Goal: Task Accomplishment & Management: Manage account settings

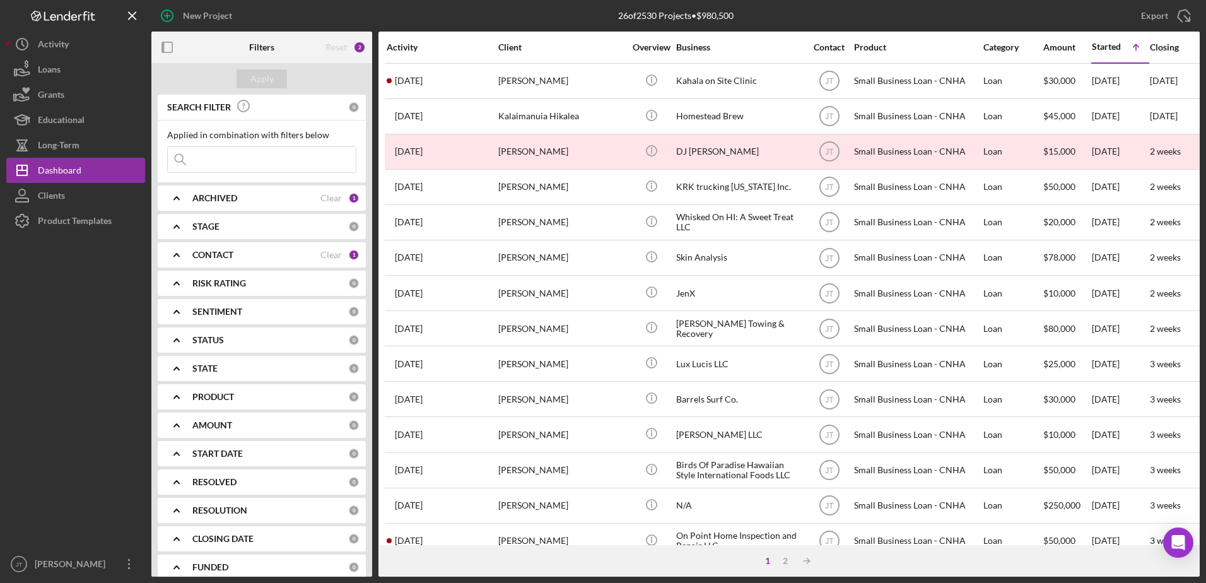
scroll to position [419, 0]
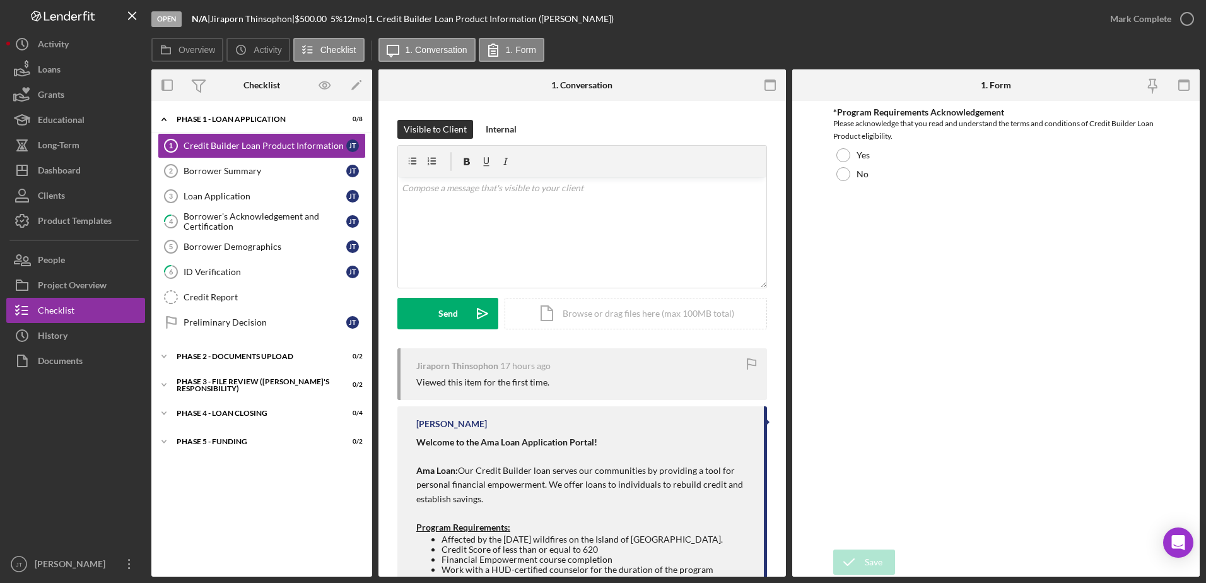
scroll to position [63, 0]
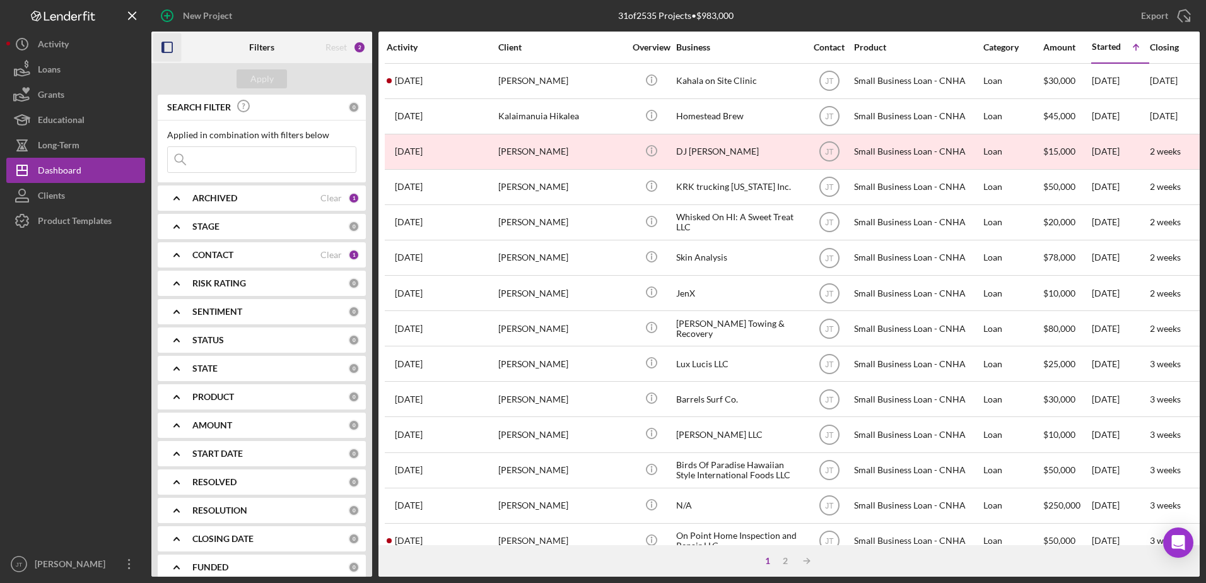
click at [162, 48] on rect "button" at bounding box center [167, 47] width 10 height 10
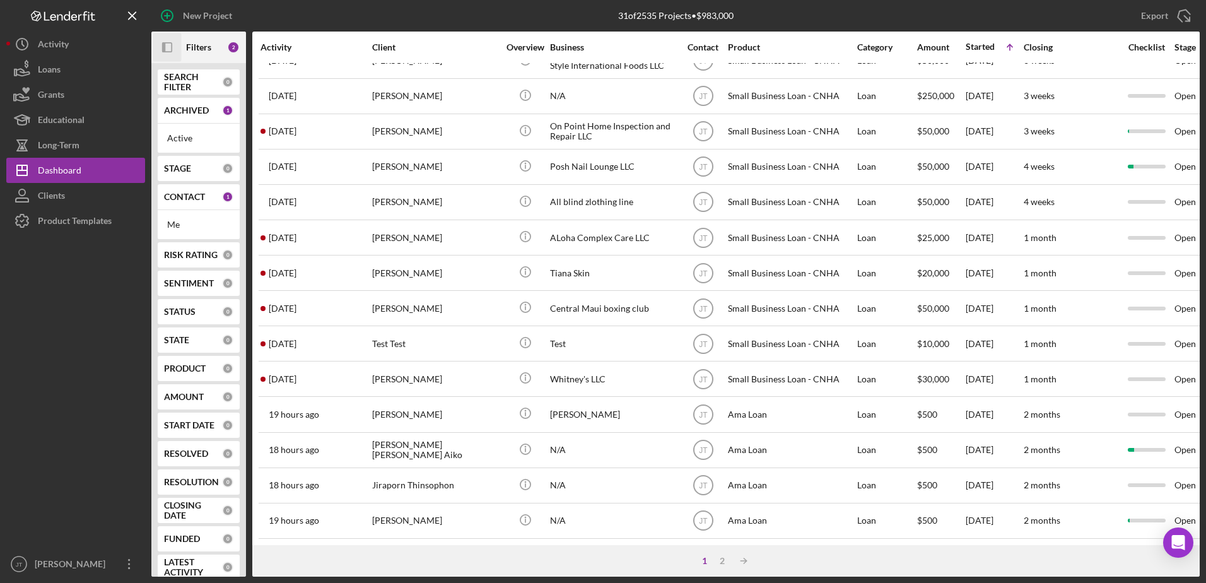
scroll to position [419, 0]
click at [720, 561] on div "2" at bounding box center [722, 561] width 18 height 10
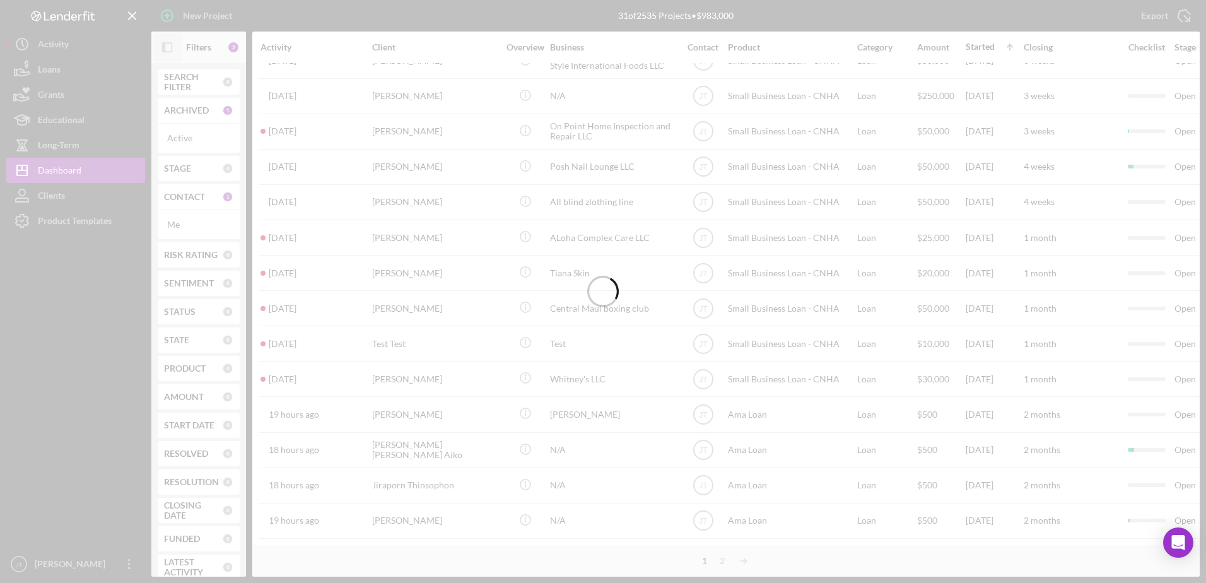
scroll to position [0, 0]
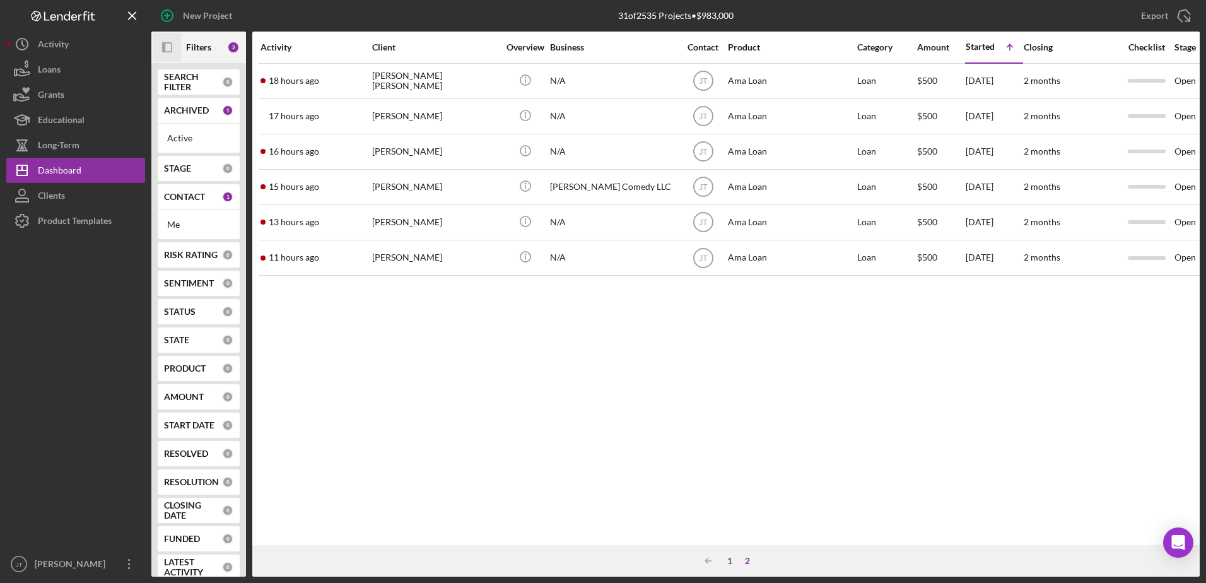
click at [730, 562] on div "1" at bounding box center [730, 561] width 18 height 10
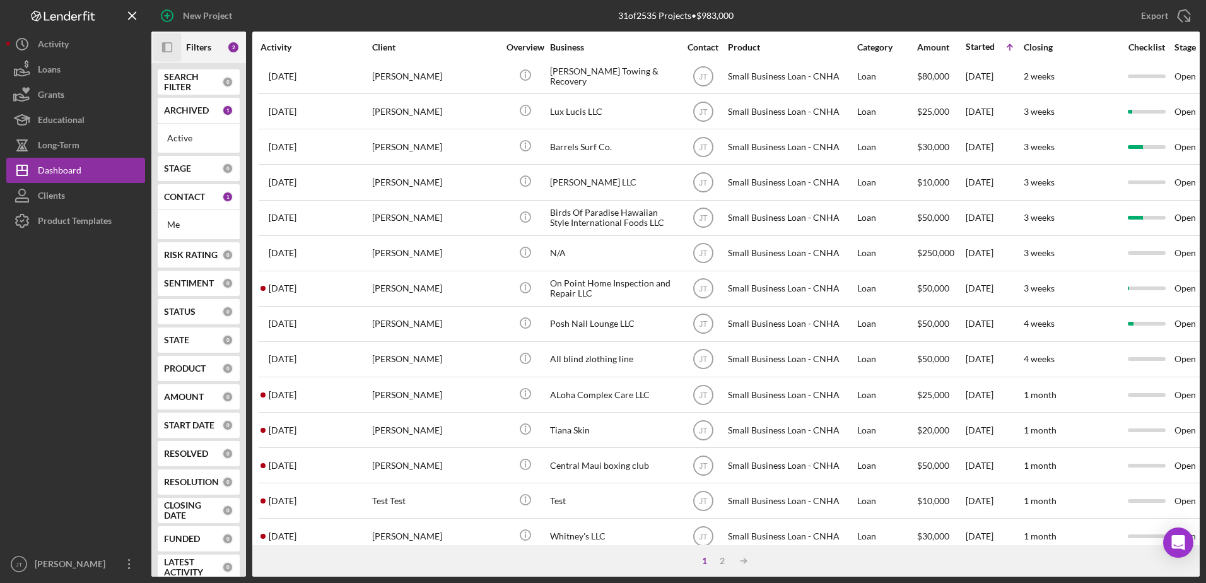
scroll to position [419, 0]
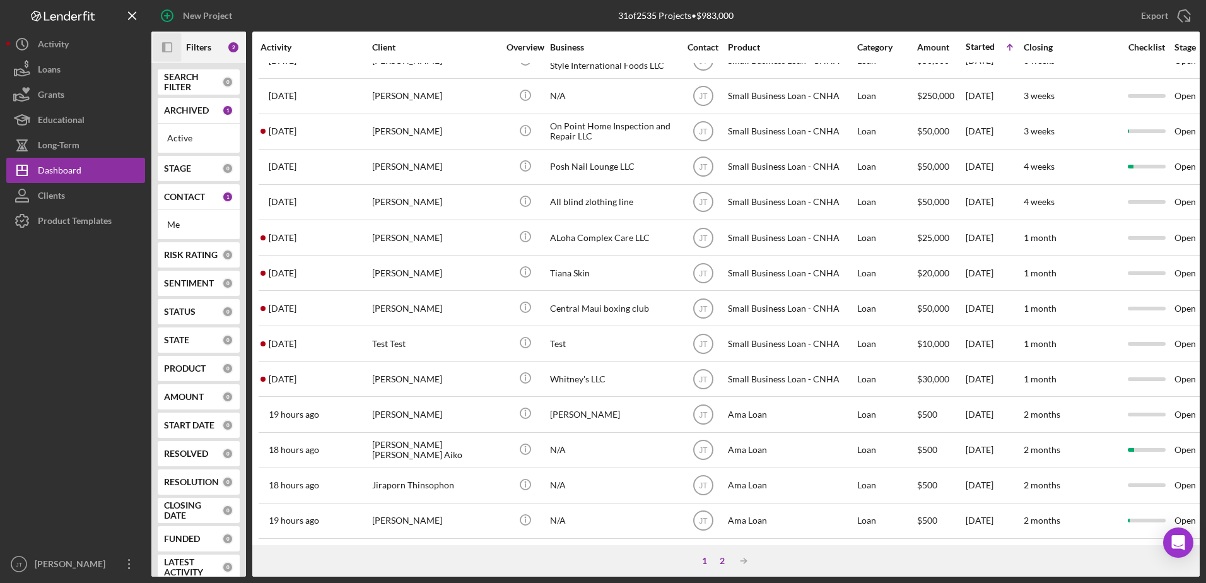
click at [719, 558] on div "2" at bounding box center [722, 561] width 18 height 10
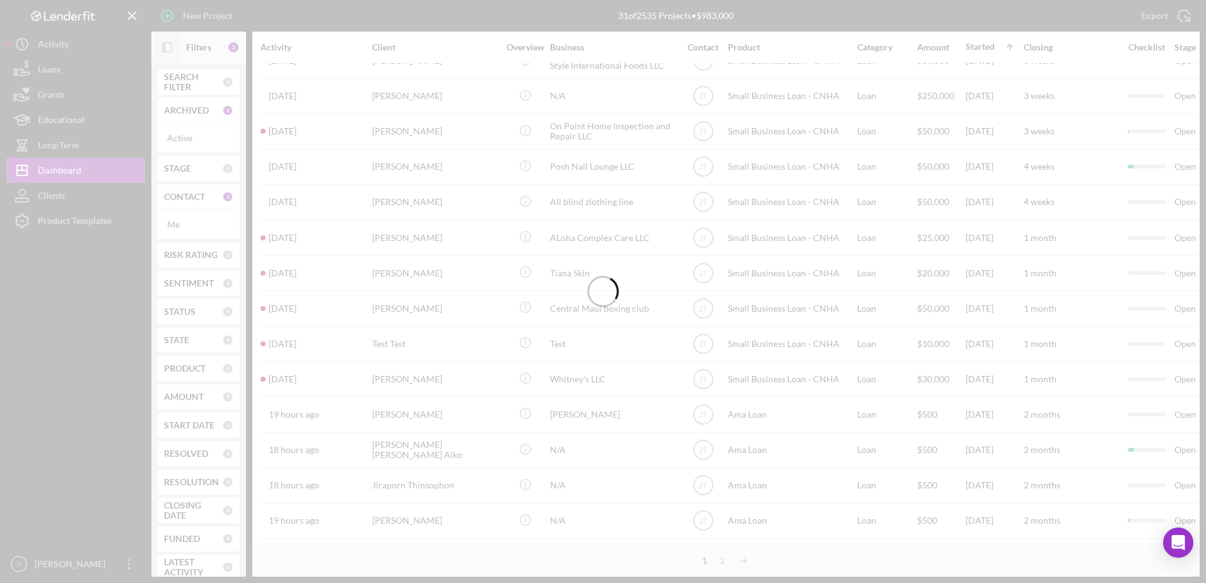
scroll to position [0, 0]
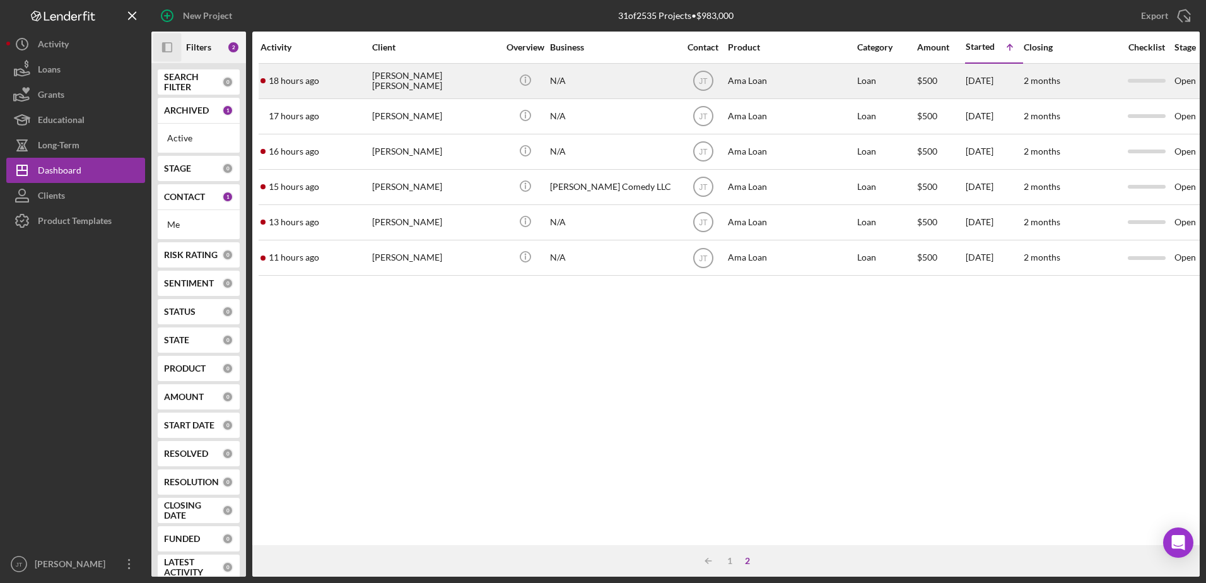
click at [412, 73] on div "[PERSON_NAME] [PERSON_NAME]" at bounding box center [435, 80] width 126 height 33
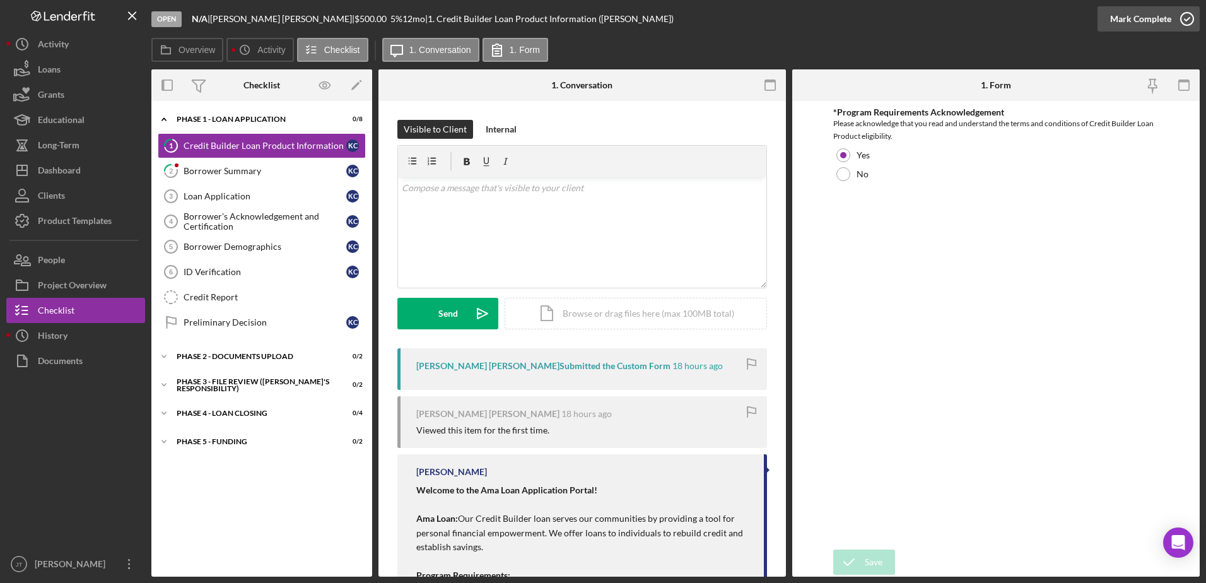
click at [1187, 23] on icon "button" at bounding box center [1187, 19] width 32 height 32
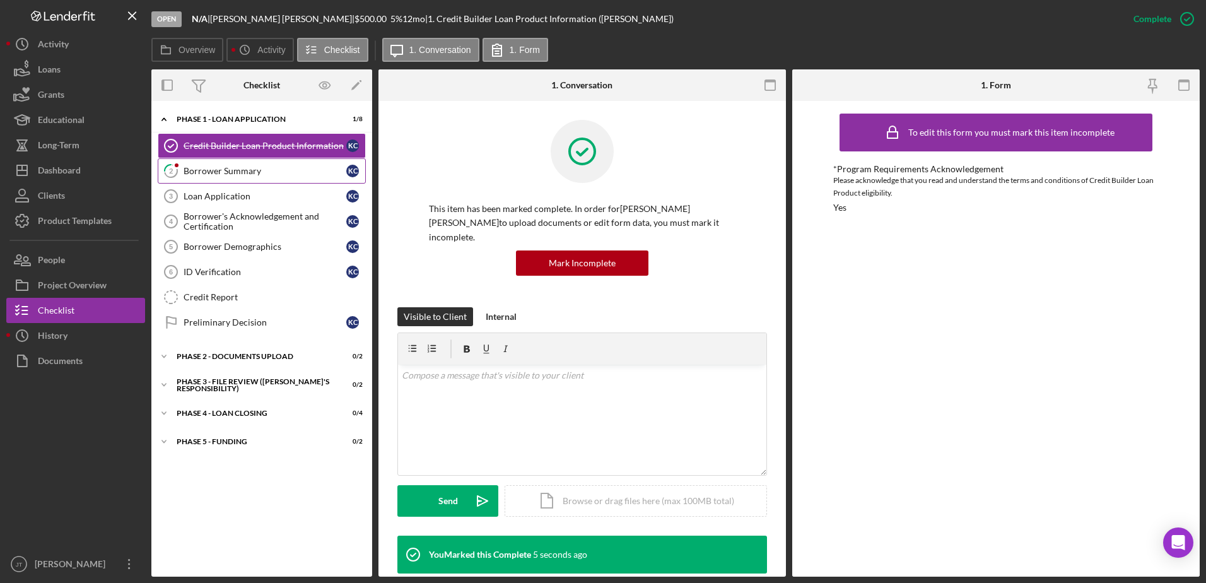
click at [247, 175] on div "Borrower Summary" at bounding box center [265, 171] width 163 height 10
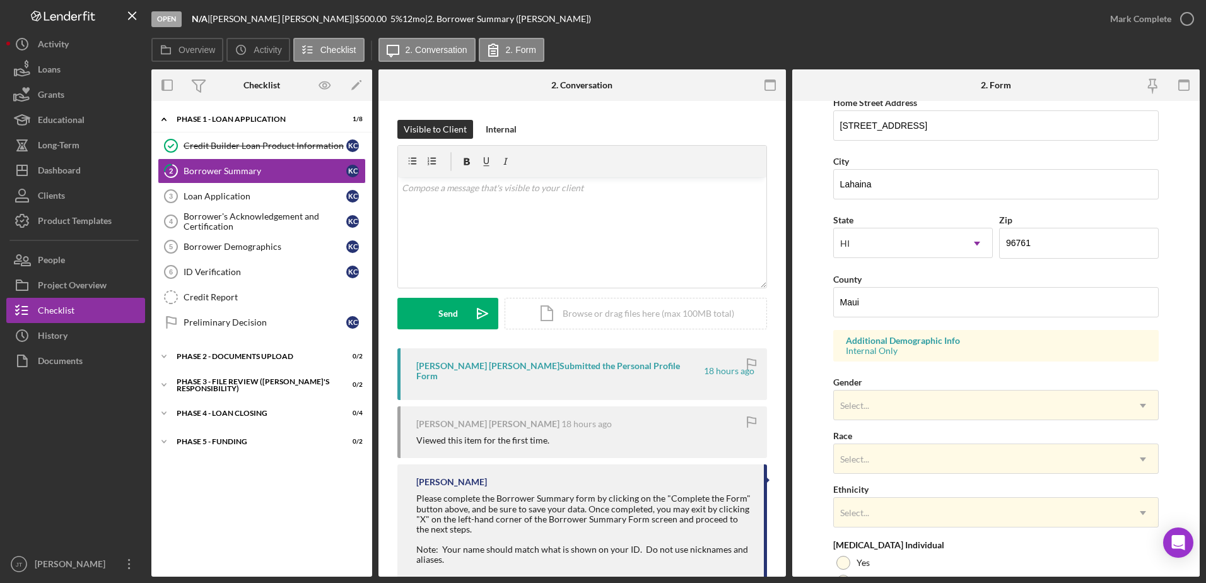
scroll to position [366, 0]
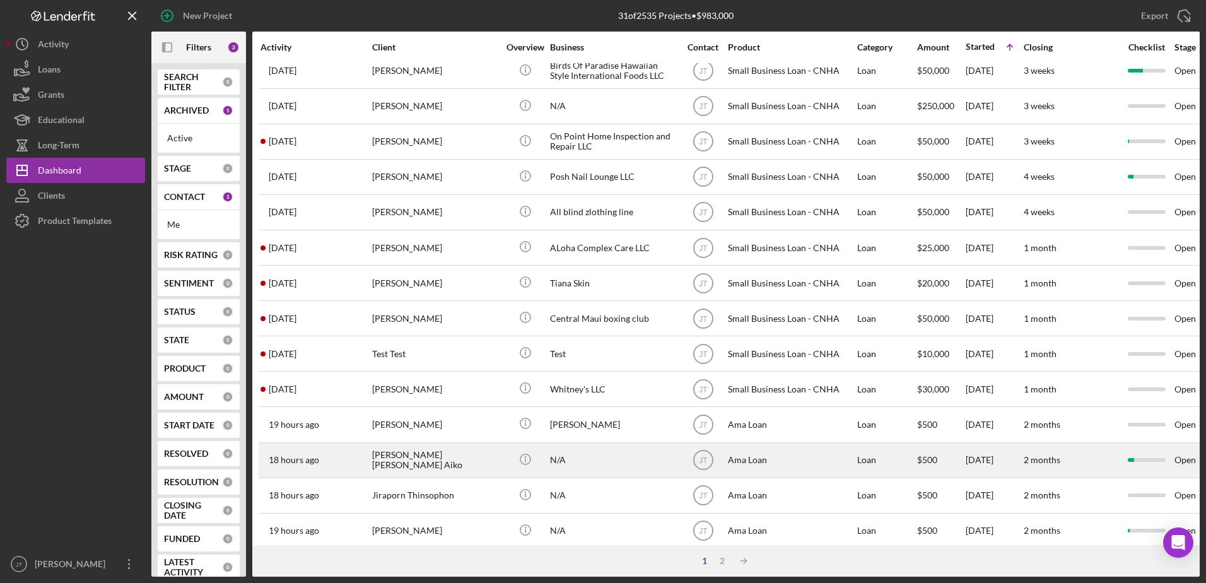
scroll to position [419, 0]
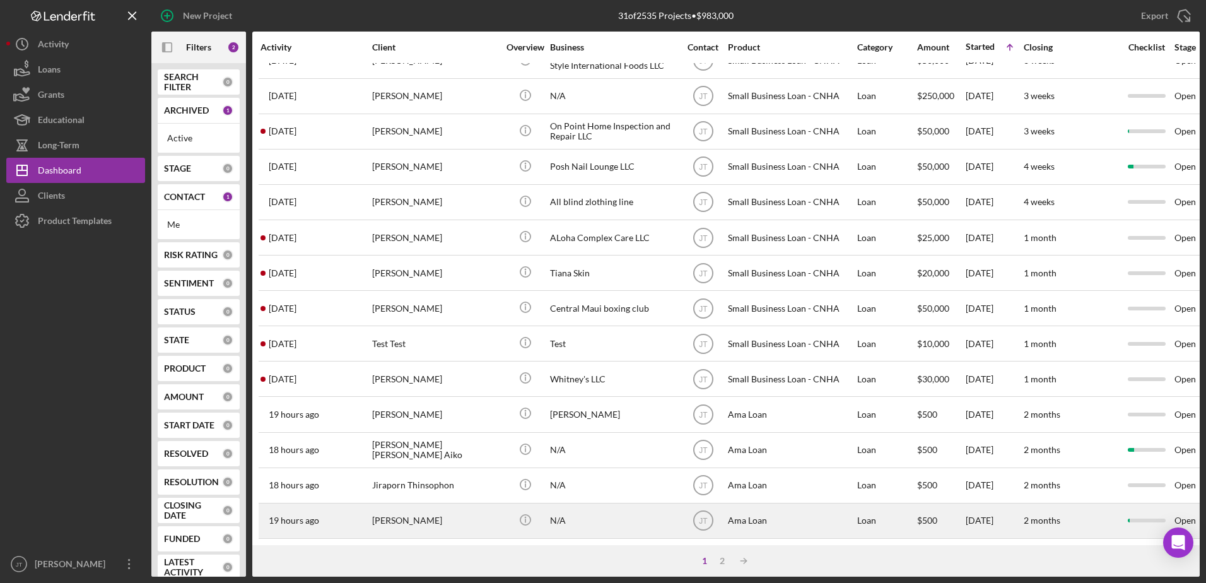
click at [445, 510] on div "[PERSON_NAME]" at bounding box center [435, 520] width 126 height 33
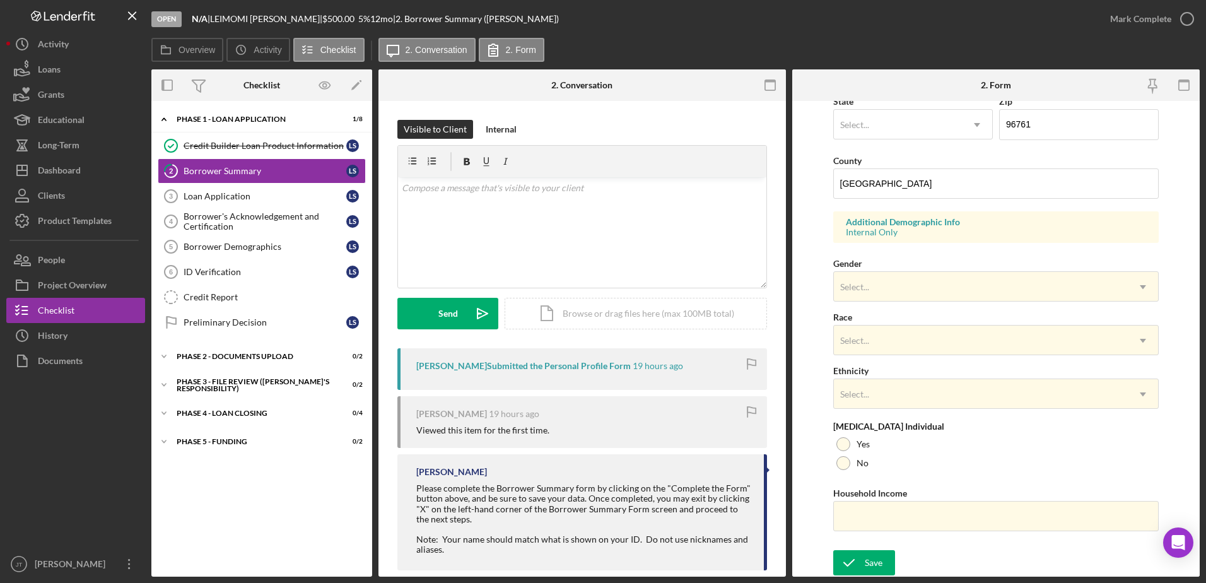
scroll to position [366, 0]
click at [843, 467] on div at bounding box center [843, 462] width 14 height 14
click at [272, 281] on link "ID Verification 6 ID Verification L S" at bounding box center [262, 271] width 208 height 25
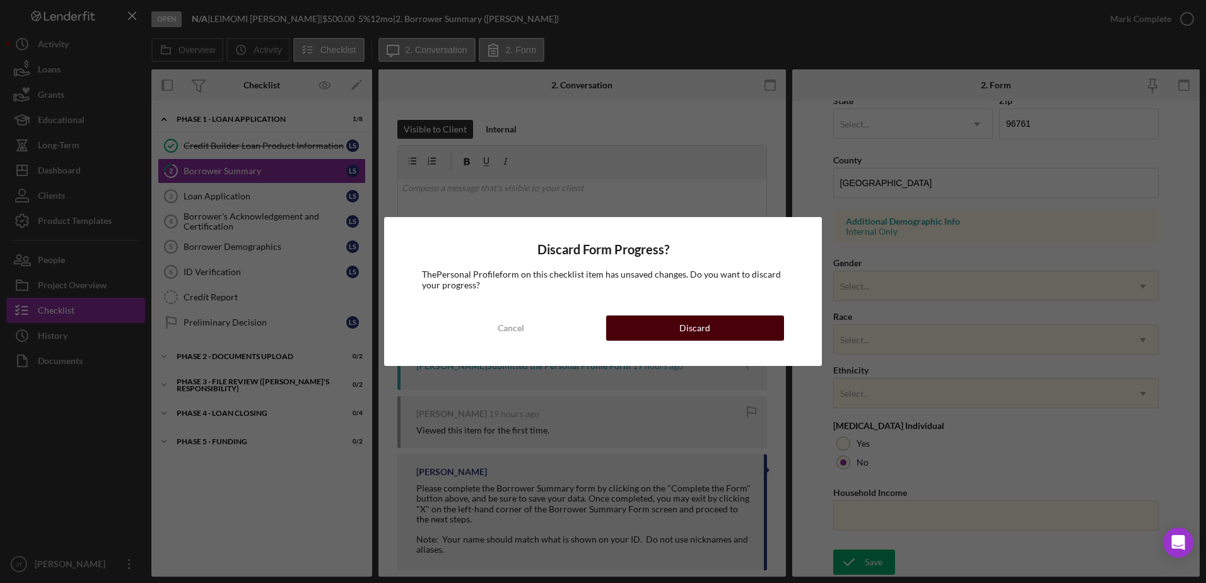
click at [697, 323] on div "Discard" at bounding box center [694, 327] width 31 height 25
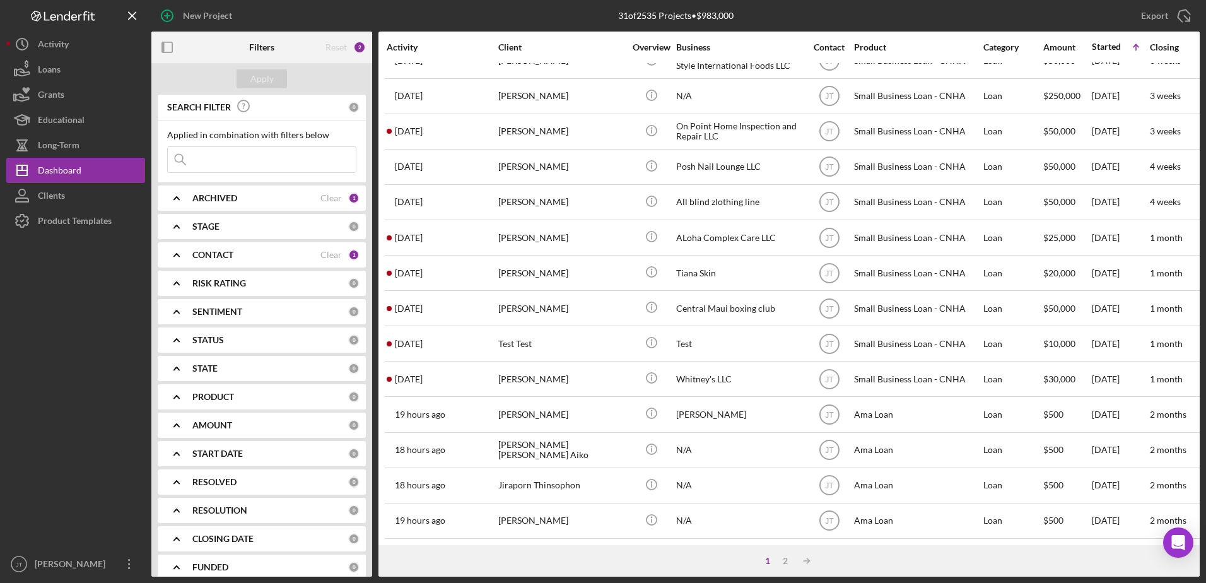
scroll to position [419, 0]
click at [781, 561] on div "2" at bounding box center [785, 561] width 18 height 10
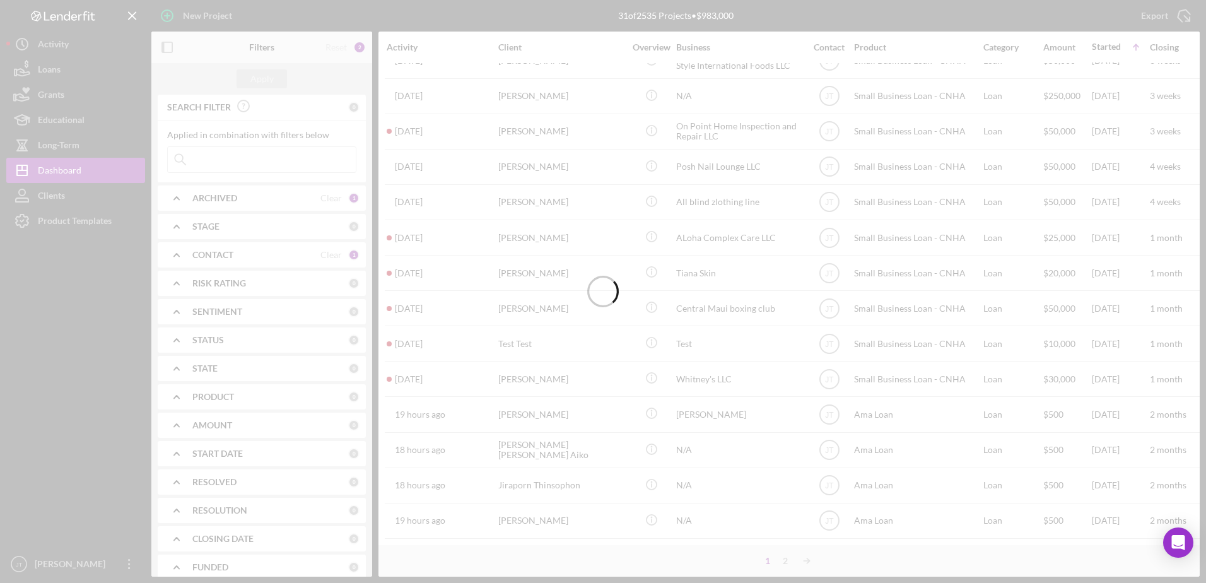
scroll to position [0, 0]
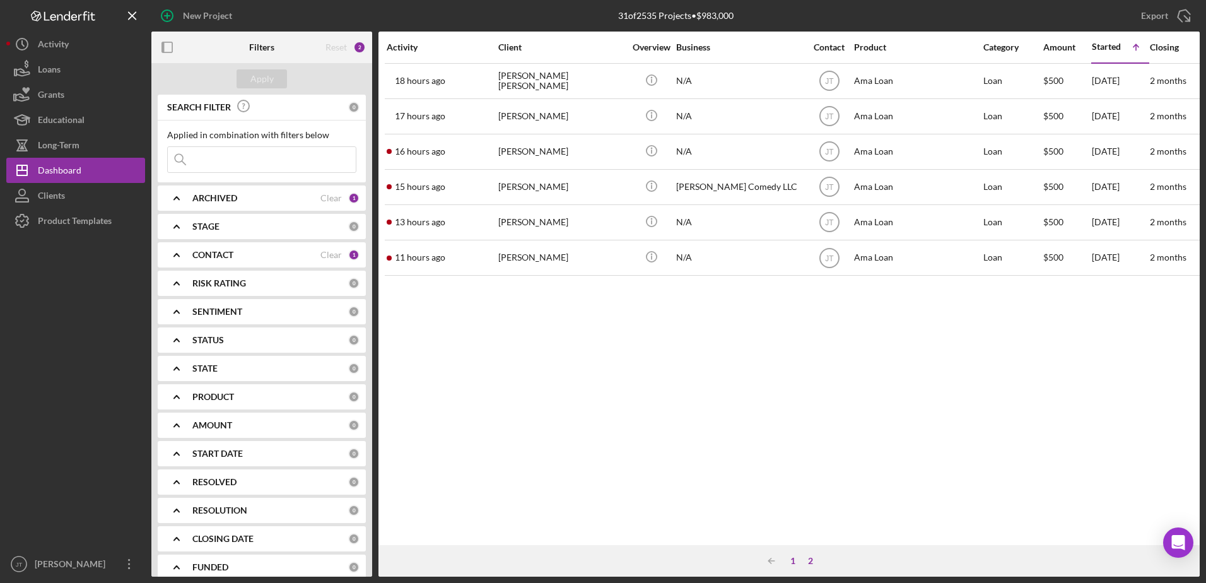
click at [790, 560] on div "1" at bounding box center [793, 561] width 18 height 10
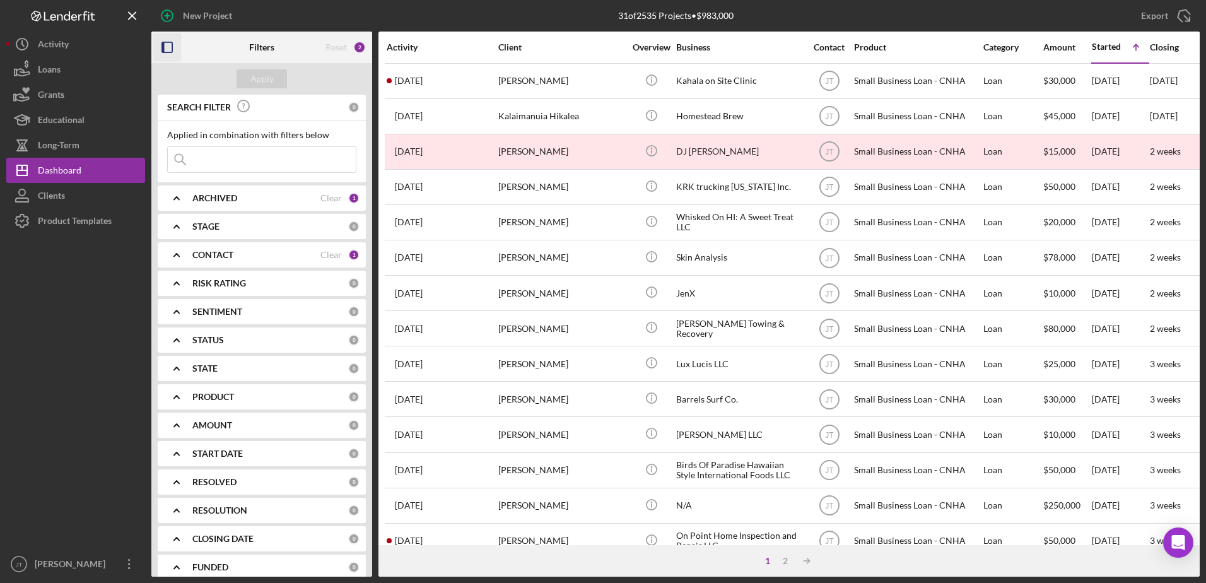
click at [160, 52] on icon "button" at bounding box center [167, 47] width 28 height 28
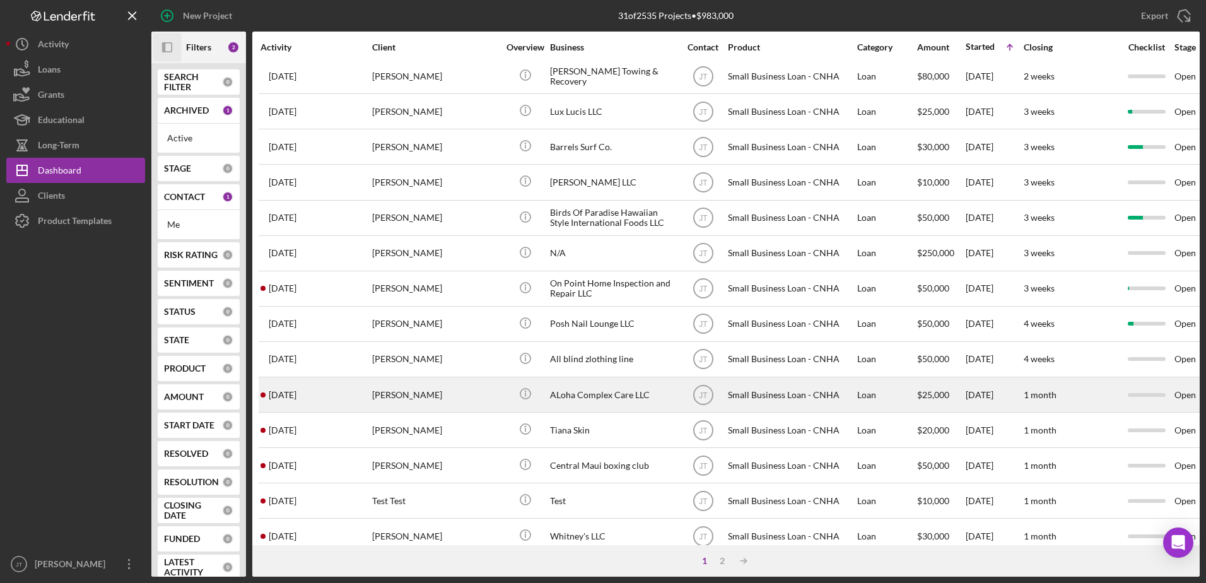
scroll to position [419, 0]
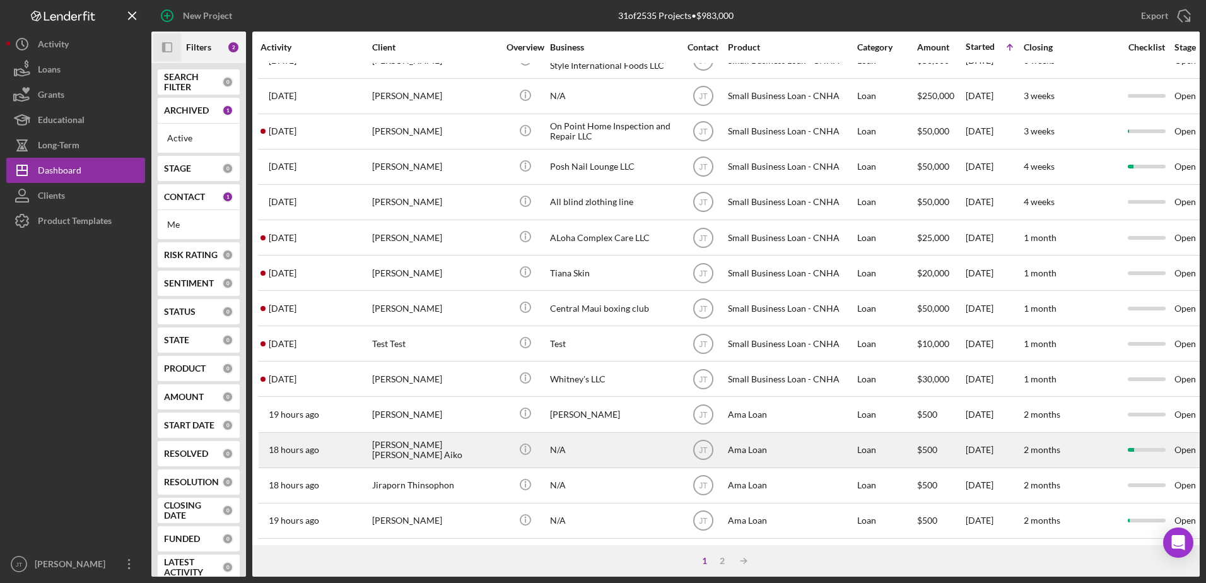
click at [429, 443] on div "[PERSON_NAME] [PERSON_NAME] Aiko" at bounding box center [435, 449] width 126 height 33
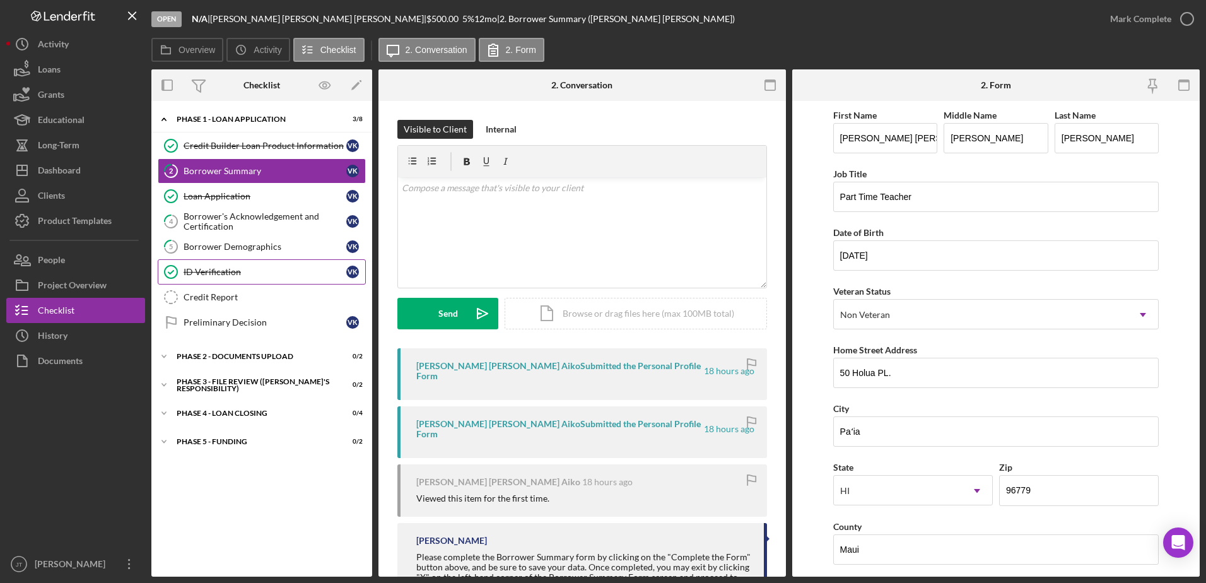
click at [286, 279] on link "ID Verification ID Verification V K" at bounding box center [262, 271] width 208 height 25
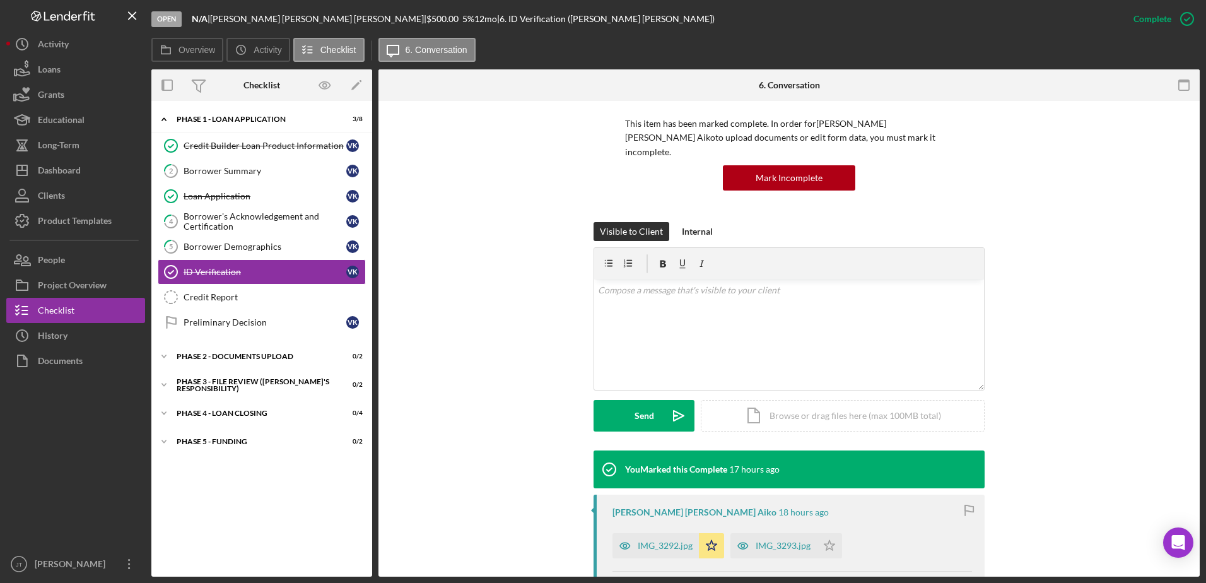
scroll to position [244, 0]
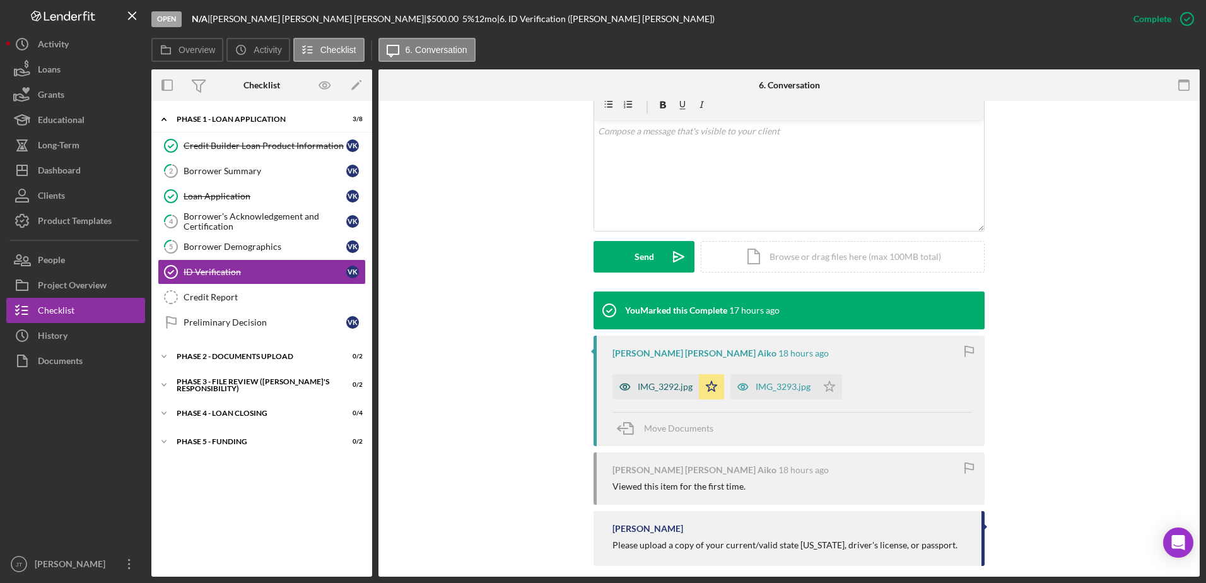
click at [665, 382] on div "IMG_3292.jpg" at bounding box center [665, 387] width 55 height 10
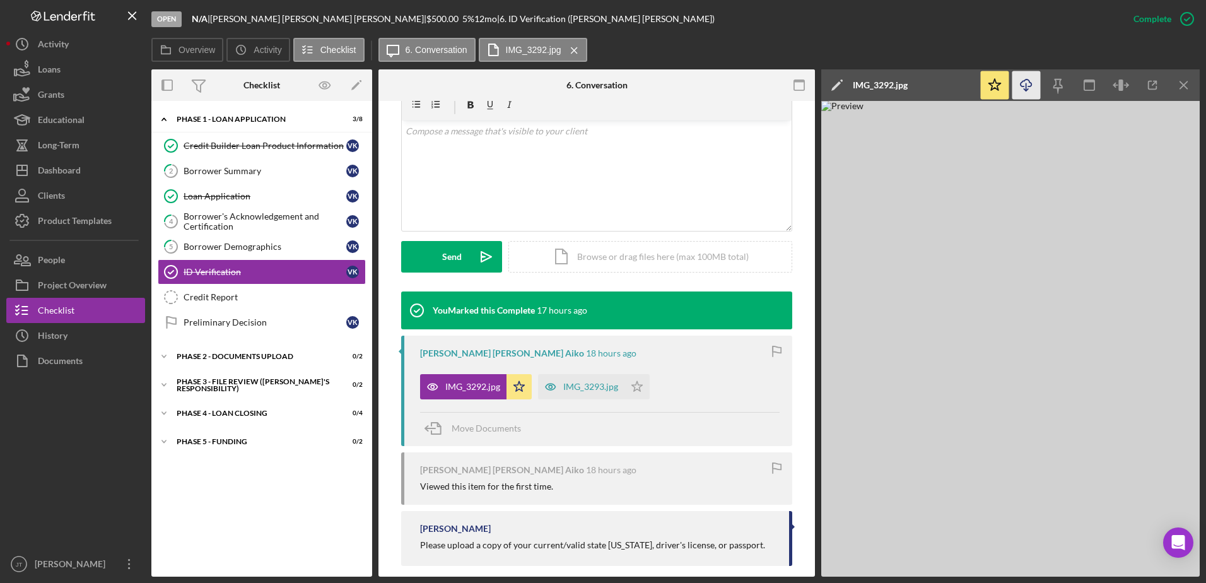
click at [1027, 91] on icon "Icon/Download" at bounding box center [1026, 85] width 28 height 28
click at [280, 176] on div "Borrower Summary" at bounding box center [265, 171] width 163 height 10
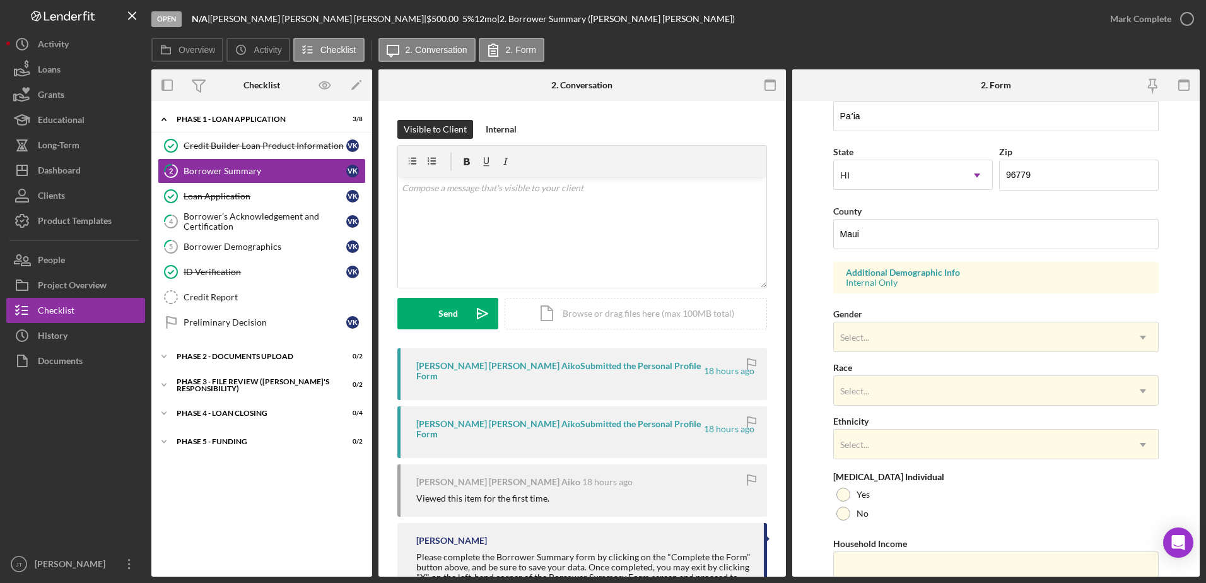
scroll to position [366, 0]
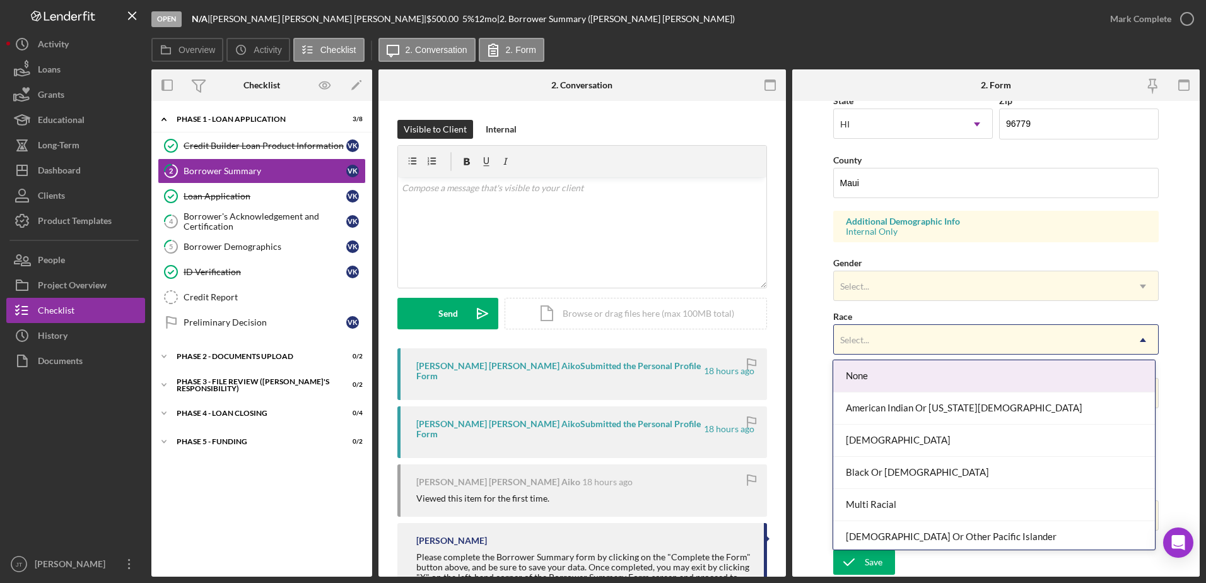
click at [902, 343] on div "Select..." at bounding box center [981, 339] width 295 height 29
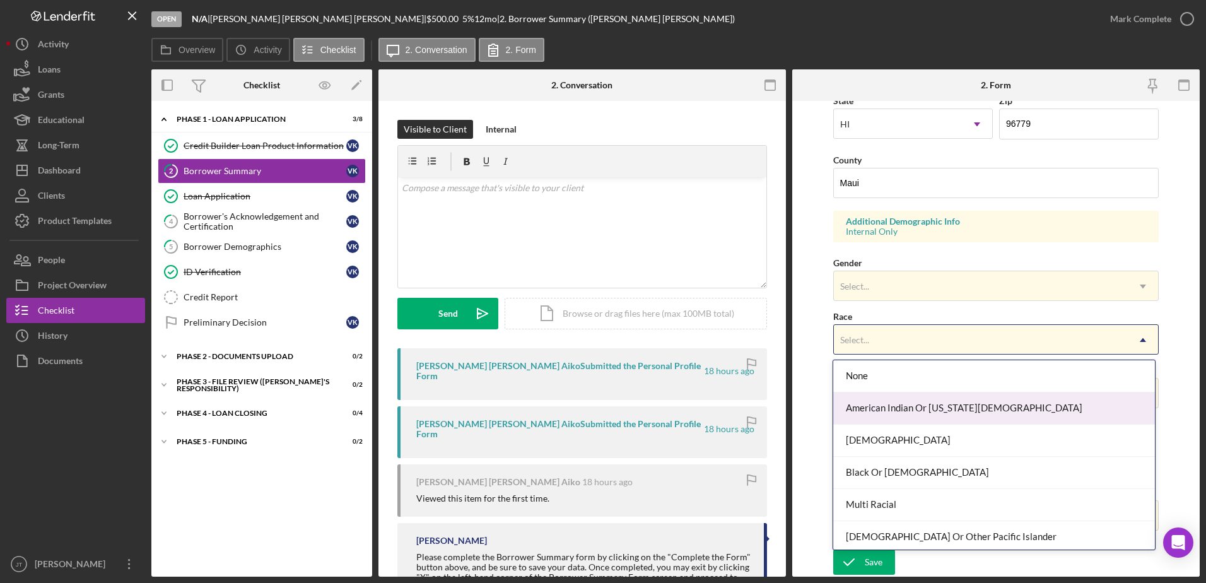
click at [1188, 380] on form "First Name Victoria Ann Middle Name Noelani Last Name Keawe Aiko Job Title Part…" at bounding box center [995, 339] width 407 height 476
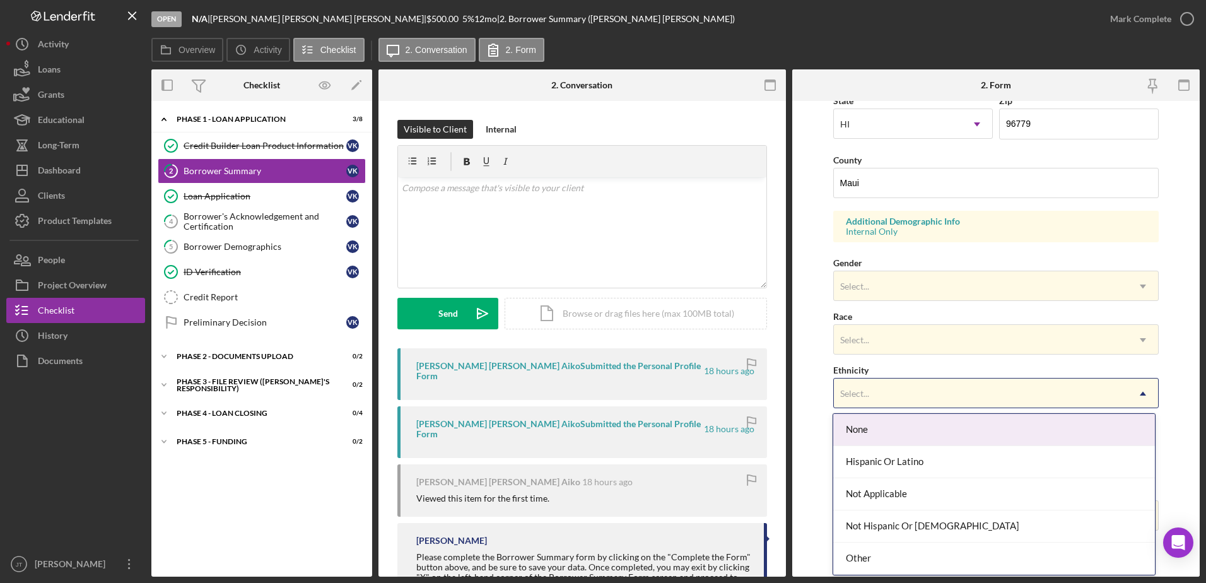
click at [939, 399] on div "Select..." at bounding box center [981, 393] width 295 height 29
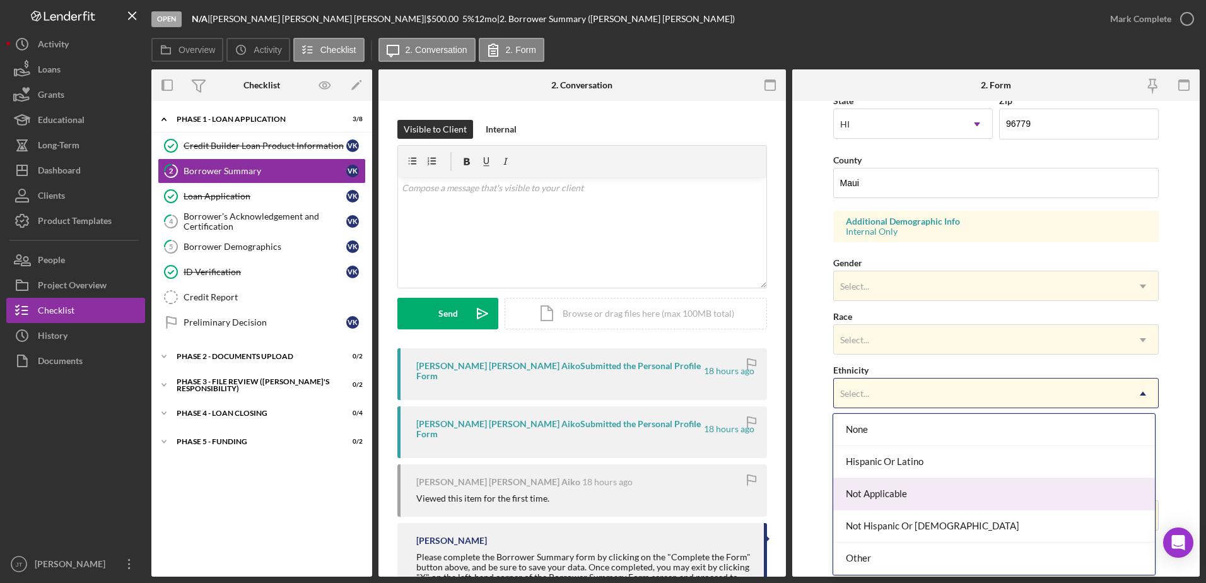
click at [992, 499] on div "Not Applicable" at bounding box center [994, 494] width 322 height 32
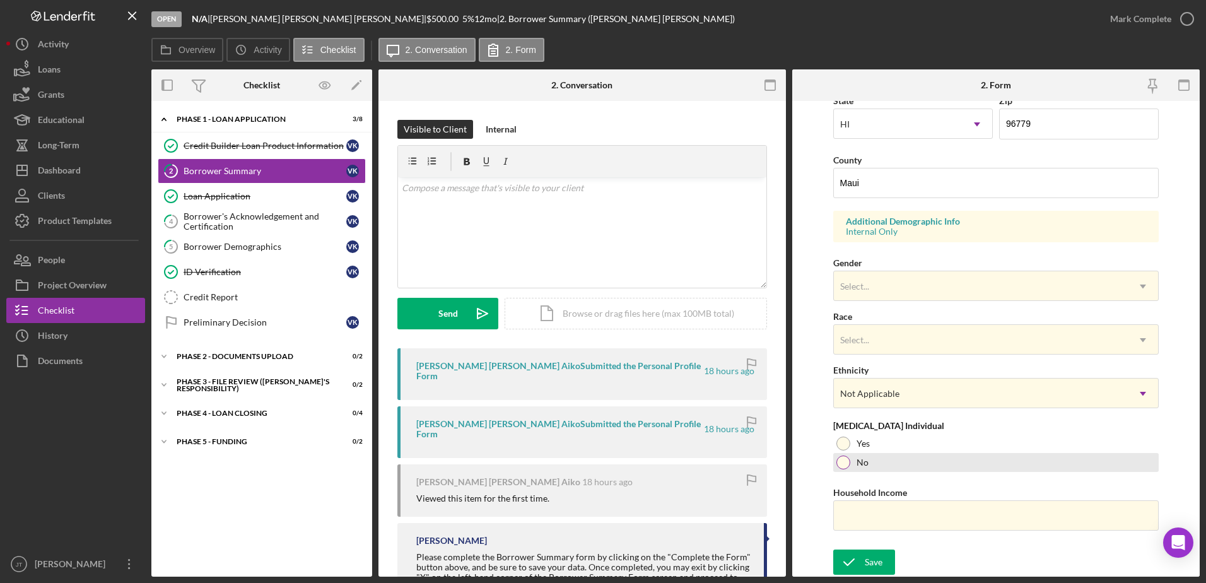
click at [845, 467] on div at bounding box center [843, 462] width 14 height 14
click at [958, 286] on div "Select..." at bounding box center [981, 286] width 295 height 29
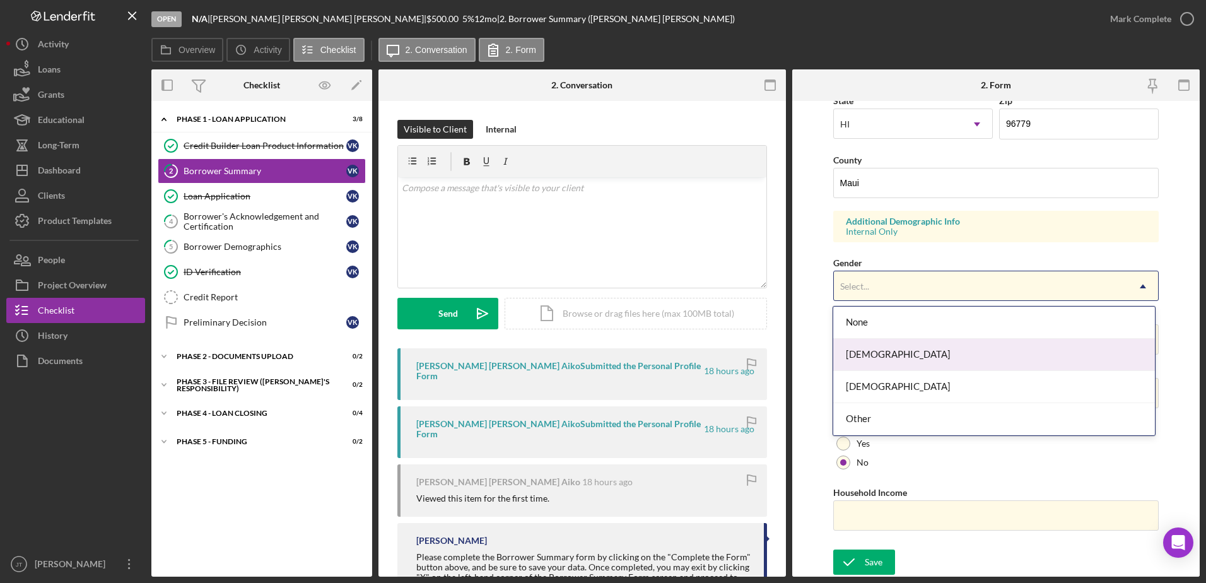
click at [931, 357] on div "[DEMOGRAPHIC_DATA]" at bounding box center [994, 355] width 322 height 32
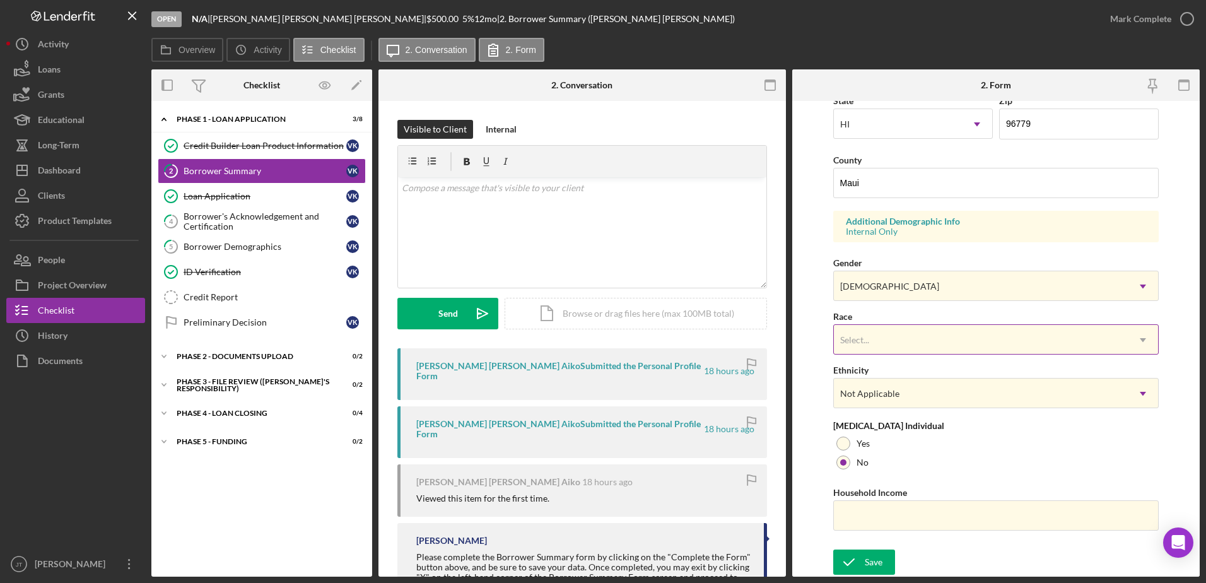
click at [923, 339] on div "Select..." at bounding box center [981, 339] width 295 height 29
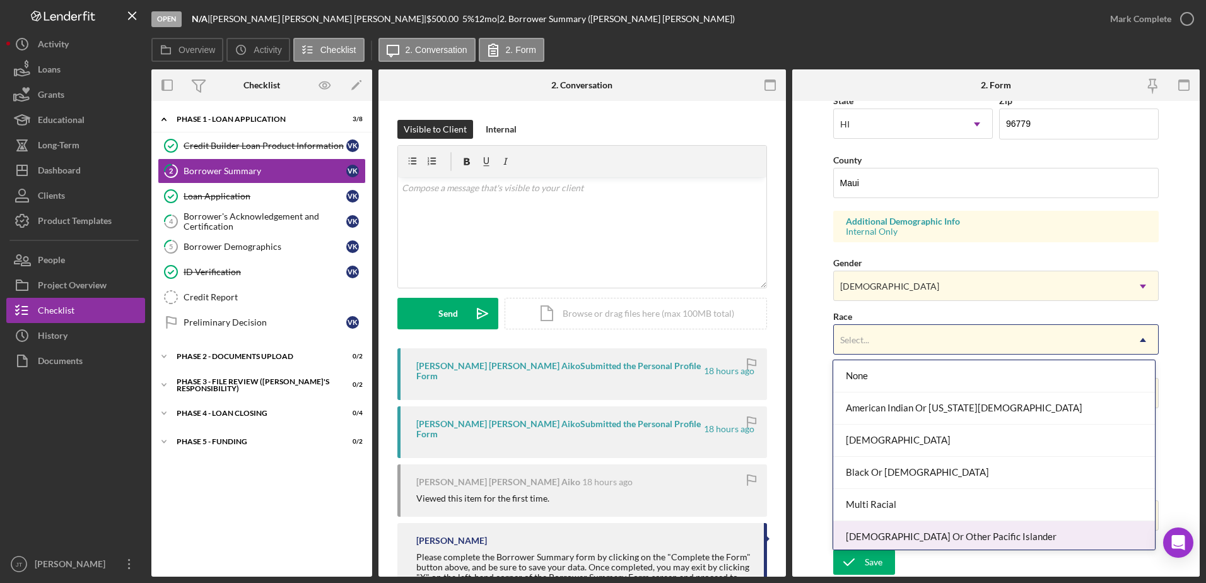
click at [984, 537] on div "[DEMOGRAPHIC_DATA] Or Other Pacific Islander" at bounding box center [994, 537] width 322 height 32
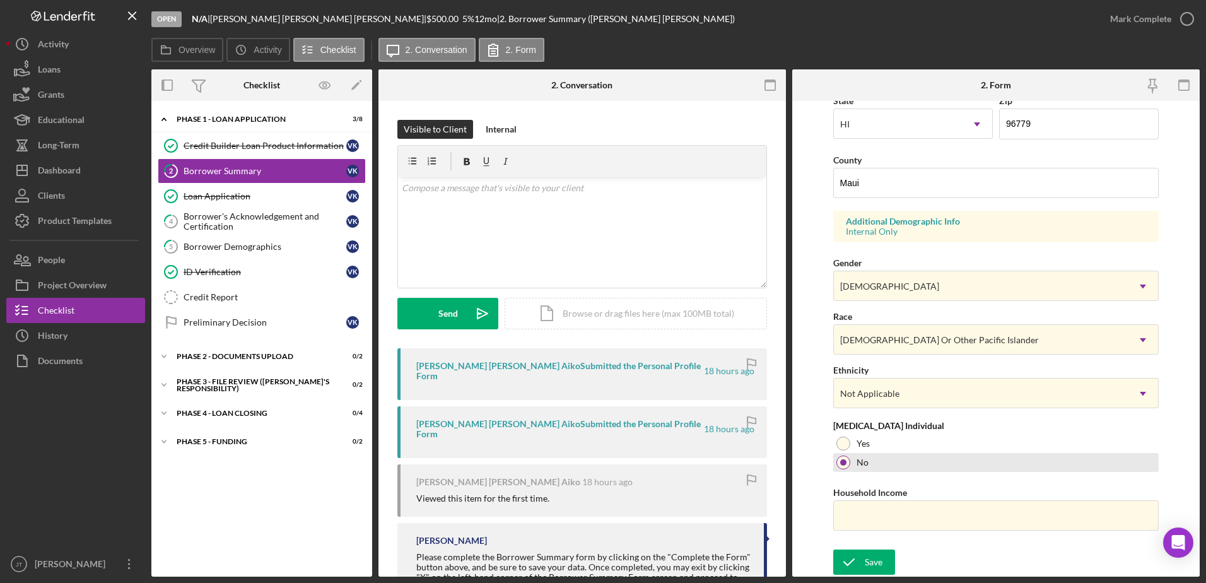
click at [841, 465] on div at bounding box center [843, 462] width 14 height 14
click at [264, 193] on div "Loan Application" at bounding box center [265, 196] width 163 height 10
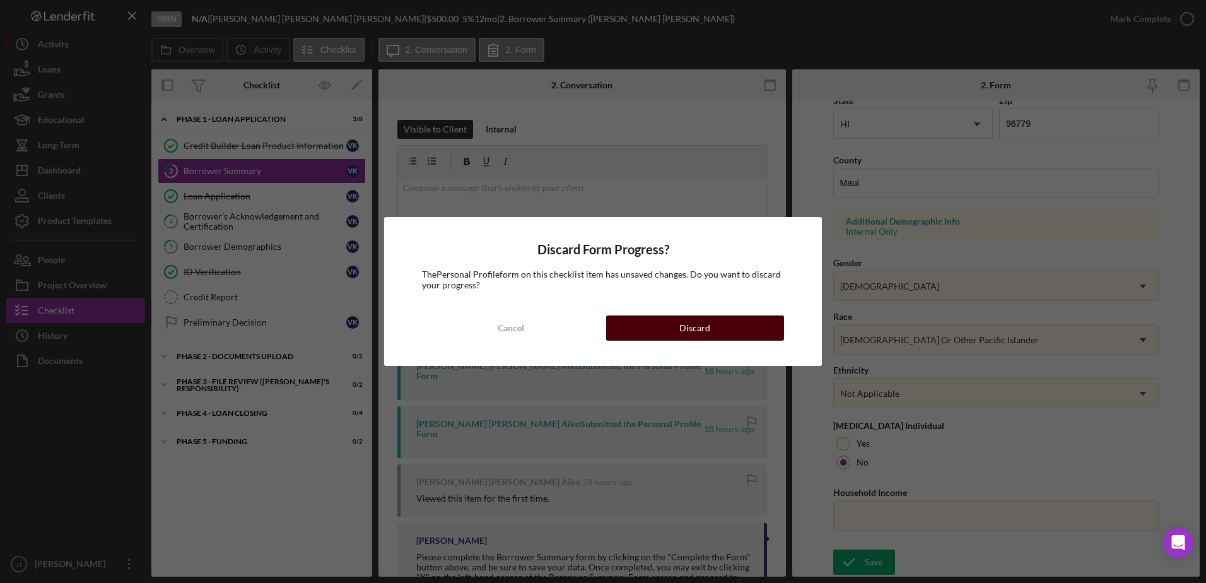
click at [635, 324] on button "Discard" at bounding box center [695, 327] width 178 height 25
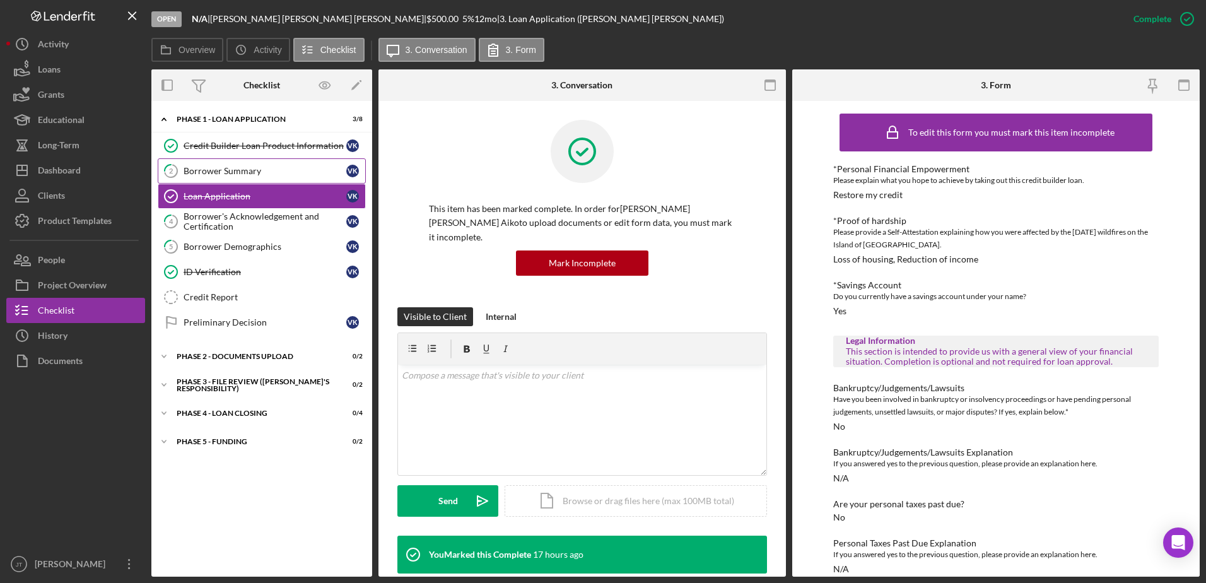
click at [278, 168] on div "Borrower Summary" at bounding box center [265, 171] width 163 height 10
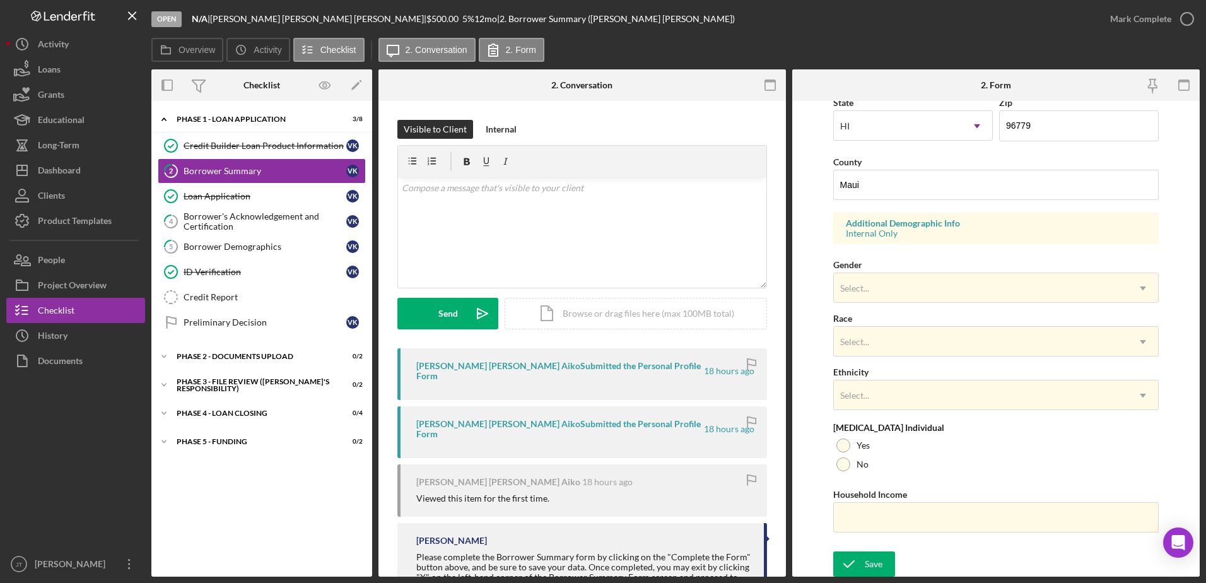
scroll to position [366, 0]
click at [916, 276] on div "Select..." at bounding box center [981, 286] width 295 height 29
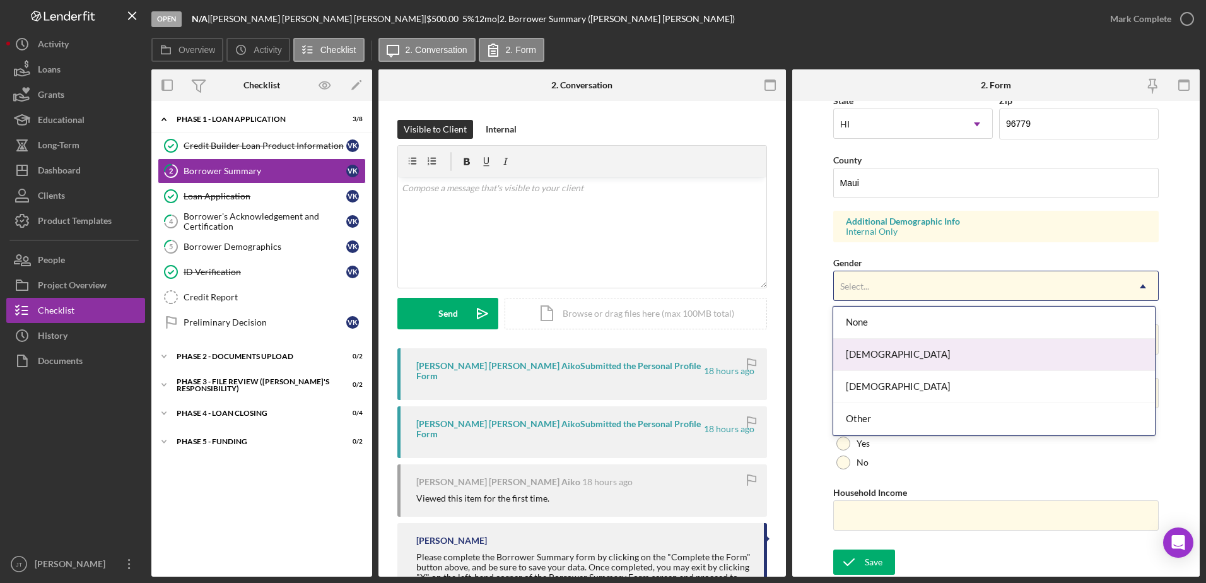
click at [920, 358] on div "[DEMOGRAPHIC_DATA]" at bounding box center [994, 355] width 322 height 32
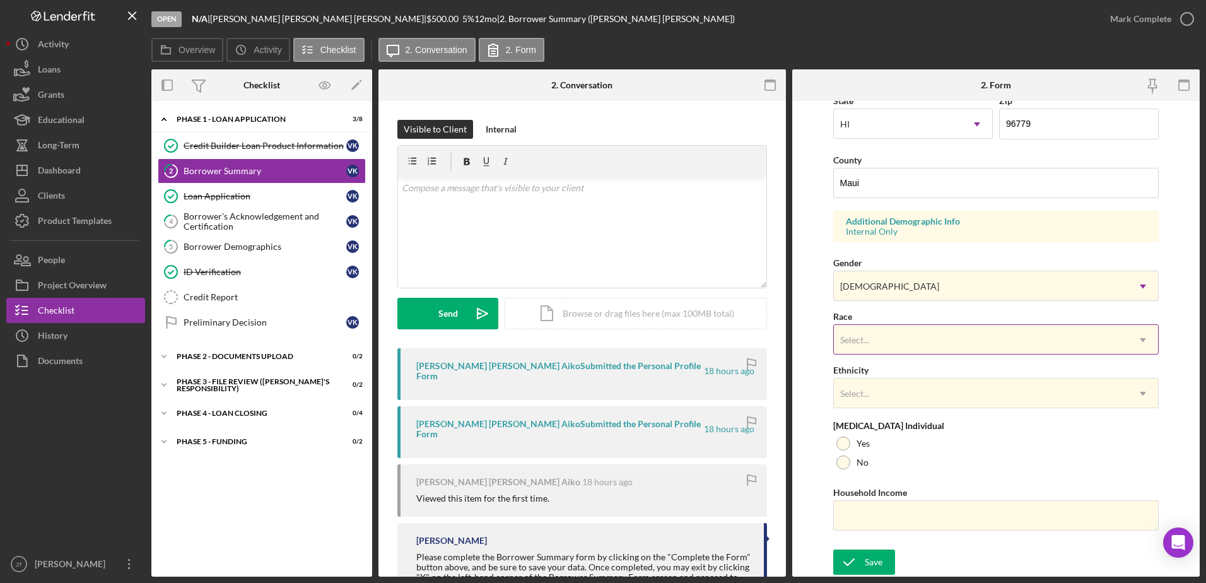
click at [923, 338] on div "Select..." at bounding box center [981, 339] width 295 height 29
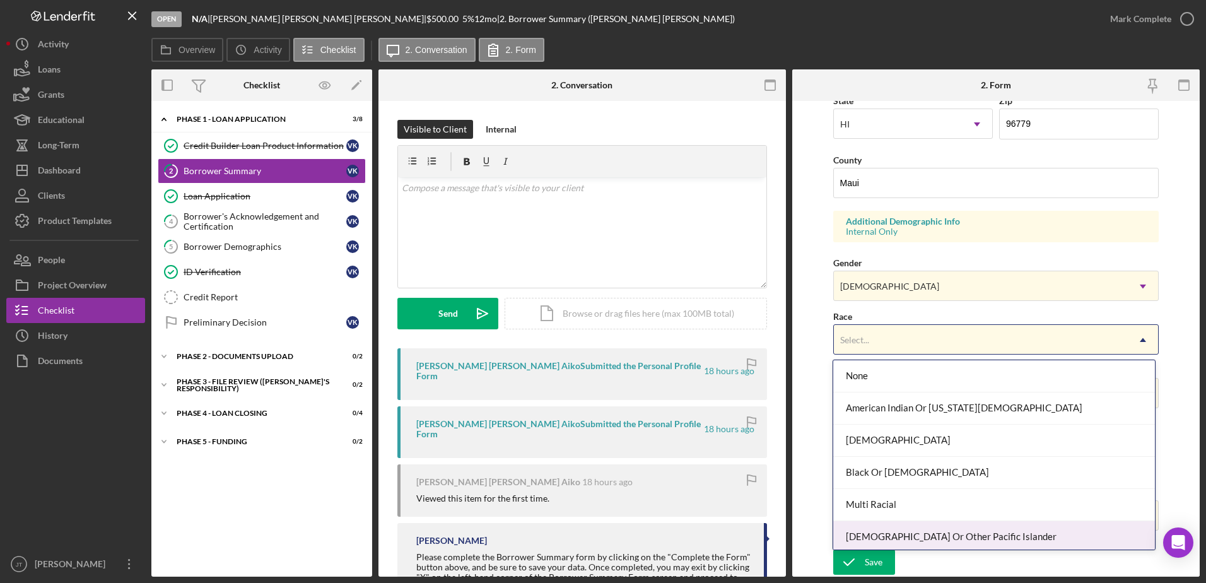
click at [964, 537] on div "[DEMOGRAPHIC_DATA] Or Other Pacific Islander" at bounding box center [994, 537] width 322 height 32
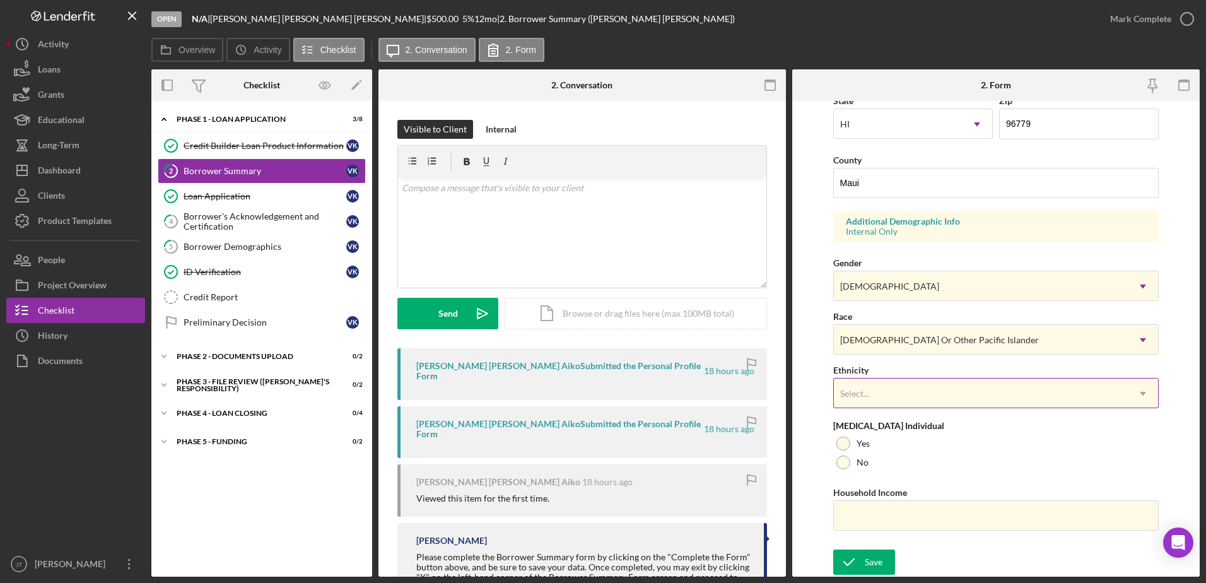
click at [939, 399] on div "Select..." at bounding box center [981, 393] width 295 height 29
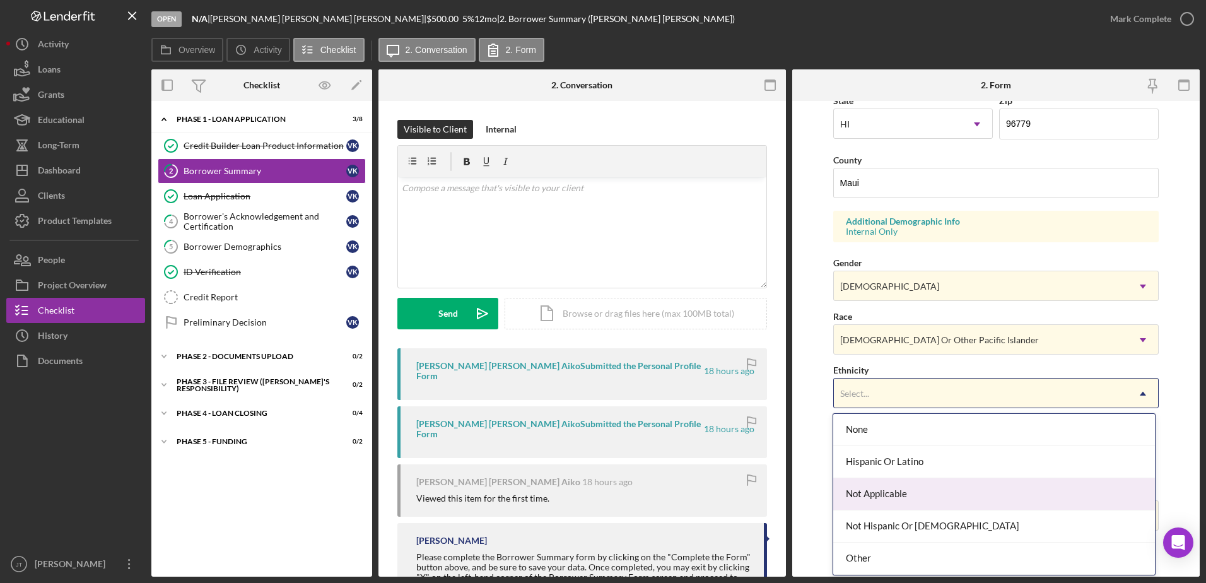
click at [954, 500] on div "Not Applicable" at bounding box center [994, 494] width 322 height 32
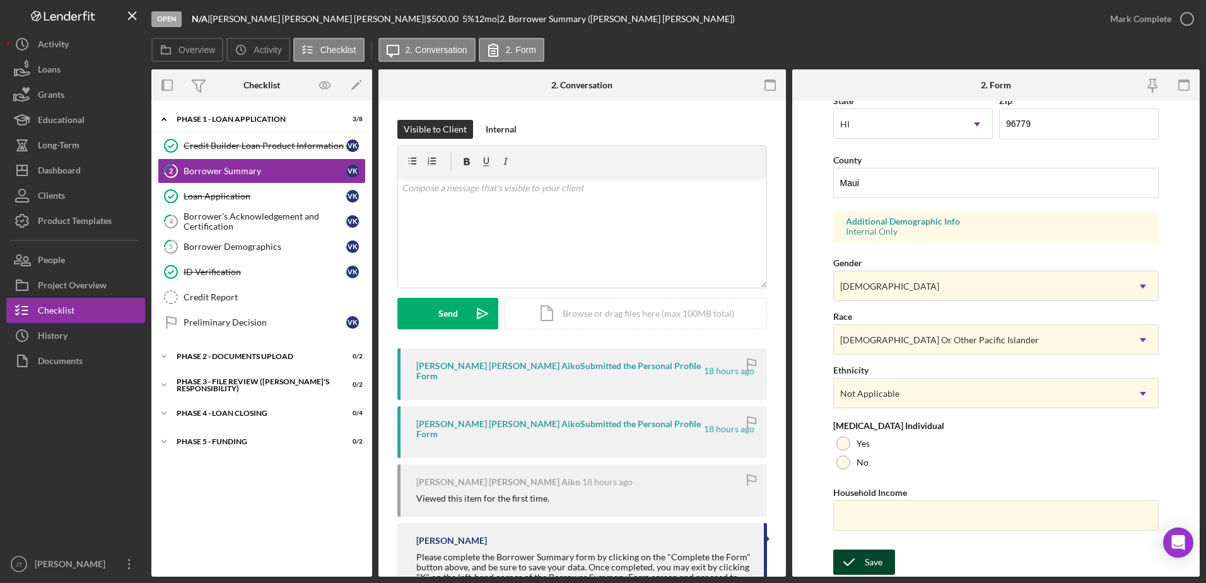
click at [881, 561] on div "Save" at bounding box center [874, 561] width 18 height 25
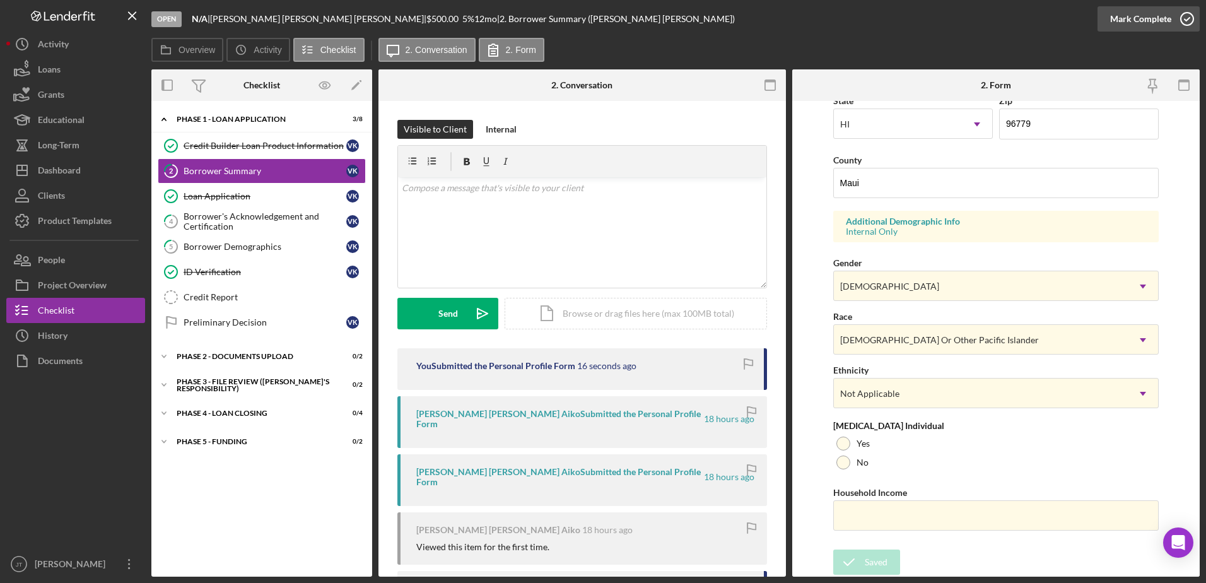
click at [1190, 20] on icon "button" at bounding box center [1187, 19] width 32 height 32
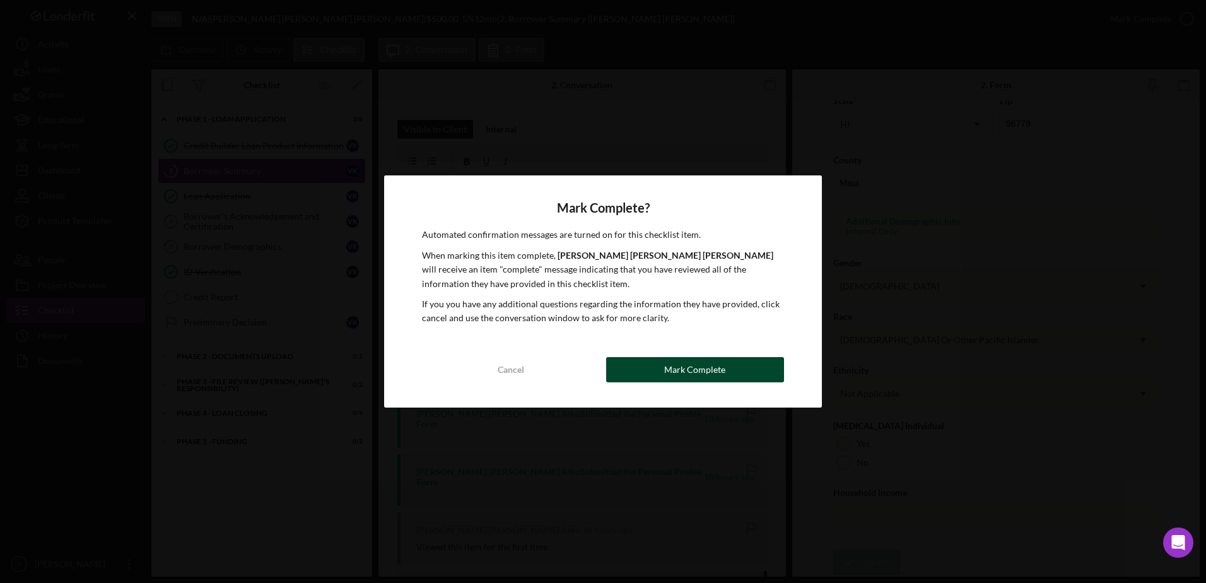
click at [752, 366] on button "Mark Complete" at bounding box center [695, 369] width 178 height 25
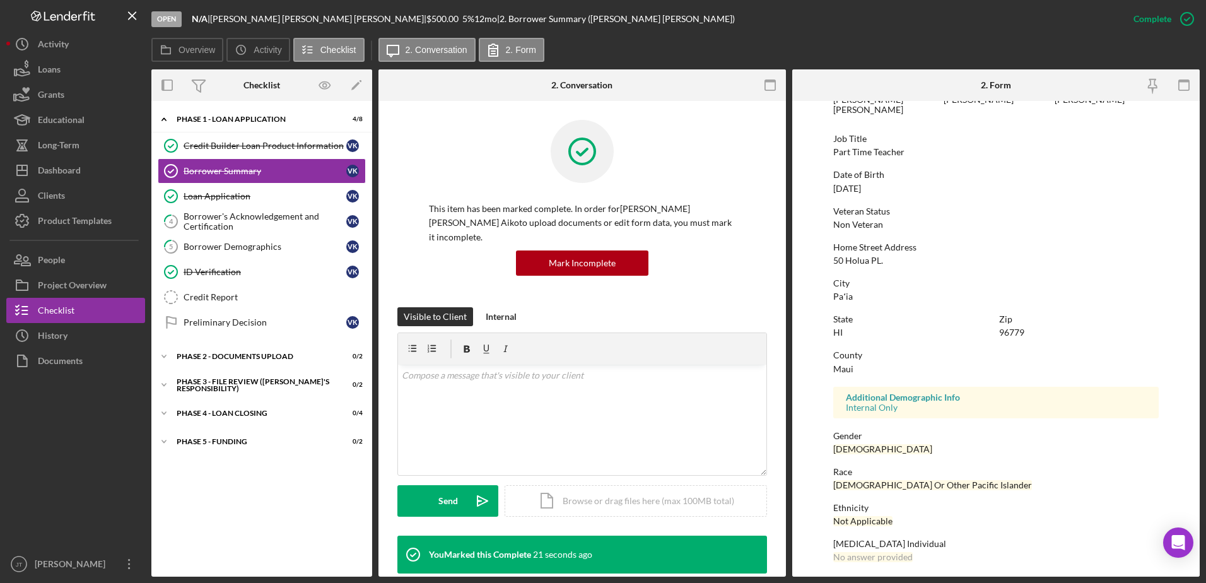
scroll to position [113, 0]
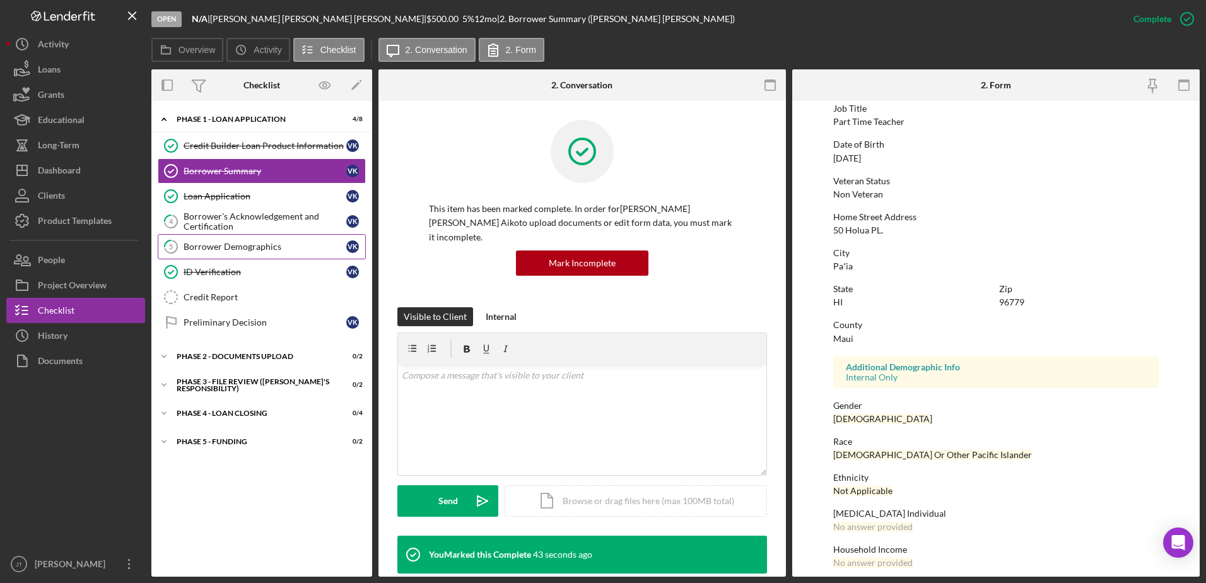
click at [276, 247] on div "Borrower Demographics" at bounding box center [265, 247] width 163 height 10
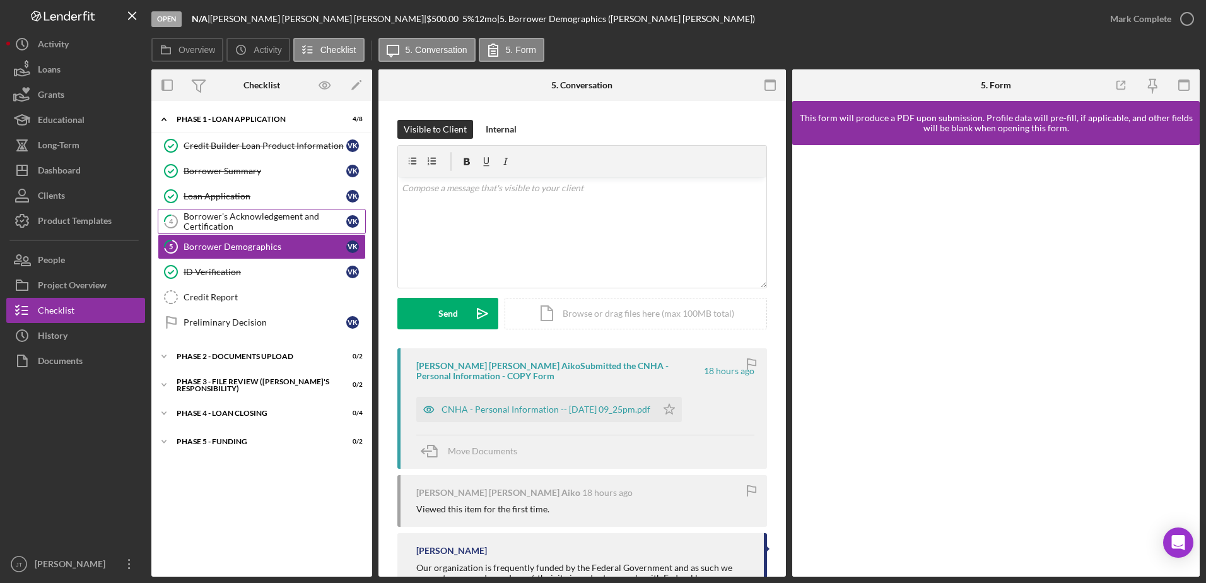
click at [285, 214] on div "Borrower's Acknowledgement and Certification" at bounding box center [265, 221] width 163 height 20
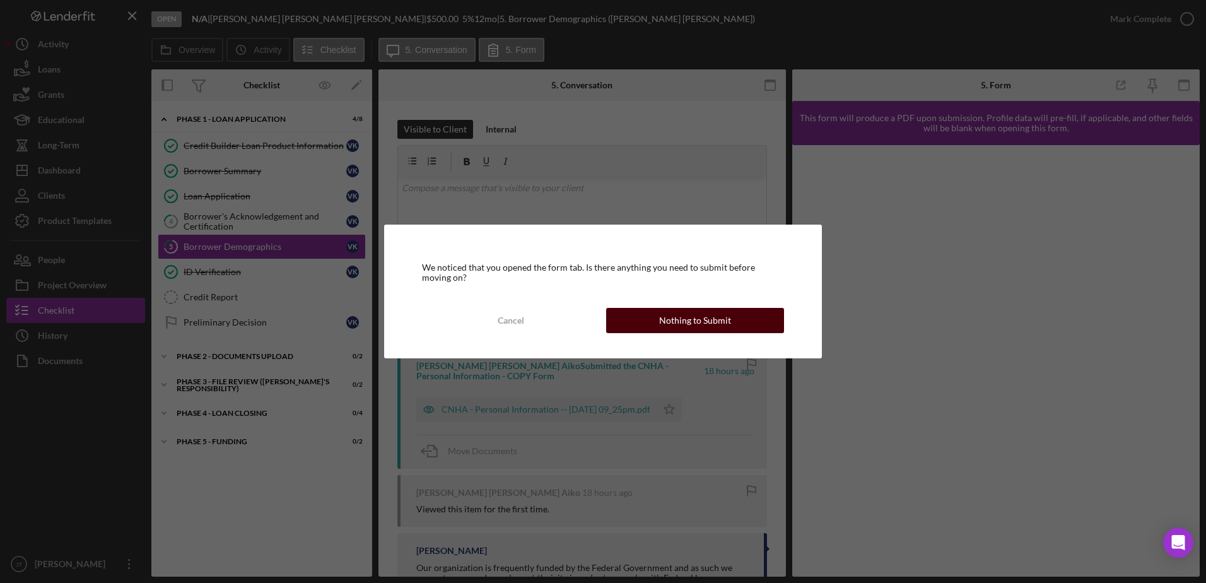
click at [640, 323] on button "Nothing to Submit" at bounding box center [695, 320] width 178 height 25
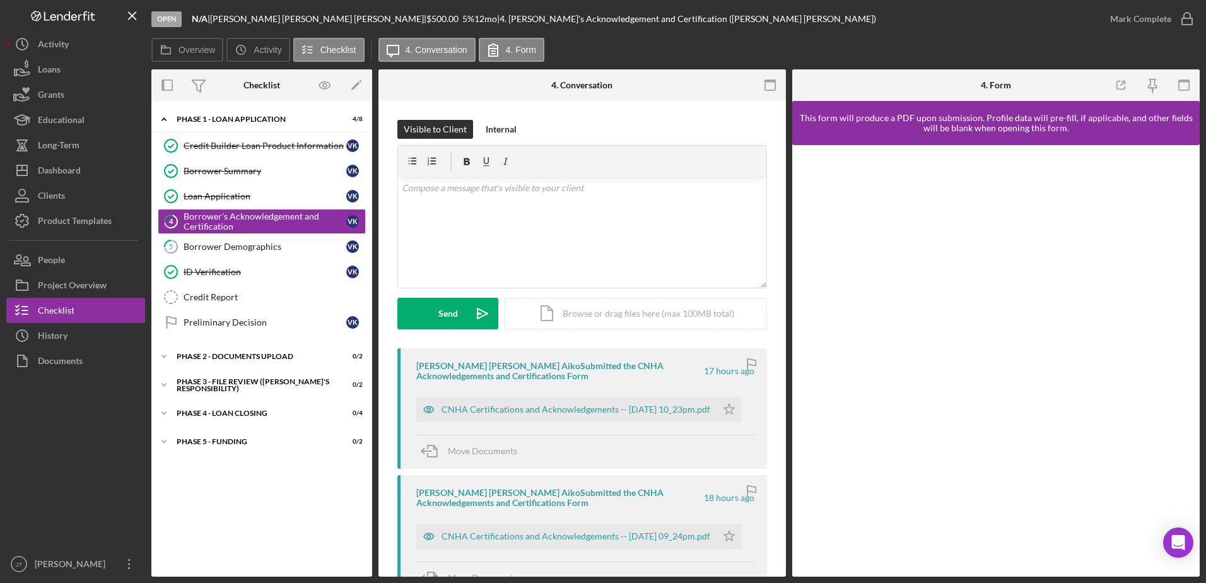
click at [331, 529] on div "Icon/Expander Phase 1 - Loan Application 4 / 8 Credit Builder Loan Product Info…" at bounding box center [261, 338] width 221 height 463
click at [73, 173] on div "Dashboard" at bounding box center [59, 172] width 43 height 28
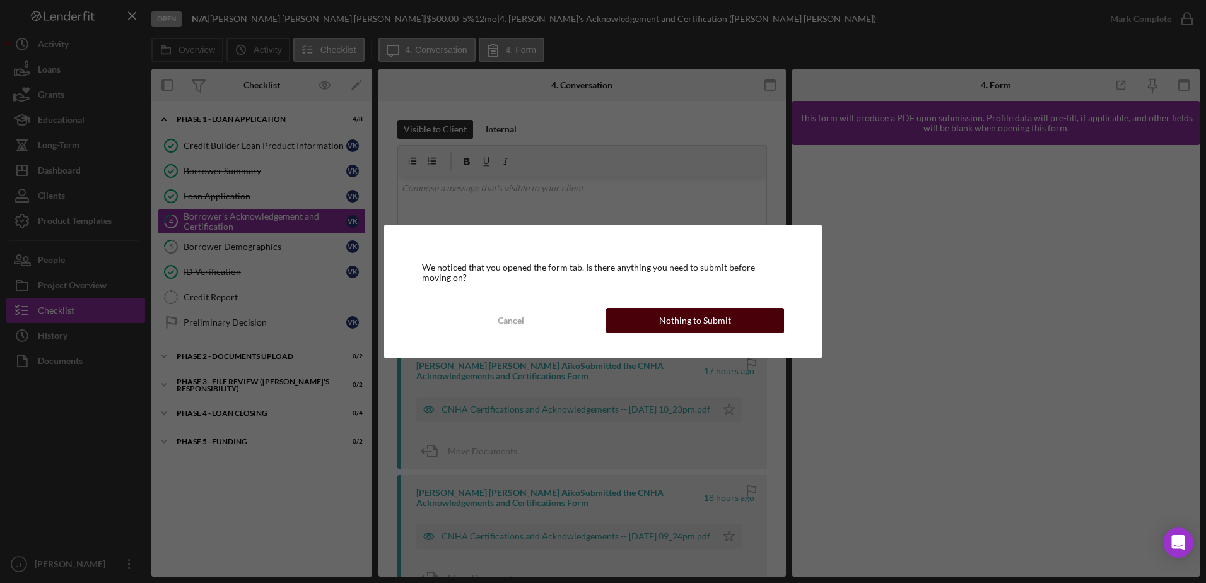
click at [726, 326] on div "Nothing to Submit" at bounding box center [695, 320] width 72 height 25
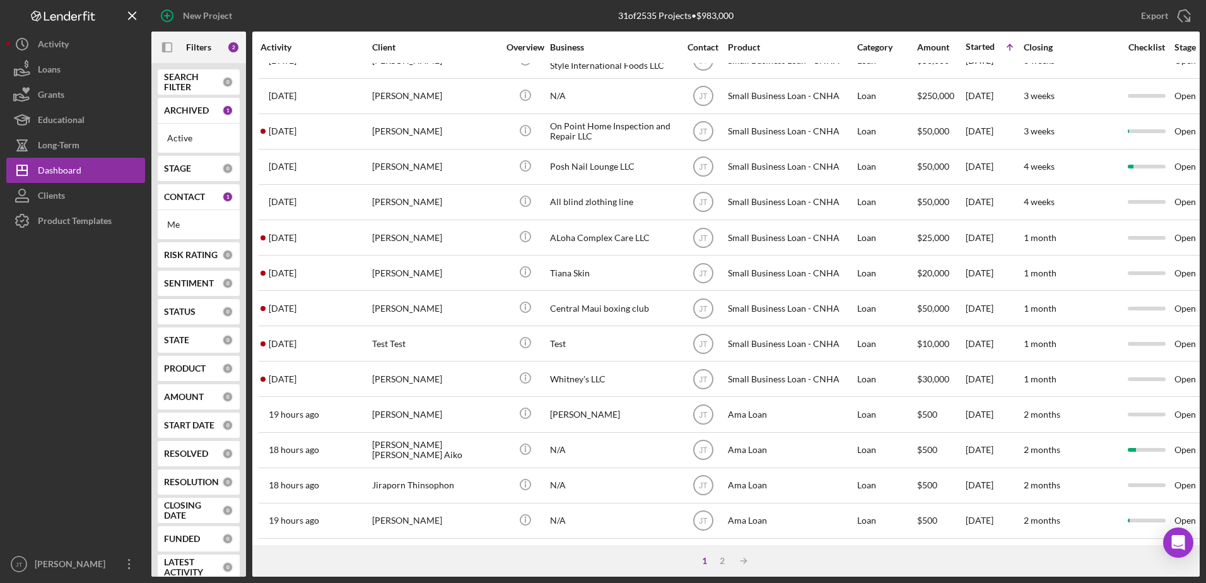
scroll to position [419, 0]
click at [717, 564] on div "2" at bounding box center [722, 561] width 18 height 10
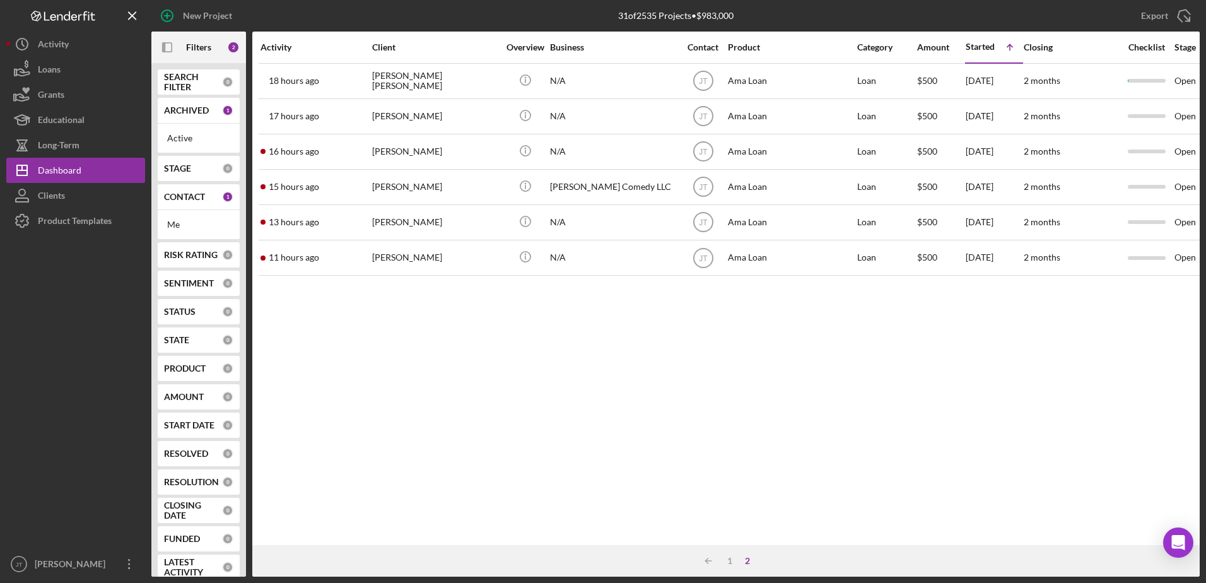
scroll to position [0, 0]
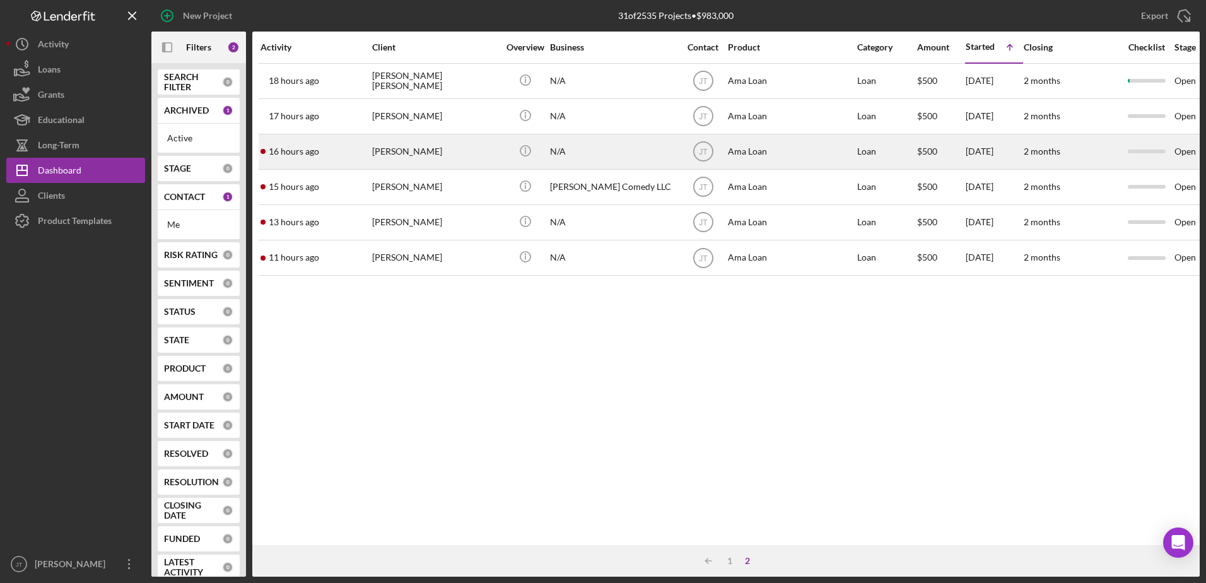
click at [403, 160] on div "[PERSON_NAME]" at bounding box center [435, 151] width 126 height 33
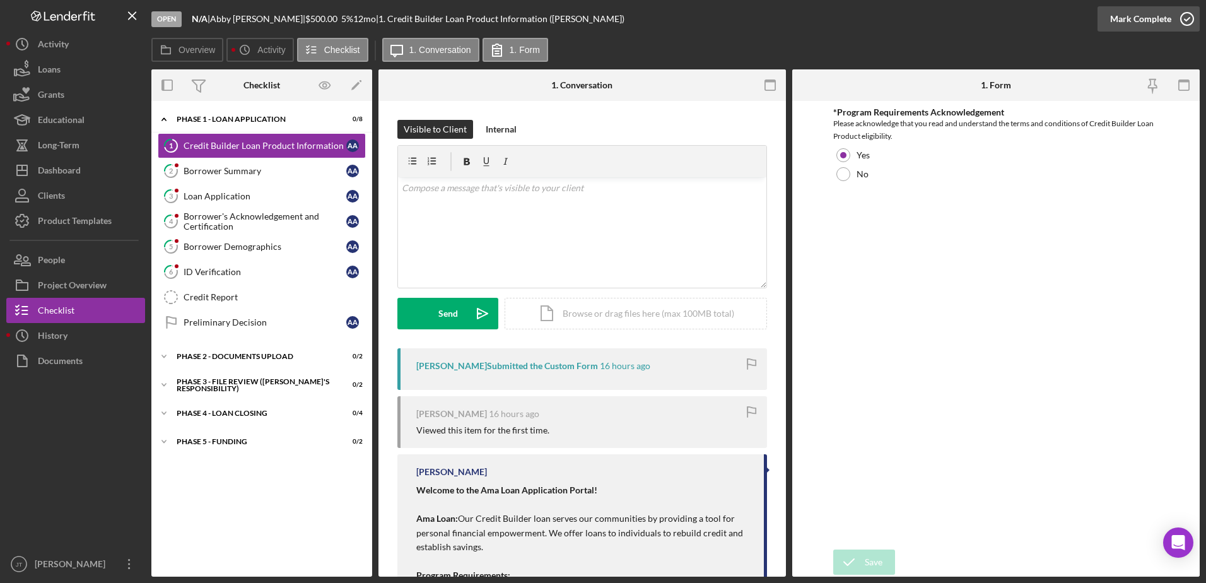
click at [1185, 23] on icon "button" at bounding box center [1187, 19] width 32 height 32
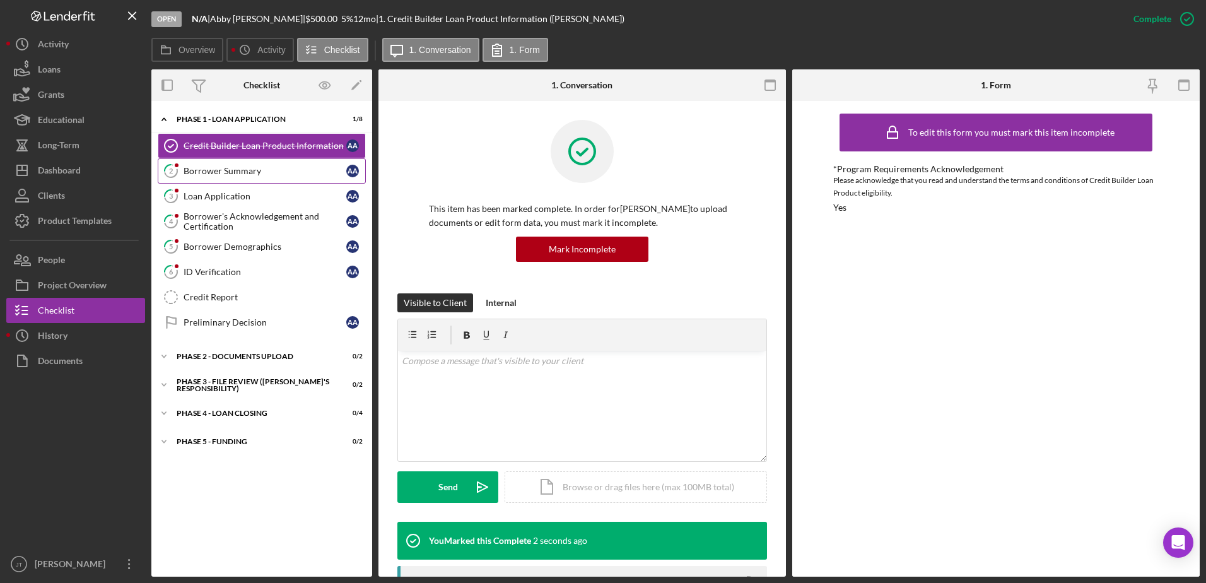
click at [293, 174] on div "Borrower Summary" at bounding box center [265, 171] width 163 height 10
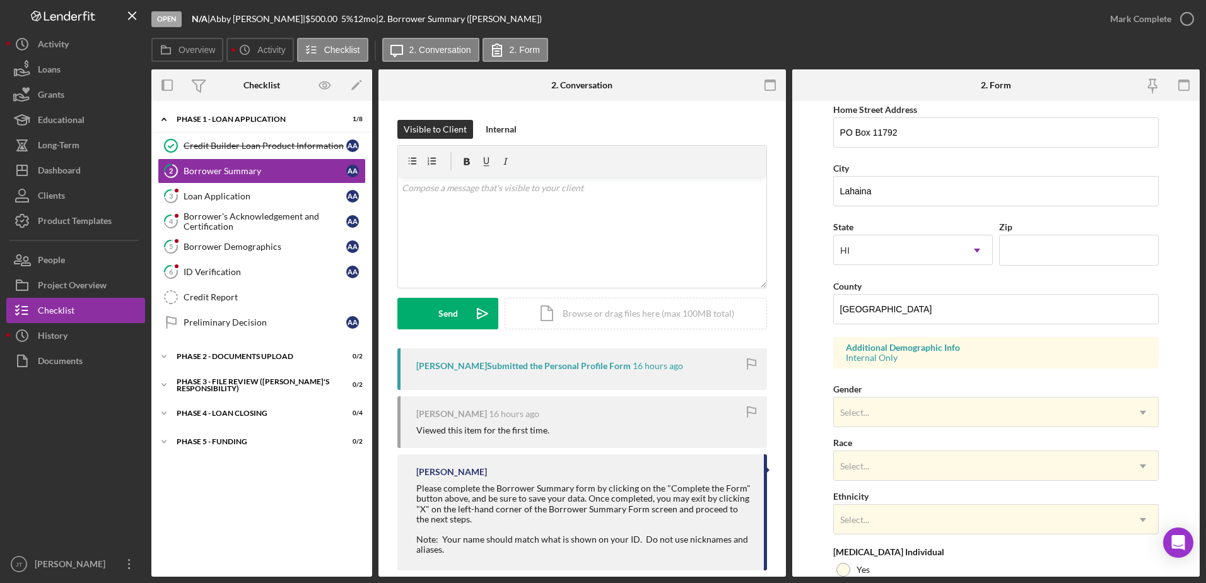
scroll to position [177, 0]
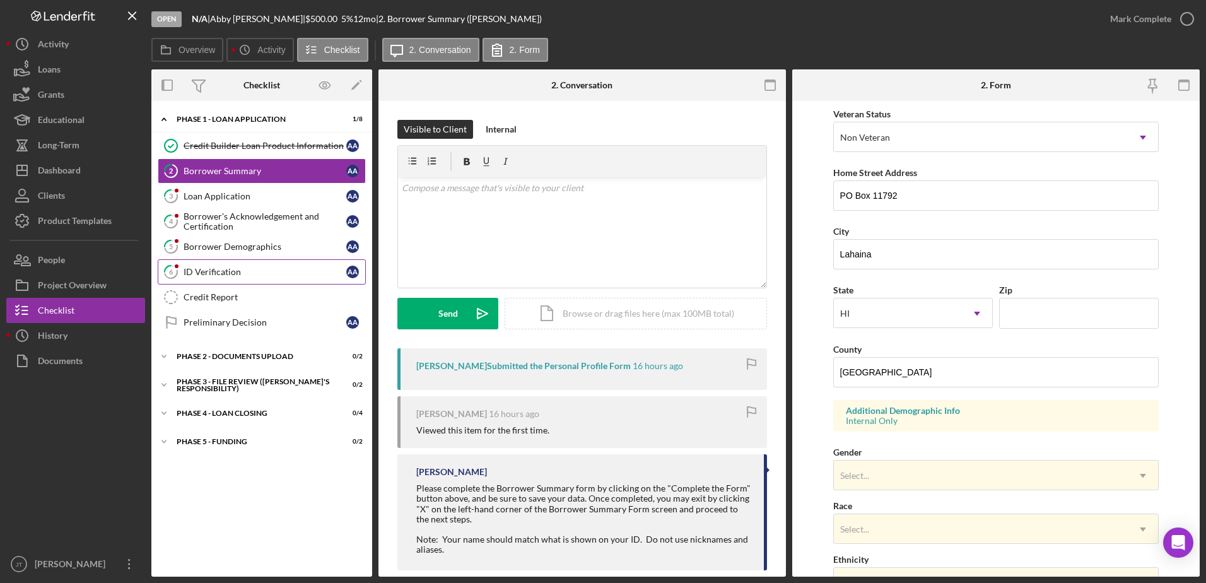
click at [214, 278] on link "6 ID Verification A A" at bounding box center [262, 271] width 208 height 25
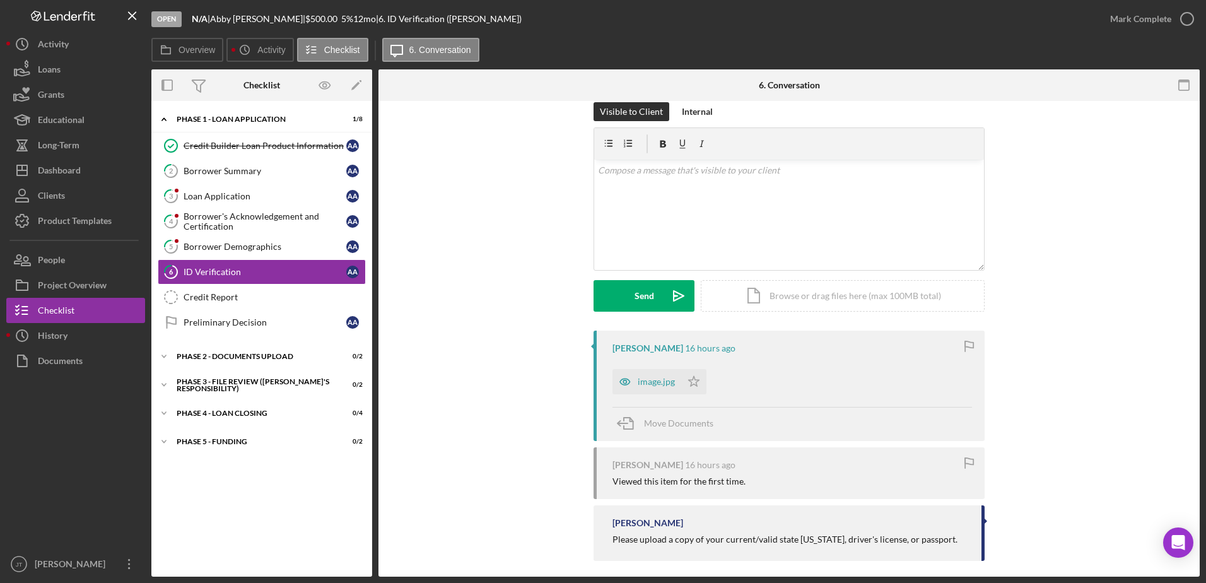
scroll to position [27, 0]
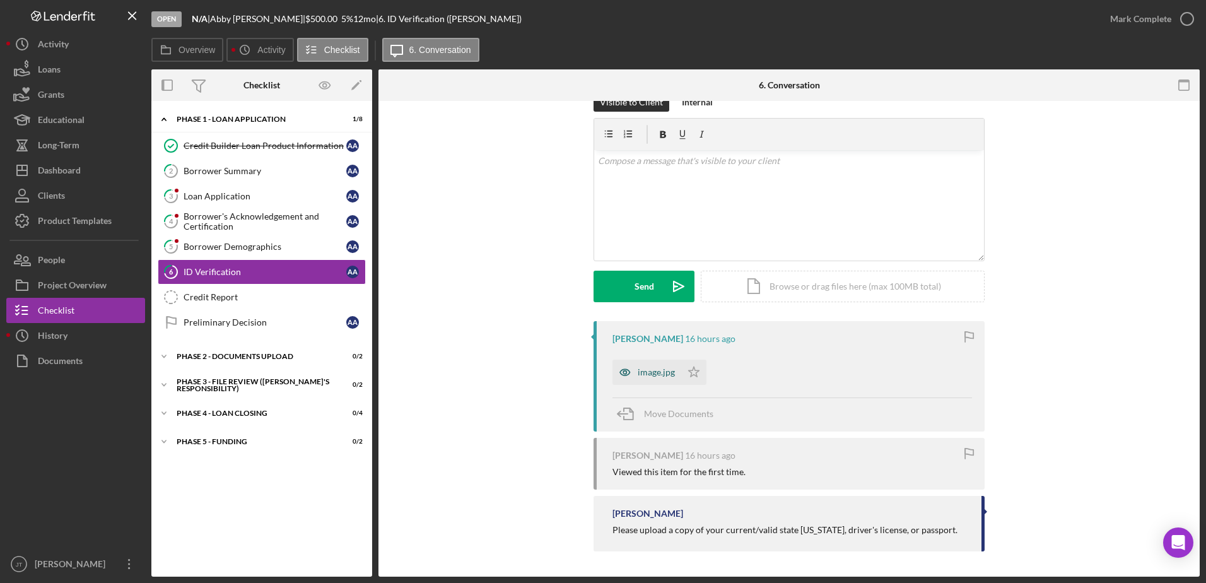
click at [657, 375] on div "image.jpg" at bounding box center [656, 372] width 37 height 10
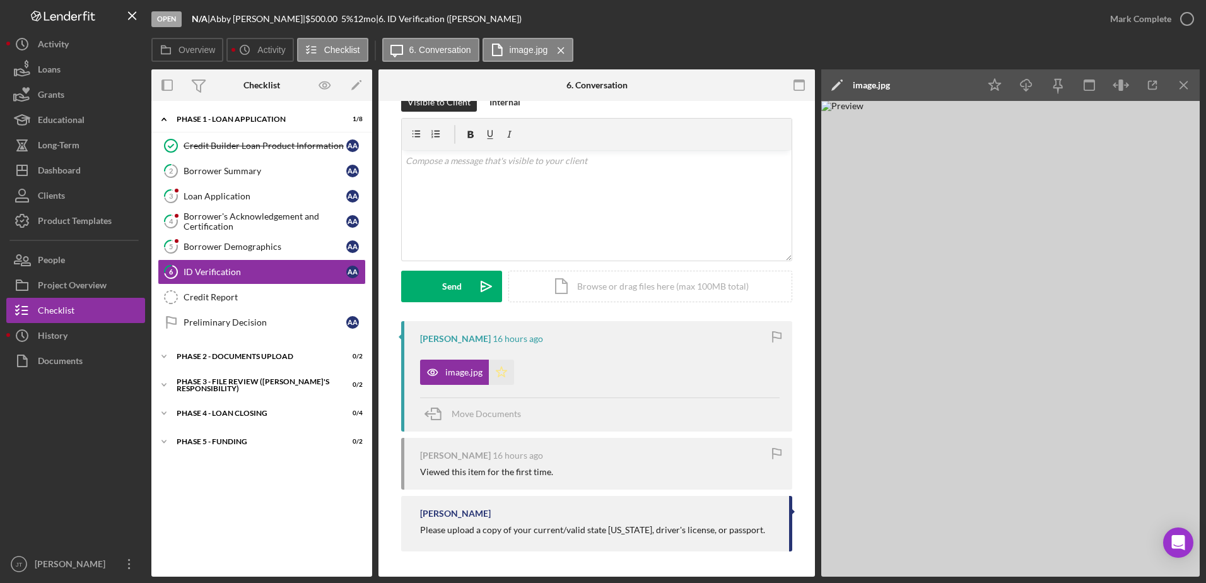
click at [503, 375] on icon "Icon/Star" at bounding box center [501, 371] width 25 height 25
click at [1053, 87] on icon "button" at bounding box center [1057, 83] width 9 height 9
click at [1059, 90] on icon "button" at bounding box center [1058, 85] width 28 height 28
click at [1026, 88] on line "button" at bounding box center [1026, 86] width 0 height 7
click at [1127, 192] on img at bounding box center [1010, 339] width 378 height 476
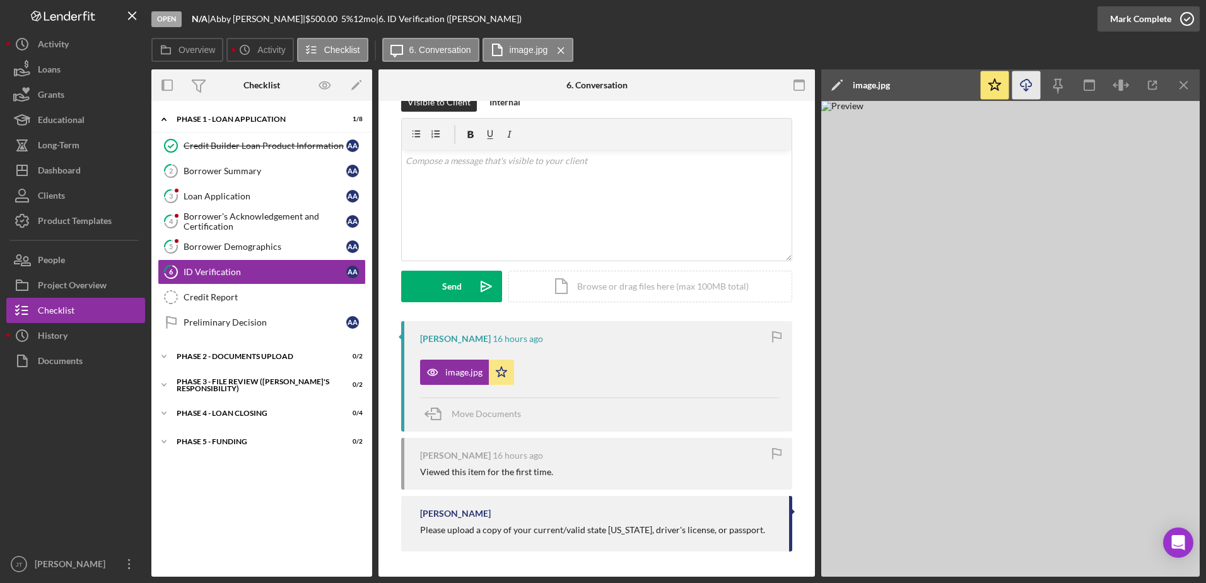
click at [1188, 22] on icon "button" at bounding box center [1187, 19] width 32 height 32
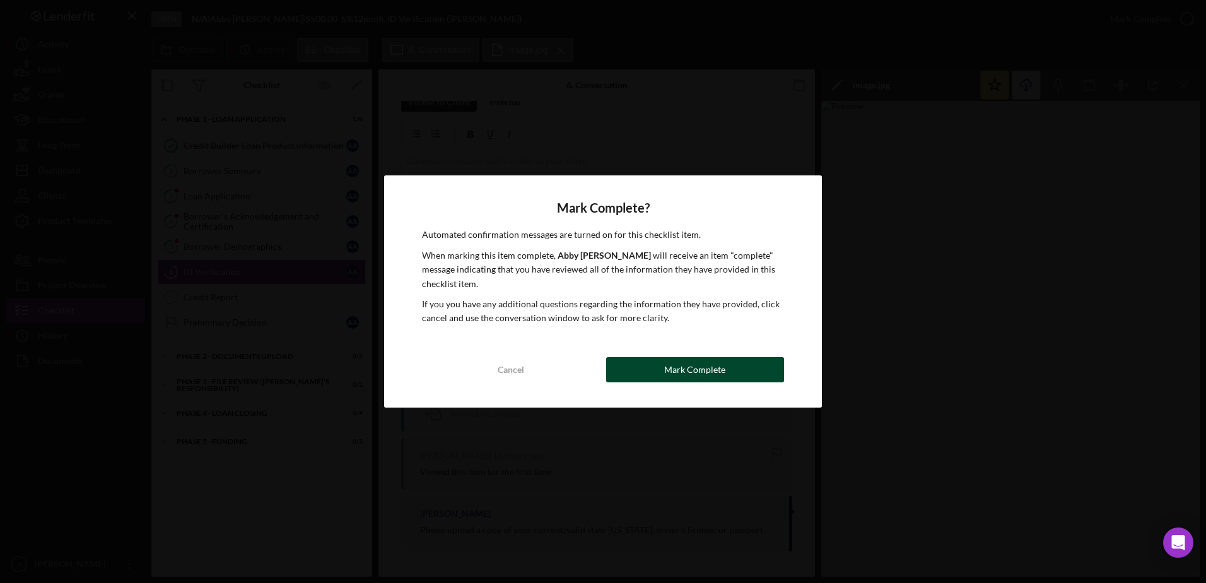
click at [739, 375] on button "Mark Complete" at bounding box center [695, 369] width 178 height 25
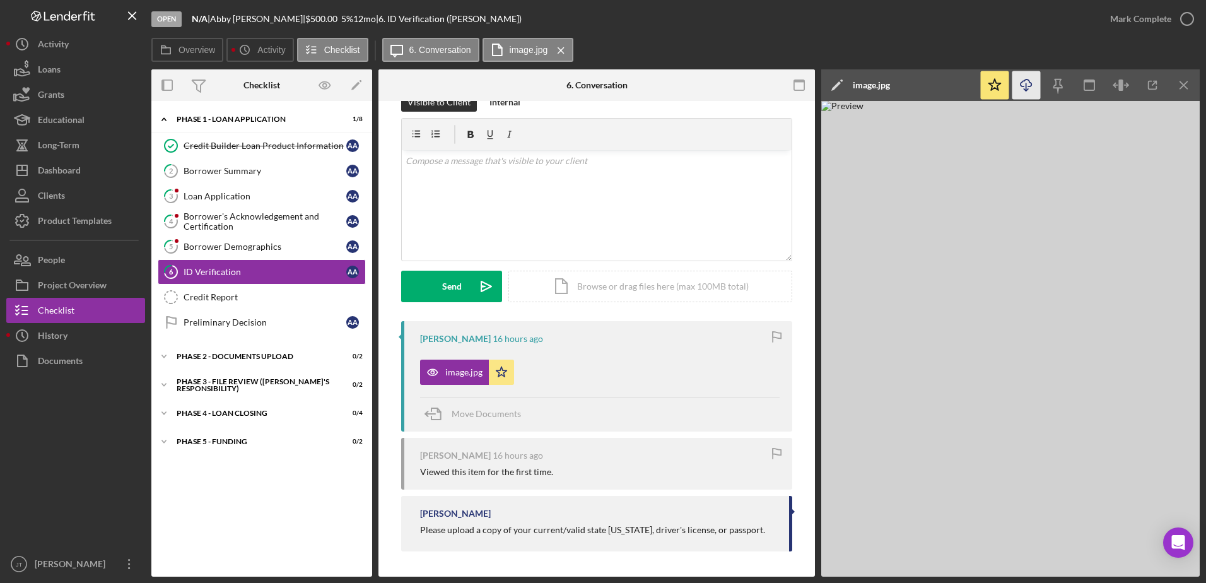
scroll to position [201, 0]
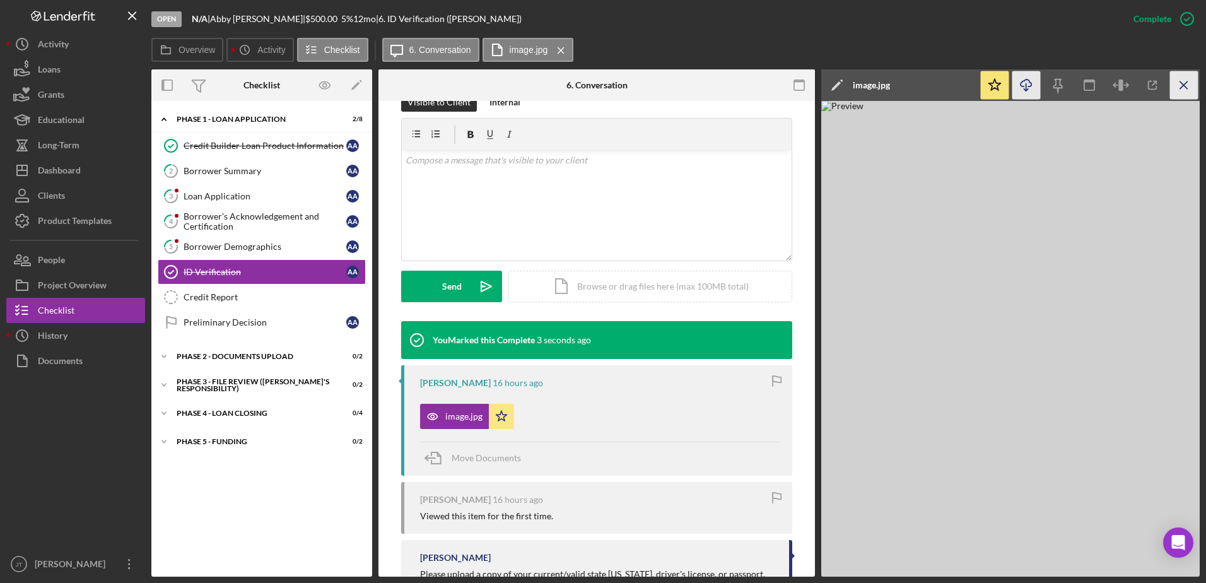
click at [1177, 91] on icon "Icon/Menu Close" at bounding box center [1184, 85] width 28 height 28
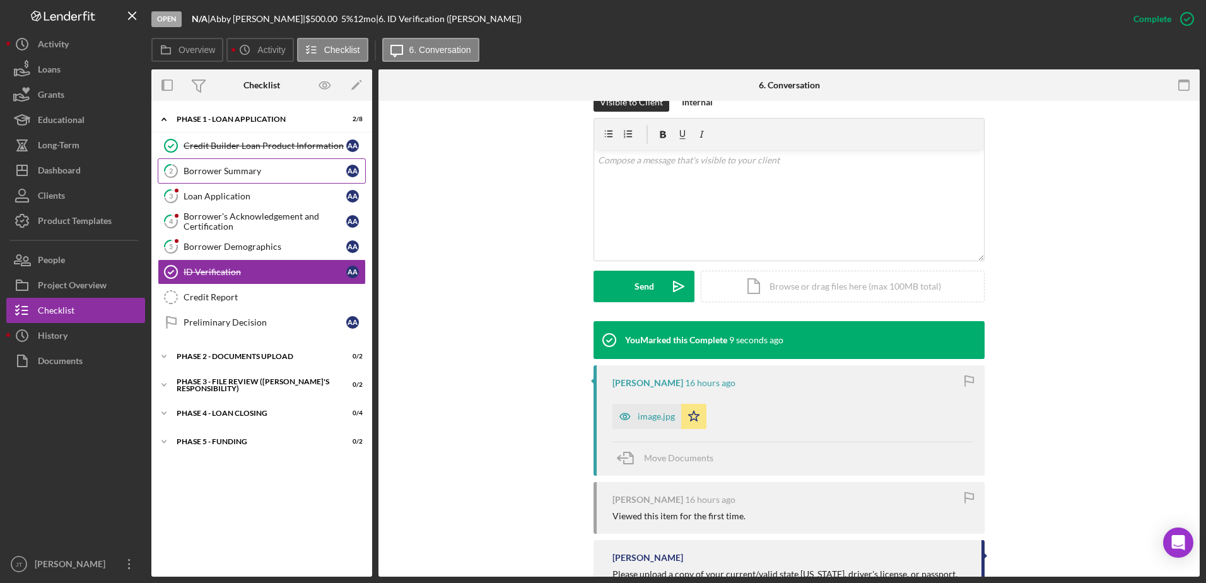
click at [271, 176] on div "Borrower Summary" at bounding box center [265, 171] width 163 height 10
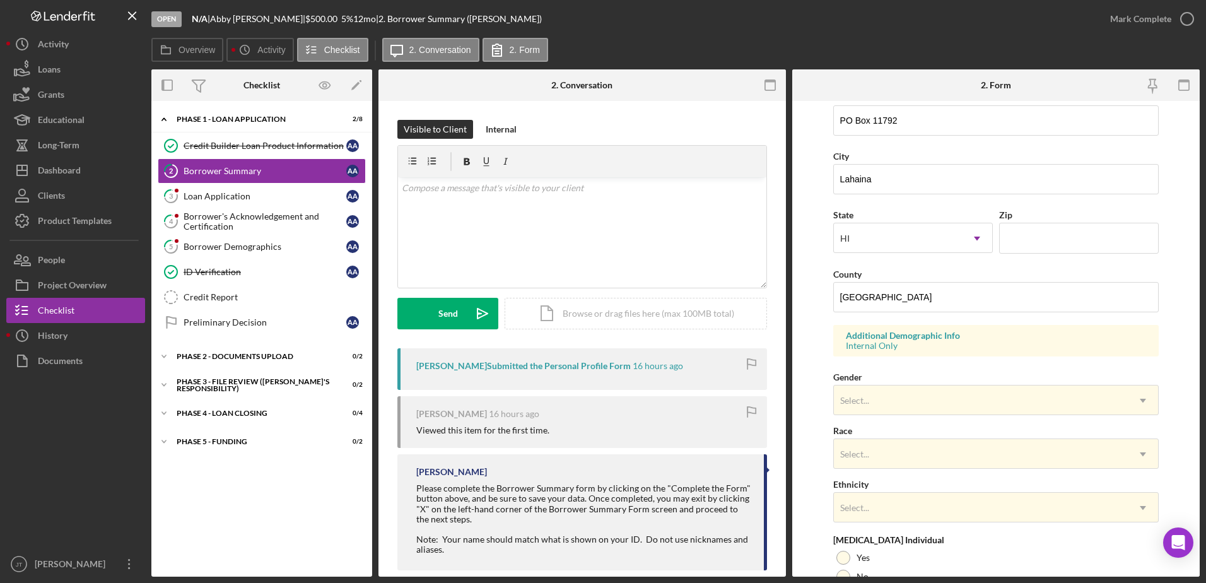
scroll to position [315, 0]
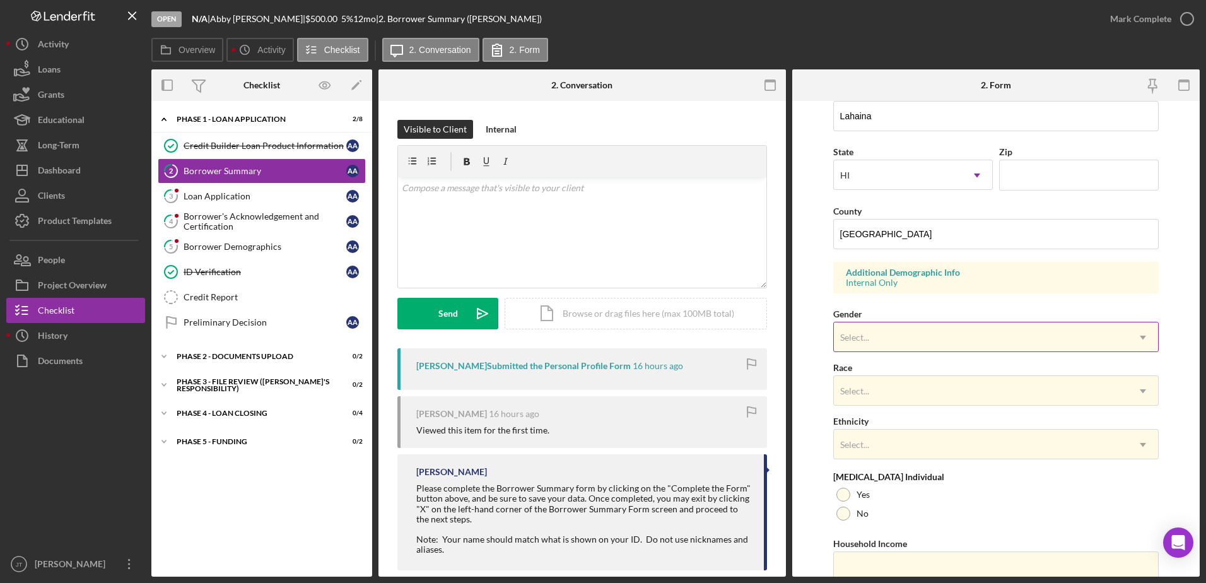
click at [937, 333] on div "Select..." at bounding box center [981, 337] width 295 height 29
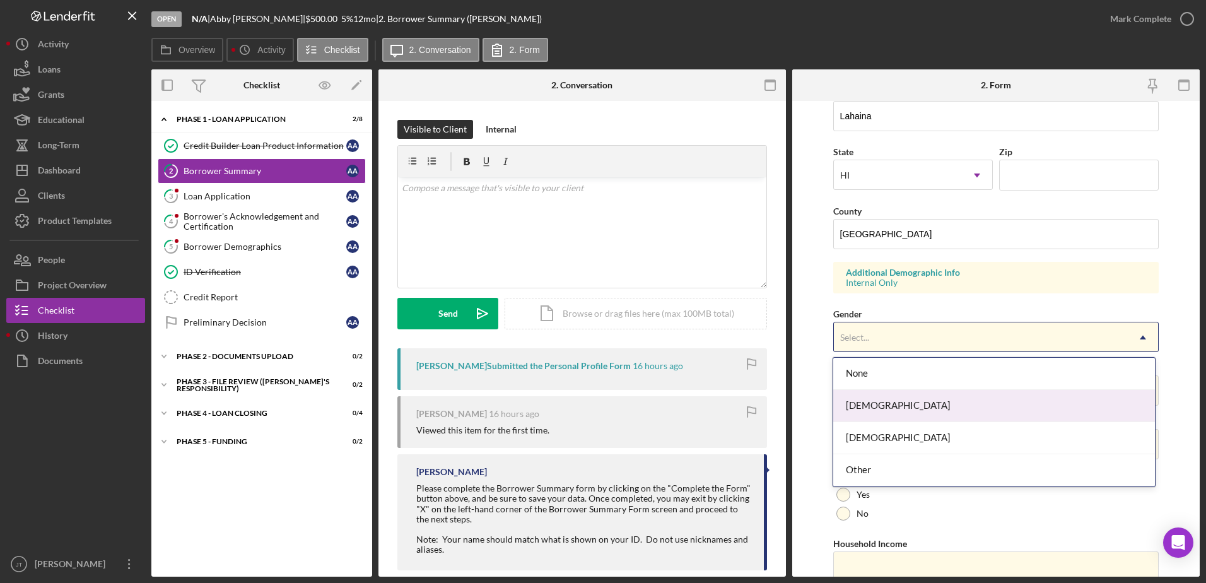
click at [928, 411] on div "[DEMOGRAPHIC_DATA]" at bounding box center [994, 406] width 322 height 32
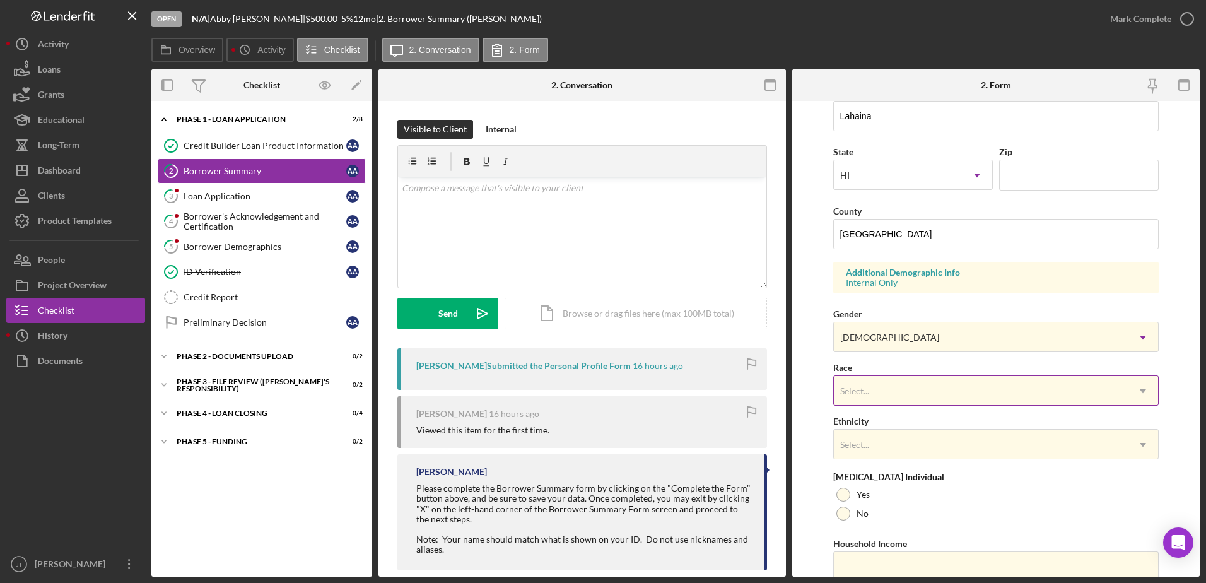
click at [943, 394] on div "Select..." at bounding box center [981, 391] width 295 height 29
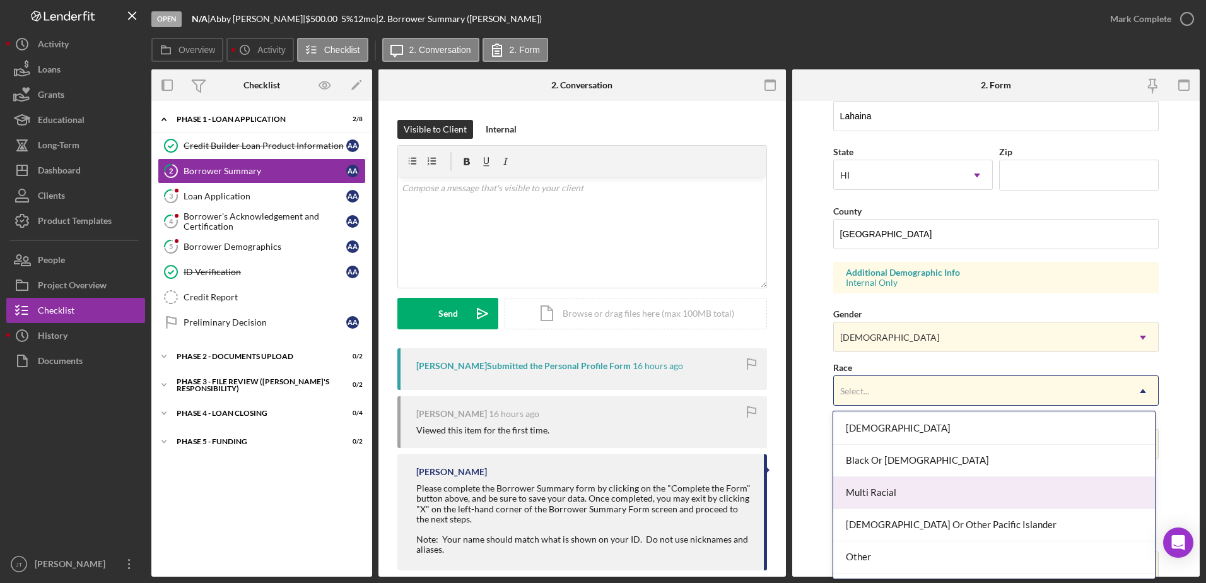
scroll to position [90, 0]
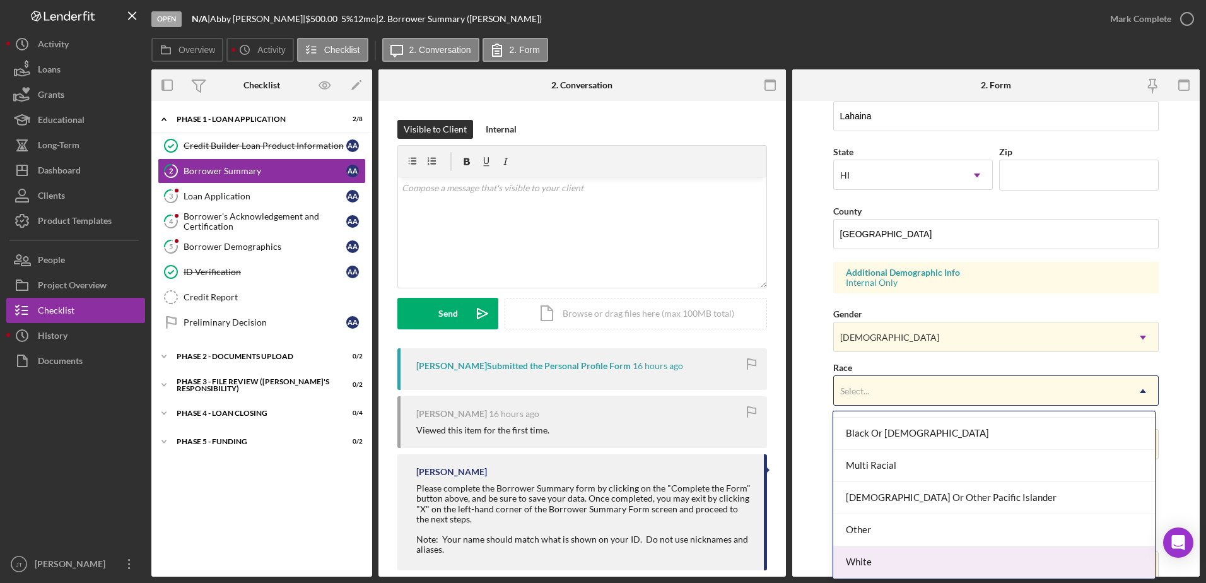
click at [954, 571] on div "White" at bounding box center [994, 562] width 322 height 32
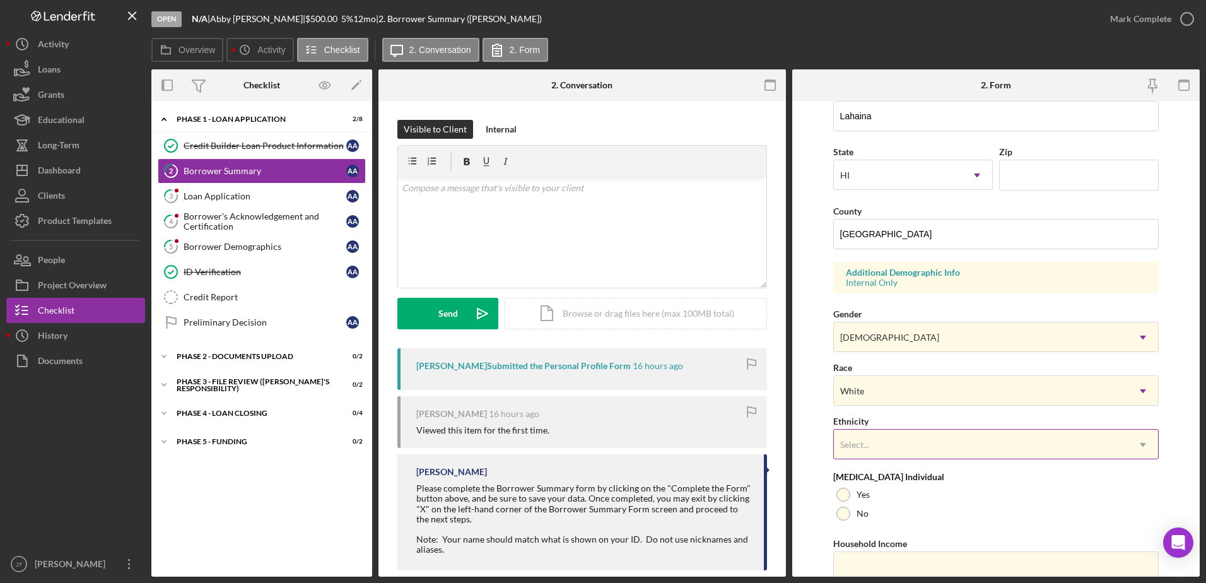
click at [946, 447] on div "Select..." at bounding box center [981, 444] width 295 height 29
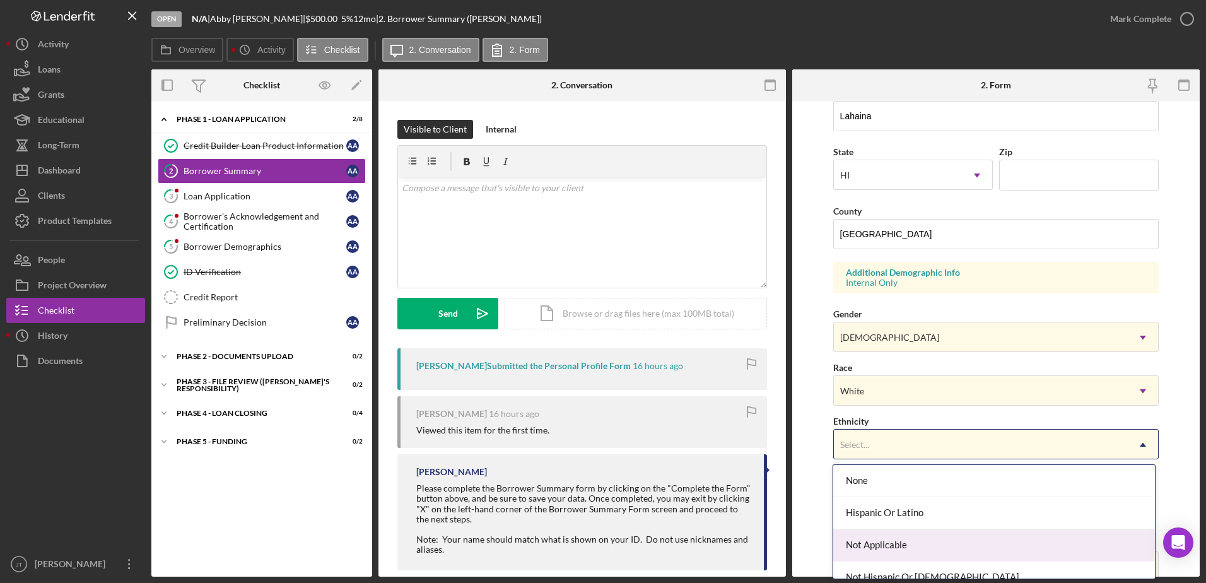
click at [942, 553] on div "Not Applicable" at bounding box center [994, 545] width 322 height 32
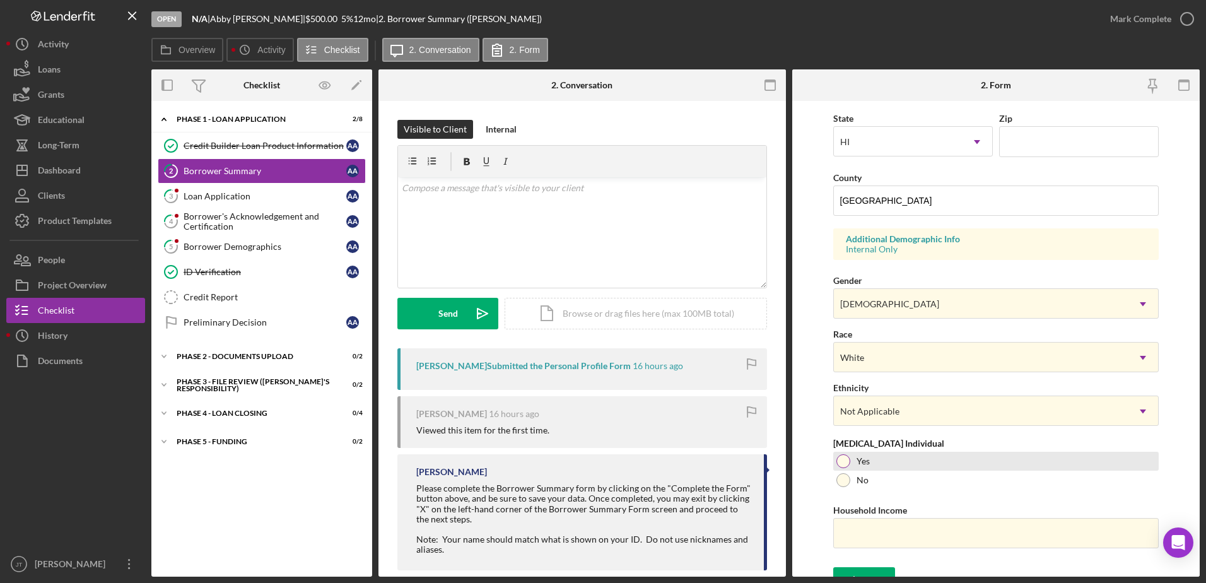
scroll to position [366, 0]
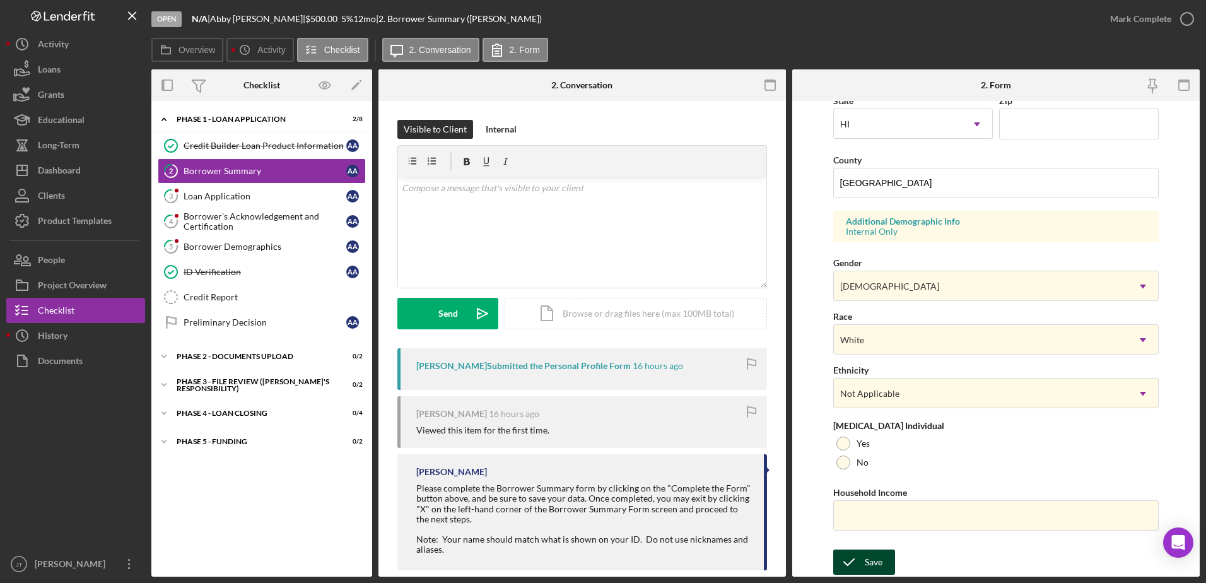
click at [880, 571] on div "Save" at bounding box center [874, 561] width 18 height 25
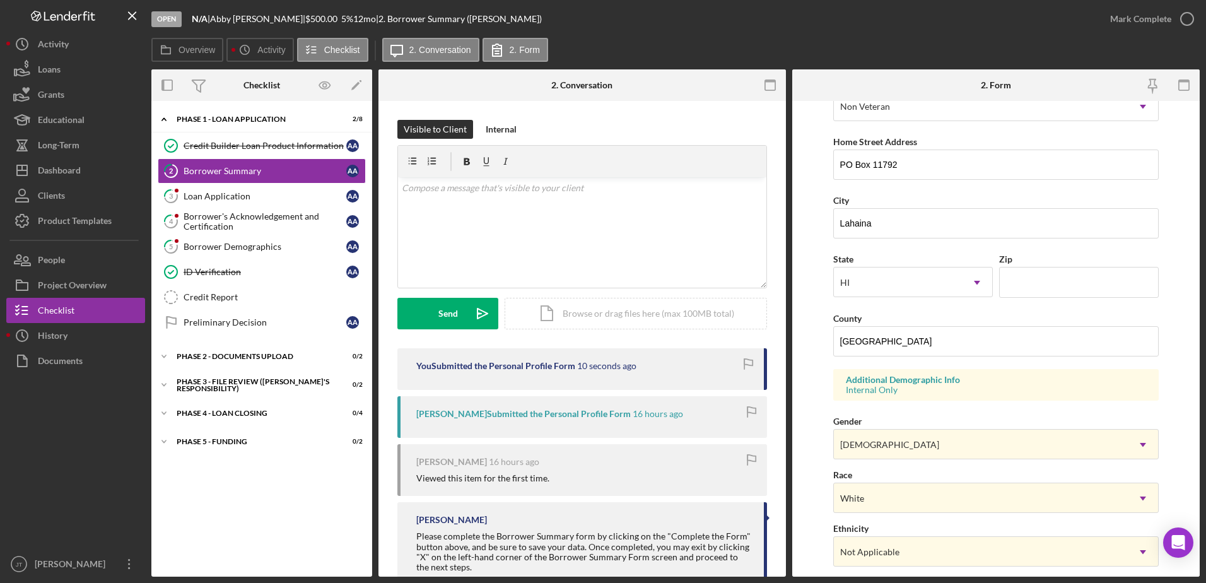
scroll to position [177, 0]
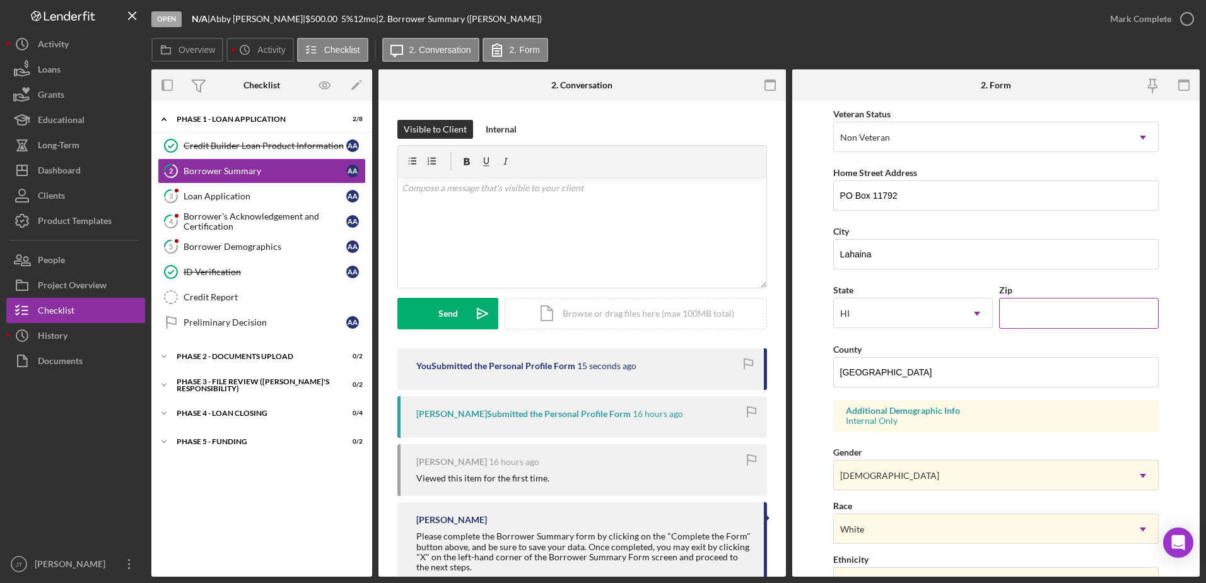
click at [1025, 313] on input "Zip" at bounding box center [1079, 313] width 160 height 30
type input "96761"
click at [1163, 274] on form "First Name Abby Middle Name Last Name Asuncion Job Title Date of Birth 06/23/19…" at bounding box center [995, 339] width 407 height 476
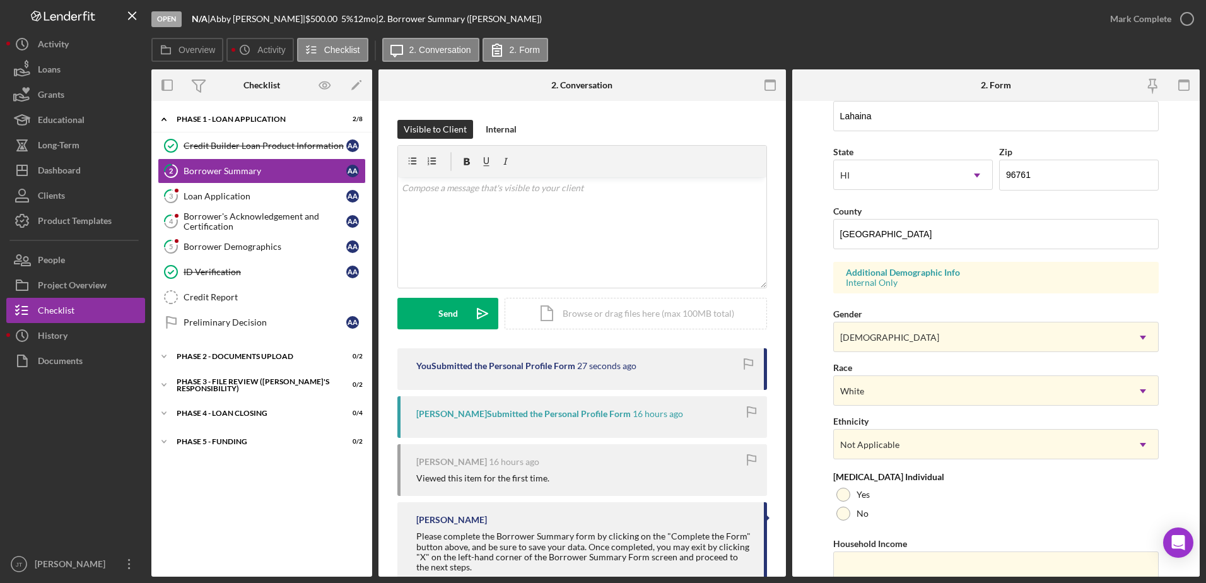
scroll to position [366, 0]
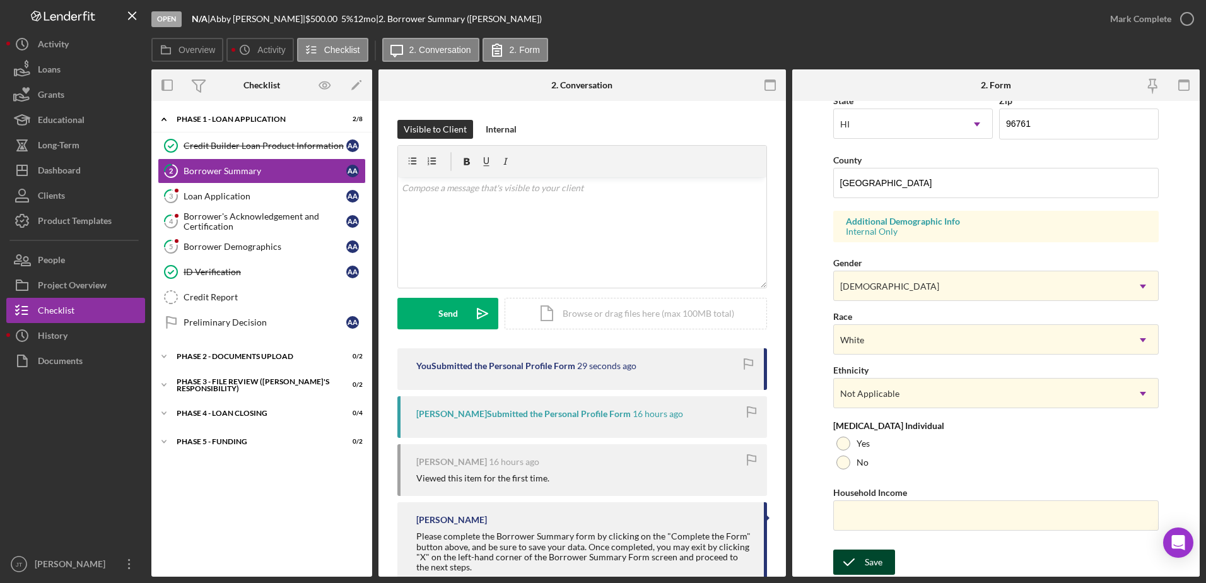
click at [870, 564] on div "Save" at bounding box center [874, 561] width 18 height 25
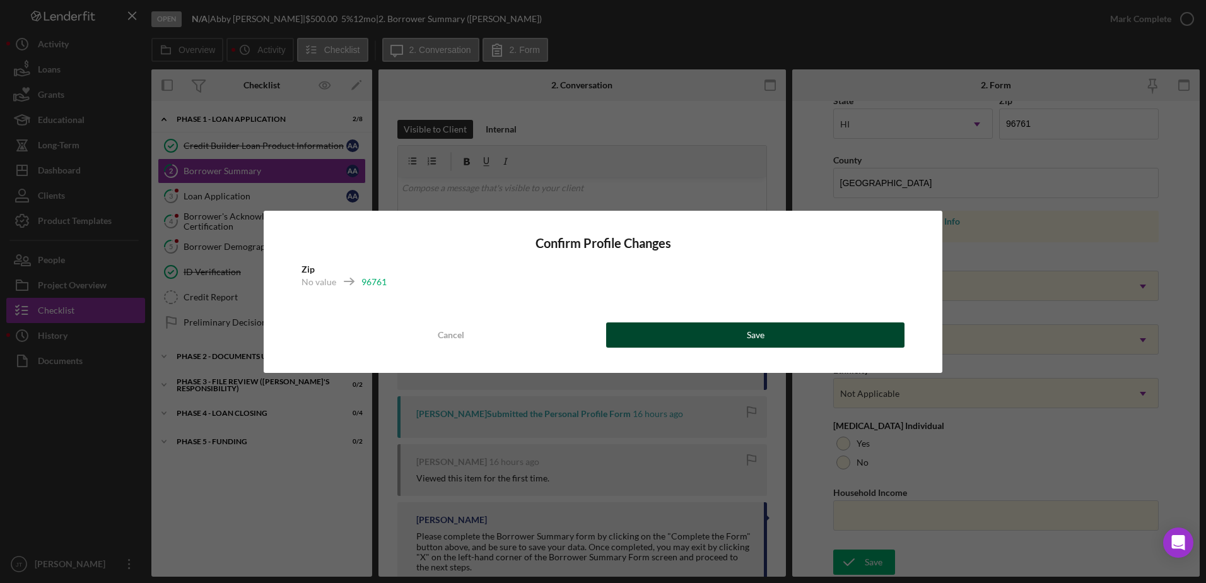
click at [661, 339] on button "Save" at bounding box center [755, 334] width 298 height 25
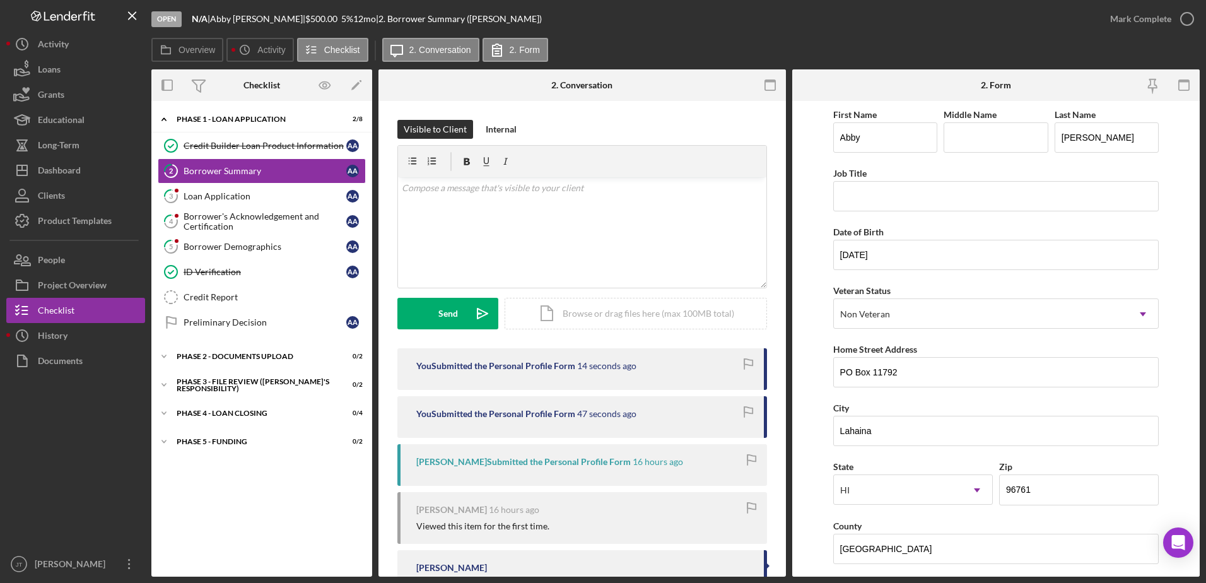
scroll to position [0, 0]
click at [1184, 22] on icon "button" at bounding box center [1187, 19] width 32 height 32
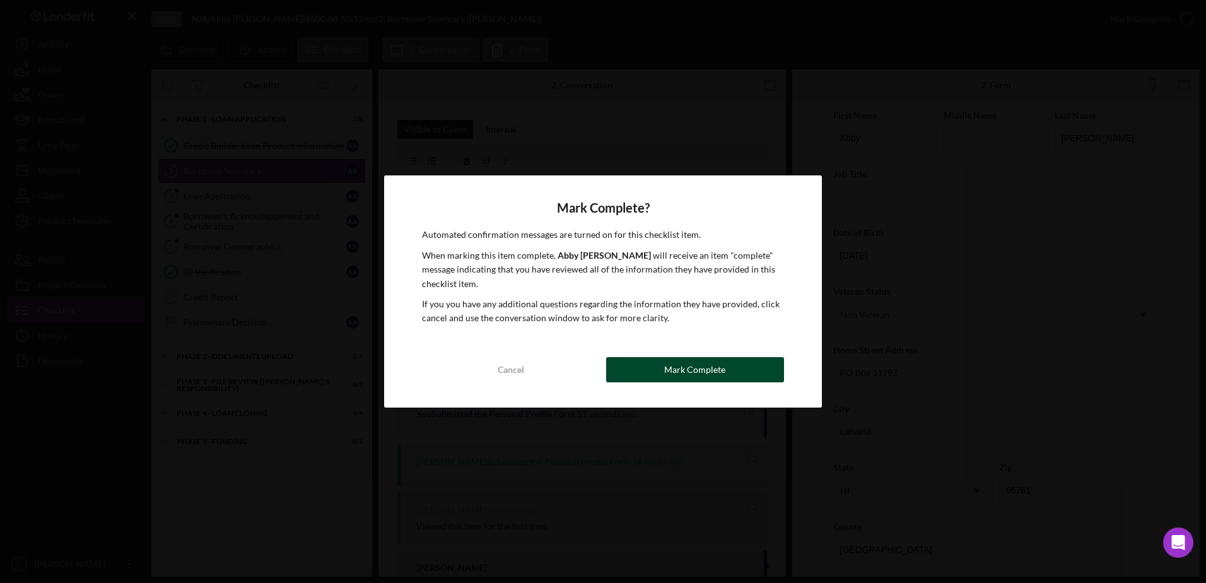
click at [739, 365] on button "Mark Complete" at bounding box center [695, 369] width 178 height 25
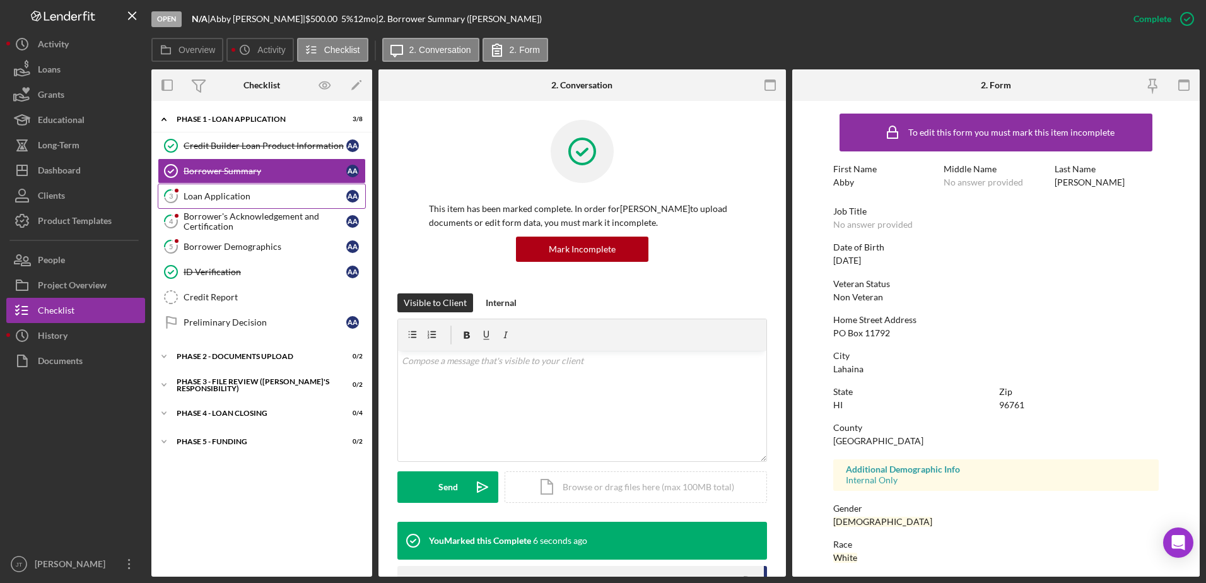
click at [303, 195] on div "Loan Application" at bounding box center [265, 196] width 163 height 10
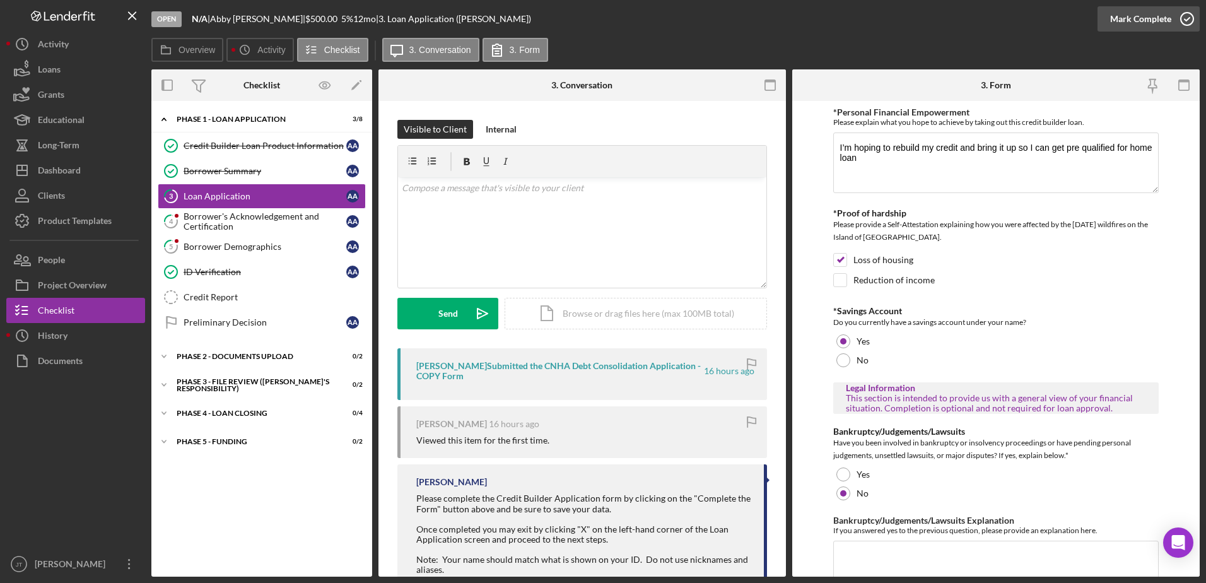
click at [1184, 18] on icon "button" at bounding box center [1187, 19] width 32 height 32
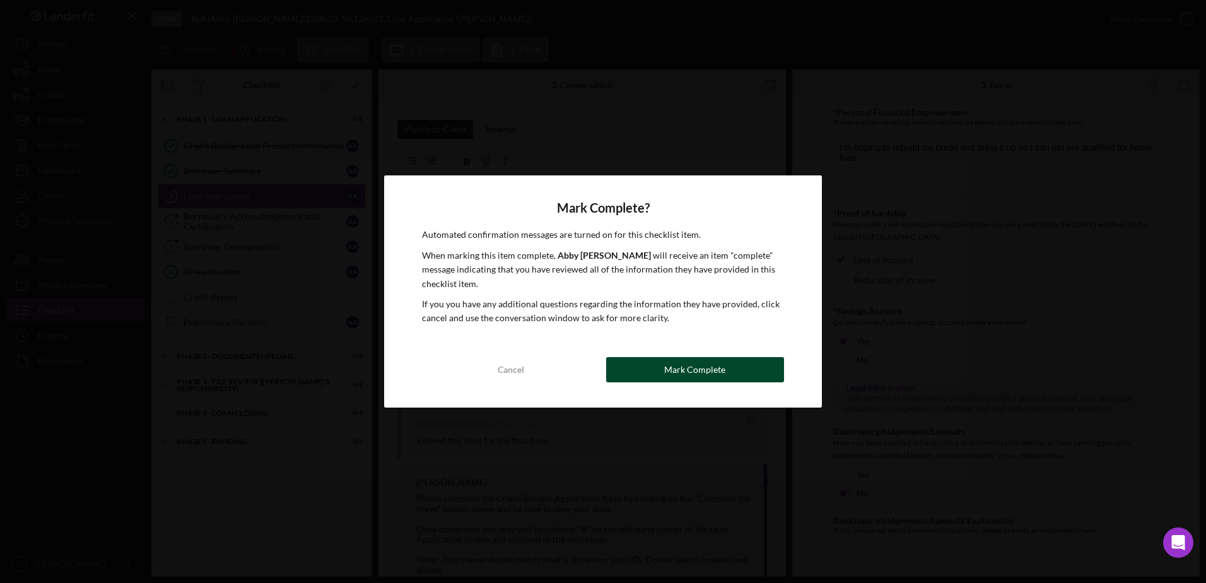
click at [725, 378] on button "Mark Complete" at bounding box center [695, 369] width 178 height 25
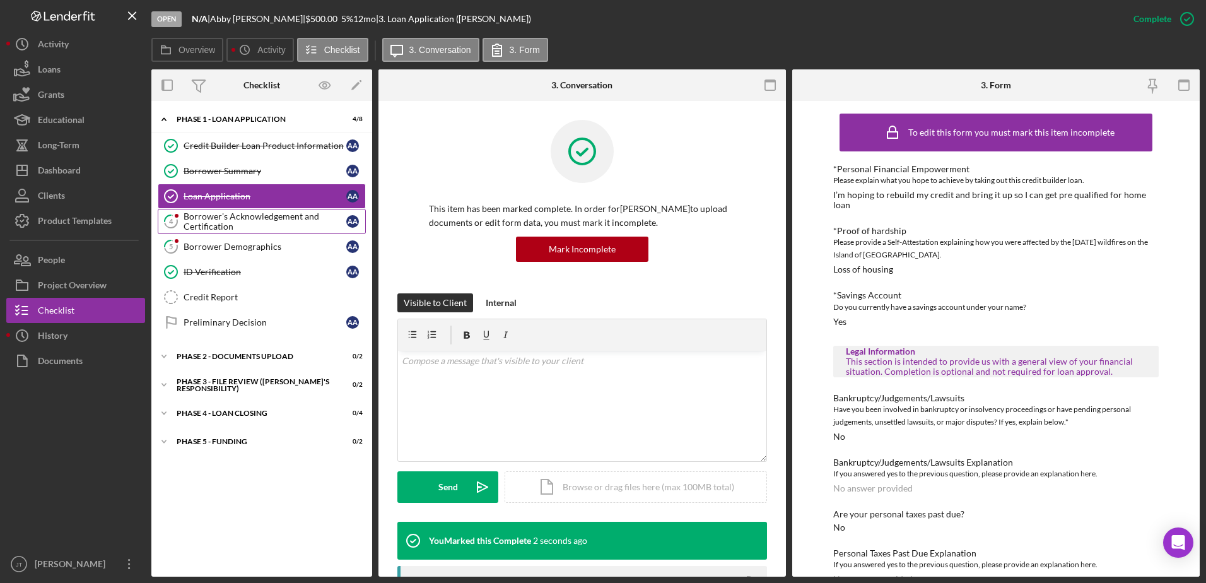
click at [280, 228] on div "Borrower's Acknowledgement and Certification" at bounding box center [265, 221] width 163 height 20
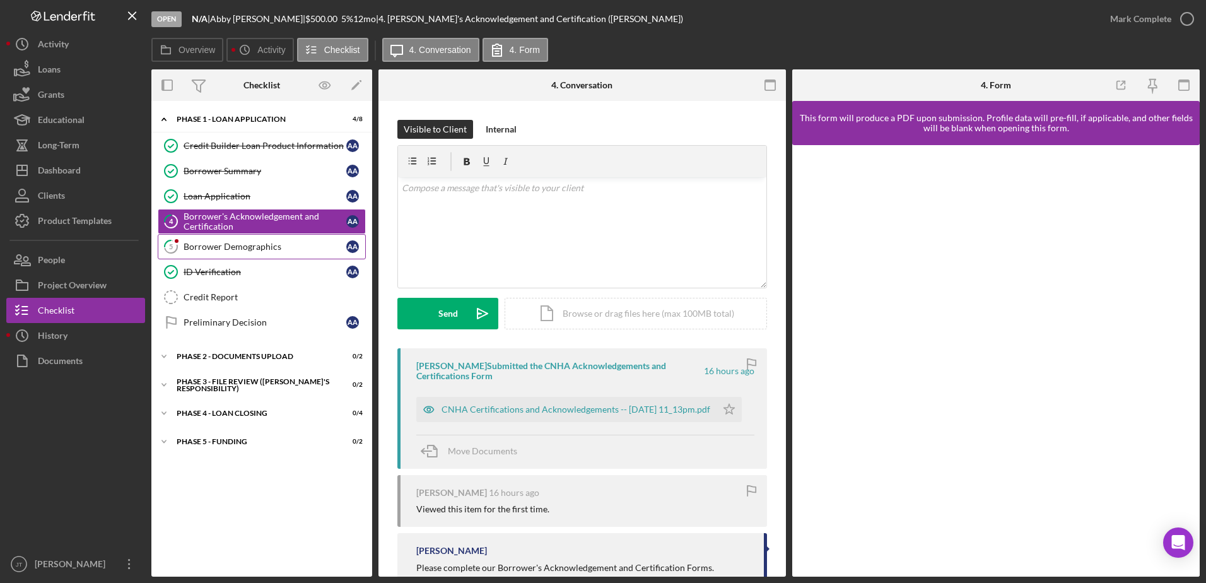
click at [269, 258] on link "5 Borrower Demographics A A" at bounding box center [262, 246] width 208 height 25
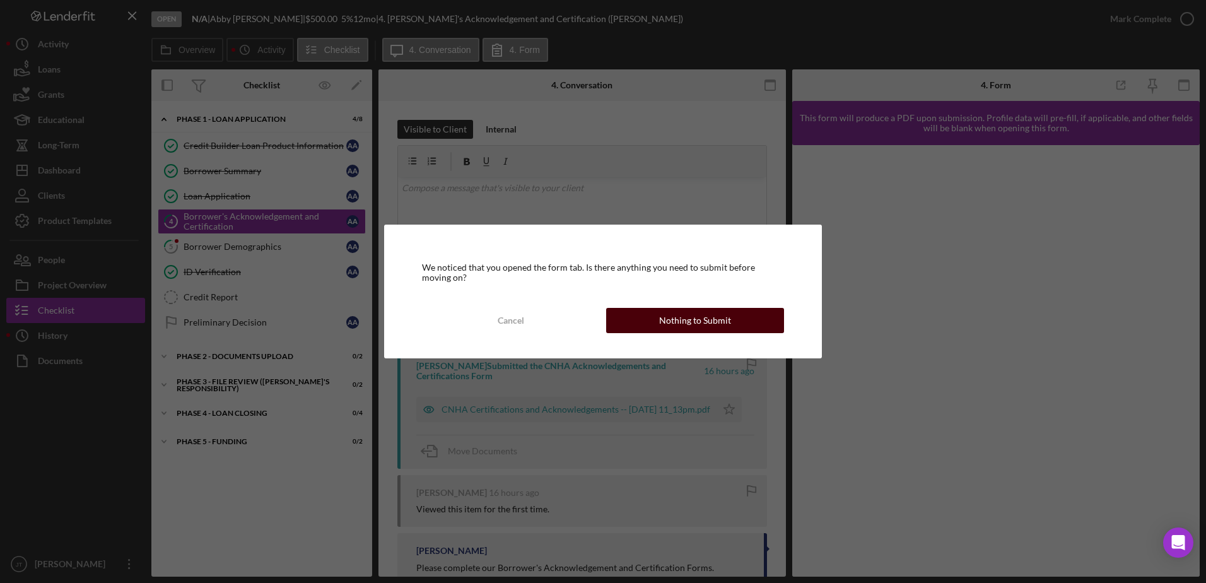
click at [663, 316] on div "Nothing to Submit" at bounding box center [695, 320] width 72 height 25
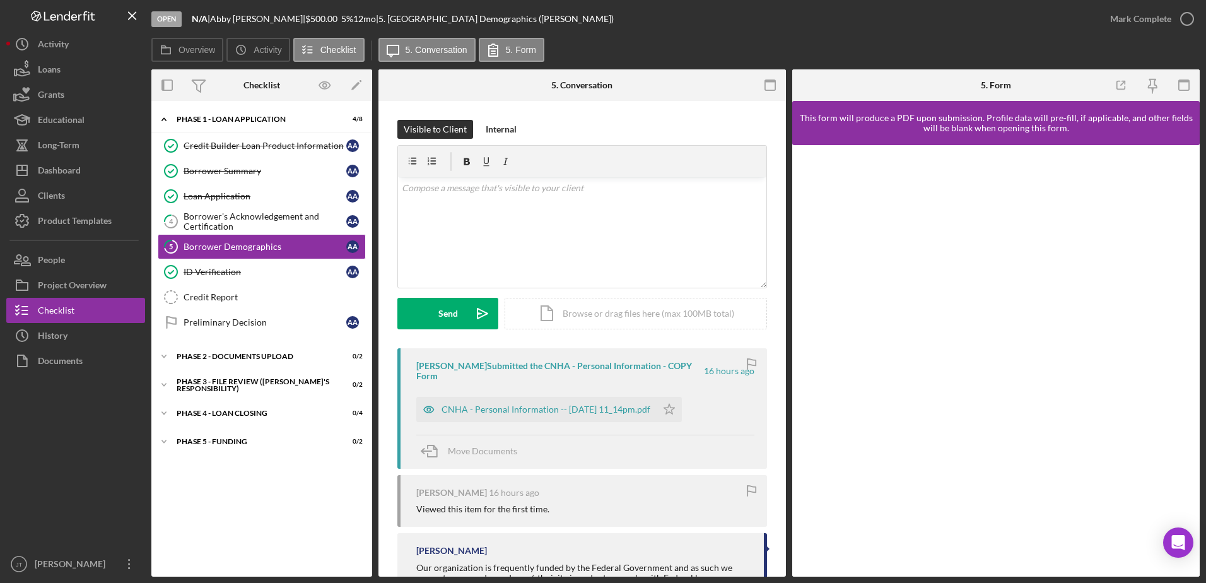
click at [278, 535] on div "Icon/Expander Phase 1 - Loan Application 4 / 8 Credit Builder Loan Product Info…" at bounding box center [261, 338] width 221 height 463
click at [599, 42] on div "Overview Icon/History Activity Checklist Icon/Message 5. Conversation 5. Form" at bounding box center [675, 50] width 1048 height 25
click at [246, 482] on div "Icon/Expander Phase 1 - Loan Application 4 / 8 Credit Builder Loan Product Info…" at bounding box center [261, 338] width 221 height 463
click at [99, 157] on button "Long-Term" at bounding box center [75, 144] width 139 height 25
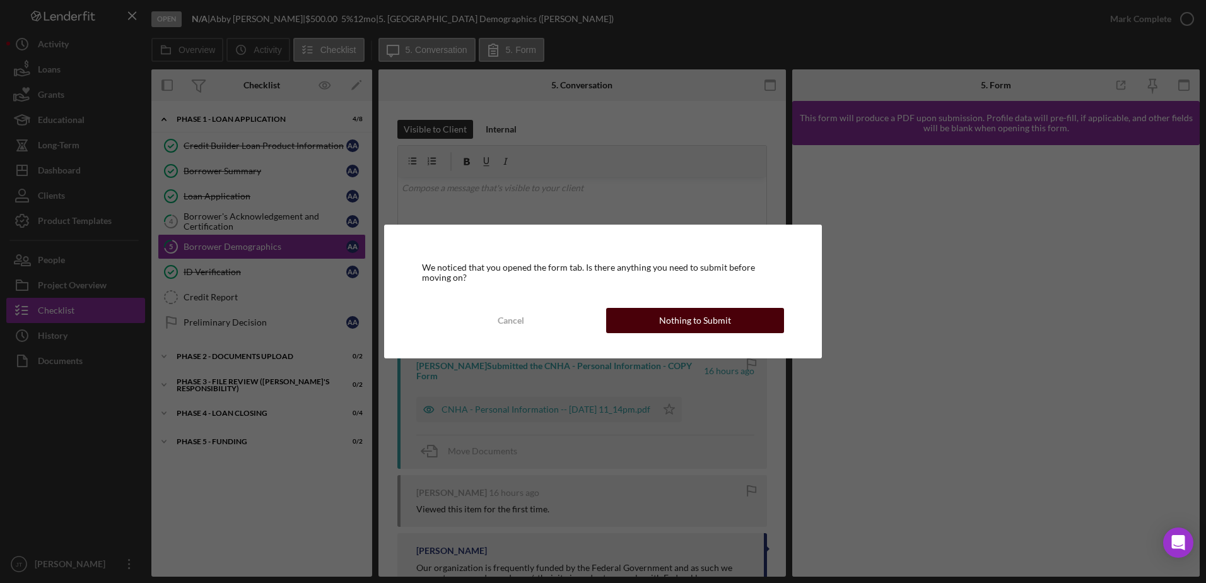
click at [668, 322] on div "Nothing to Submit" at bounding box center [695, 320] width 72 height 25
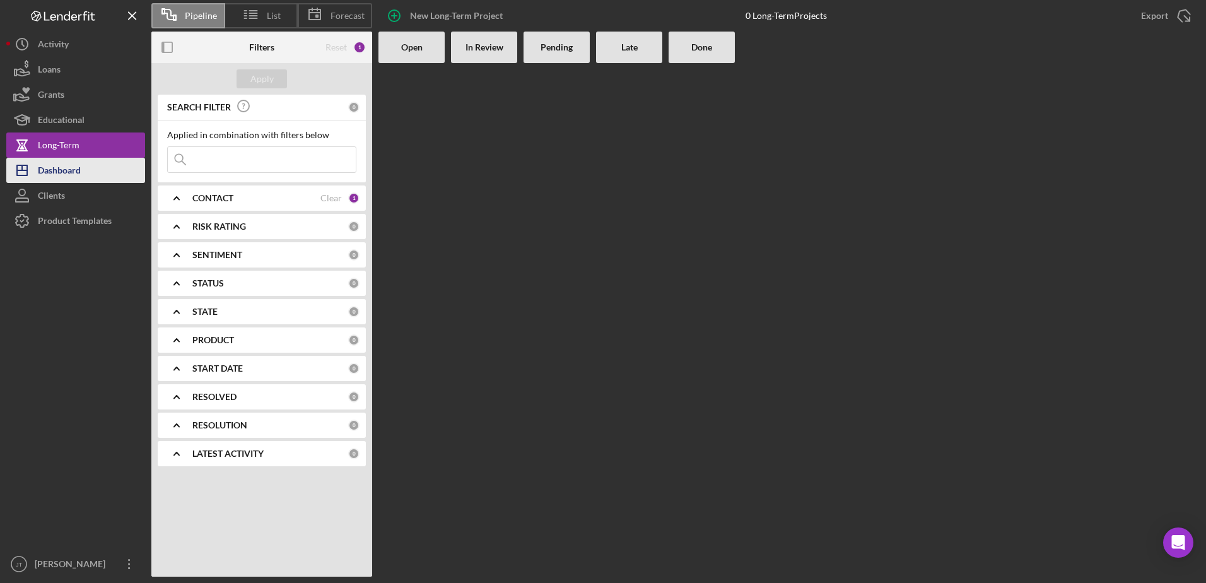
click at [52, 177] on div "Dashboard" at bounding box center [59, 172] width 43 height 28
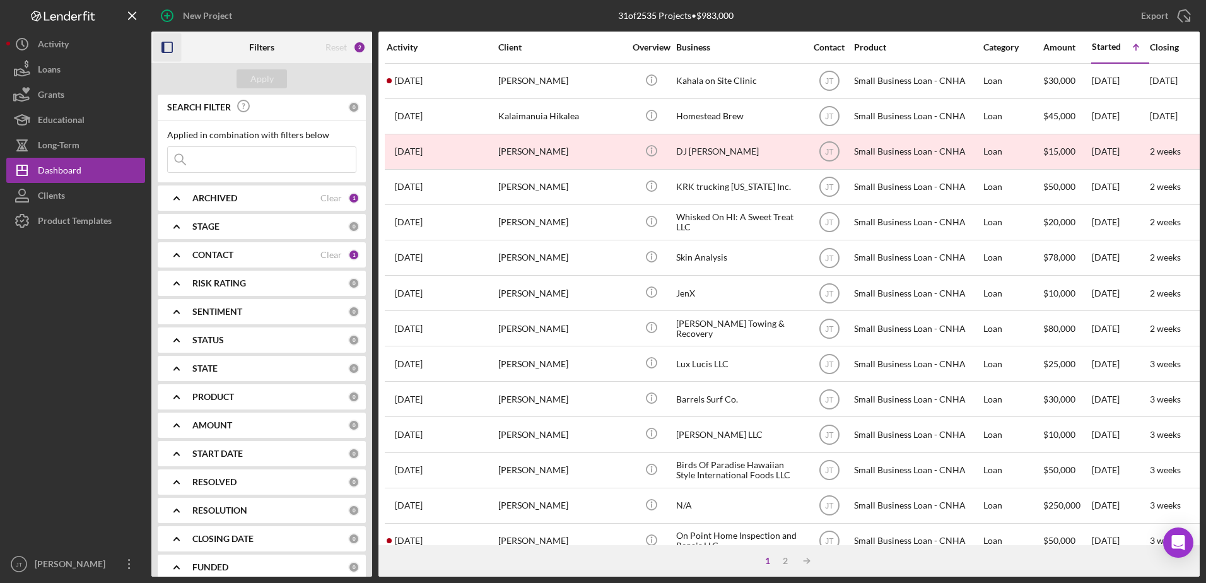
click at [169, 50] on icon "button" at bounding box center [167, 47] width 28 height 28
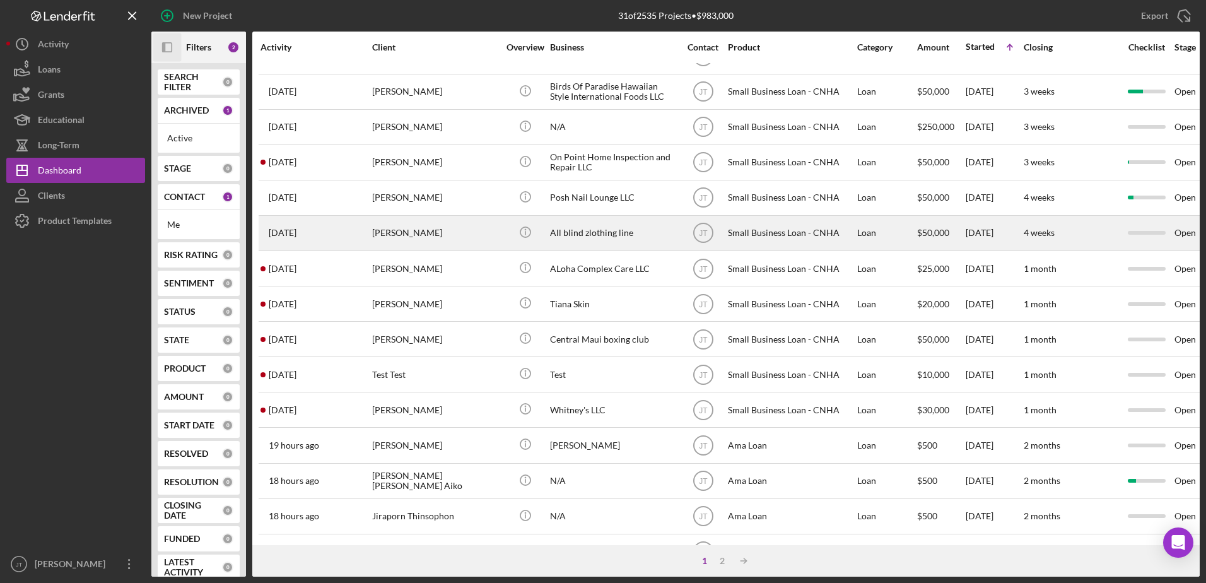
scroll to position [419, 0]
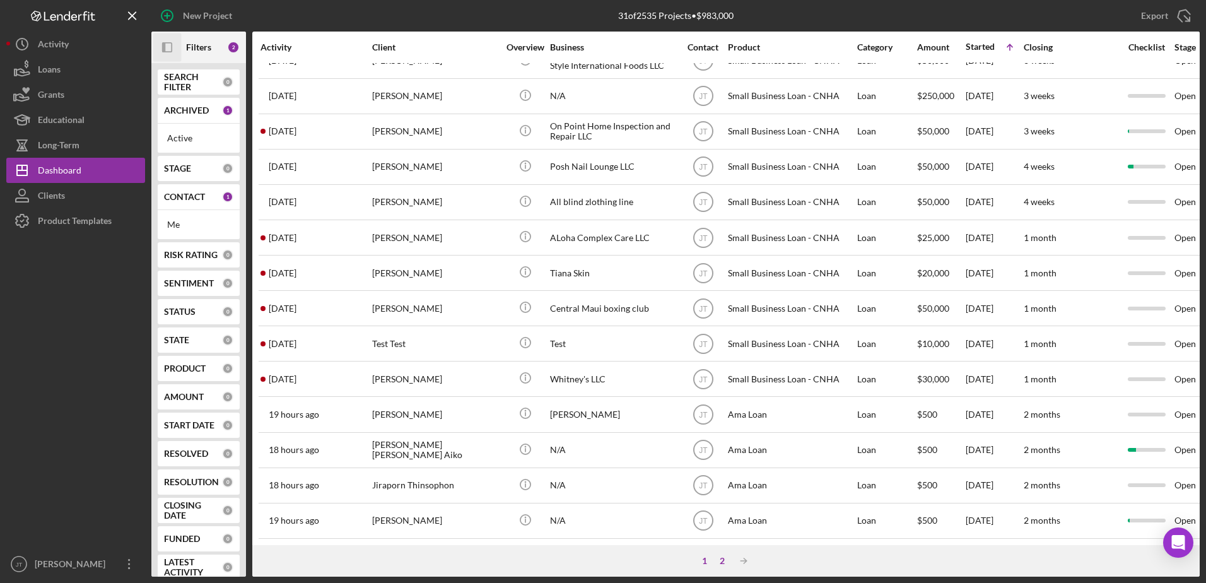
click at [721, 562] on div "2" at bounding box center [722, 561] width 18 height 10
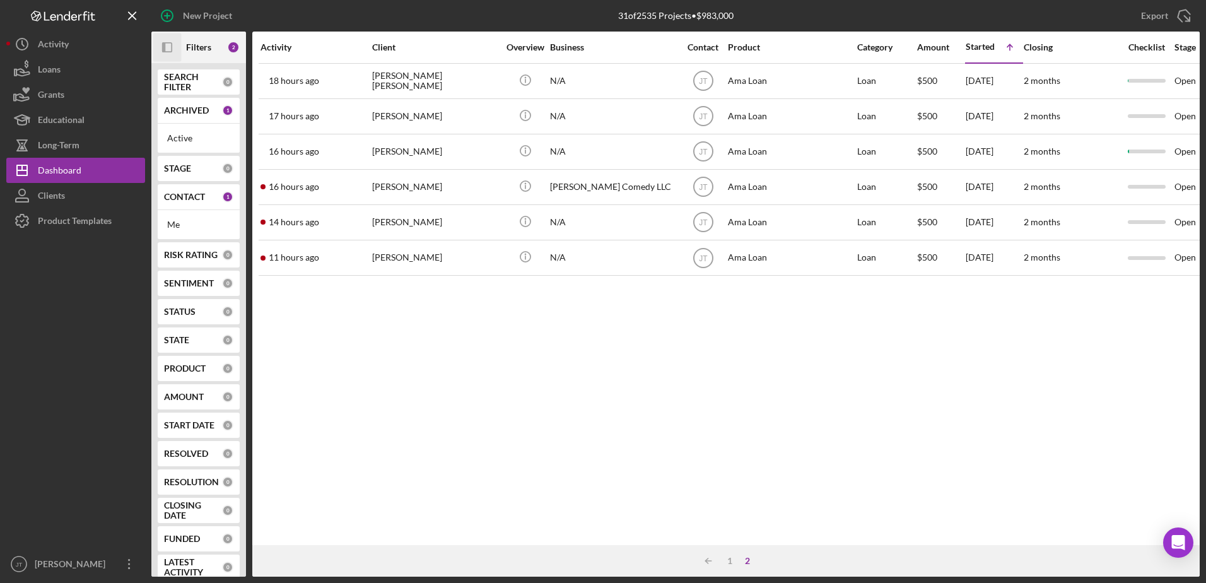
scroll to position [0, 0]
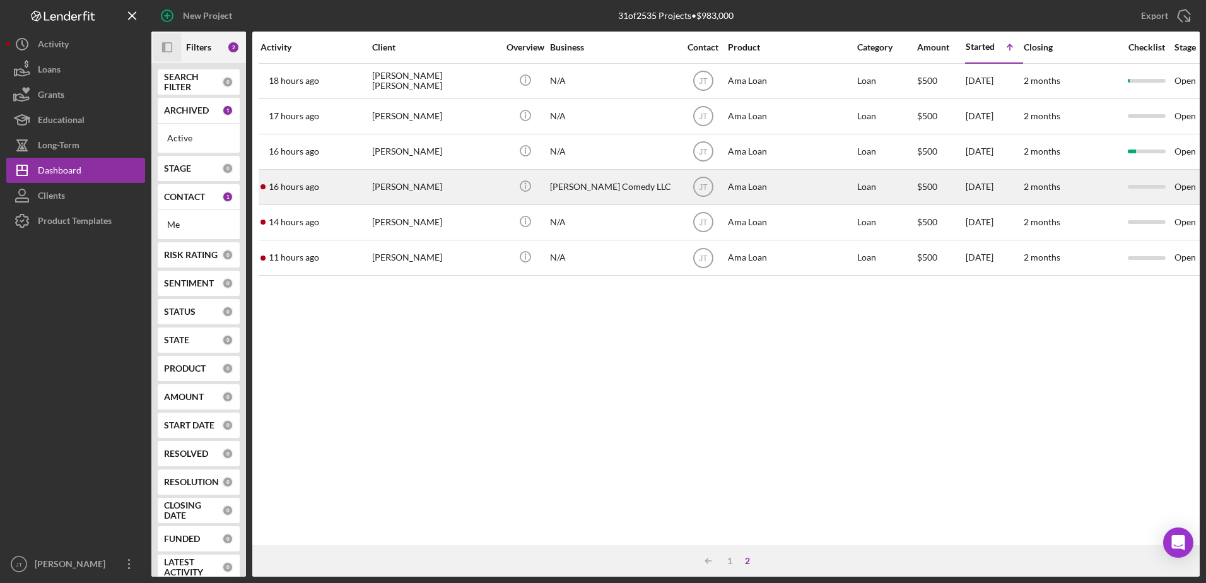
click at [432, 186] on div "[PERSON_NAME]" at bounding box center [435, 186] width 126 height 33
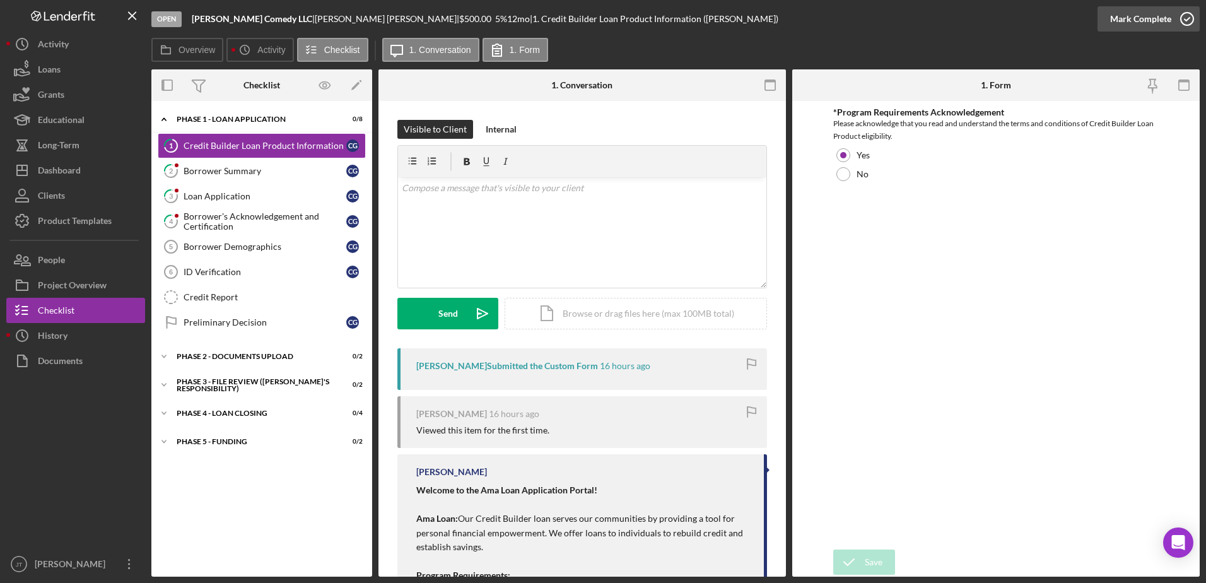
click at [1184, 22] on icon "button" at bounding box center [1187, 19] width 32 height 32
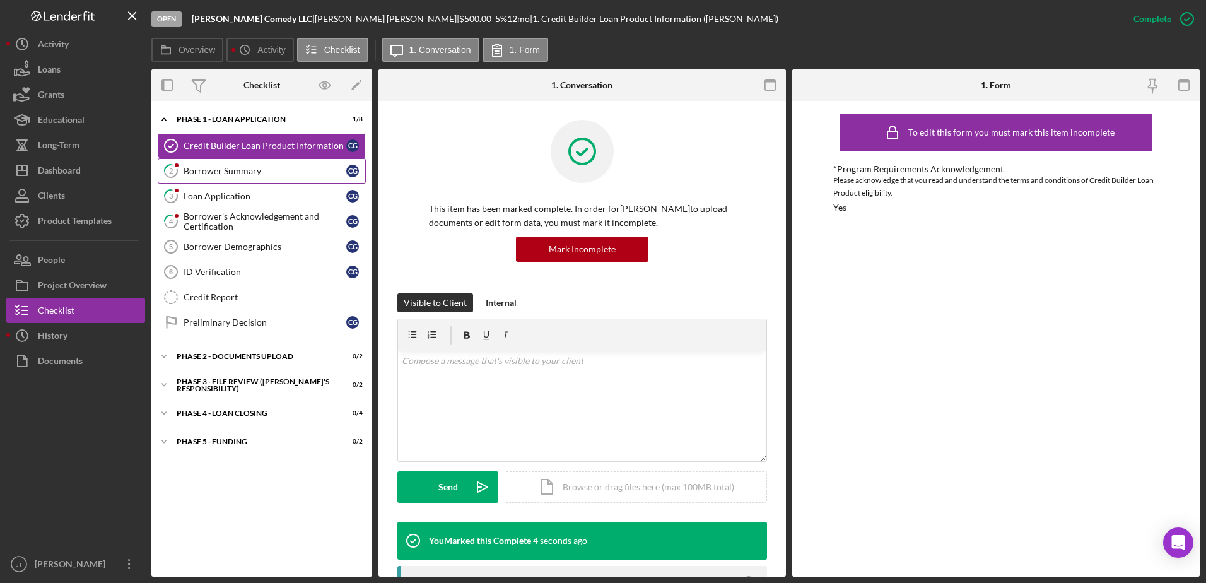
click at [228, 174] on div "Borrower Summary" at bounding box center [265, 171] width 163 height 10
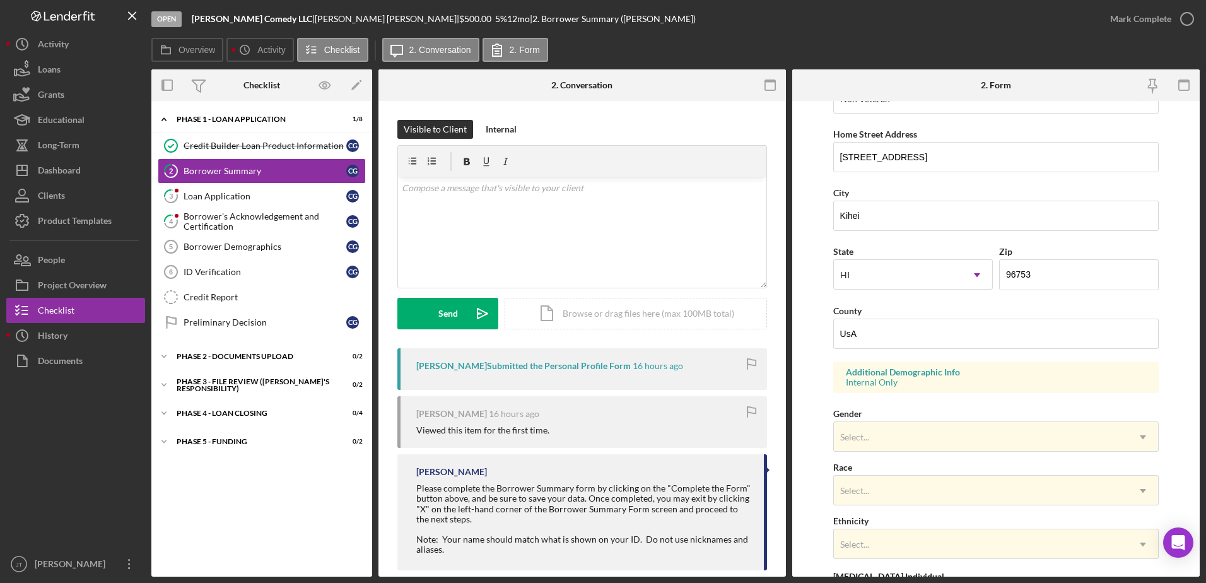
scroll to position [177, 0]
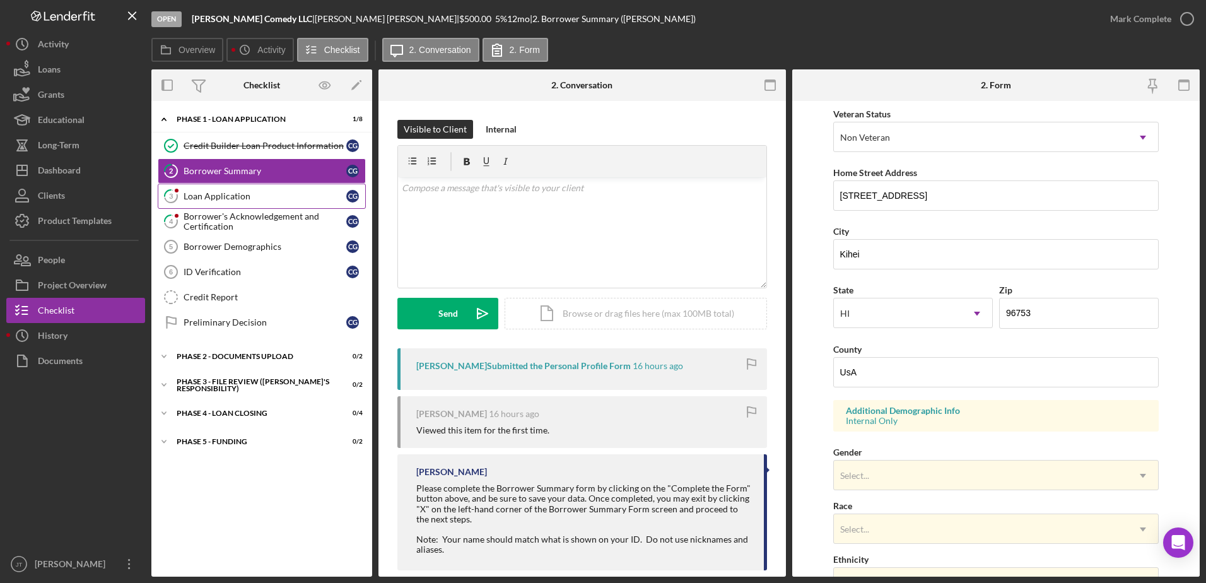
click at [264, 199] on div "Loan Application" at bounding box center [265, 196] width 163 height 10
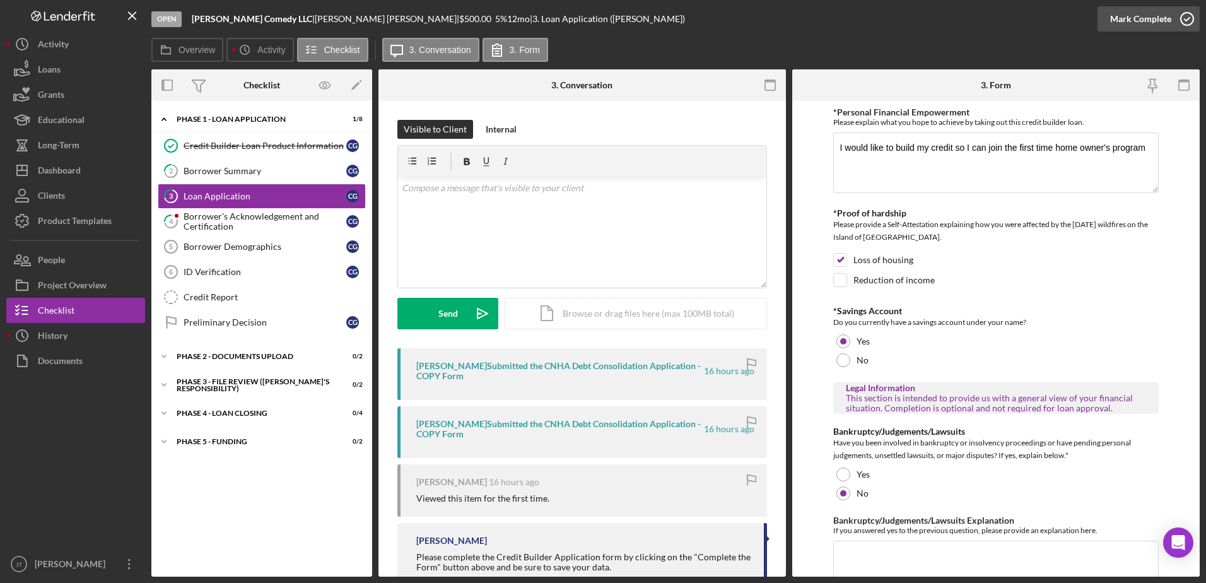
click at [1183, 17] on icon "button" at bounding box center [1187, 19] width 32 height 32
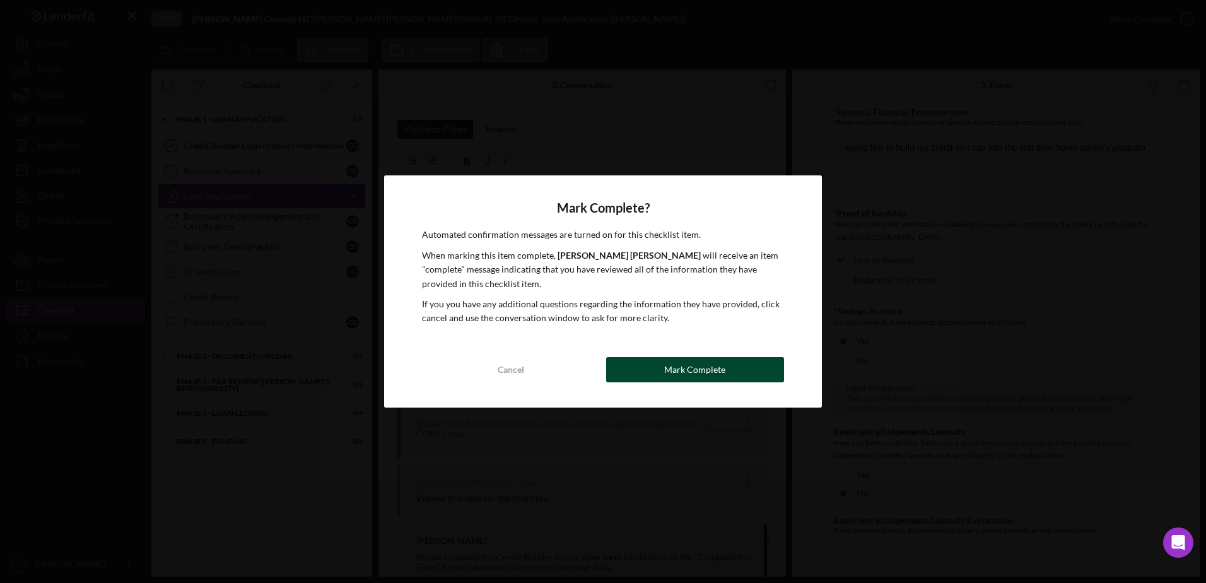
click at [756, 368] on button "Mark Complete" at bounding box center [695, 369] width 178 height 25
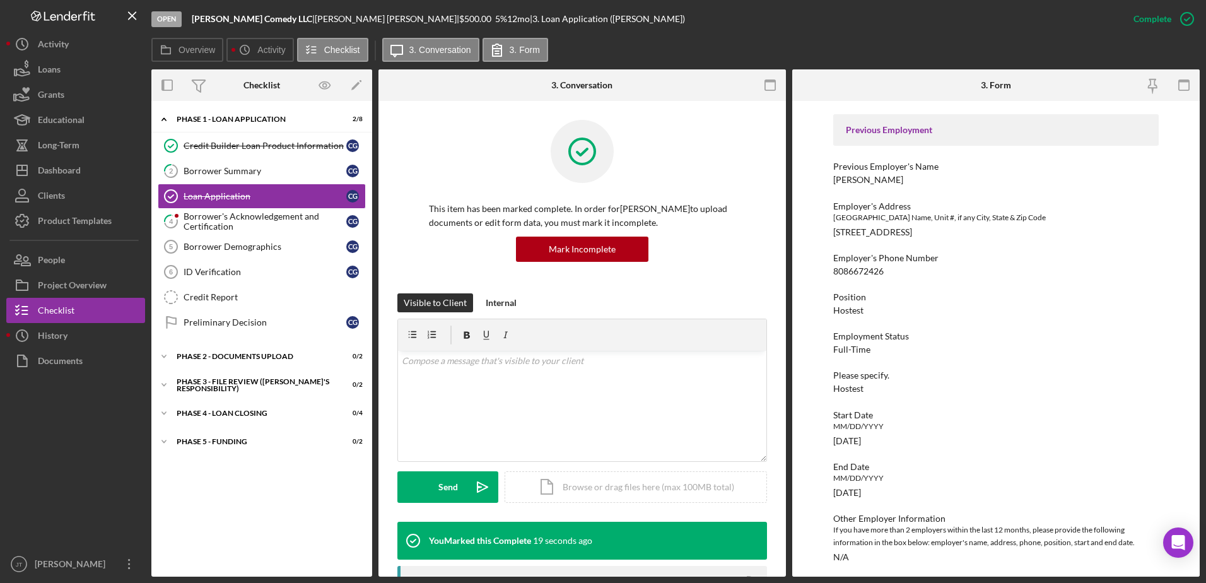
scroll to position [1028, 0]
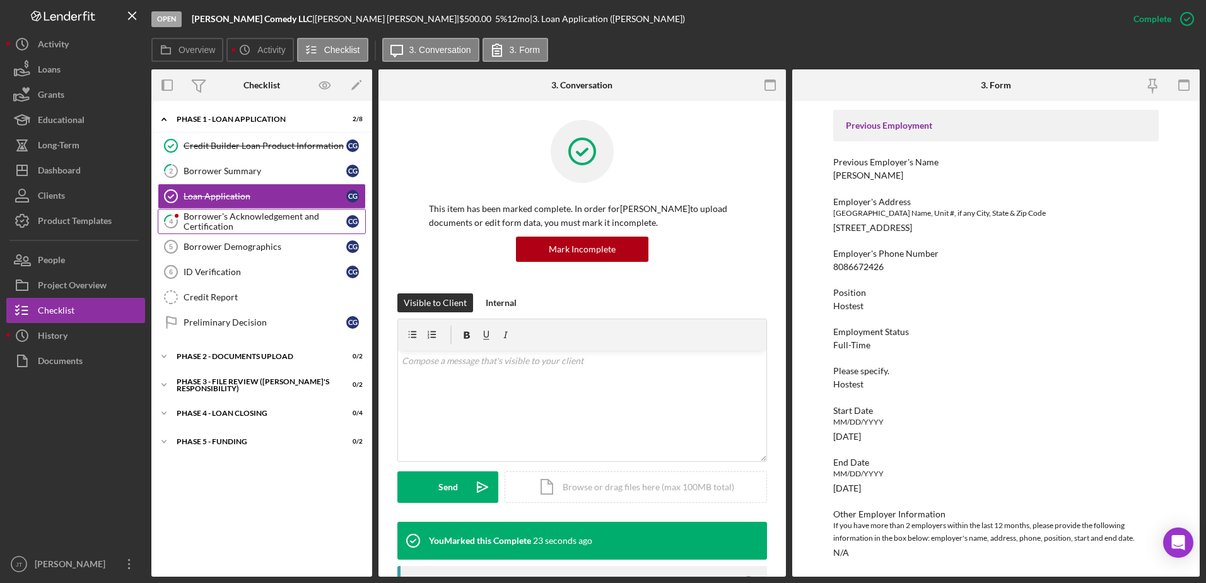
click at [243, 223] on div "Borrower's Acknowledgement and Certification" at bounding box center [265, 221] width 163 height 20
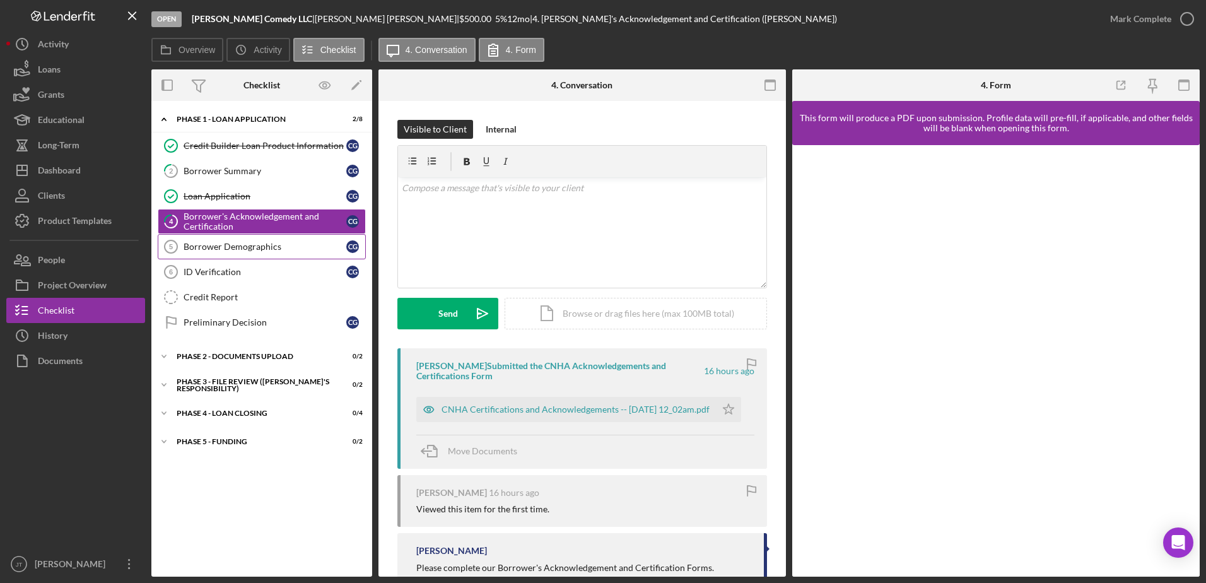
click at [262, 250] on div "Borrower Demographics" at bounding box center [265, 247] width 163 height 10
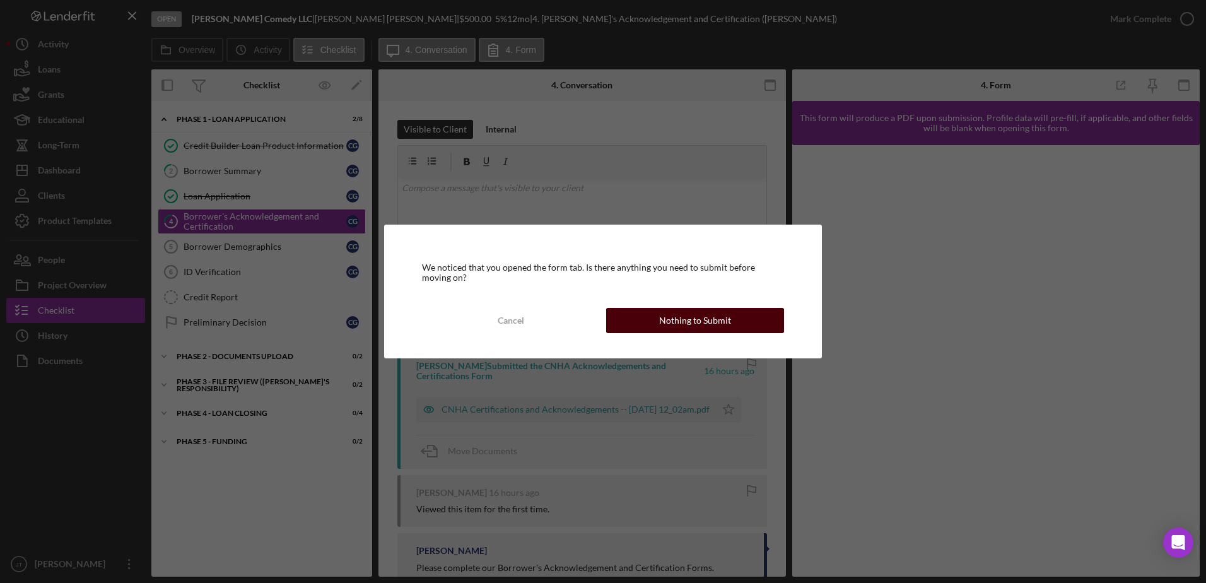
click at [641, 323] on button "Nothing to Submit" at bounding box center [695, 320] width 178 height 25
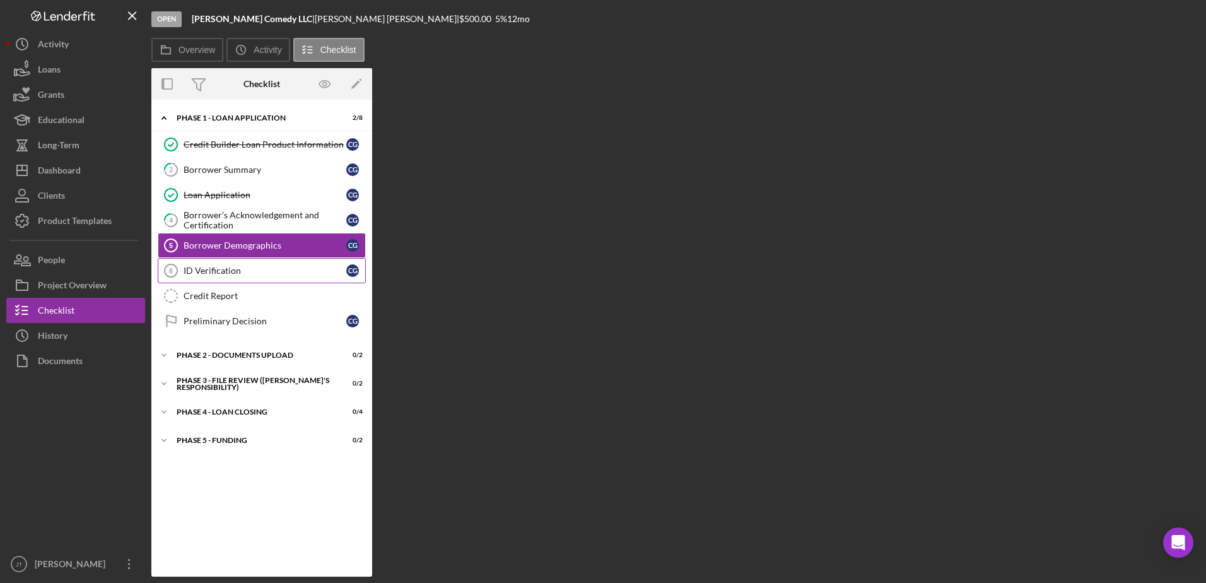
click at [242, 279] on link "ID Verification 6 ID Verification C G" at bounding box center [262, 270] width 208 height 25
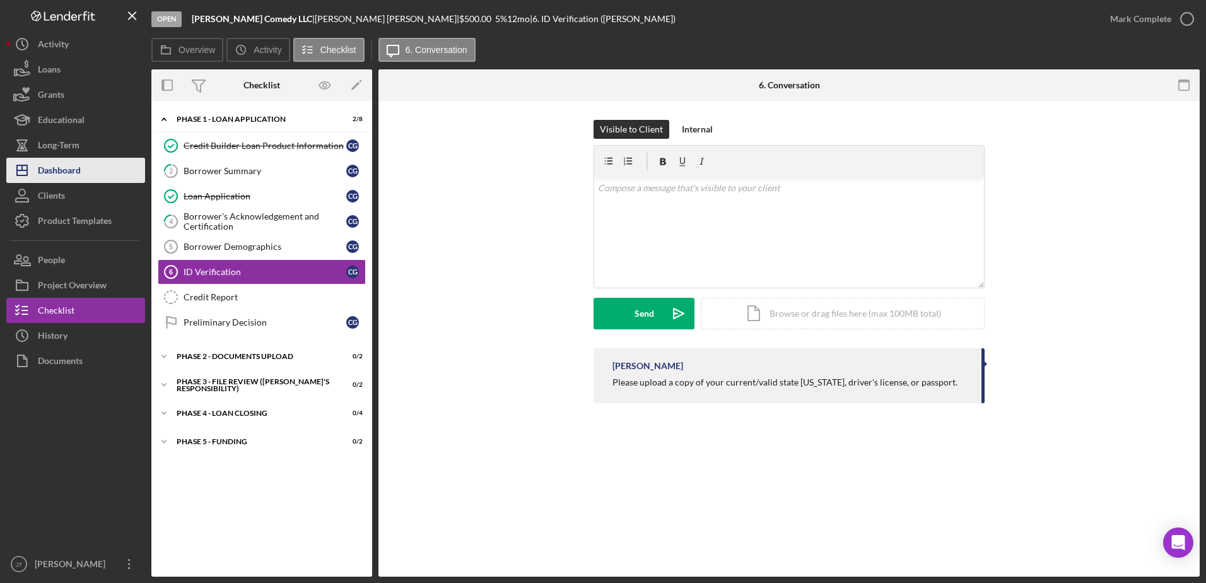
click at [86, 169] on button "Icon/Dashboard Dashboard" at bounding box center [75, 170] width 139 height 25
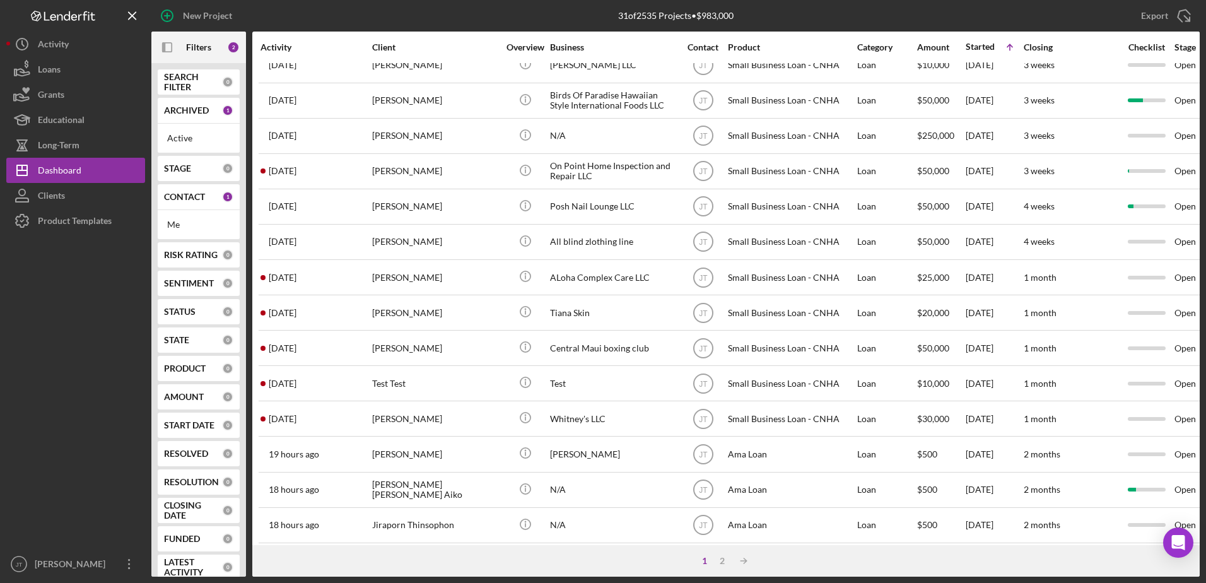
scroll to position [419, 0]
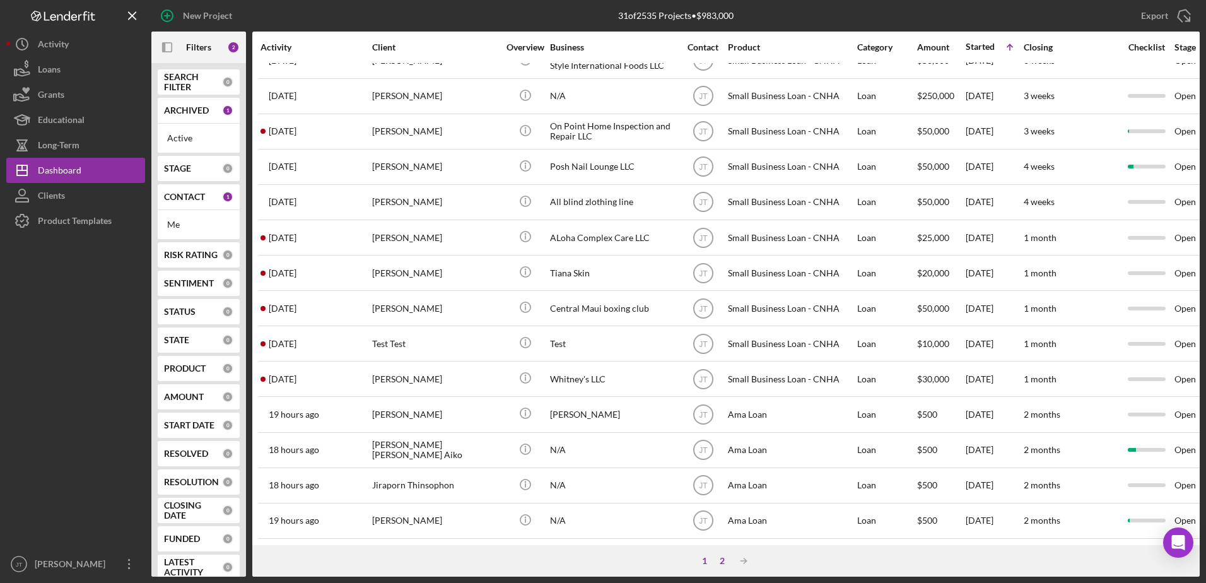
click at [721, 563] on div "2" at bounding box center [722, 561] width 18 height 10
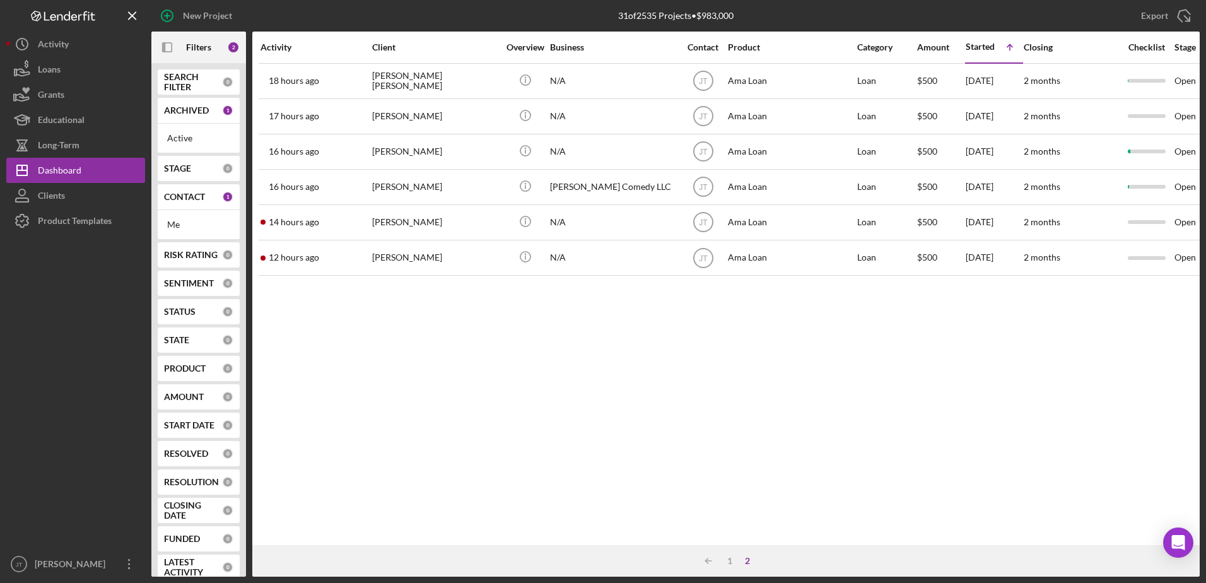
scroll to position [0, 0]
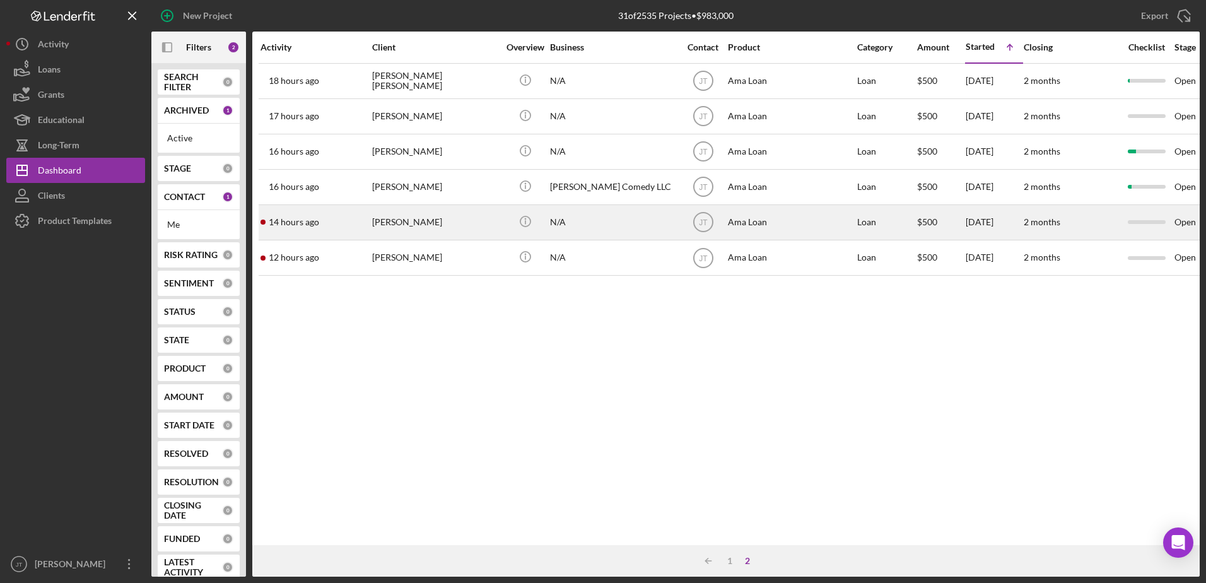
click at [401, 230] on div "[PERSON_NAME]" at bounding box center [435, 222] width 126 height 33
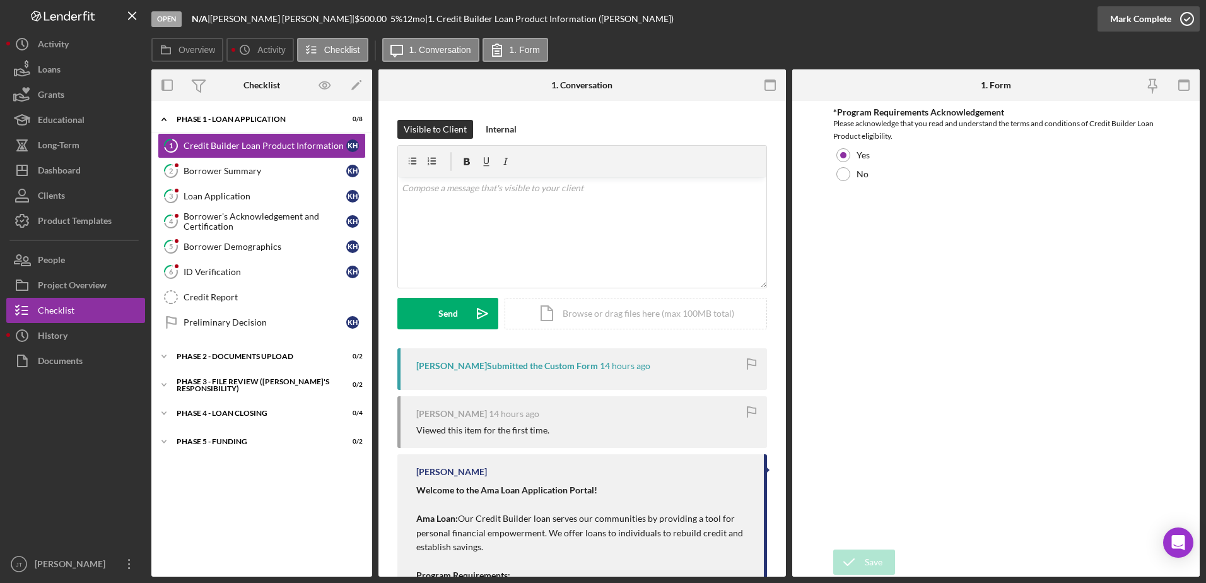
click at [1188, 21] on icon "button" at bounding box center [1187, 19] width 32 height 32
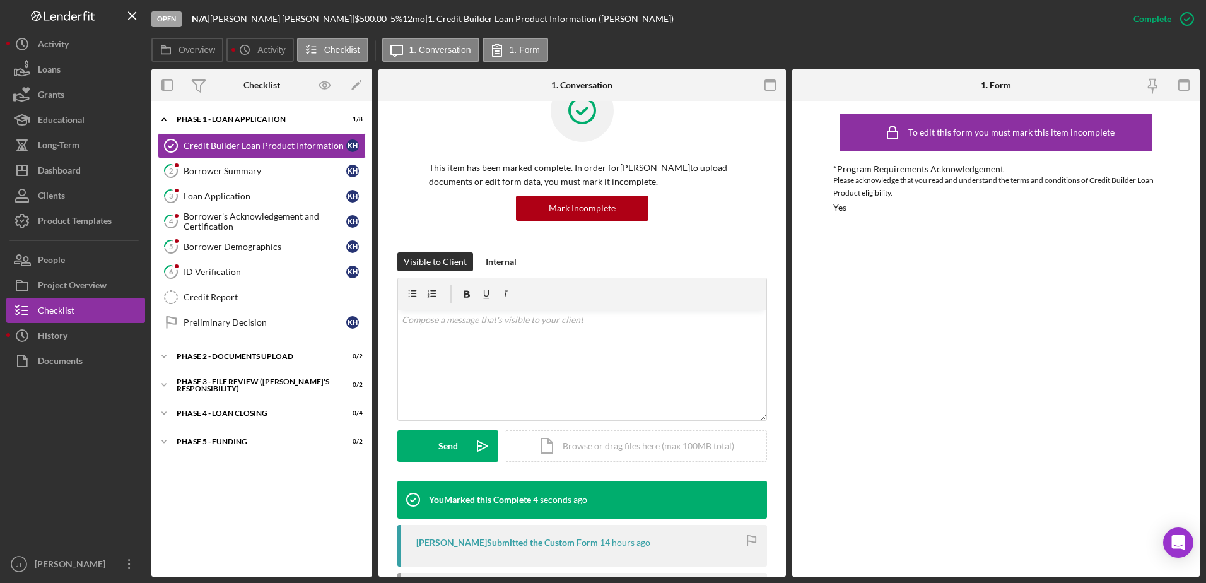
scroll to position [63, 0]
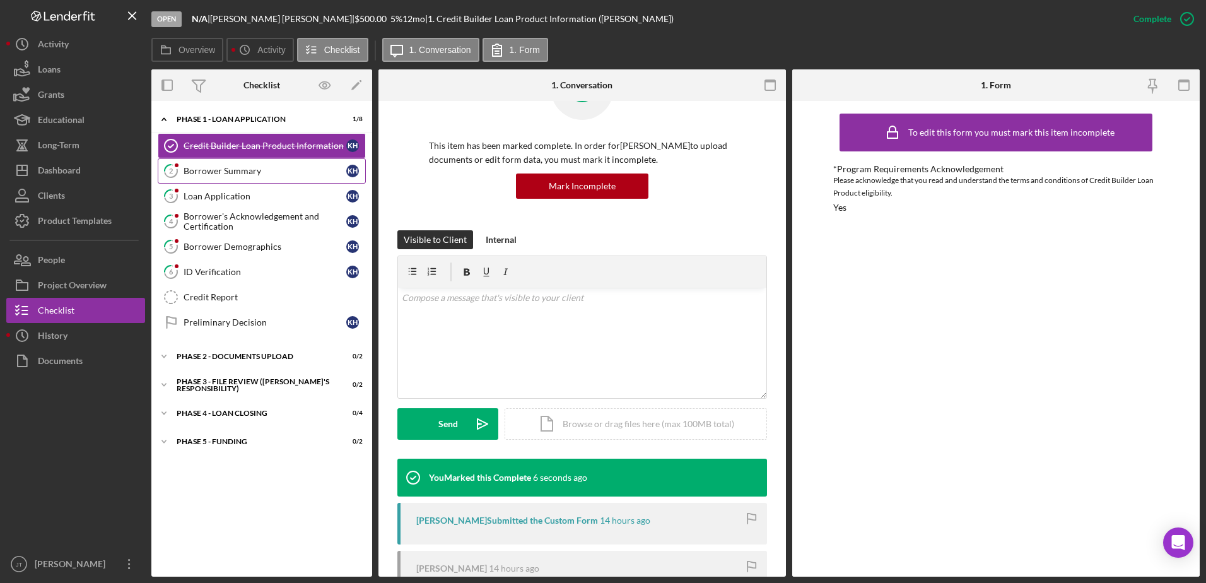
click at [265, 175] on div "Borrower Summary" at bounding box center [265, 171] width 163 height 10
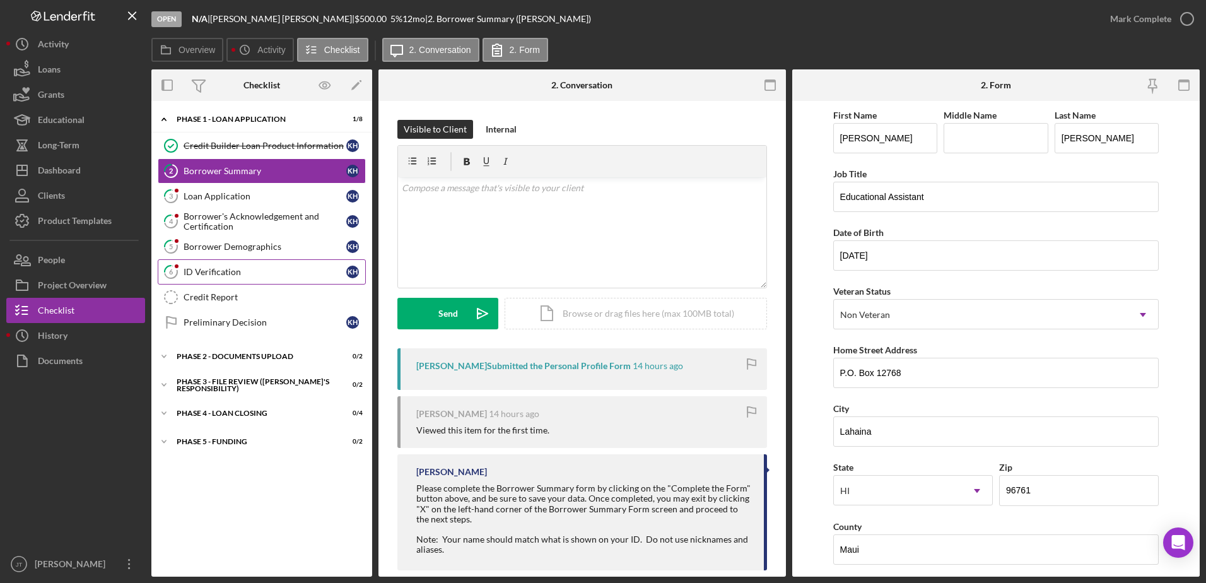
click at [275, 280] on link "6 ID Verification K H" at bounding box center [262, 271] width 208 height 25
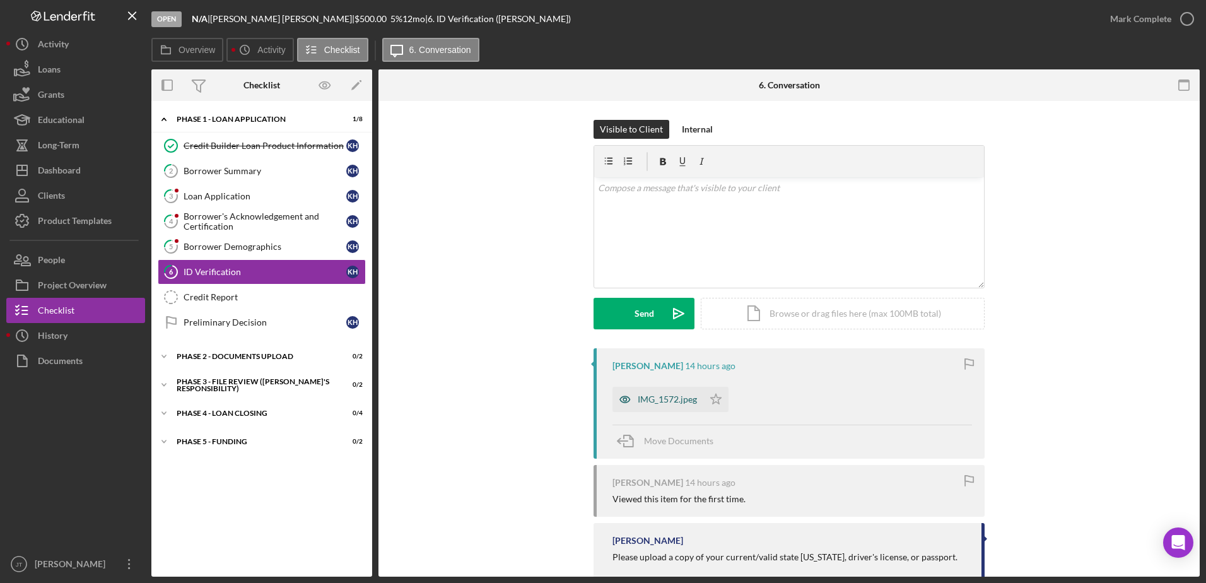
click at [677, 404] on div "IMG_1572.jpeg" at bounding box center [667, 399] width 59 height 10
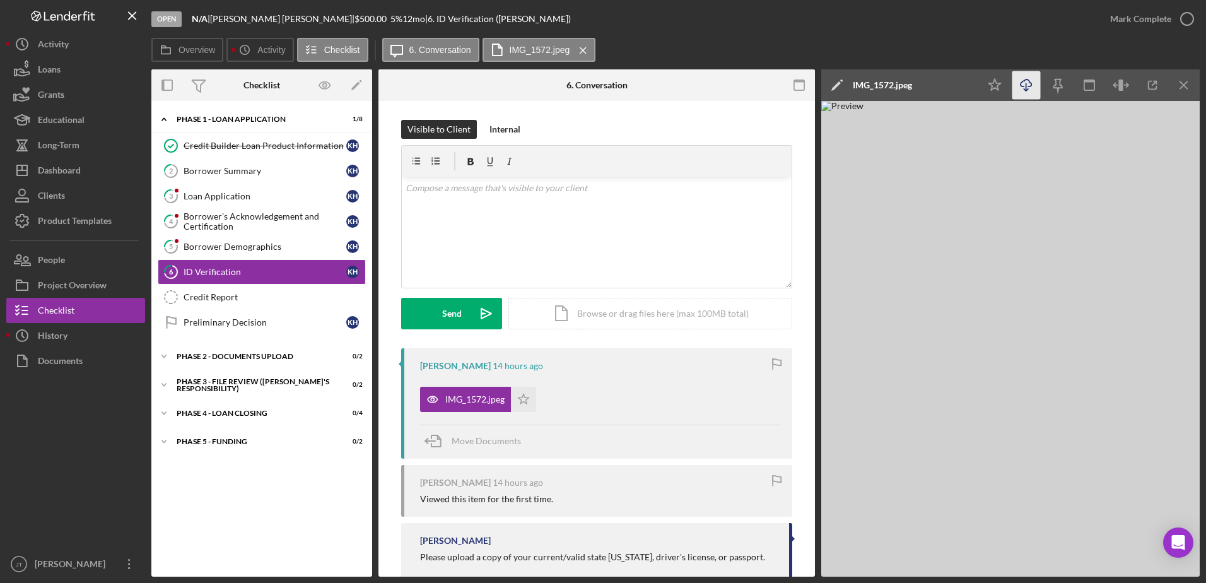
click at [1026, 81] on icon "Icon/Download" at bounding box center [1026, 85] width 28 height 28
click at [520, 399] on icon "Icon/Star" at bounding box center [523, 399] width 25 height 25
click at [1191, 91] on icon "Icon/Menu Close" at bounding box center [1184, 85] width 28 height 28
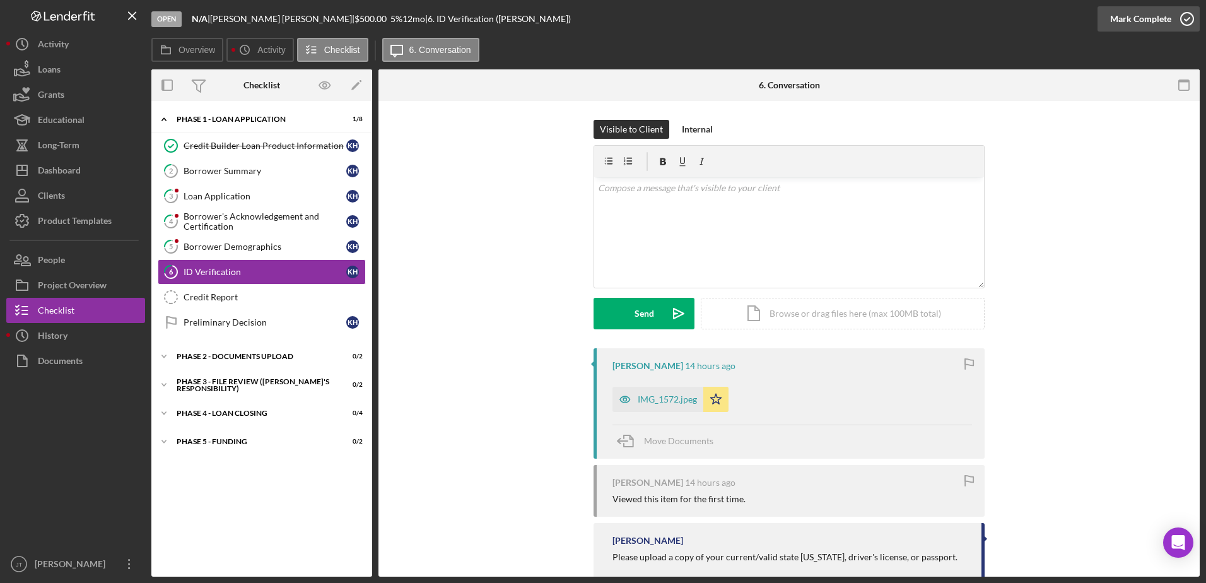
click at [1184, 21] on icon "button" at bounding box center [1187, 19] width 32 height 32
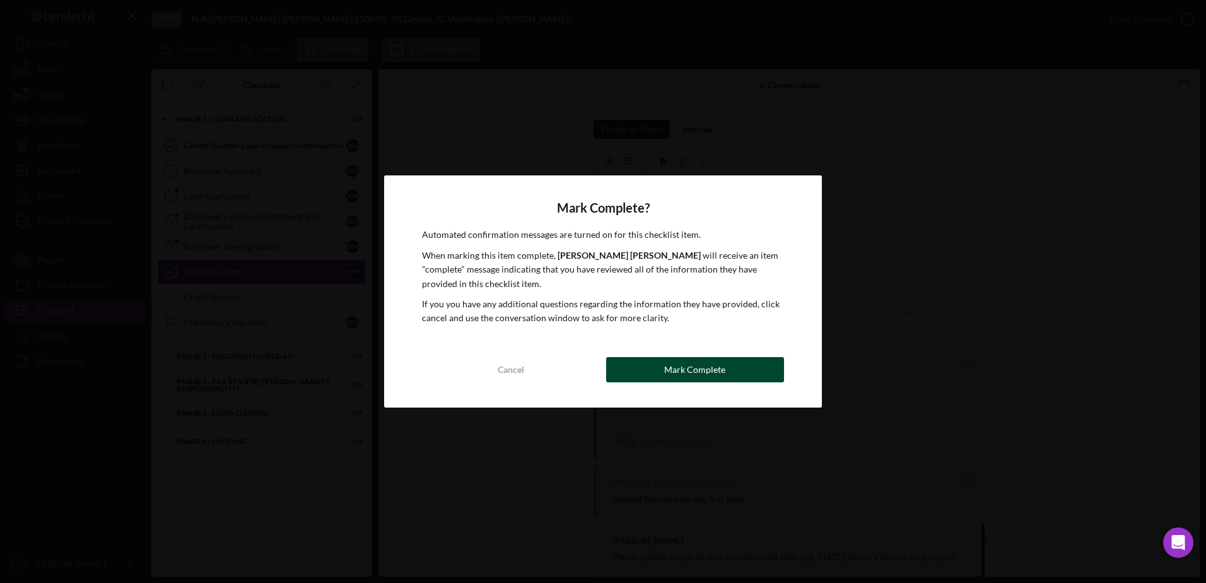
click at [726, 374] on button "Mark Complete" at bounding box center [695, 369] width 178 height 25
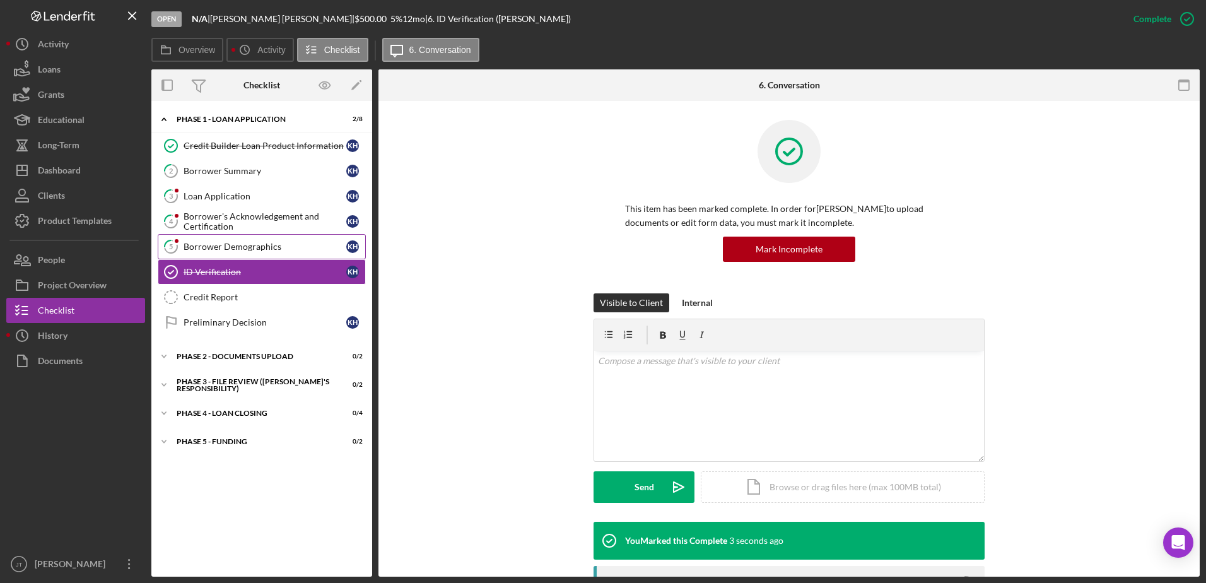
click at [266, 251] on div "Borrower Demographics" at bounding box center [265, 247] width 163 height 10
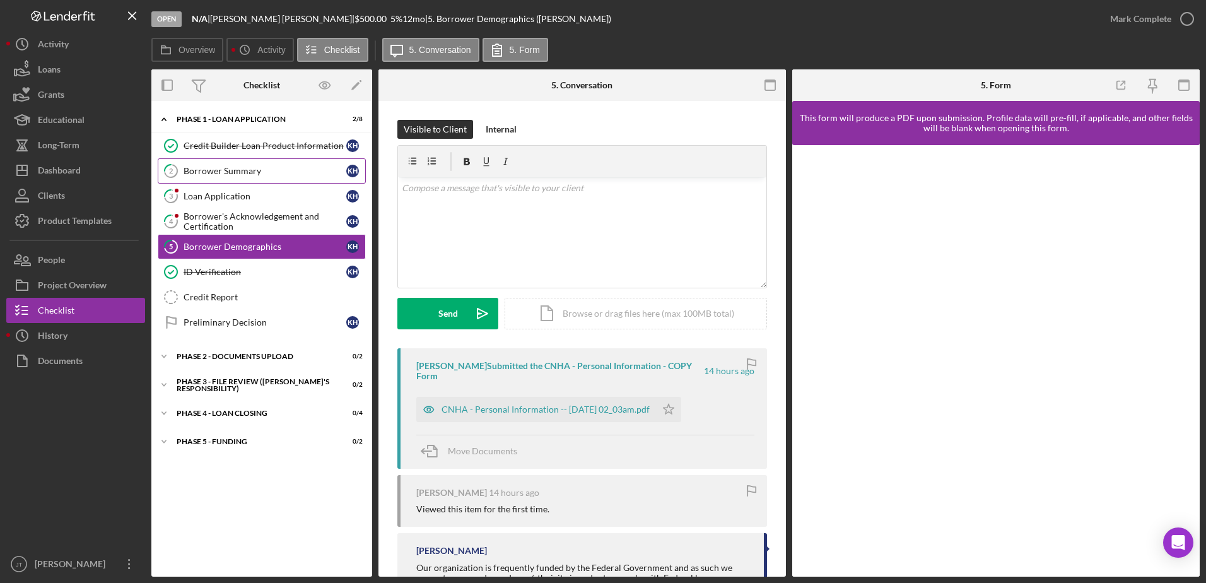
click at [235, 178] on link "2 Borrower Summary K H" at bounding box center [262, 170] width 208 height 25
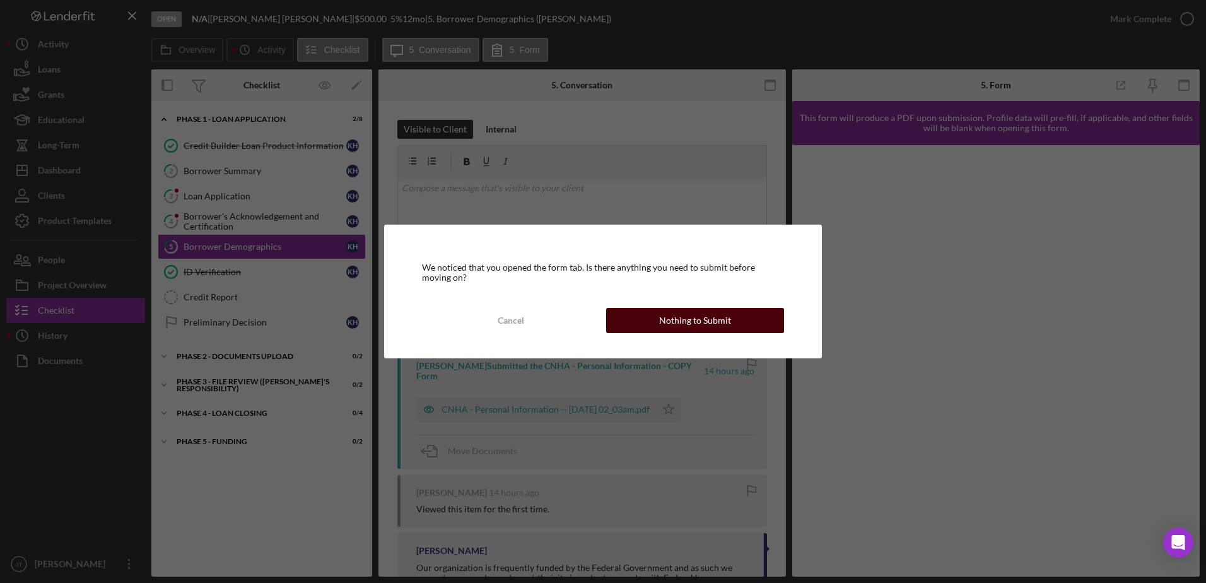
click at [620, 318] on button "Nothing to Submit" at bounding box center [695, 320] width 178 height 25
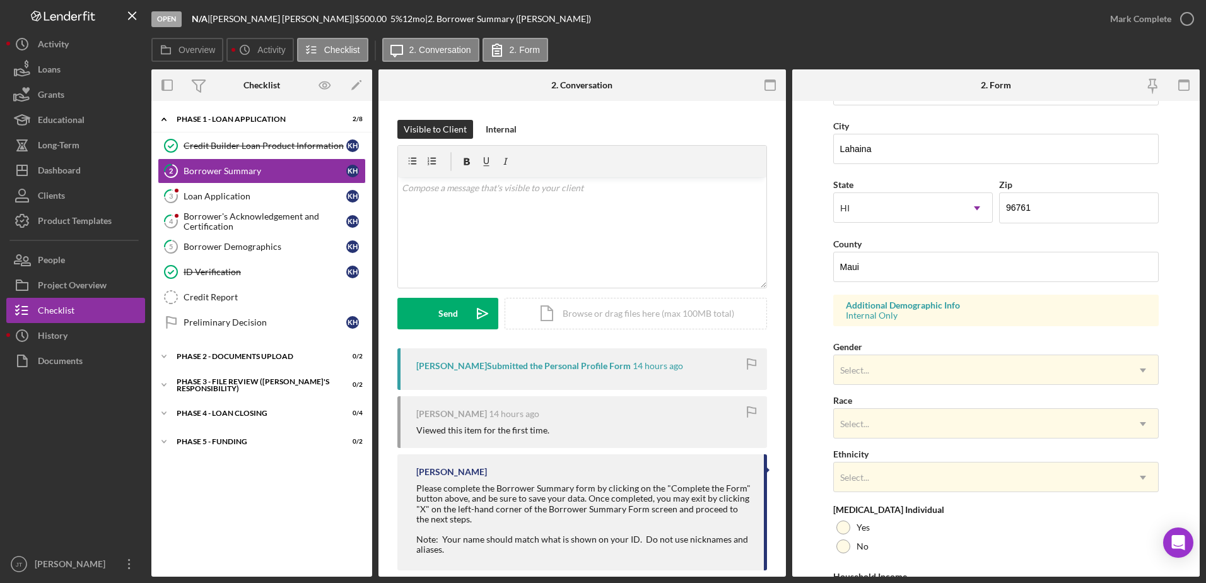
scroll to position [315, 0]
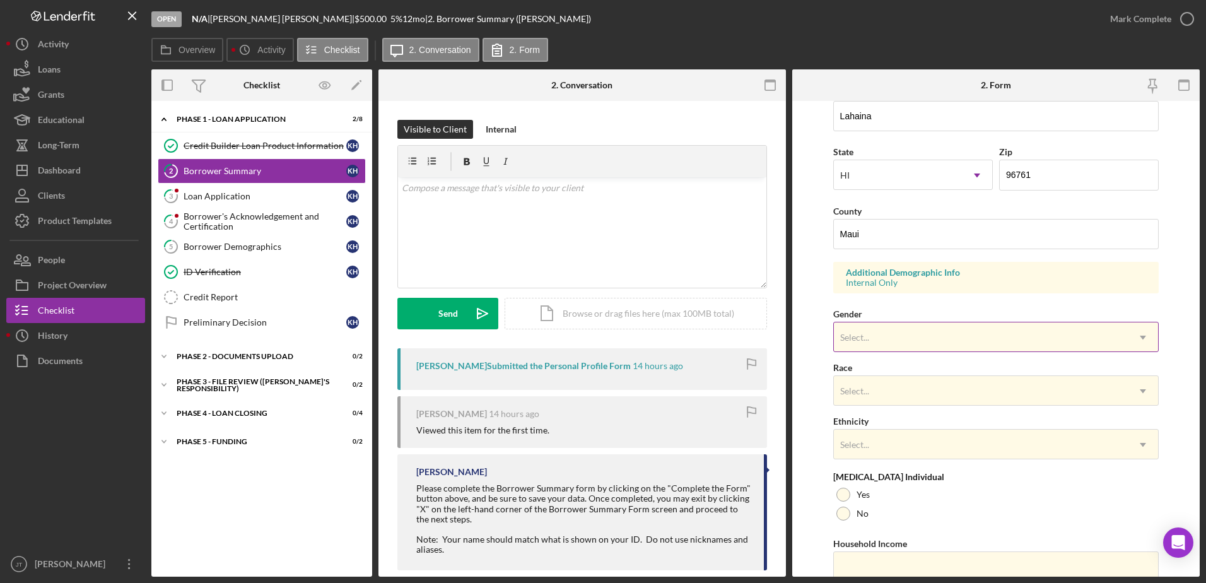
click at [1020, 330] on div "Select..." at bounding box center [981, 337] width 295 height 29
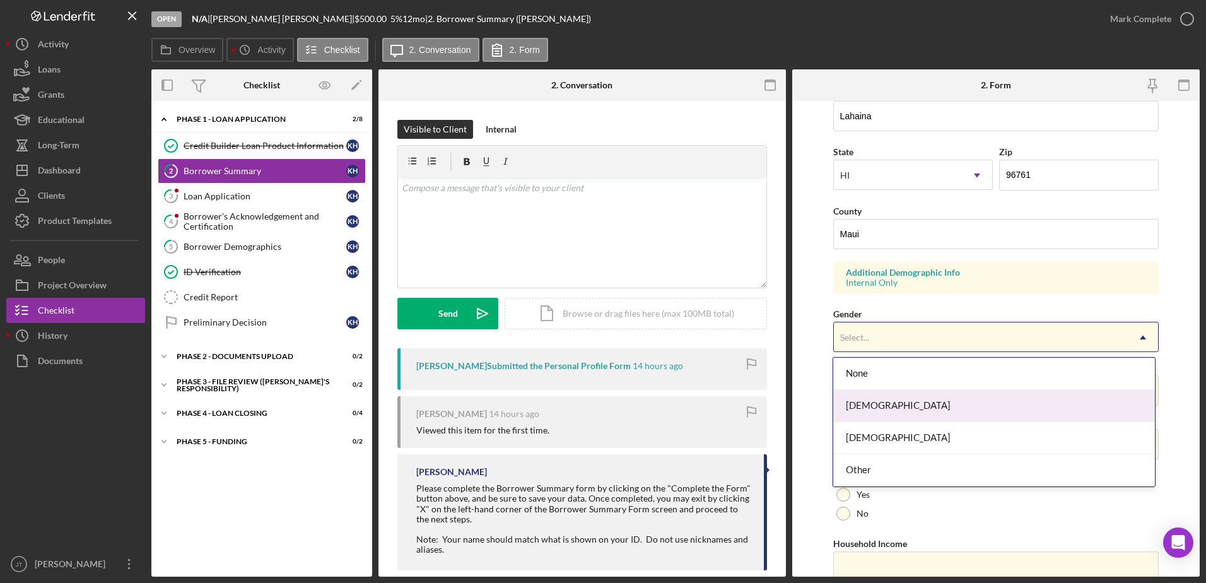
click at [947, 419] on div "[DEMOGRAPHIC_DATA]" at bounding box center [994, 406] width 322 height 32
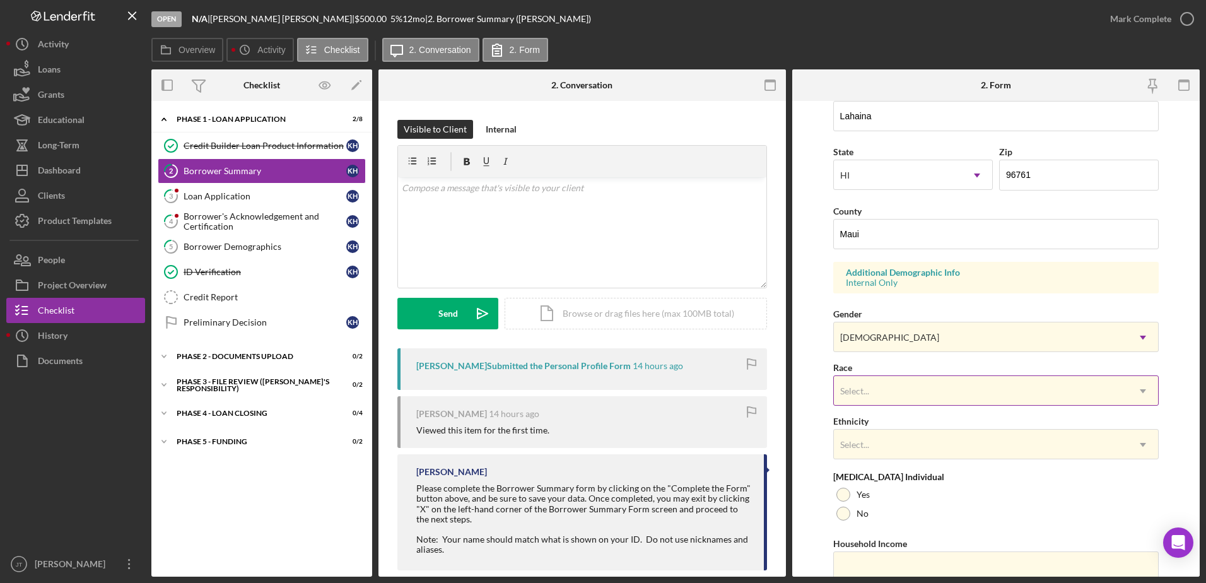
click at [1018, 402] on div "Select..." at bounding box center [981, 391] width 295 height 29
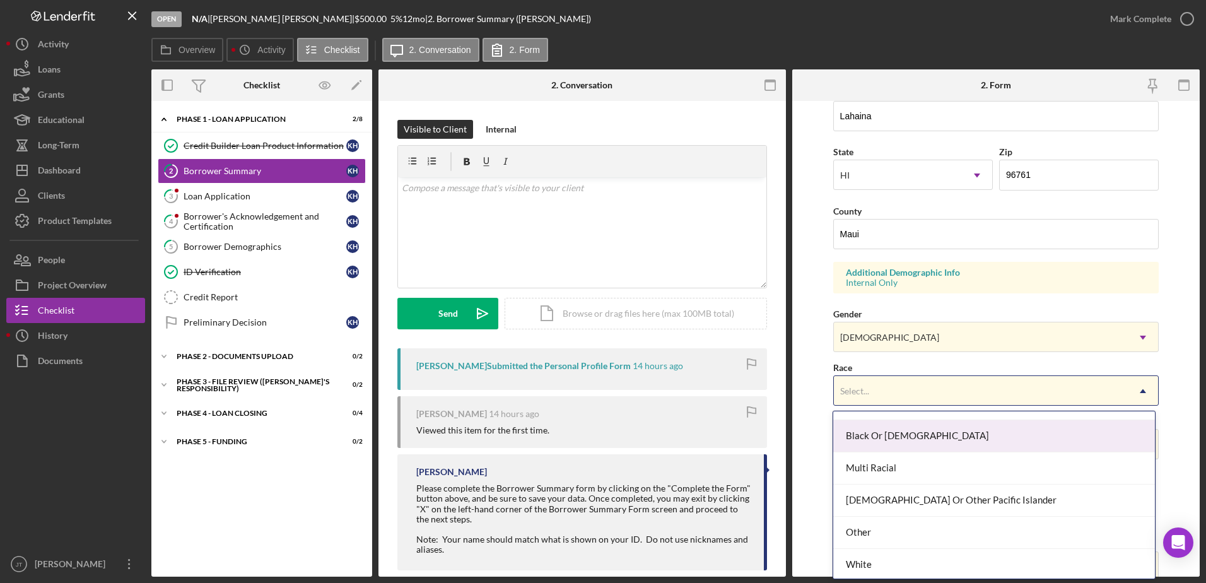
scroll to position [90, 0]
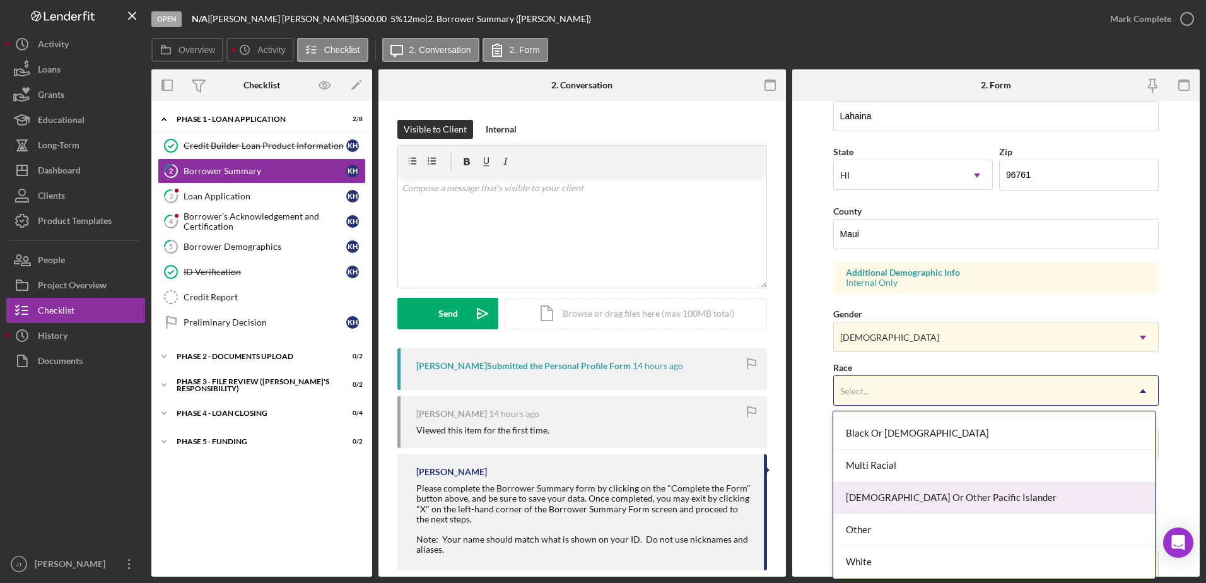
click at [998, 501] on div "[DEMOGRAPHIC_DATA] Or Other Pacific Islander" at bounding box center [994, 498] width 322 height 32
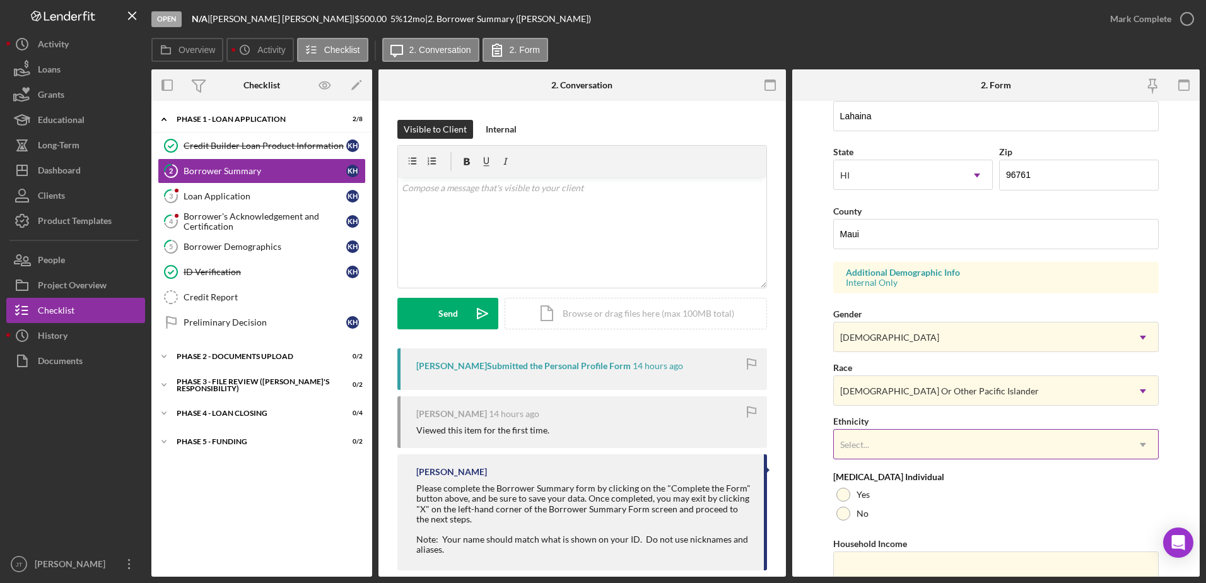
click at [914, 451] on div "Select..." at bounding box center [981, 444] width 295 height 29
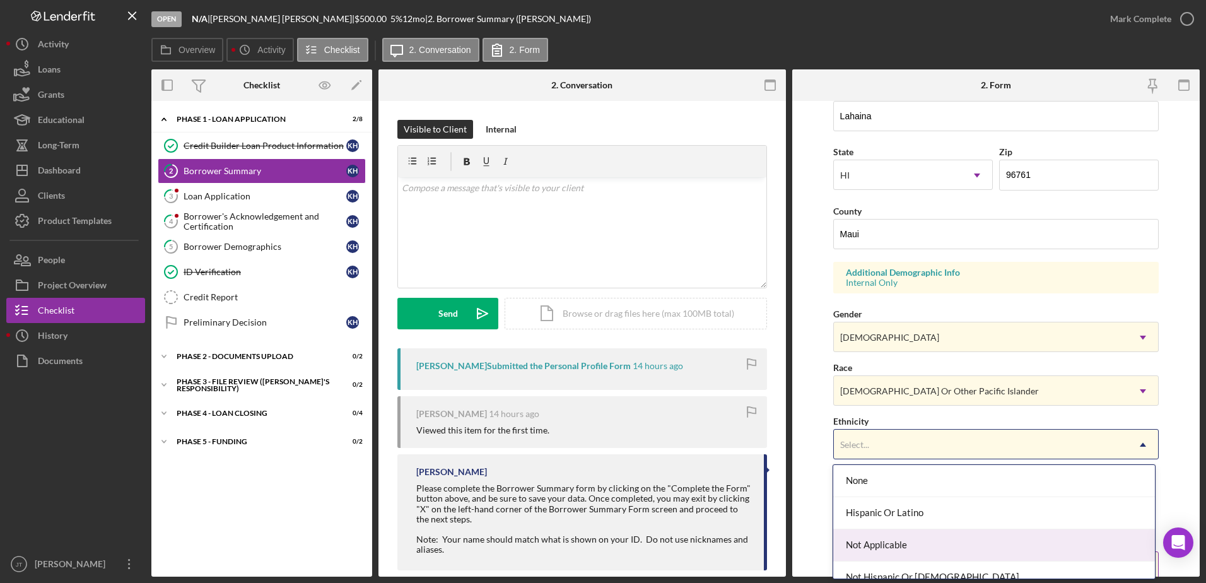
click at [921, 541] on div "Not Applicable" at bounding box center [994, 545] width 322 height 32
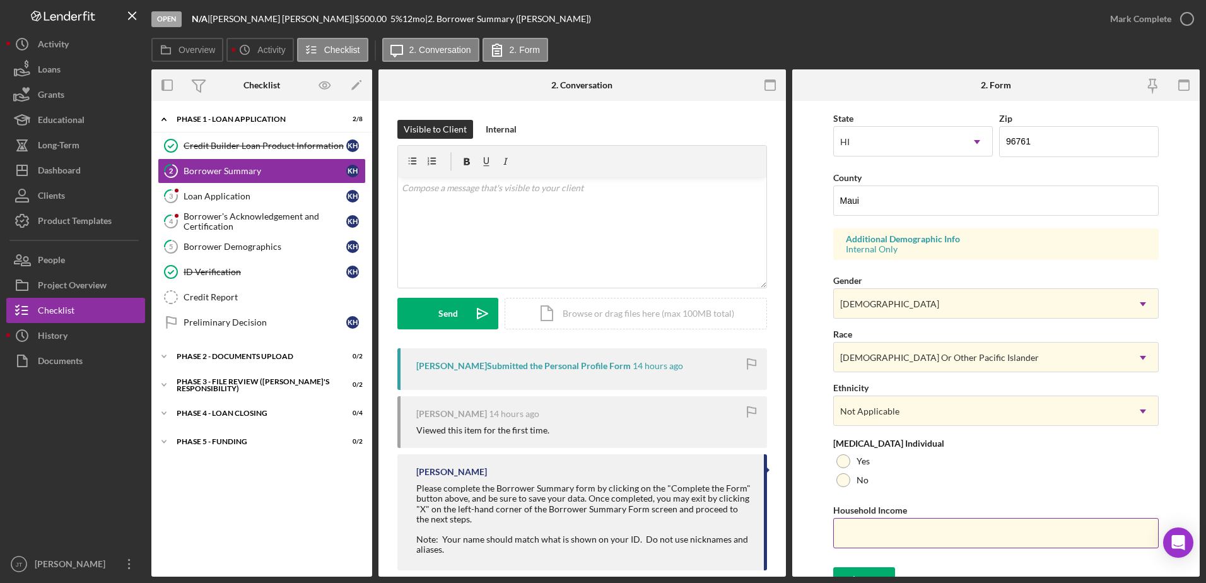
scroll to position [366, 0]
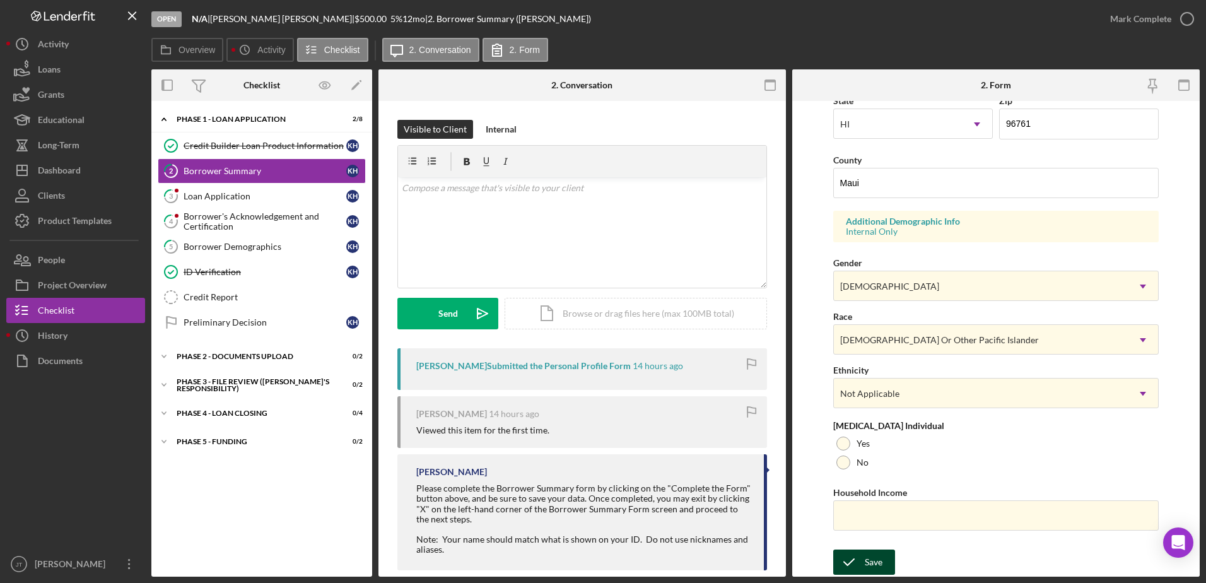
click at [869, 565] on div "Save" at bounding box center [874, 561] width 18 height 25
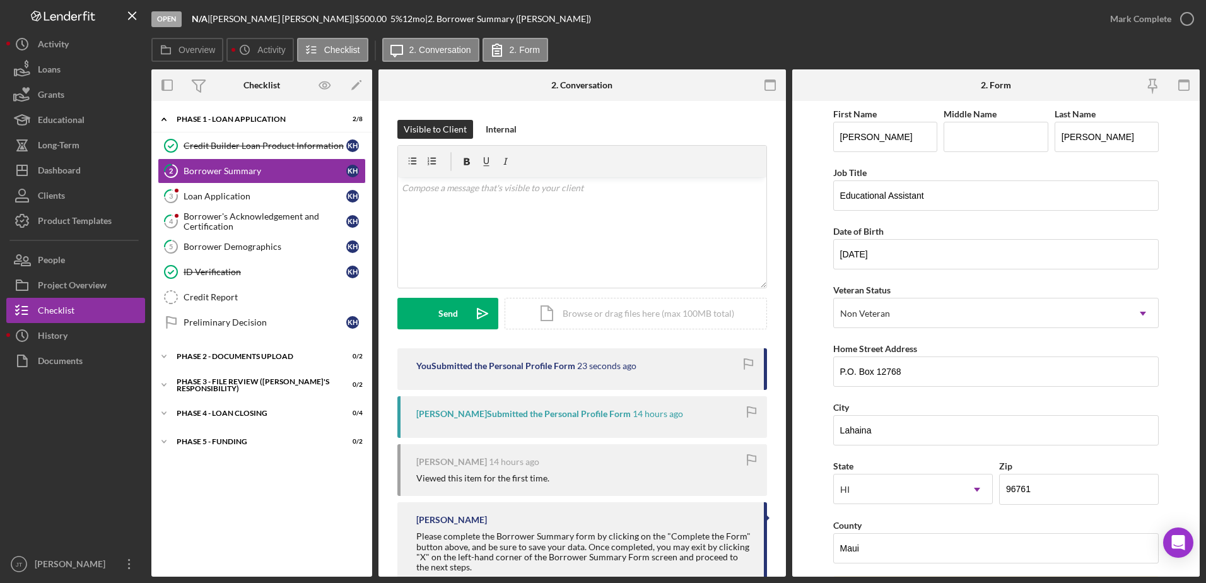
scroll to position [0, 0]
click at [1183, 21] on icon "button" at bounding box center [1187, 19] width 32 height 32
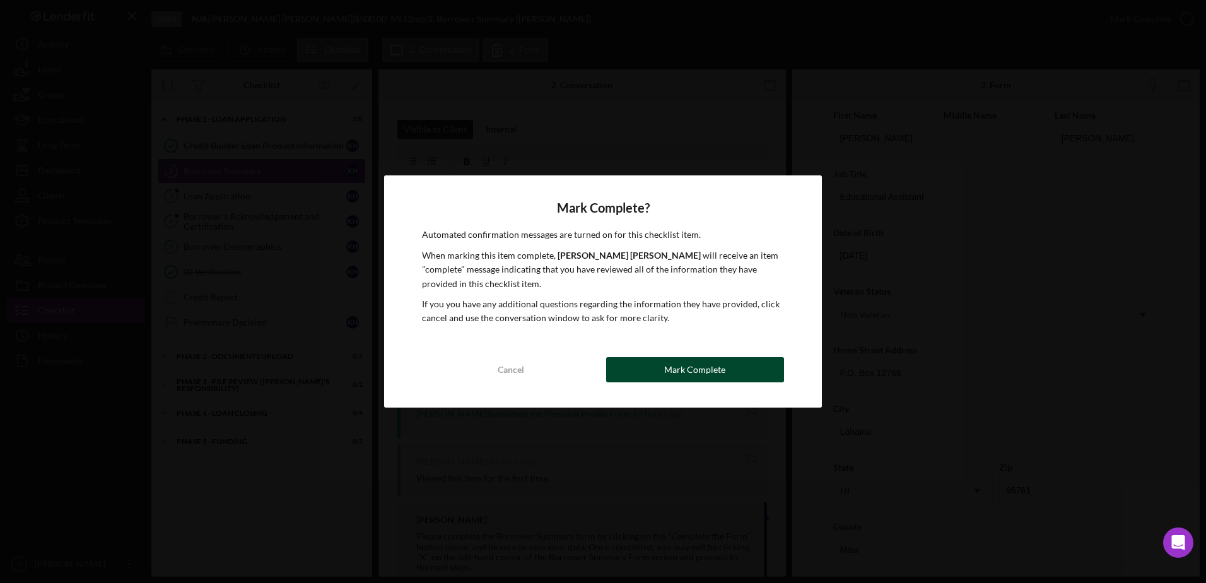
click at [741, 368] on button "Mark Complete" at bounding box center [695, 369] width 178 height 25
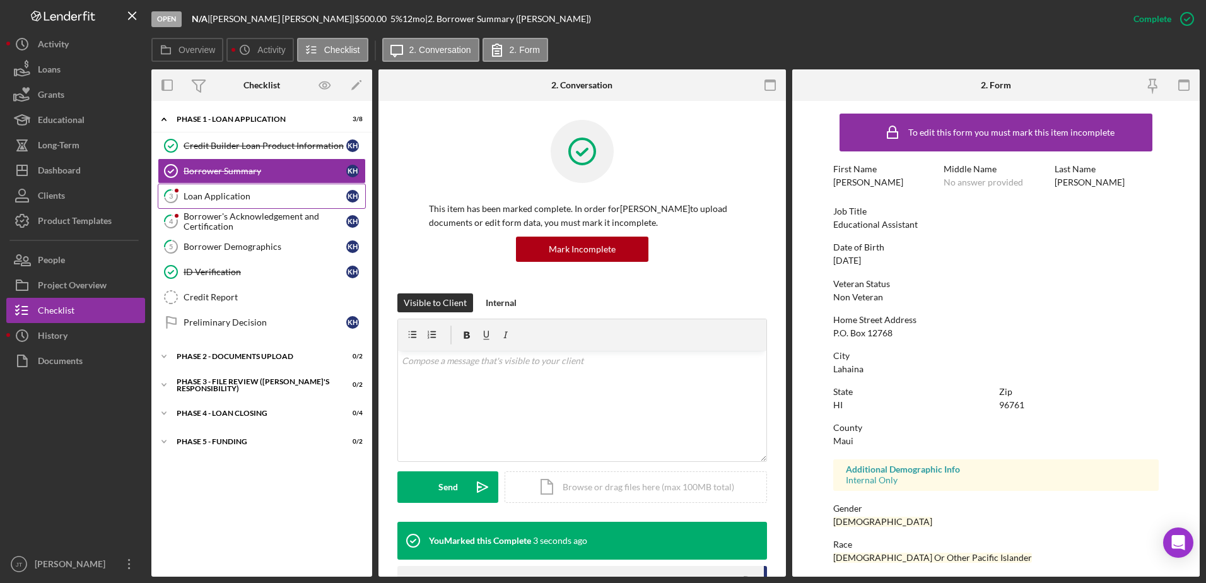
click at [250, 201] on div "Loan Application" at bounding box center [265, 196] width 163 height 10
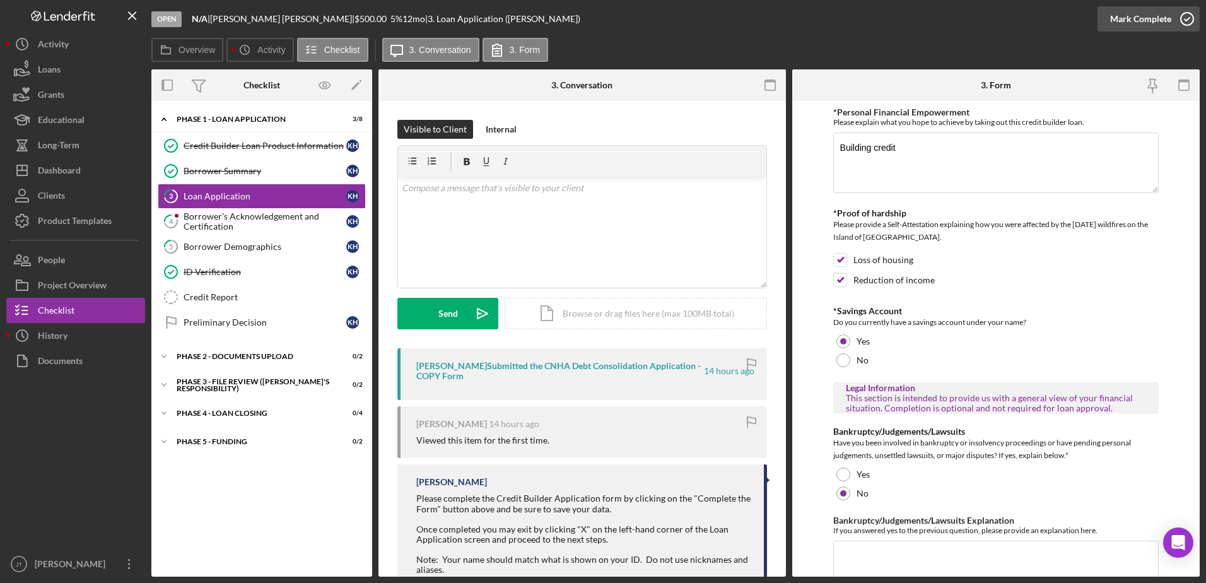
click at [1186, 21] on icon "button" at bounding box center [1187, 19] width 32 height 32
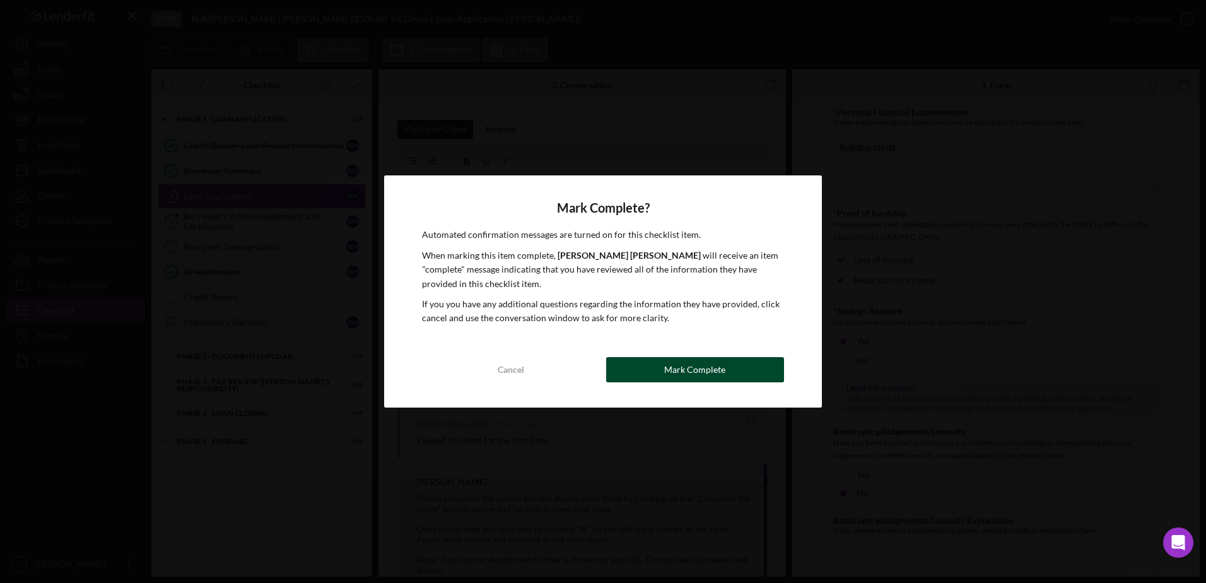
click at [721, 371] on div "Mark Complete" at bounding box center [694, 369] width 61 height 25
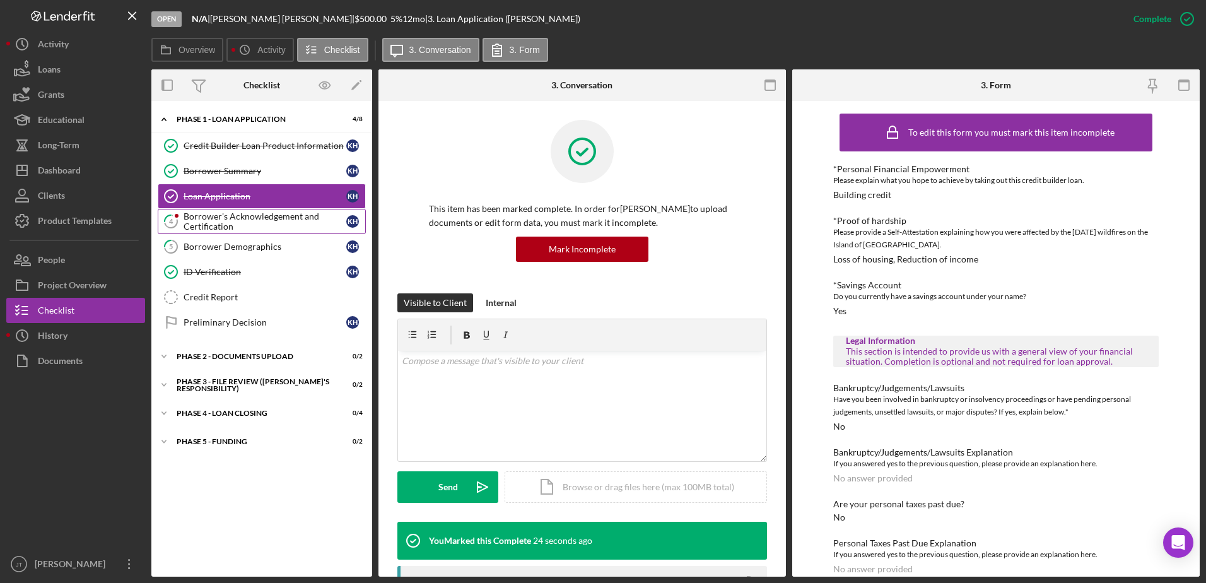
click at [286, 222] on div "Borrower's Acknowledgement and Certification" at bounding box center [265, 221] width 163 height 20
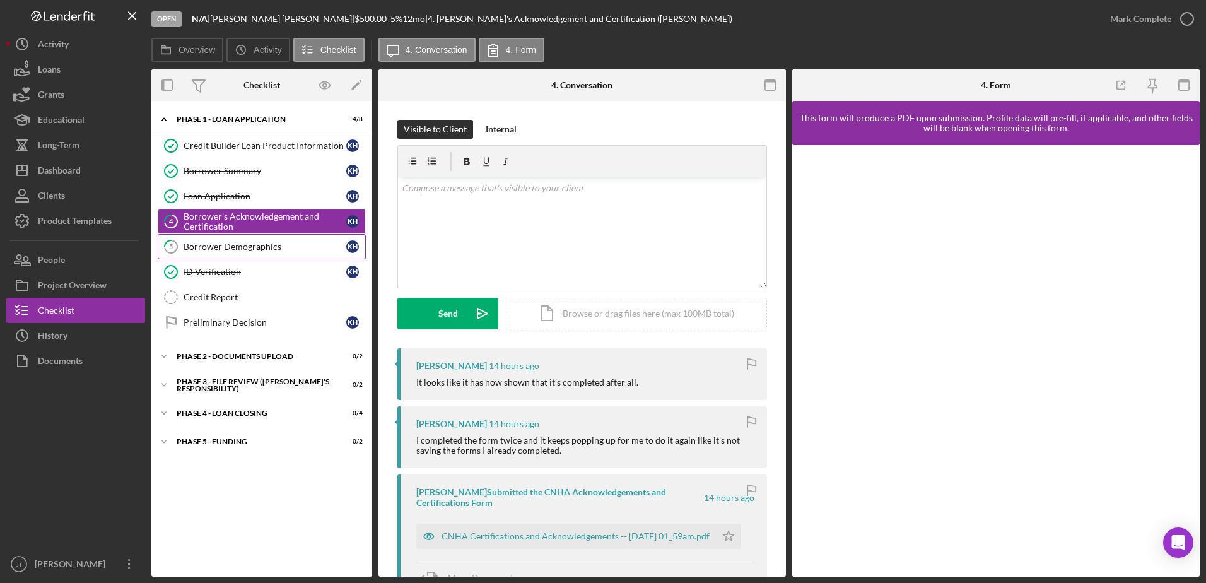
click at [280, 257] on link "5 Borrower Demographics K H" at bounding box center [262, 246] width 208 height 25
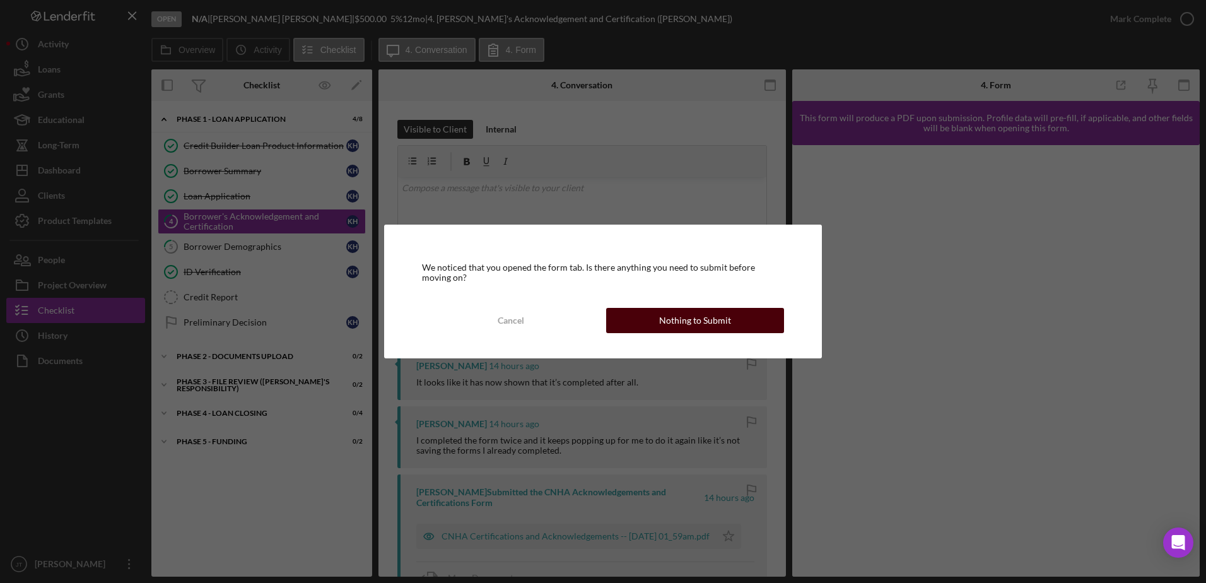
click at [639, 318] on button "Nothing to Submit" at bounding box center [695, 320] width 178 height 25
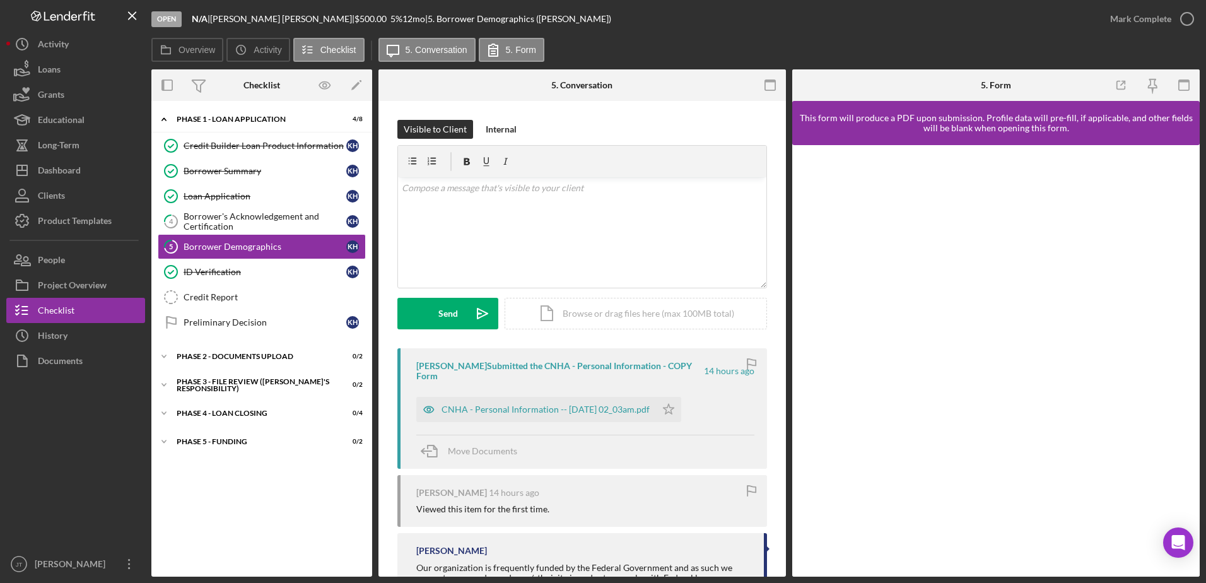
click at [254, 472] on div "Icon/Expander Phase 1 - Loan Application 4 / 8 Credit Builder Loan Product Info…" at bounding box center [261, 338] width 221 height 463
click at [73, 170] on div "Dashboard" at bounding box center [59, 172] width 43 height 28
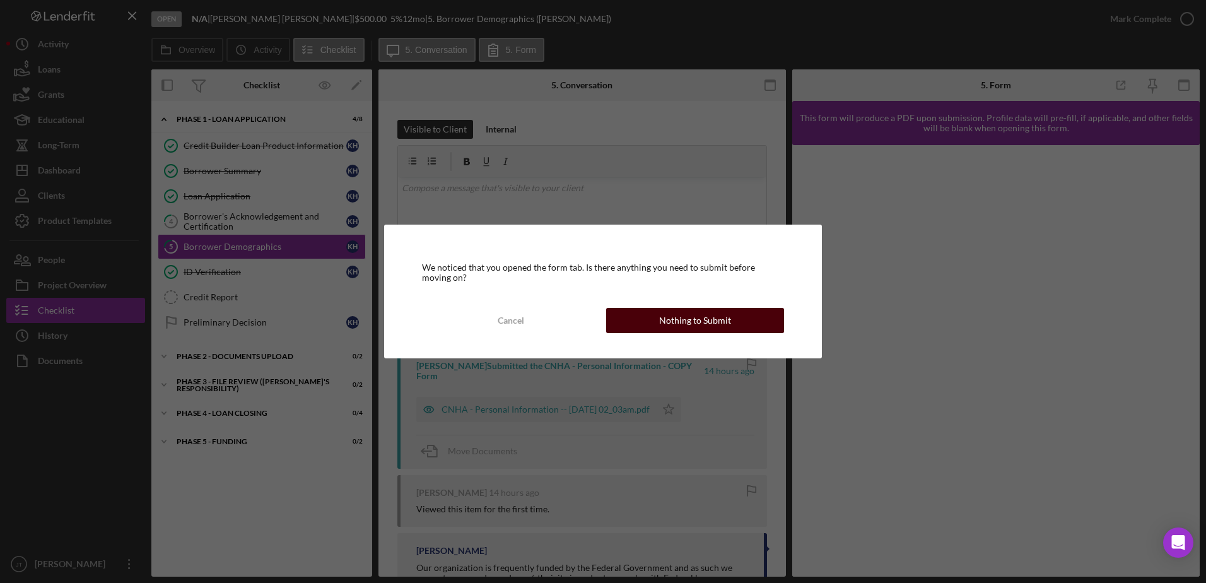
click at [677, 319] on div "Nothing to Submit" at bounding box center [695, 320] width 72 height 25
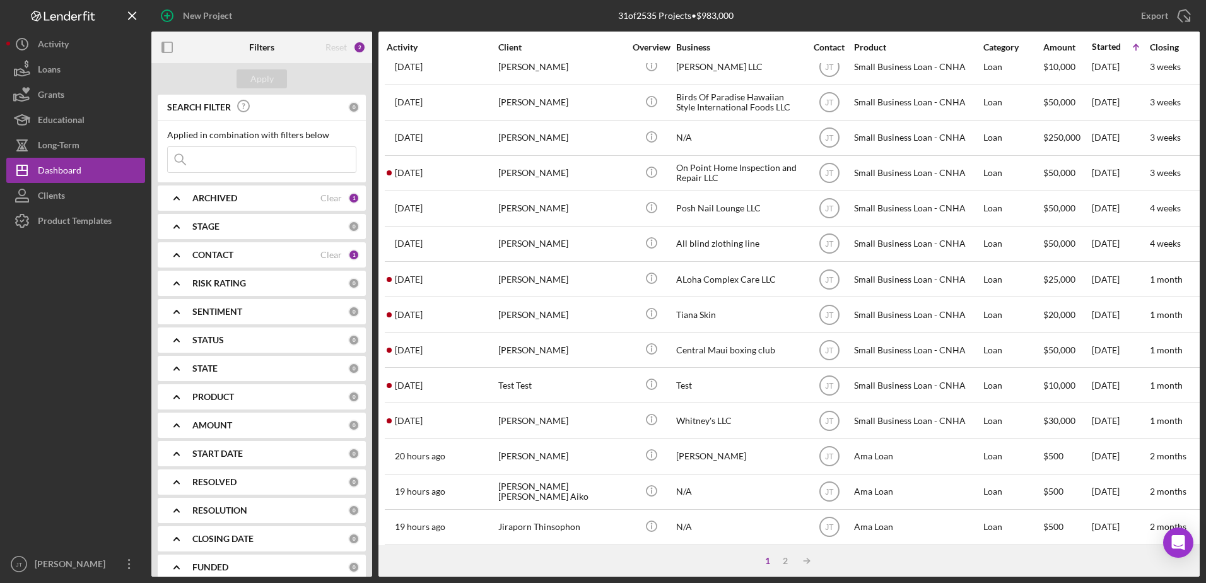
scroll to position [419, 0]
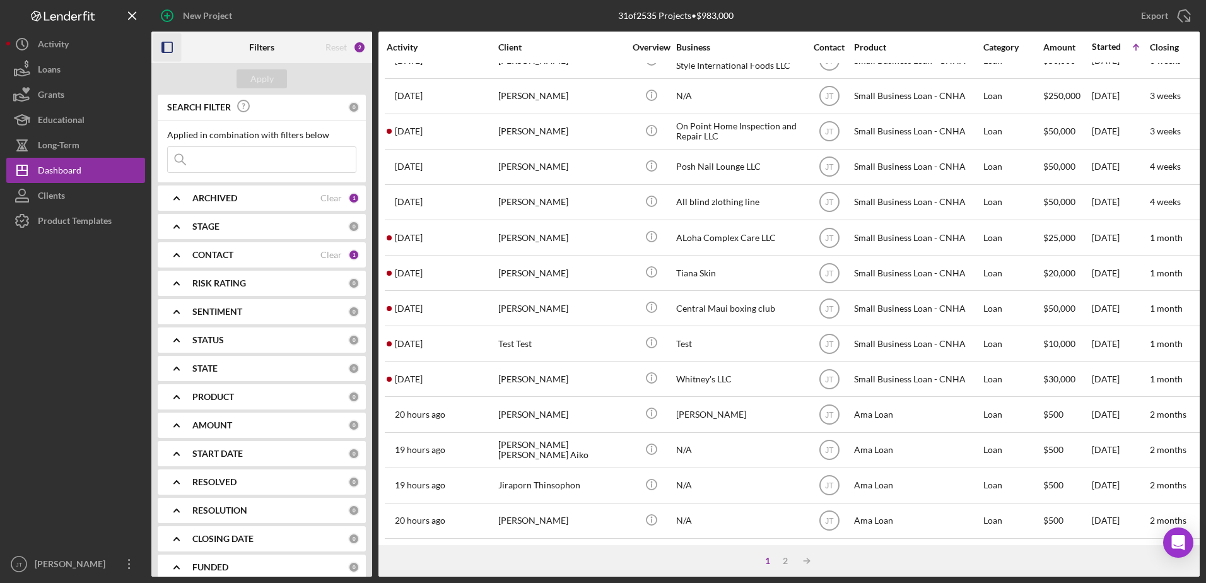
click at [167, 46] on icon "button" at bounding box center [167, 47] width 28 height 28
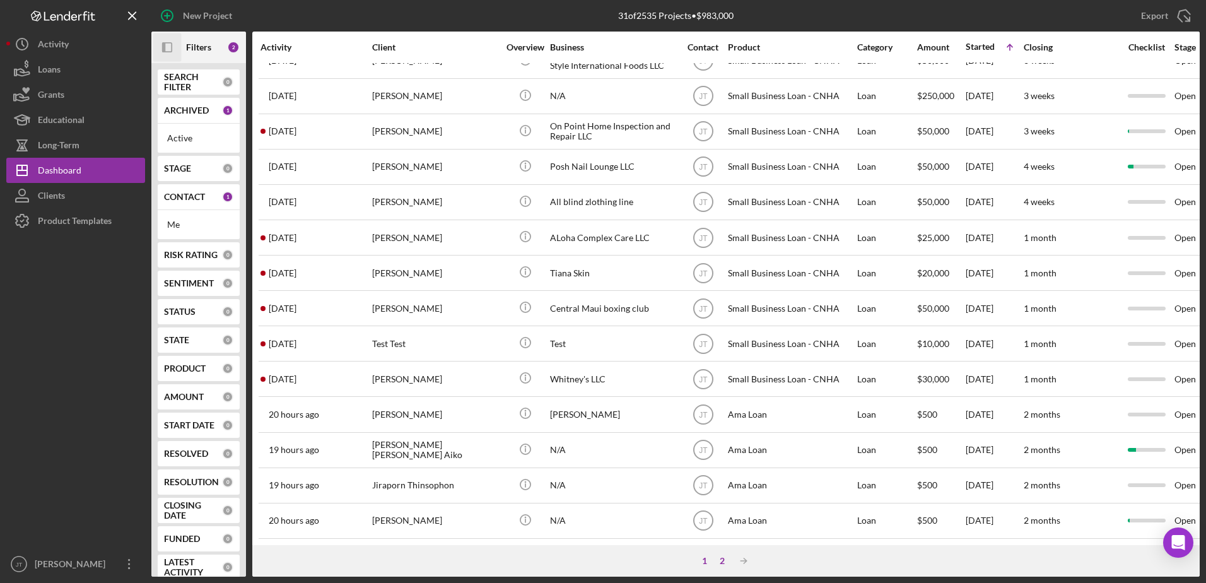
click at [722, 565] on div "2" at bounding box center [722, 561] width 18 height 10
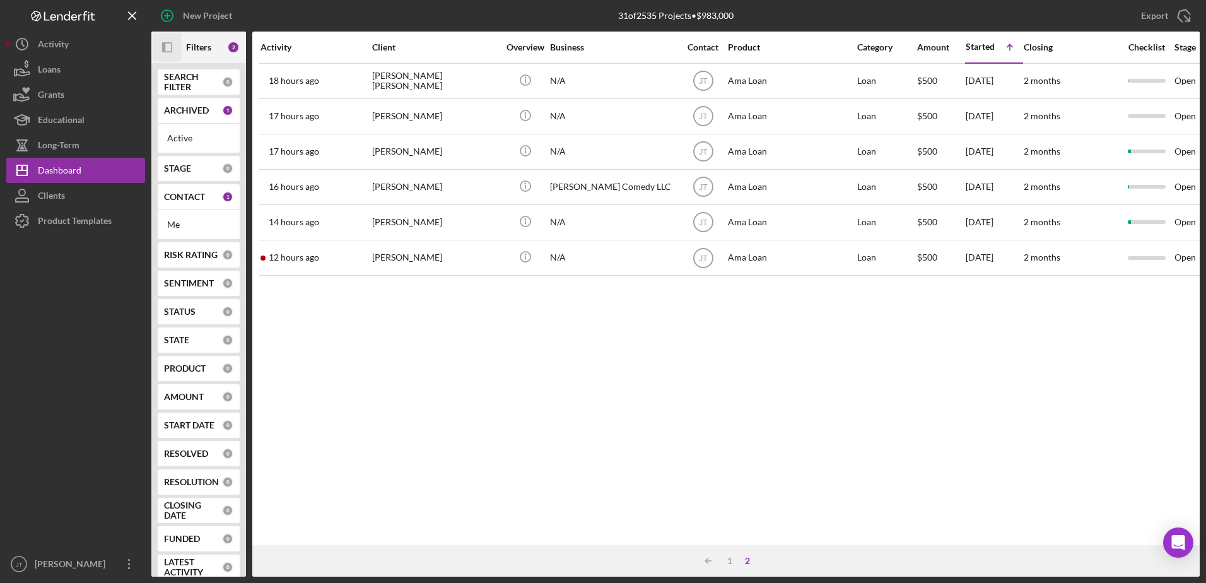
scroll to position [0, 0]
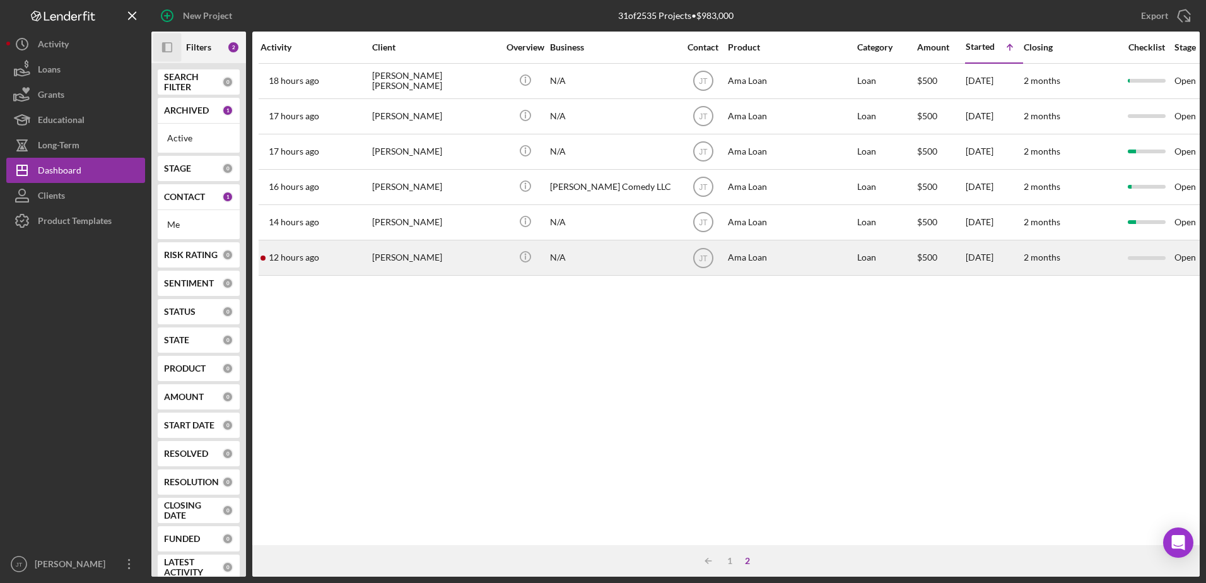
click at [420, 265] on div "[PERSON_NAME]" at bounding box center [435, 257] width 126 height 33
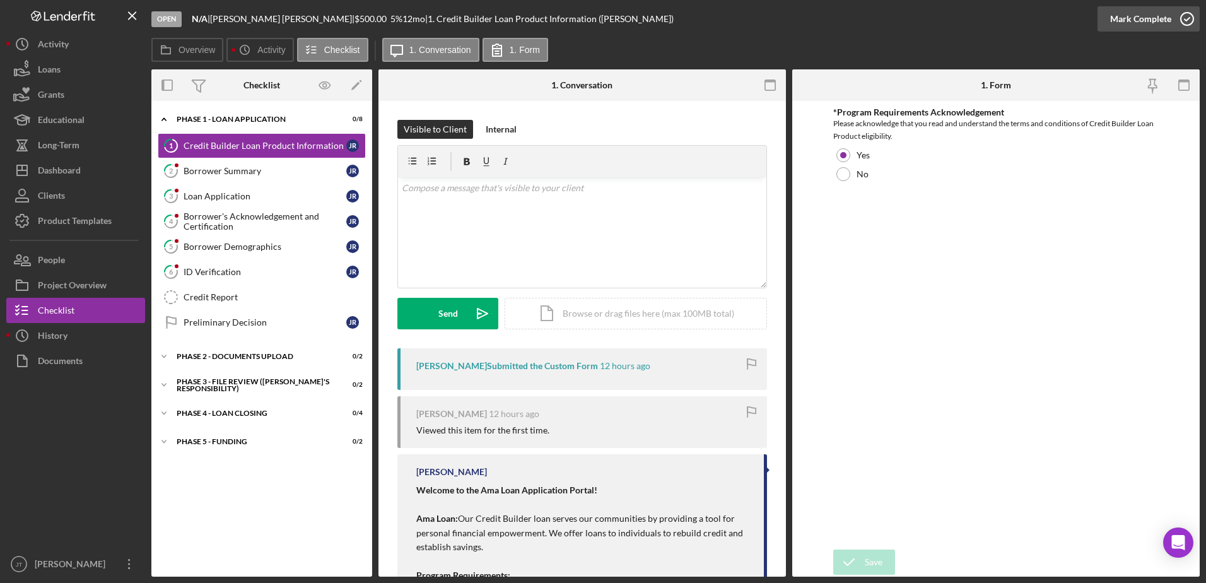
click at [1188, 19] on icon "button" at bounding box center [1187, 19] width 32 height 32
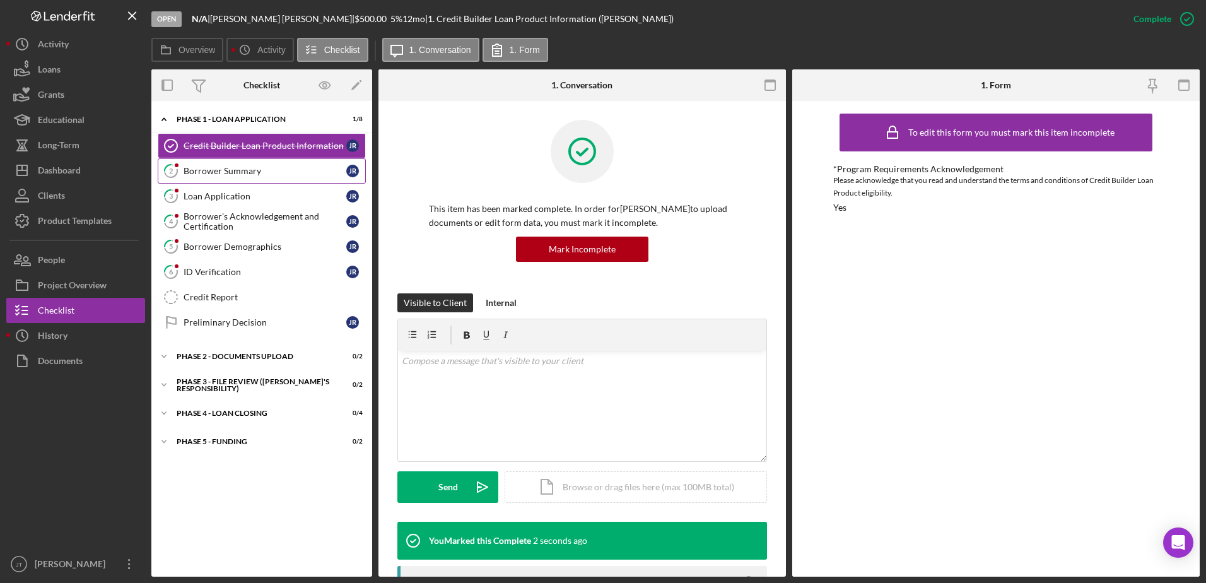
click at [266, 179] on link "2 Borrower Summary J R" at bounding box center [262, 170] width 208 height 25
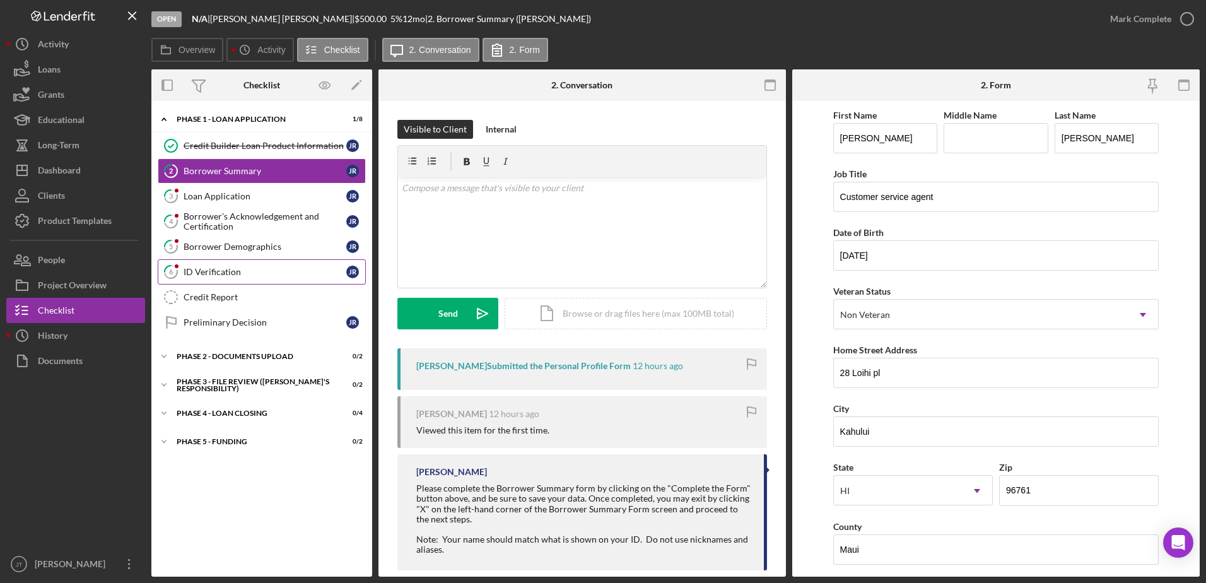
click at [260, 270] on div "ID Verification" at bounding box center [265, 272] width 163 height 10
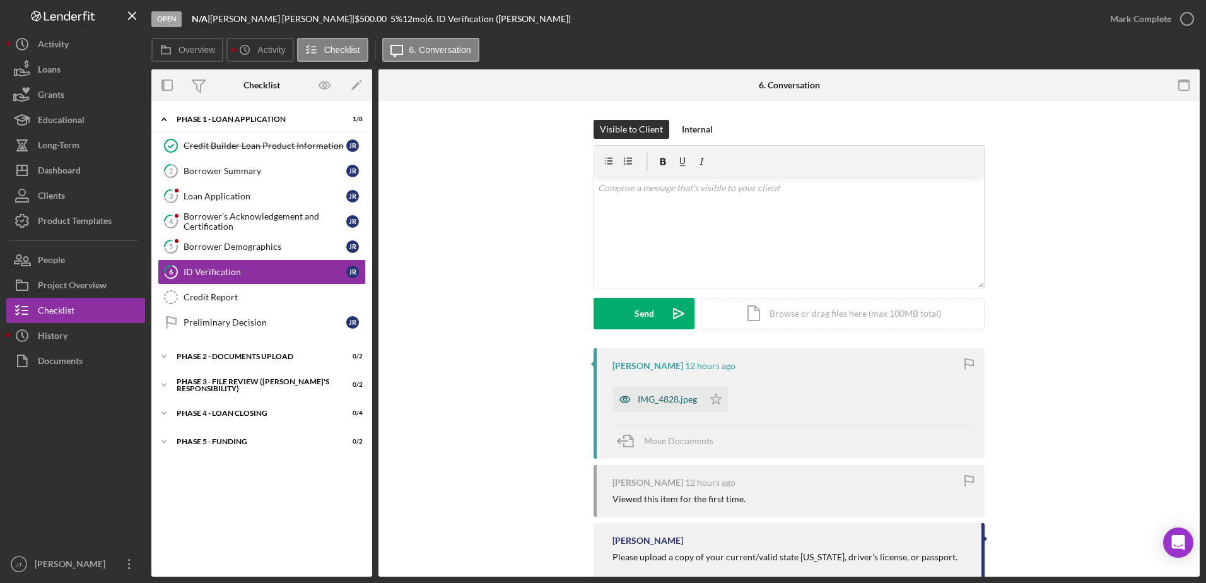
click at [646, 396] on div "IMG_4828.jpeg" at bounding box center [667, 399] width 59 height 10
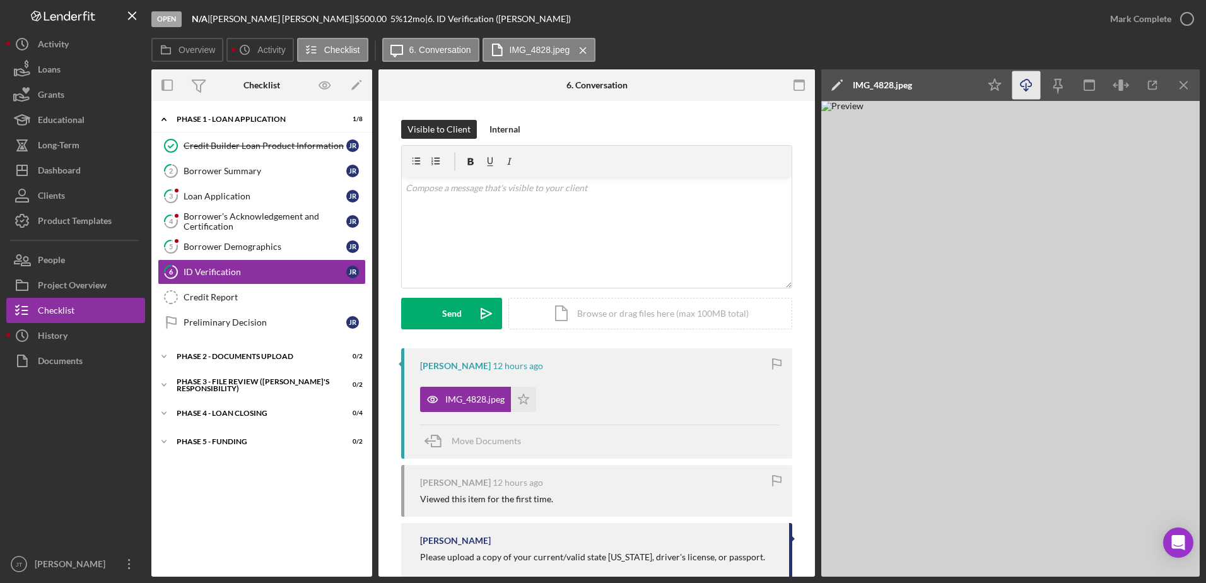
click at [1029, 86] on icon "button" at bounding box center [1025, 82] width 11 height 7
drag, startPoint x: 1139, startPoint y: 190, endPoint x: 1148, endPoint y: 173, distance: 20.0
click at [1139, 190] on img at bounding box center [1010, 339] width 378 height 476
click at [1184, 86] on line "button" at bounding box center [1183, 84] width 7 height 7
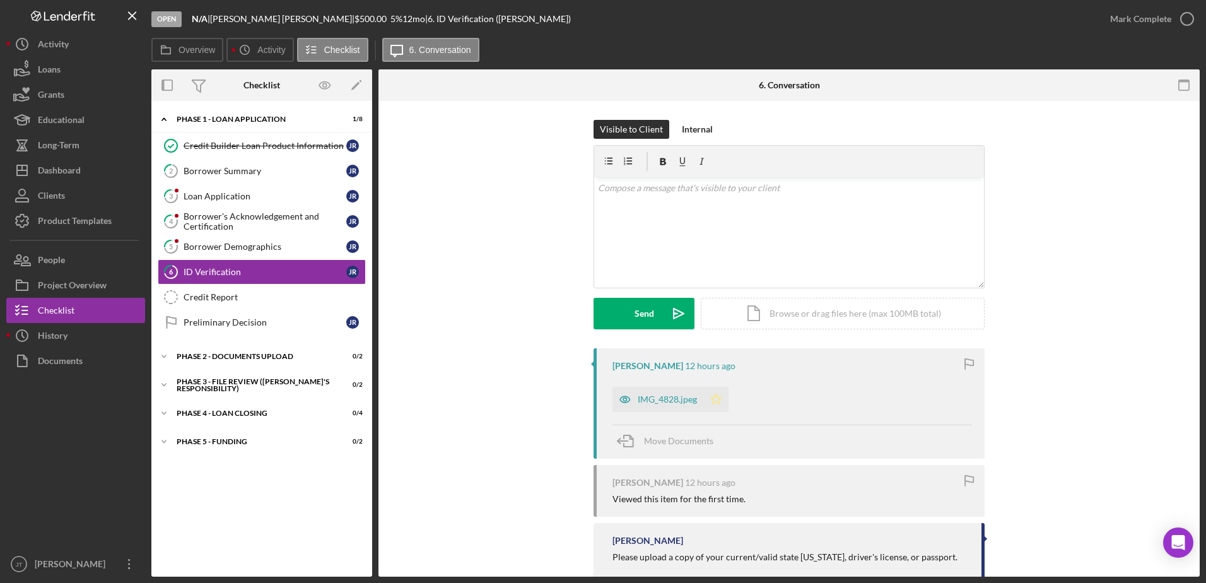
click at [715, 395] on polygon "button" at bounding box center [716, 399] width 11 height 10
click at [1182, 25] on icon "button" at bounding box center [1187, 19] width 32 height 32
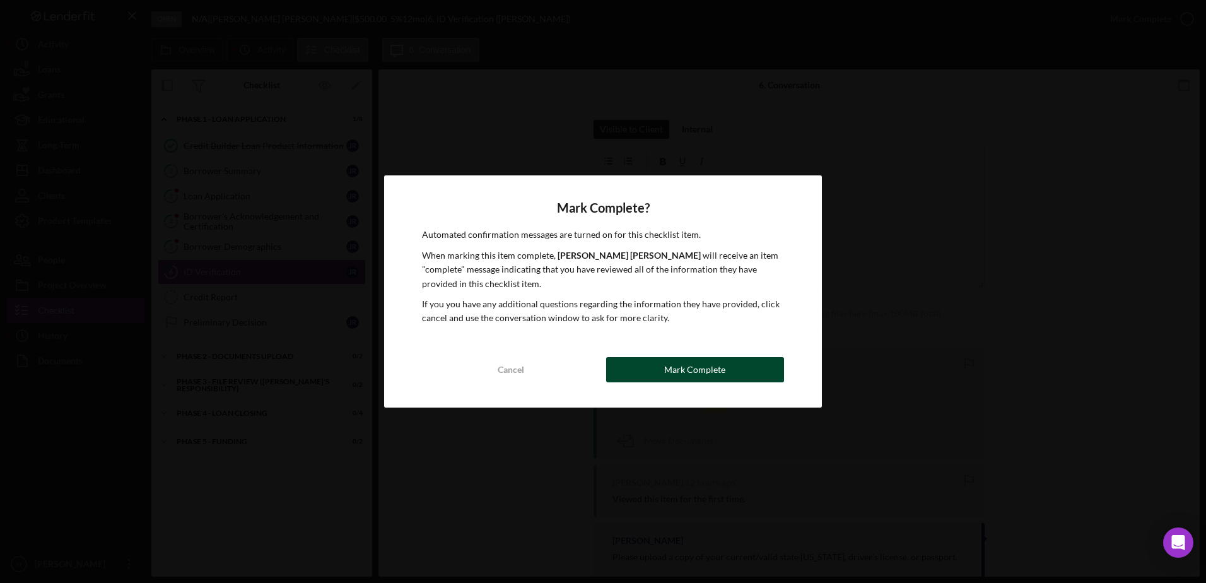
click at [738, 375] on button "Mark Complete" at bounding box center [695, 369] width 178 height 25
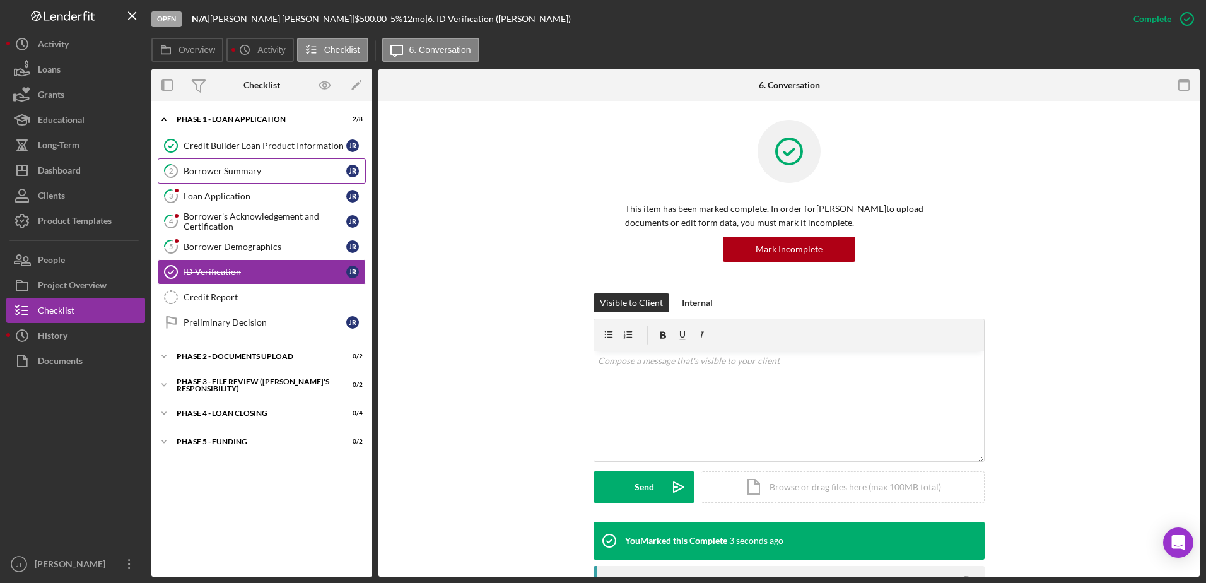
click at [251, 172] on div "Borrower Summary" at bounding box center [265, 171] width 163 height 10
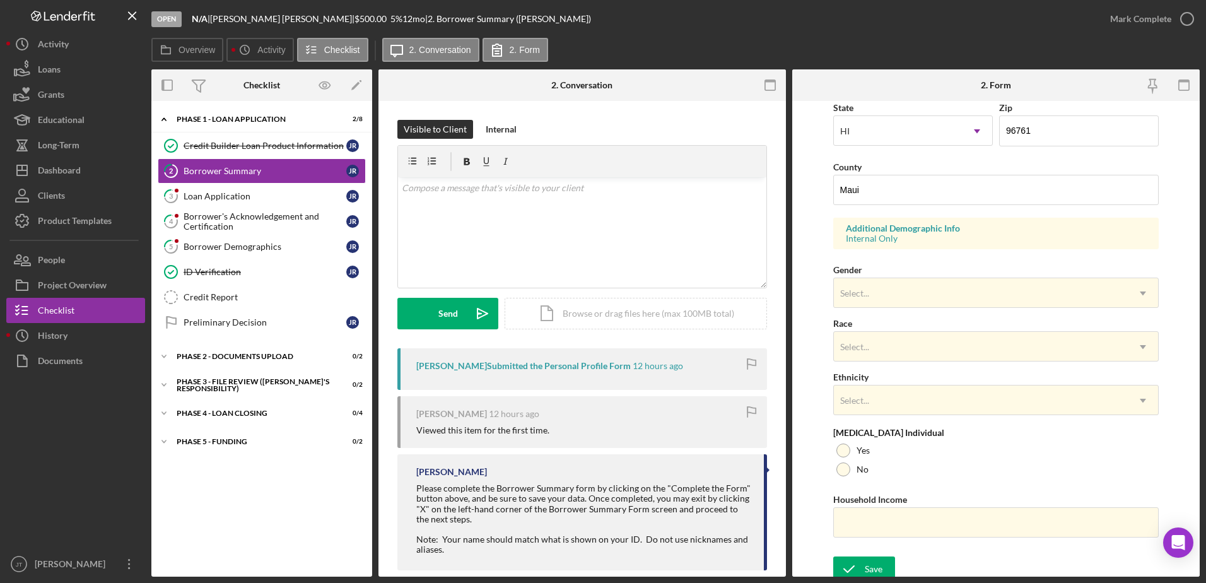
scroll to position [366, 0]
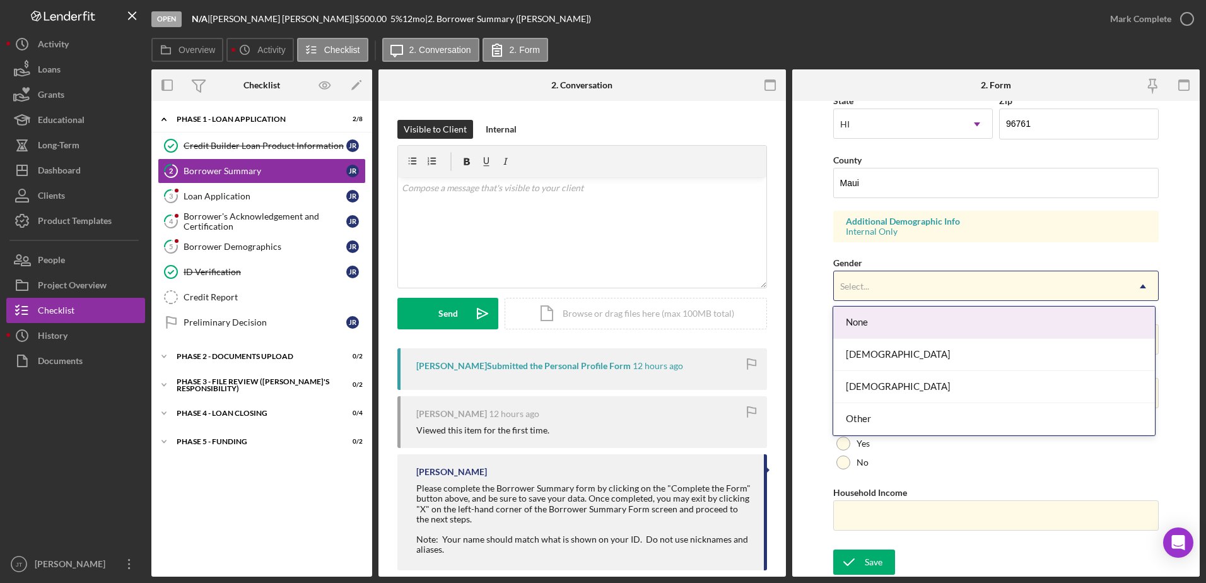
click at [1023, 289] on div "Select..." at bounding box center [981, 286] width 295 height 29
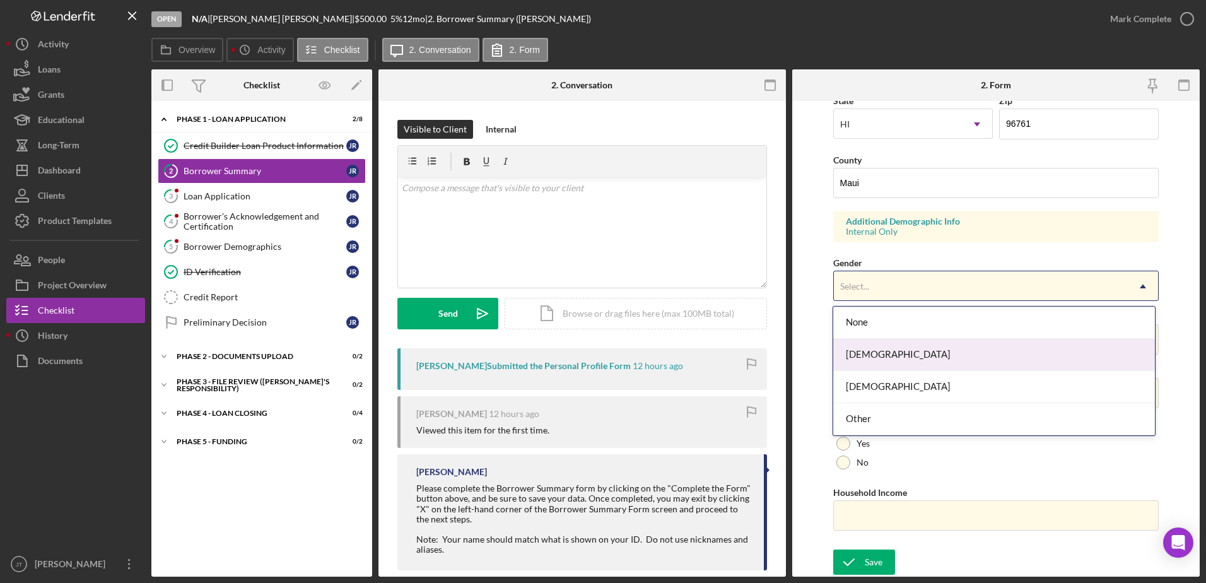
click at [995, 360] on div "[DEMOGRAPHIC_DATA]" at bounding box center [994, 355] width 322 height 32
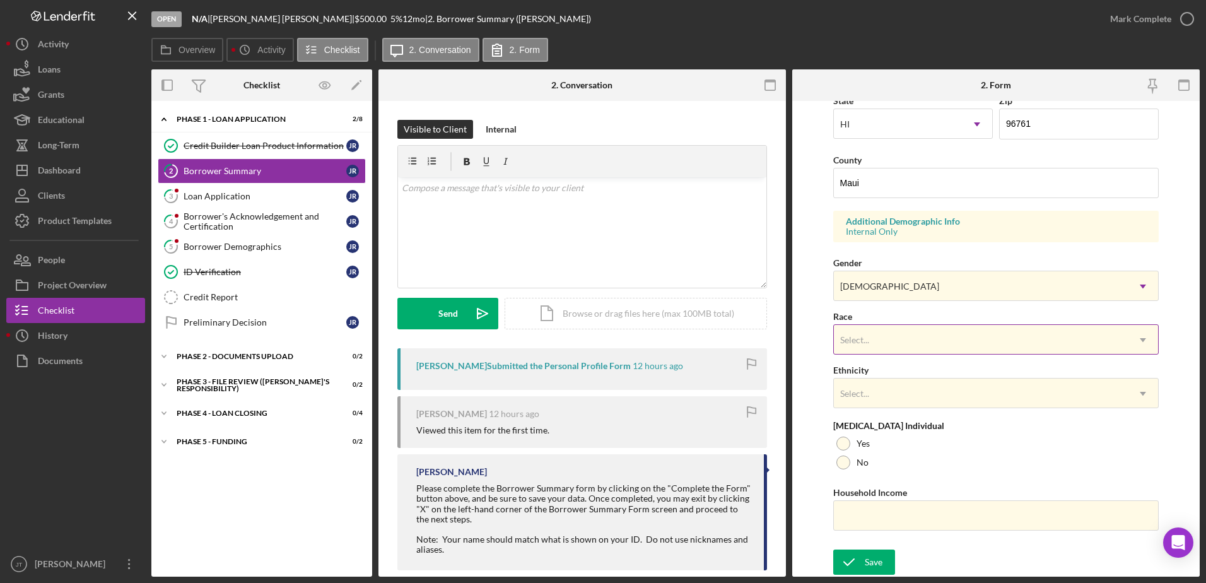
click at [989, 351] on div "Select..." at bounding box center [981, 339] width 295 height 29
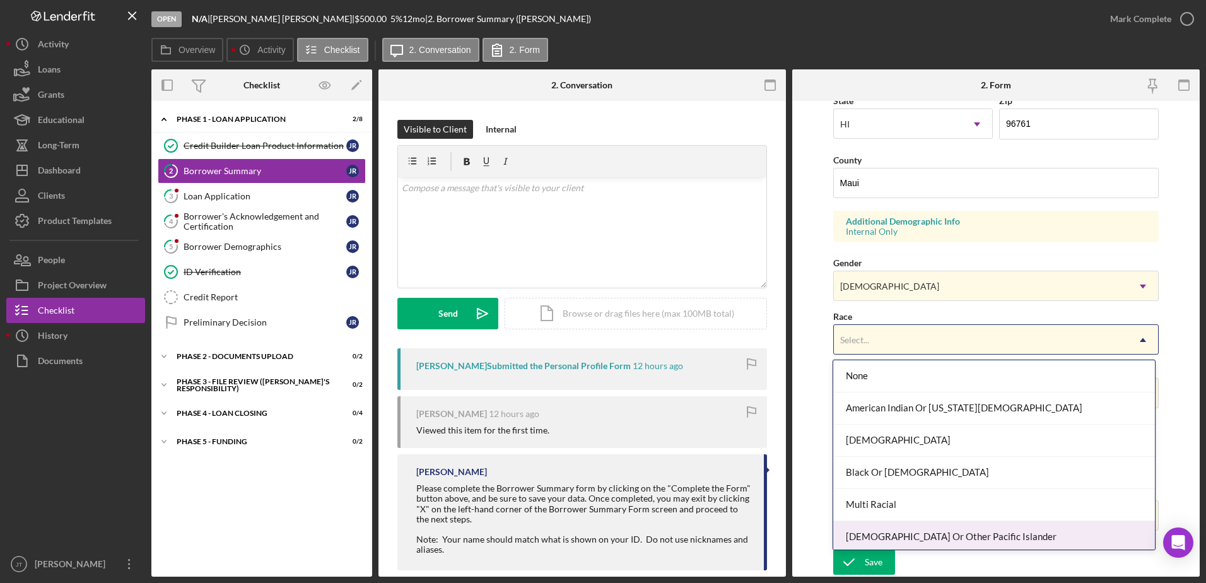
click at [1012, 538] on div "[DEMOGRAPHIC_DATA] Or Other Pacific Islander" at bounding box center [994, 537] width 322 height 32
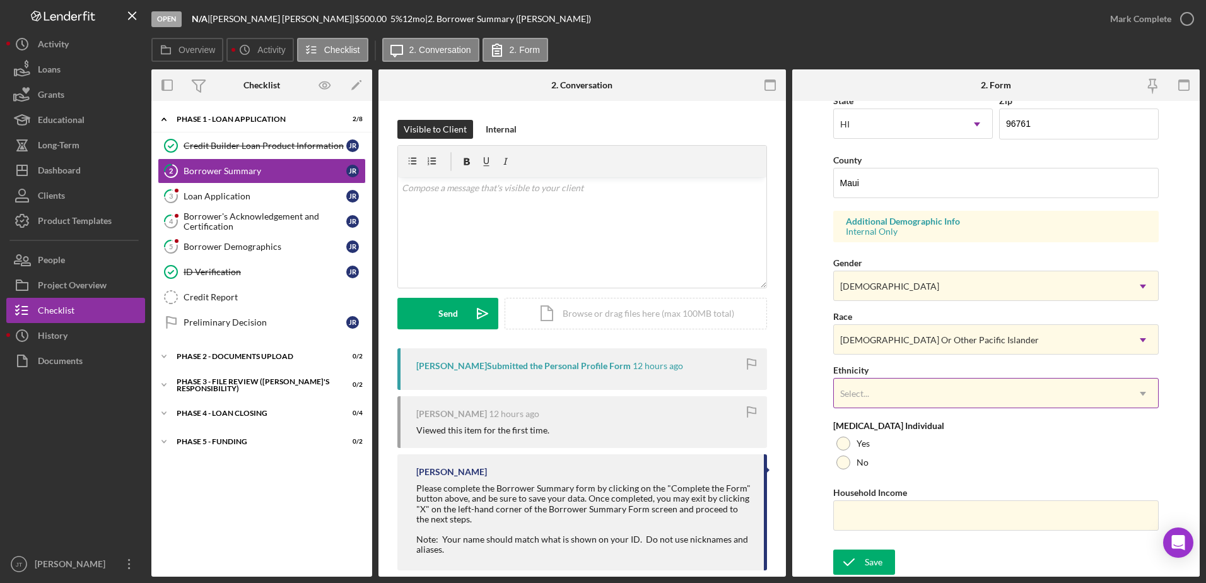
click at [925, 383] on div "Select..." at bounding box center [981, 393] width 295 height 29
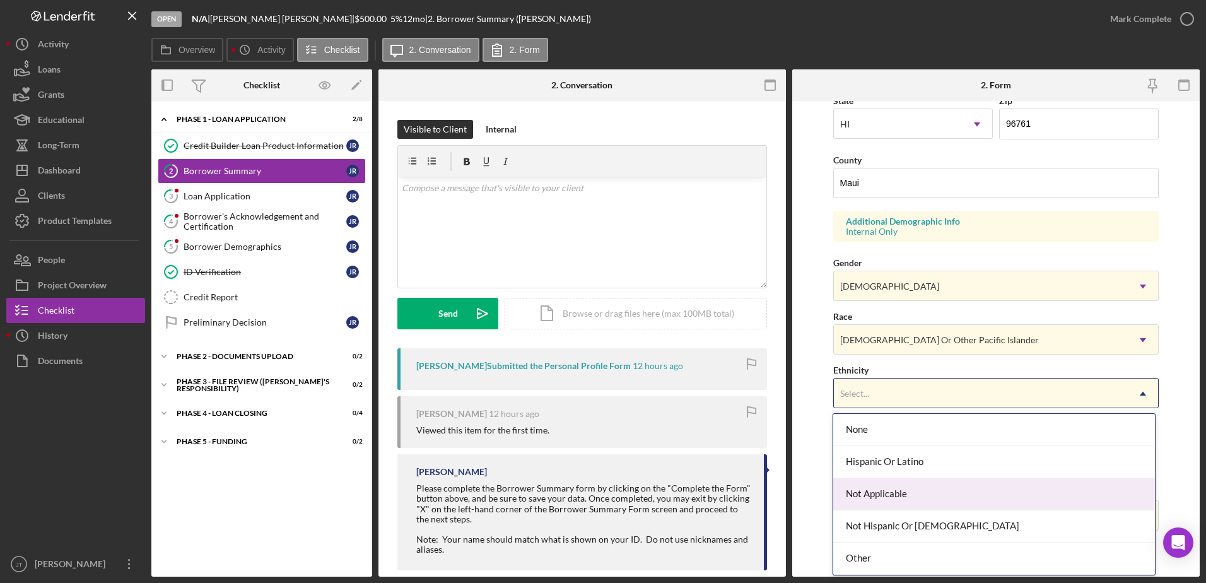
click at [945, 495] on div "Not Applicable" at bounding box center [994, 494] width 322 height 32
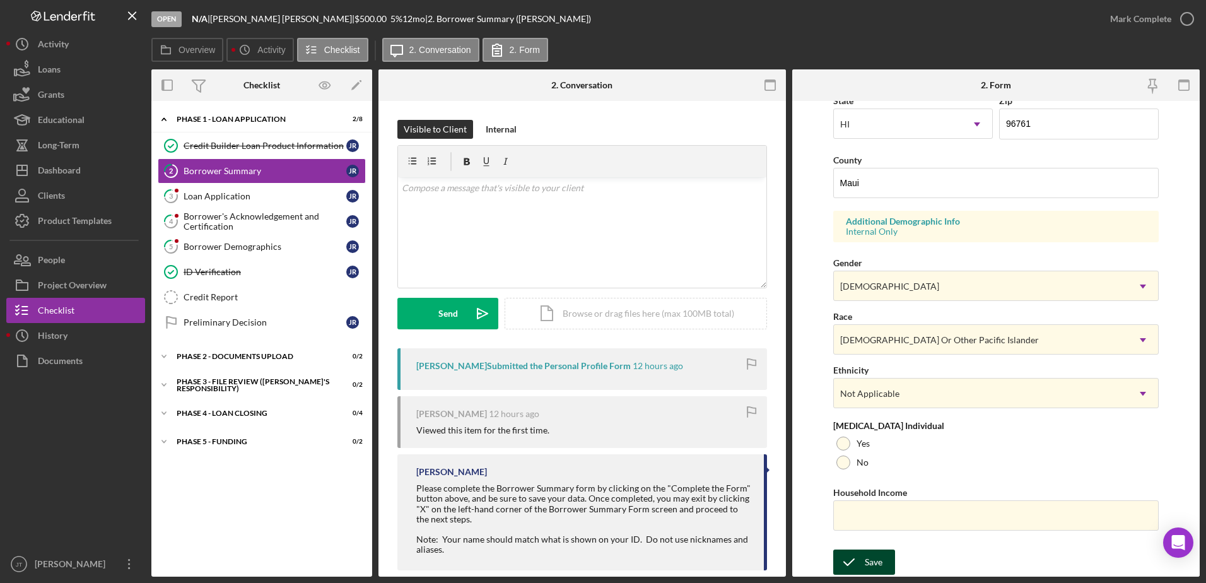
click at [885, 562] on button "Save" at bounding box center [864, 561] width 62 height 25
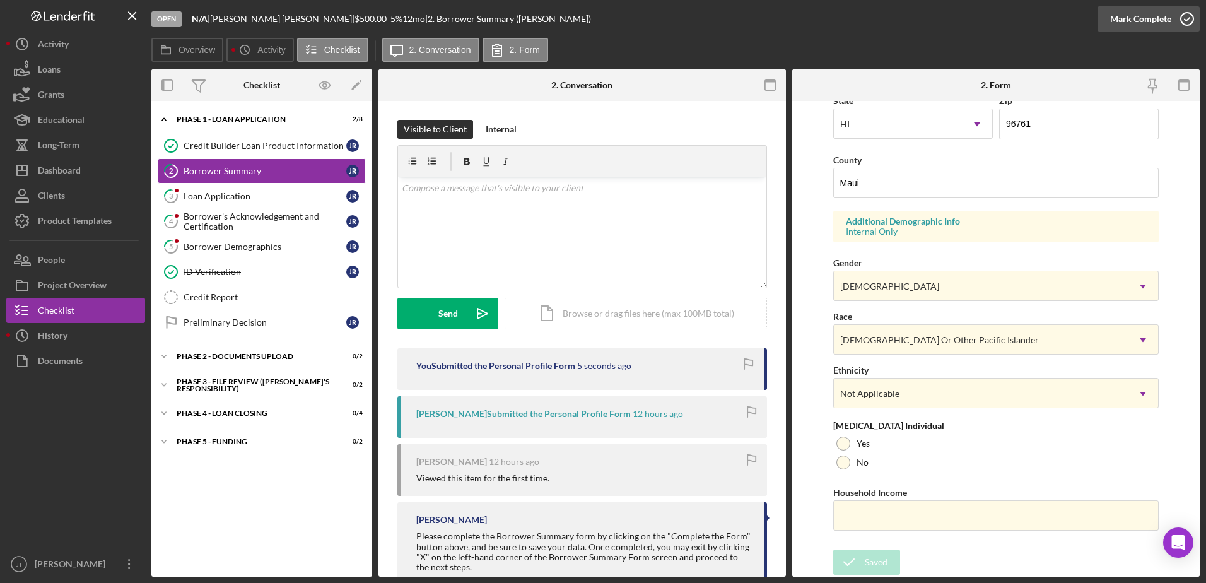
click at [1188, 21] on icon "button" at bounding box center [1187, 19] width 32 height 32
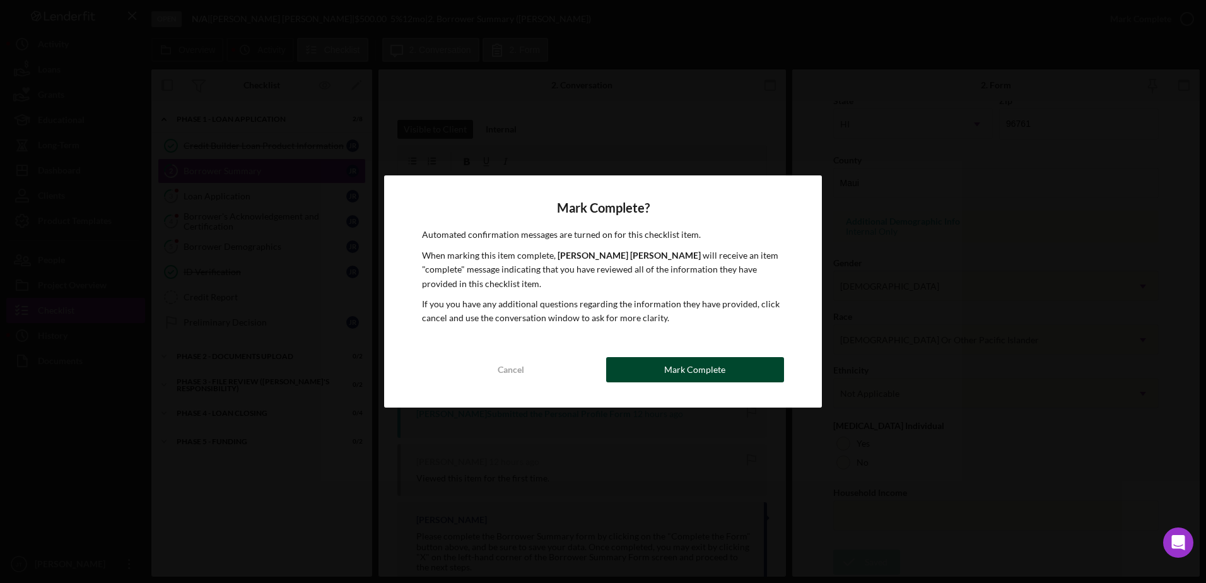
click at [758, 373] on button "Mark Complete" at bounding box center [695, 369] width 178 height 25
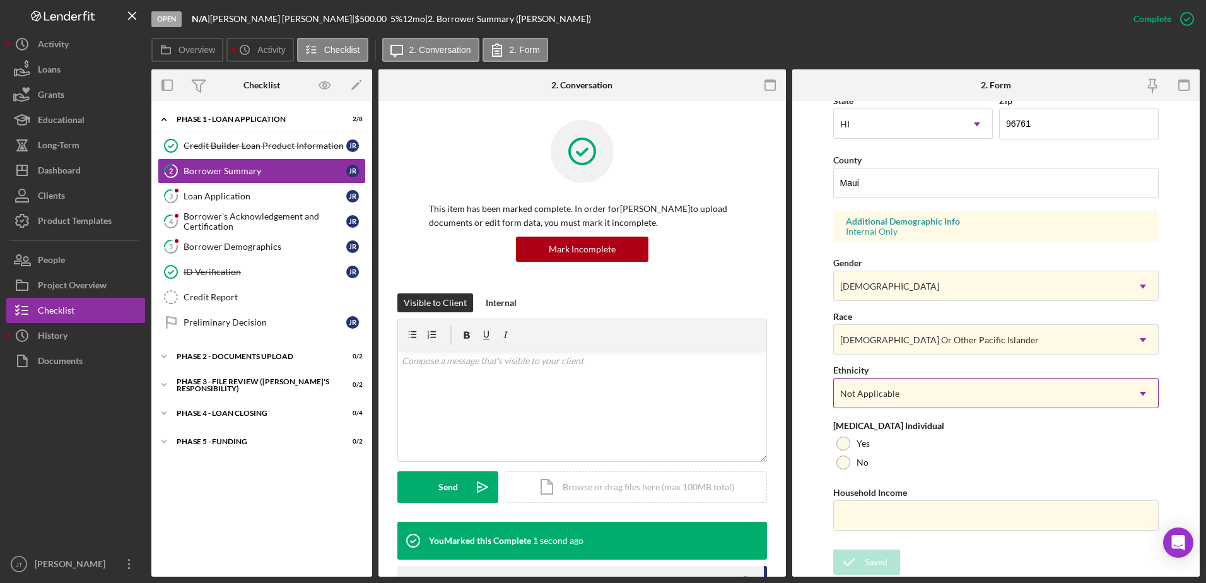
scroll to position [113, 0]
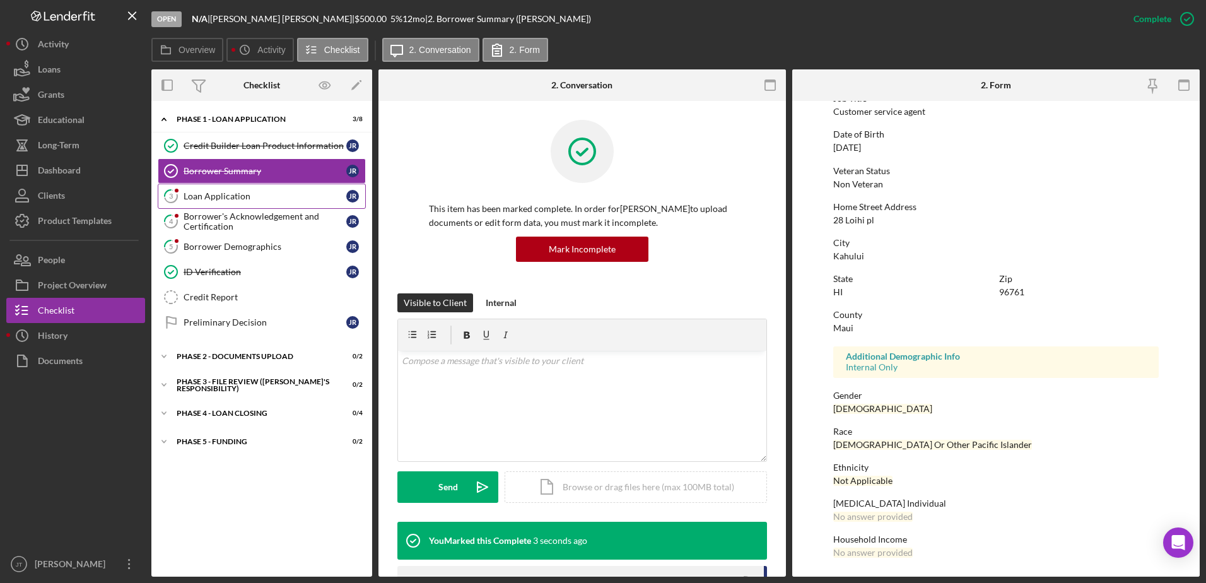
click at [288, 203] on link "3 Loan Application J R" at bounding box center [262, 196] width 208 height 25
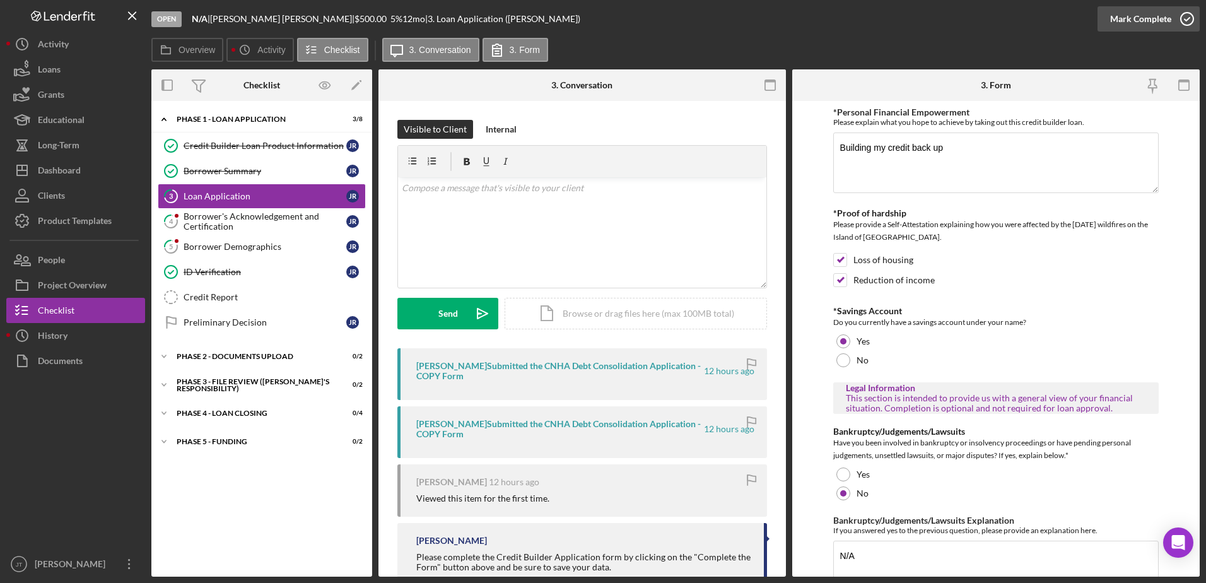
click at [1186, 23] on icon "button" at bounding box center [1187, 19] width 32 height 32
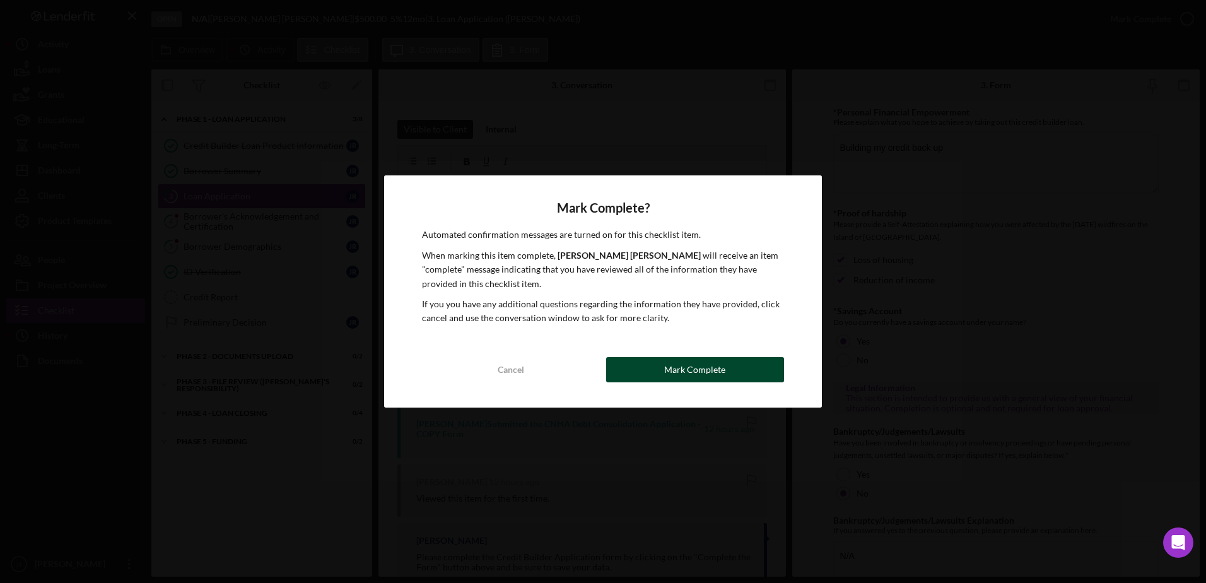
click at [730, 359] on button "Mark Complete" at bounding box center [695, 369] width 178 height 25
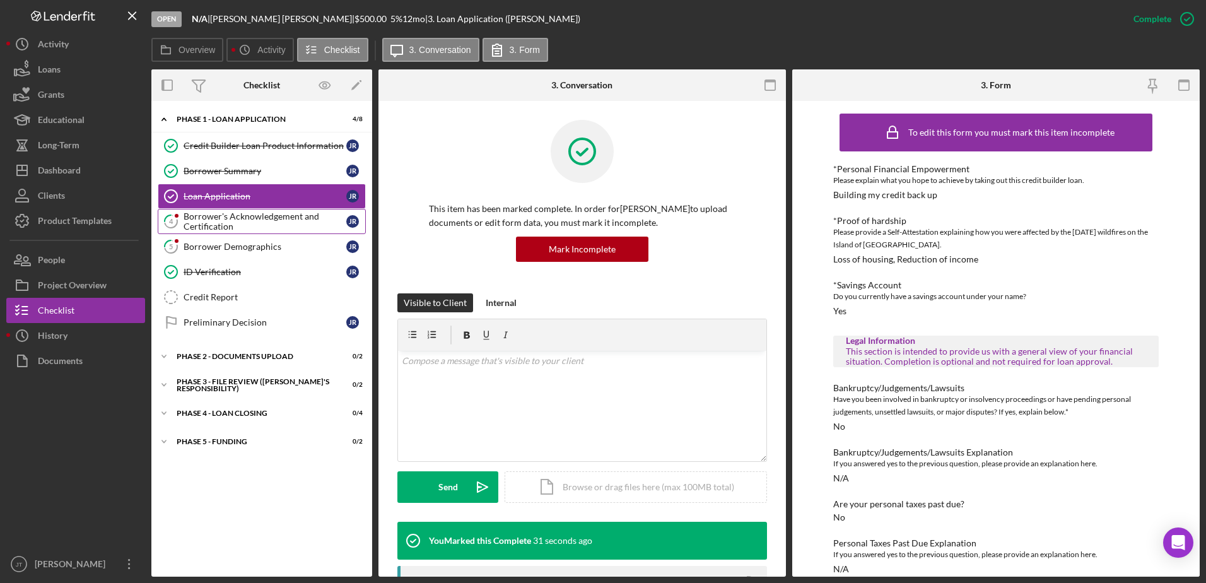
click at [252, 229] on div "Borrower's Acknowledgement and Certification" at bounding box center [265, 221] width 163 height 20
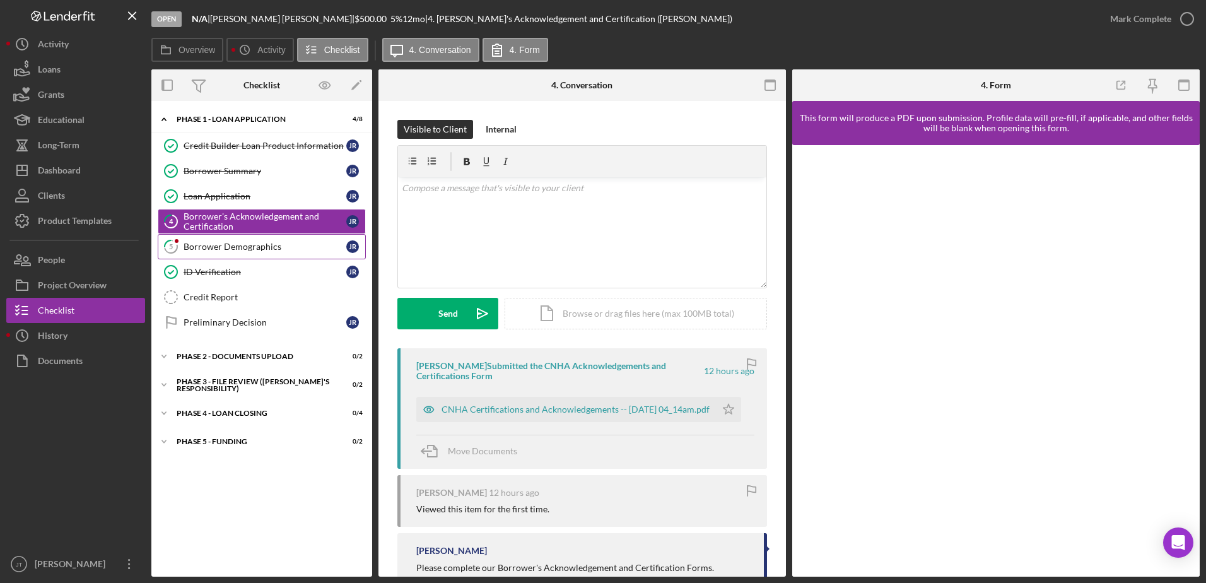
click at [243, 252] on link "5 Borrower Demographics J R" at bounding box center [262, 246] width 208 height 25
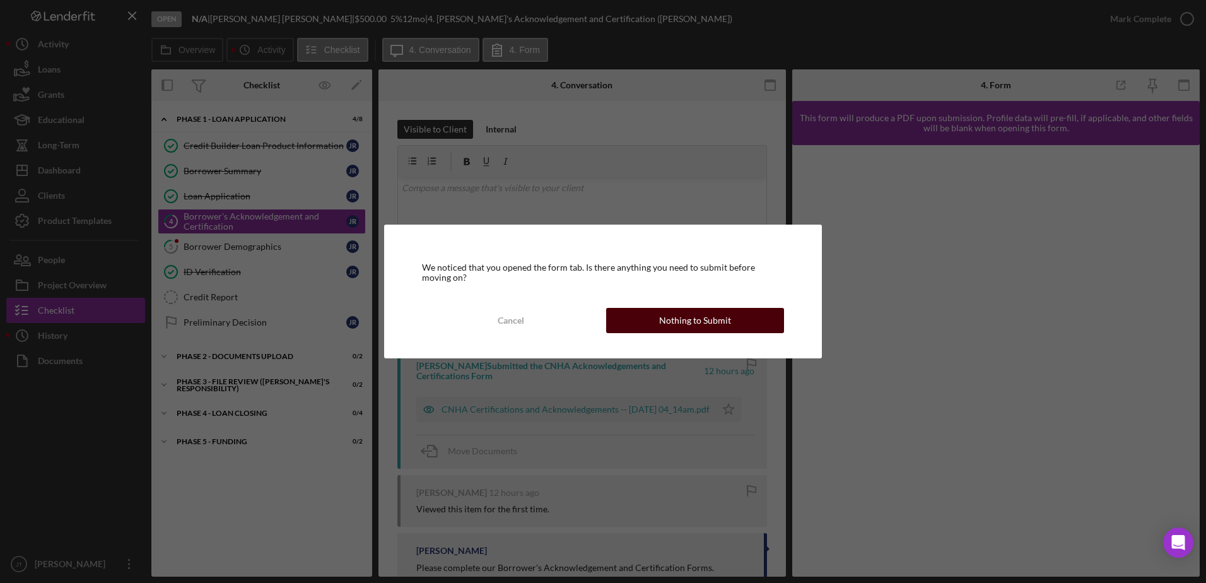
click at [704, 325] on div "Nothing to Submit" at bounding box center [695, 320] width 72 height 25
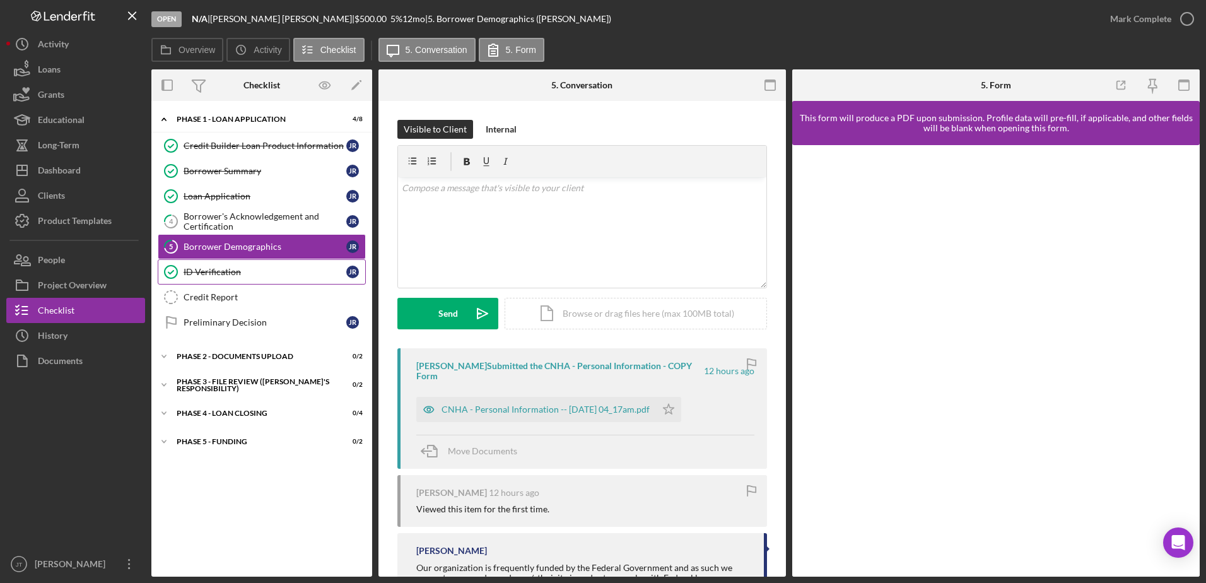
click at [243, 279] on link "ID Verification ID Verification J R" at bounding box center [262, 271] width 208 height 25
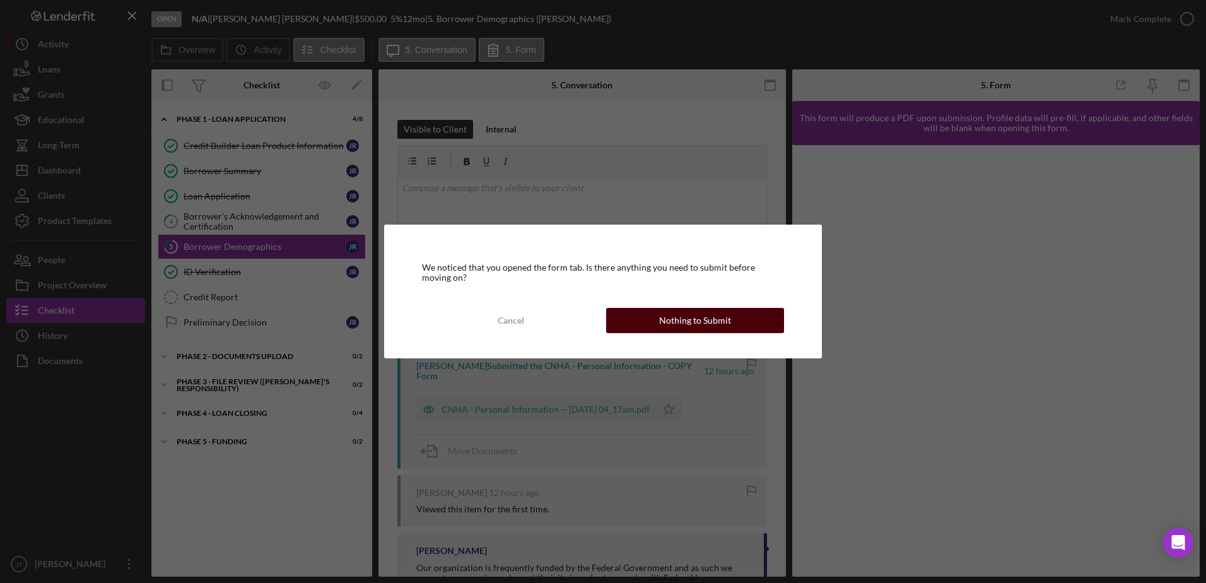
click at [716, 324] on div "Nothing to Submit" at bounding box center [695, 320] width 72 height 25
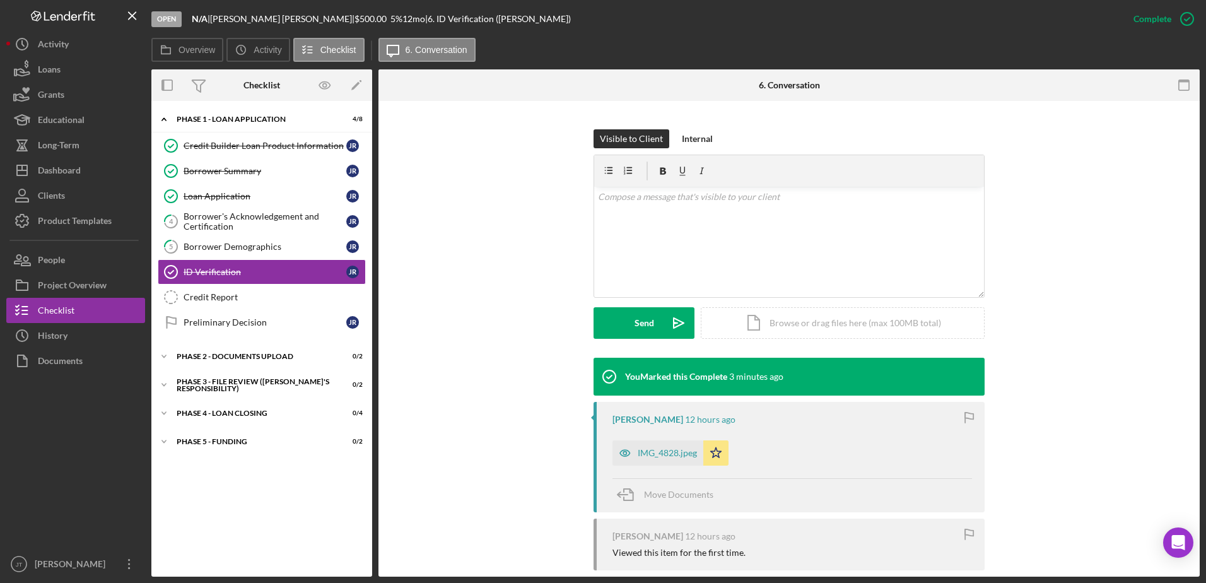
scroll to position [55, 0]
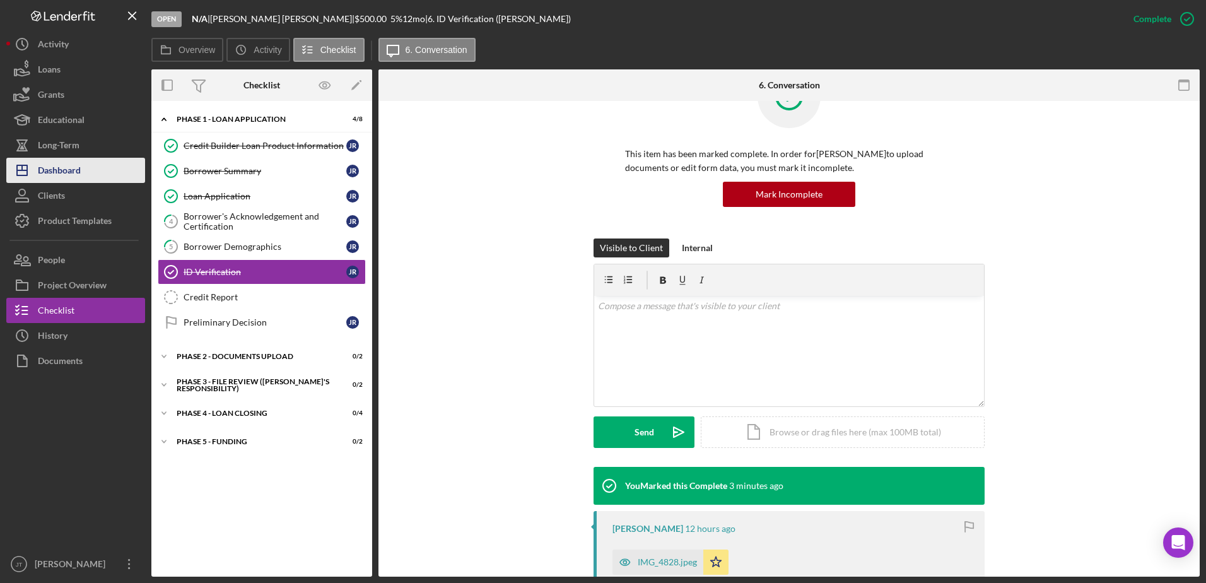
click at [73, 170] on div "Dashboard" at bounding box center [59, 172] width 43 height 28
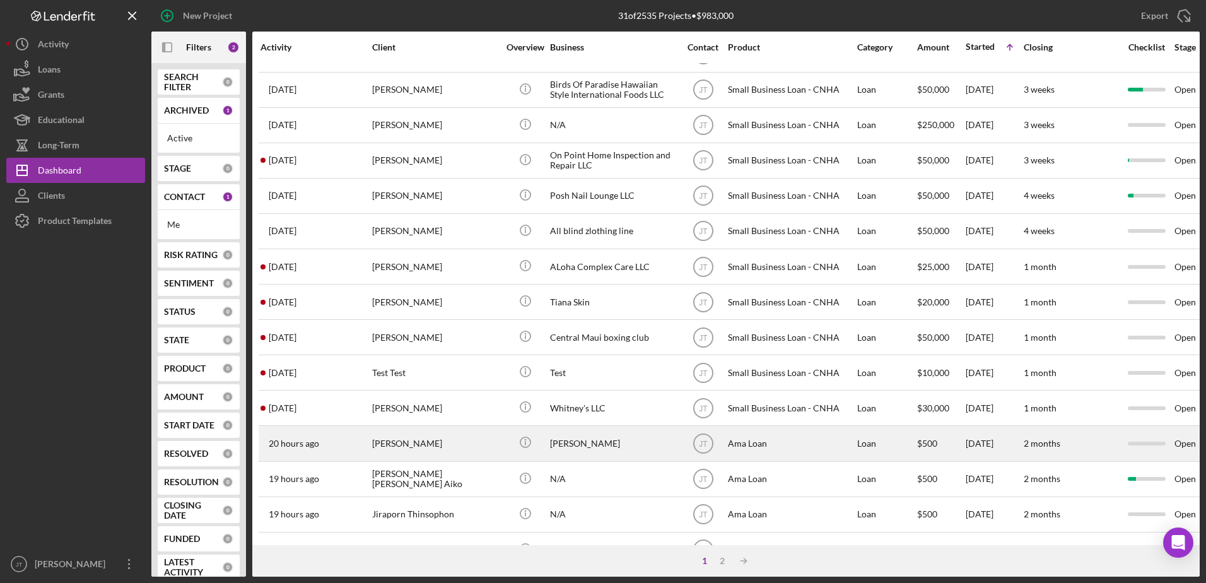
scroll to position [419, 0]
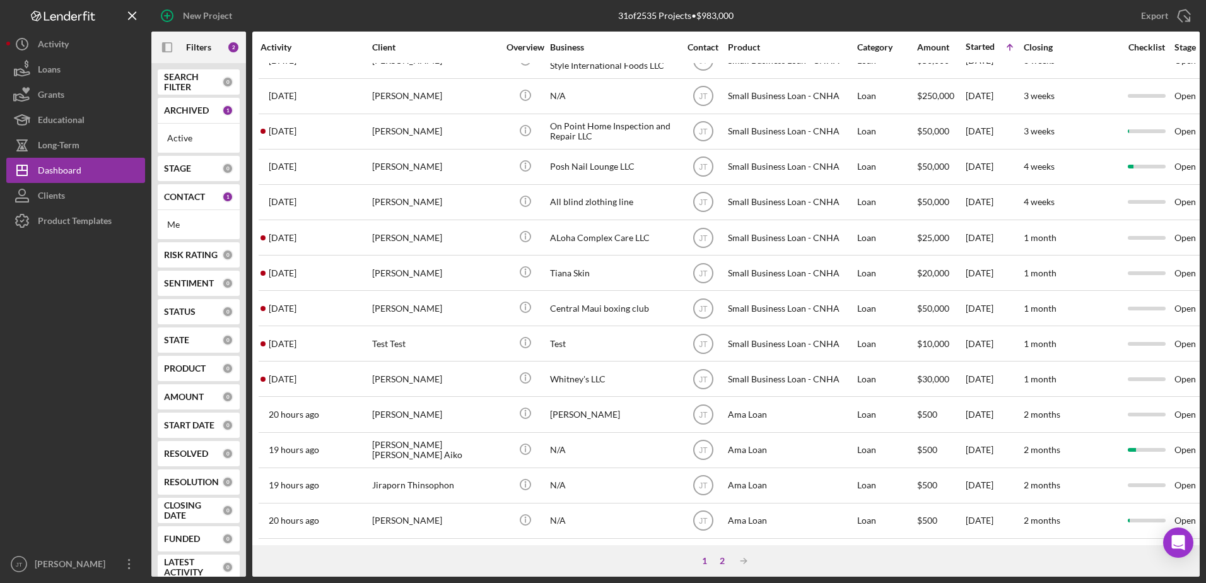
click at [720, 562] on div "2" at bounding box center [722, 561] width 18 height 10
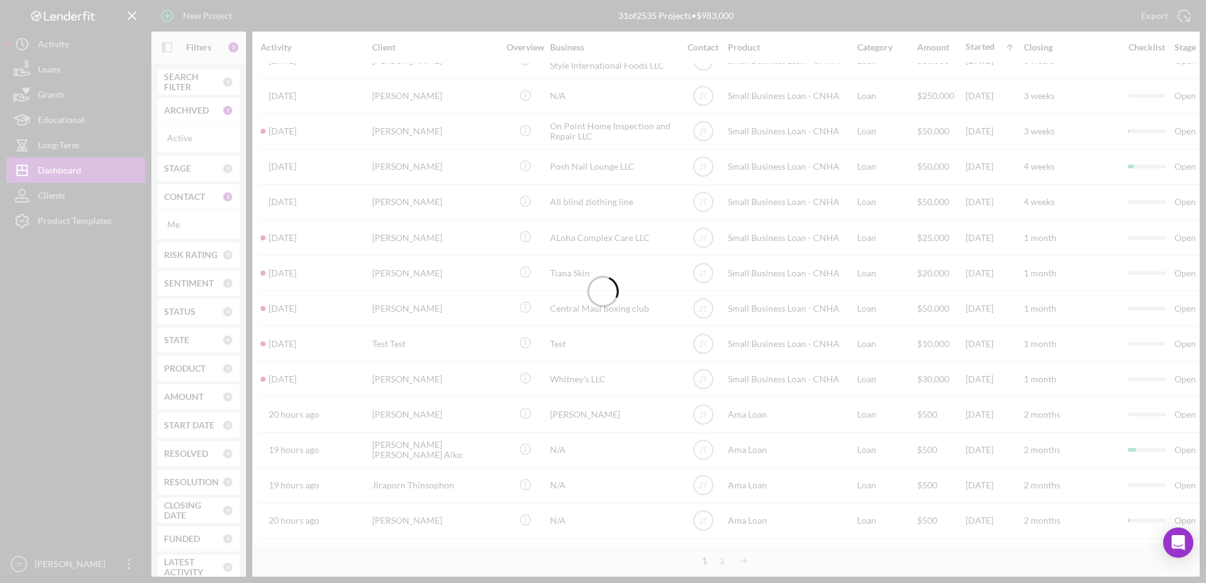
scroll to position [0, 0]
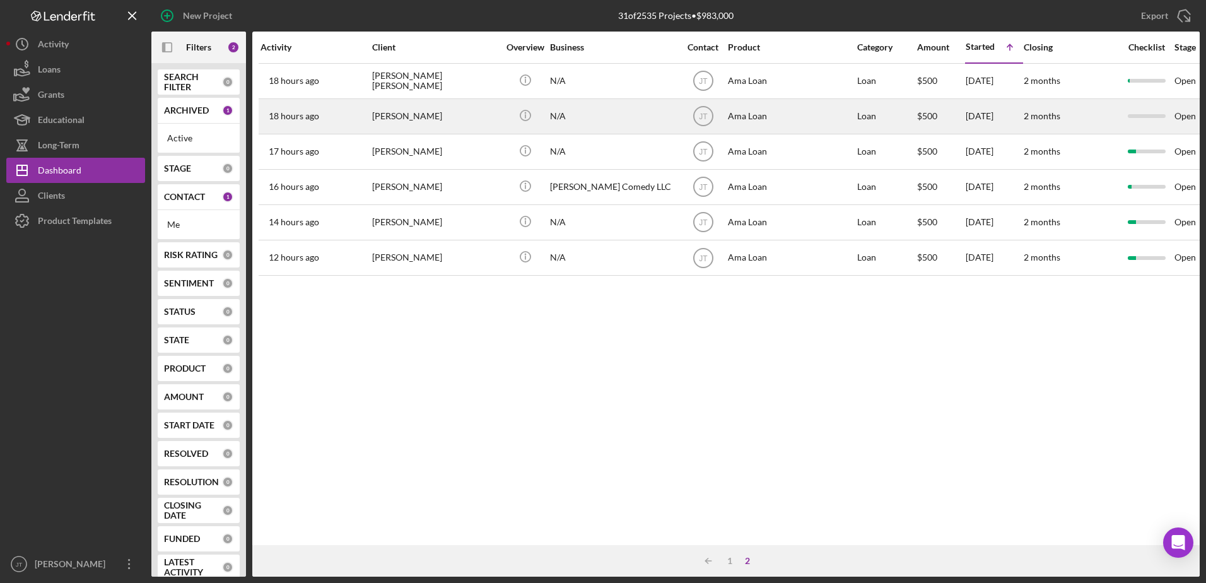
click at [399, 122] on div "[PERSON_NAME]" at bounding box center [435, 116] width 126 height 33
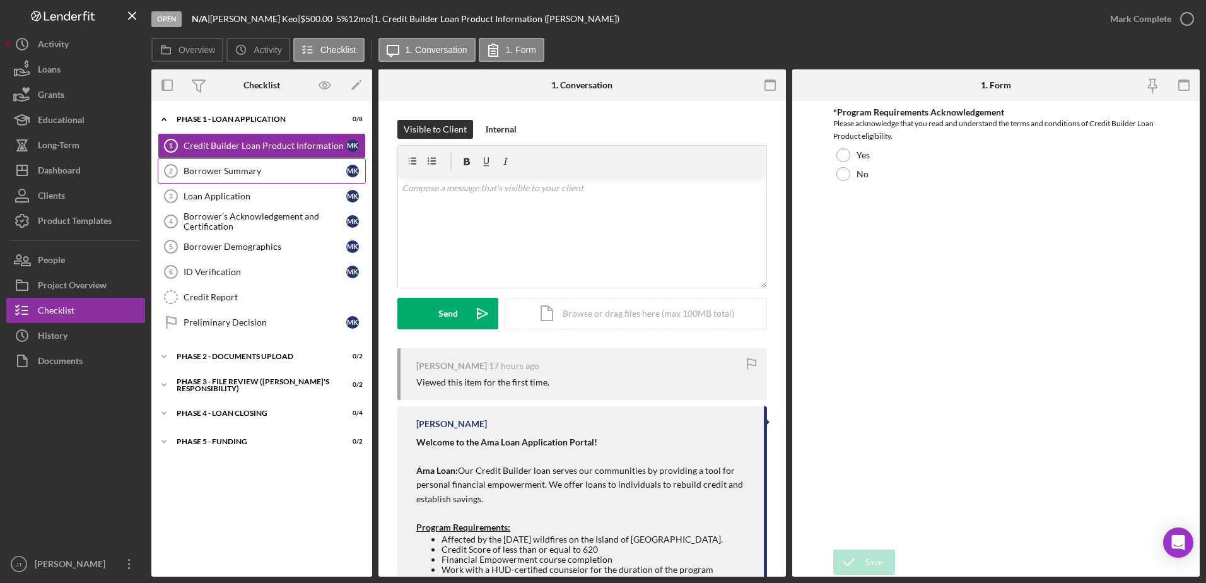
click at [311, 168] on div "Borrower Summary" at bounding box center [265, 171] width 163 height 10
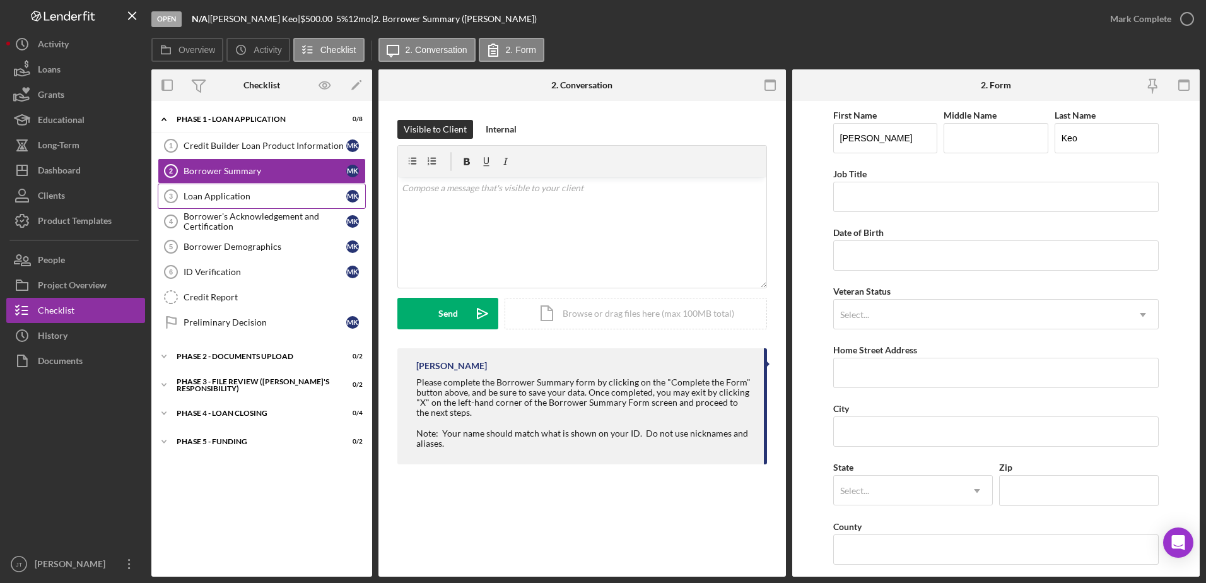
click at [295, 199] on div "Loan Application" at bounding box center [265, 196] width 163 height 10
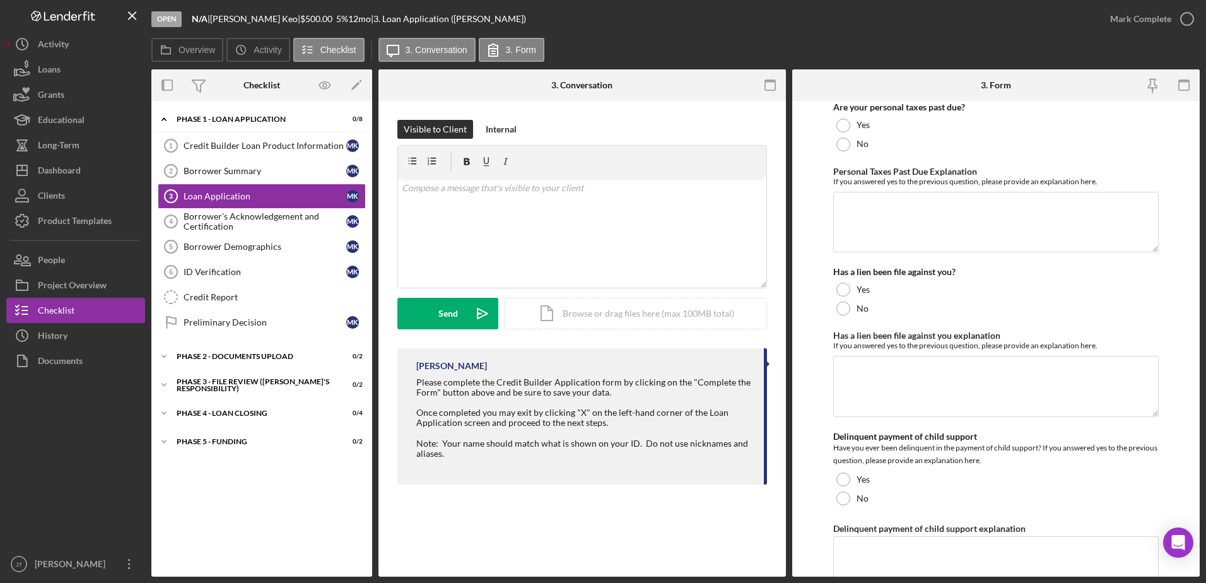
scroll to position [505, 0]
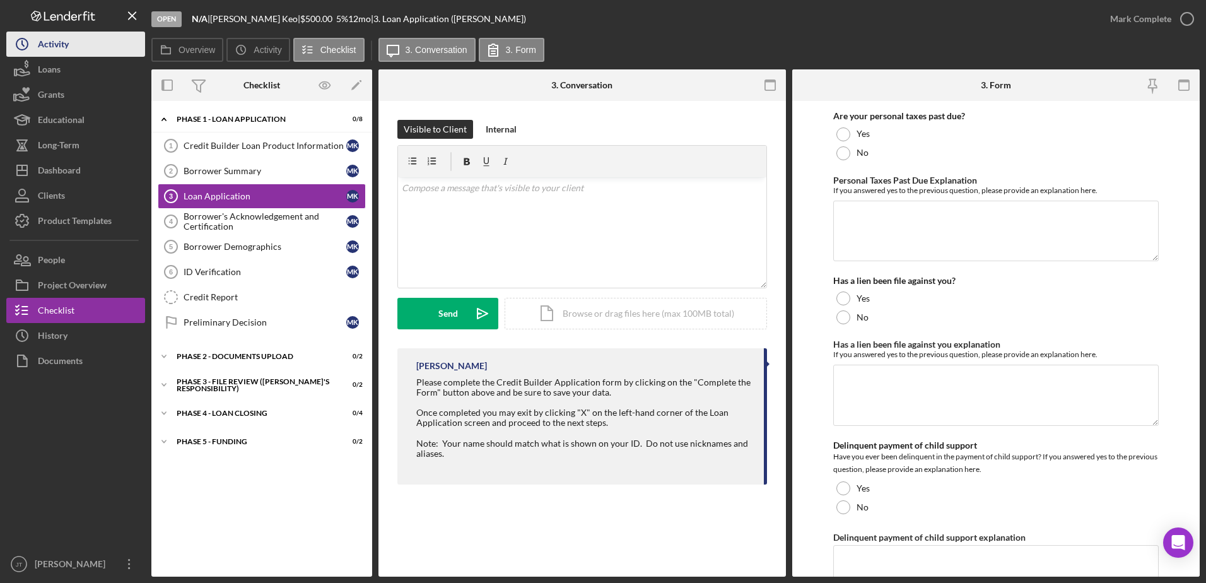
click at [83, 45] on button "Icon/History Activity" at bounding box center [75, 44] width 139 height 25
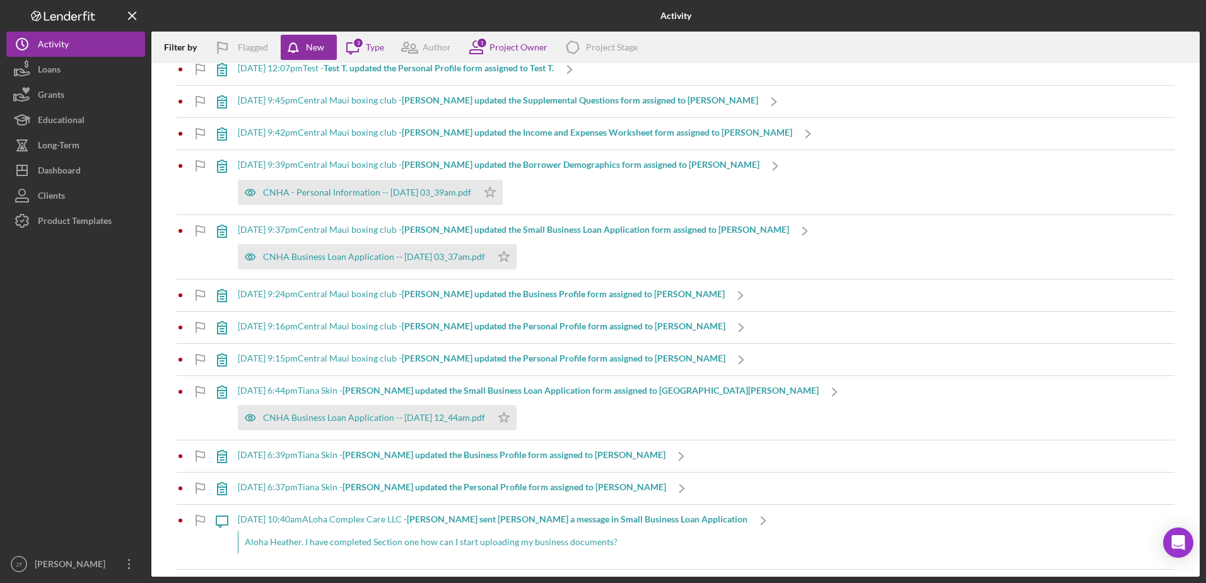
scroll to position [1135, 0]
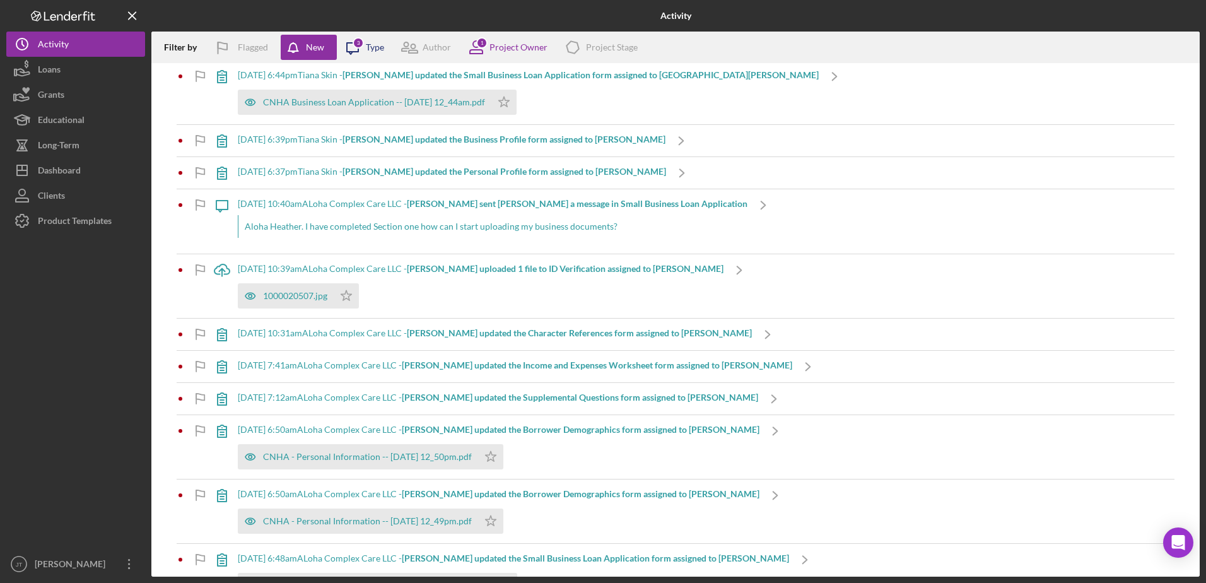
click at [364, 56] on icon "Icon/Message" at bounding box center [353, 48] width 32 height 32
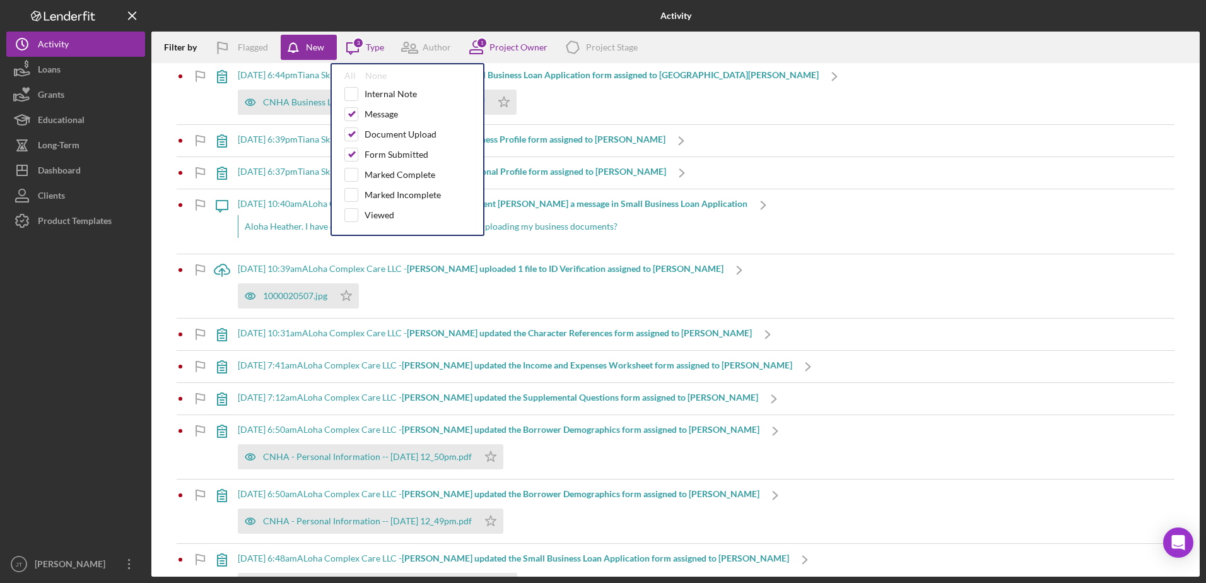
click at [682, 108] on div "CNHA Business Loan Application -- [DATE] 12_44am.pdf Icon/Star" at bounding box center [528, 99] width 581 height 32
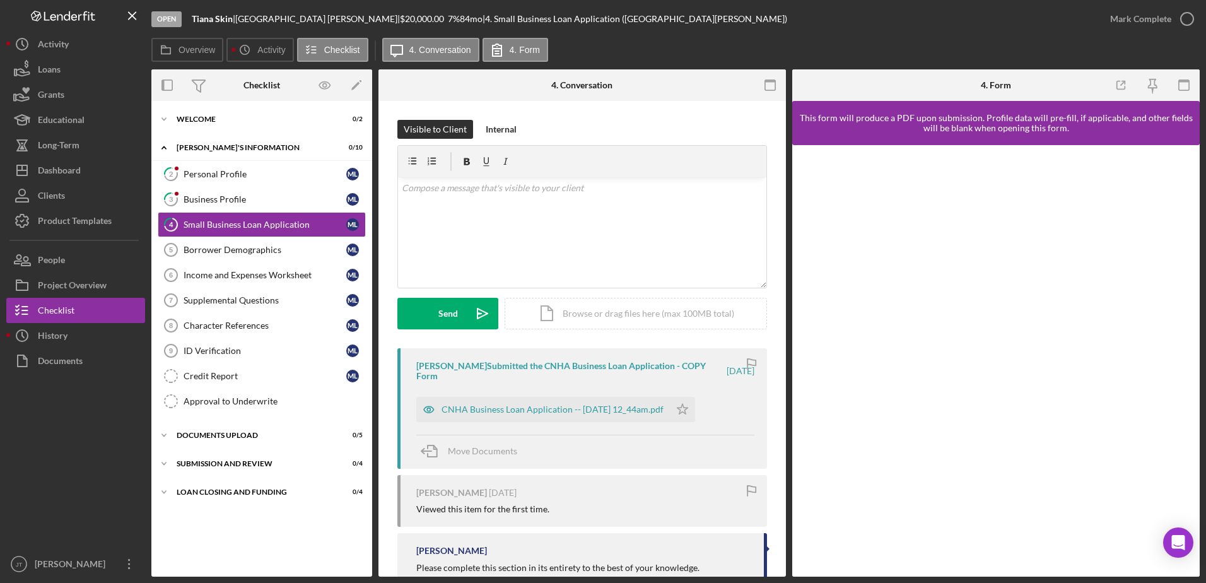
click at [100, 442] on div at bounding box center [75, 462] width 139 height 178
click at [255, 176] on div "Personal Profile" at bounding box center [265, 174] width 163 height 10
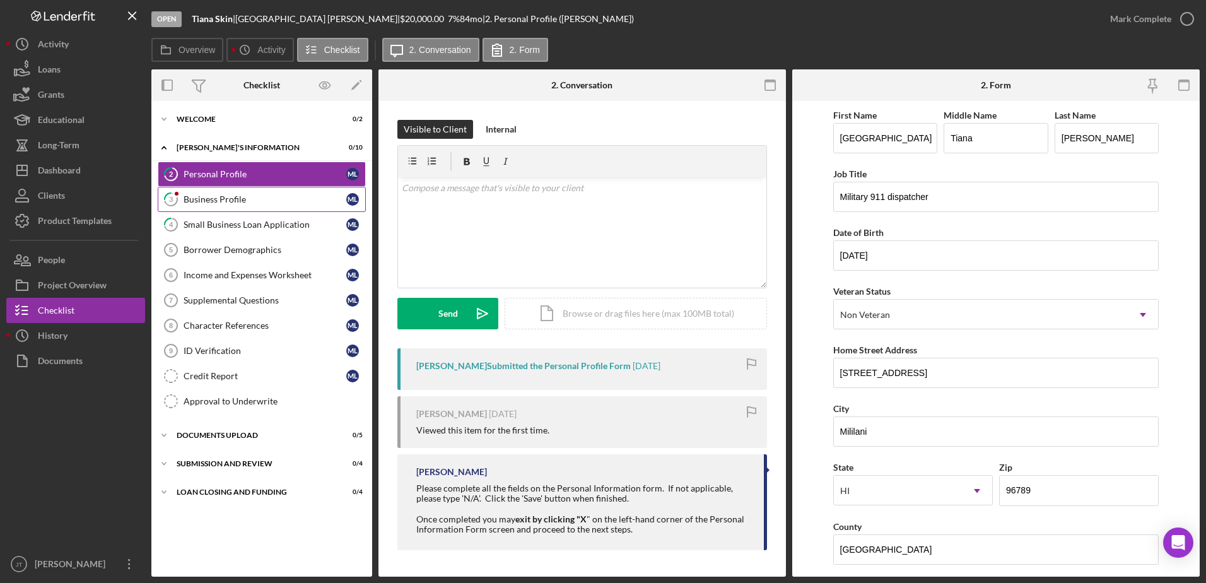
click at [261, 207] on link "3 Business Profile M L" at bounding box center [262, 199] width 208 height 25
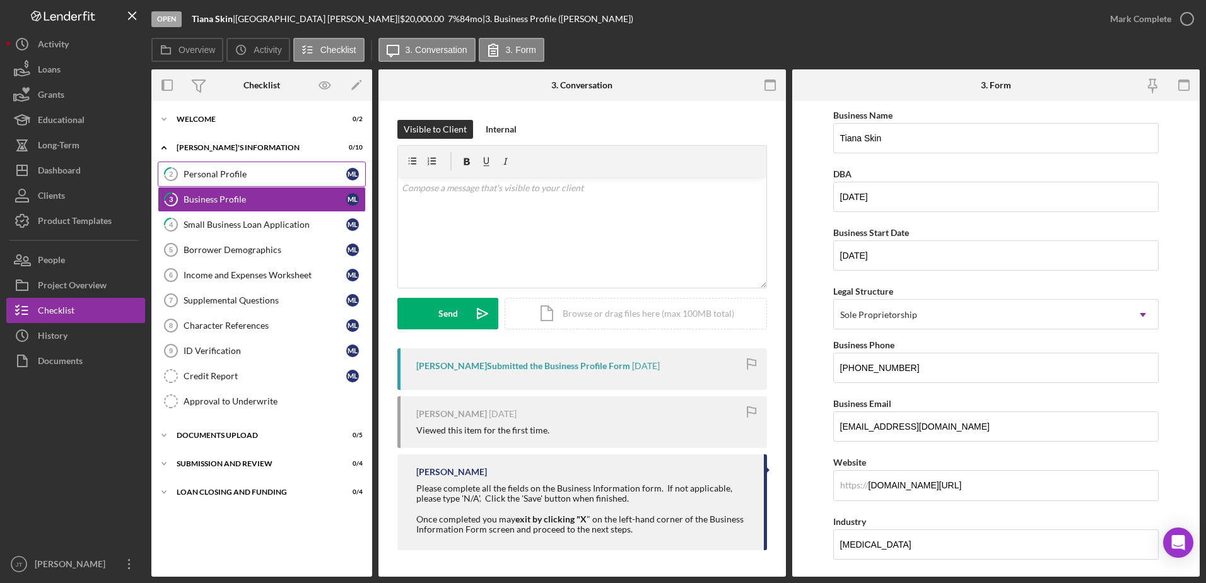
click at [259, 181] on link "2 Personal Profile M L" at bounding box center [262, 173] width 208 height 25
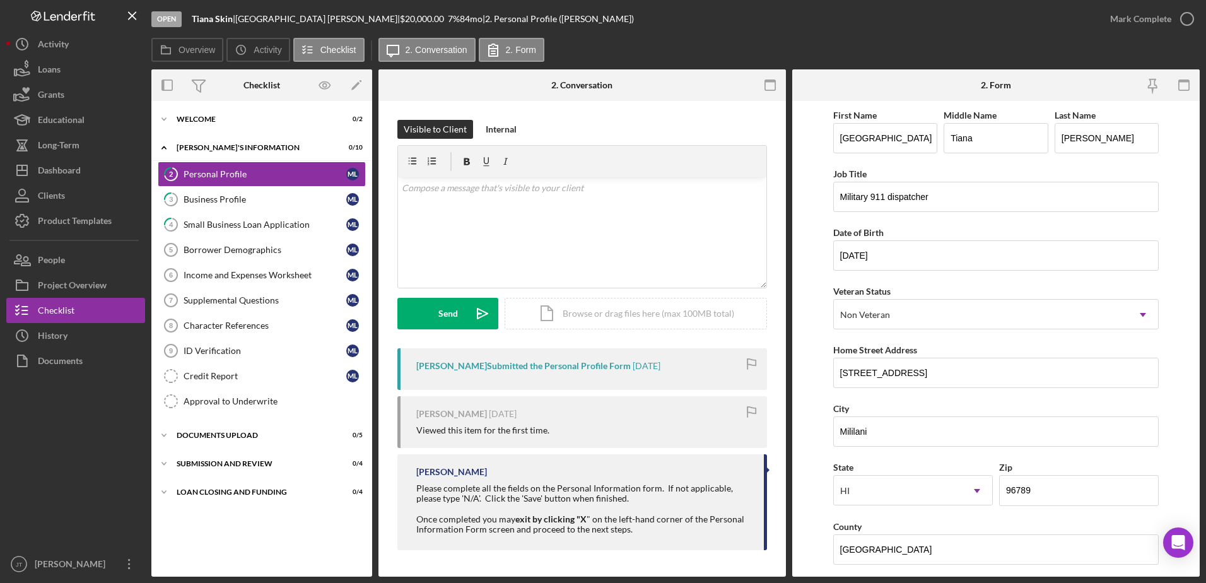
click at [38, 479] on div at bounding box center [75, 462] width 139 height 178
click at [77, 176] on div "Dashboard" at bounding box center [59, 172] width 43 height 28
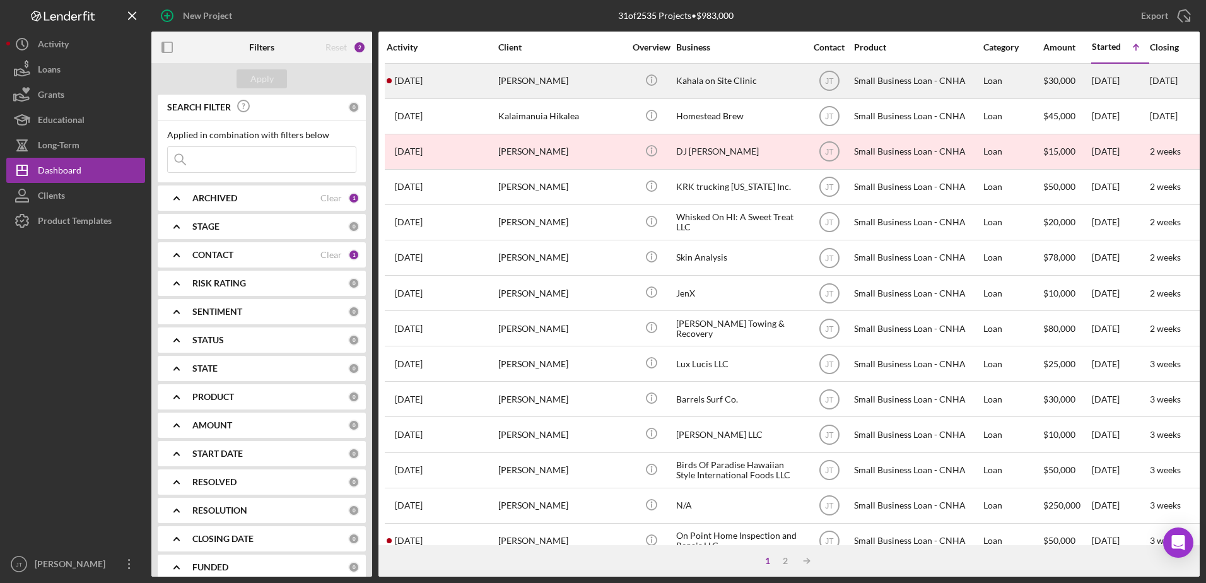
click at [446, 83] on div "[DATE] [PERSON_NAME]" at bounding box center [442, 80] width 110 height 33
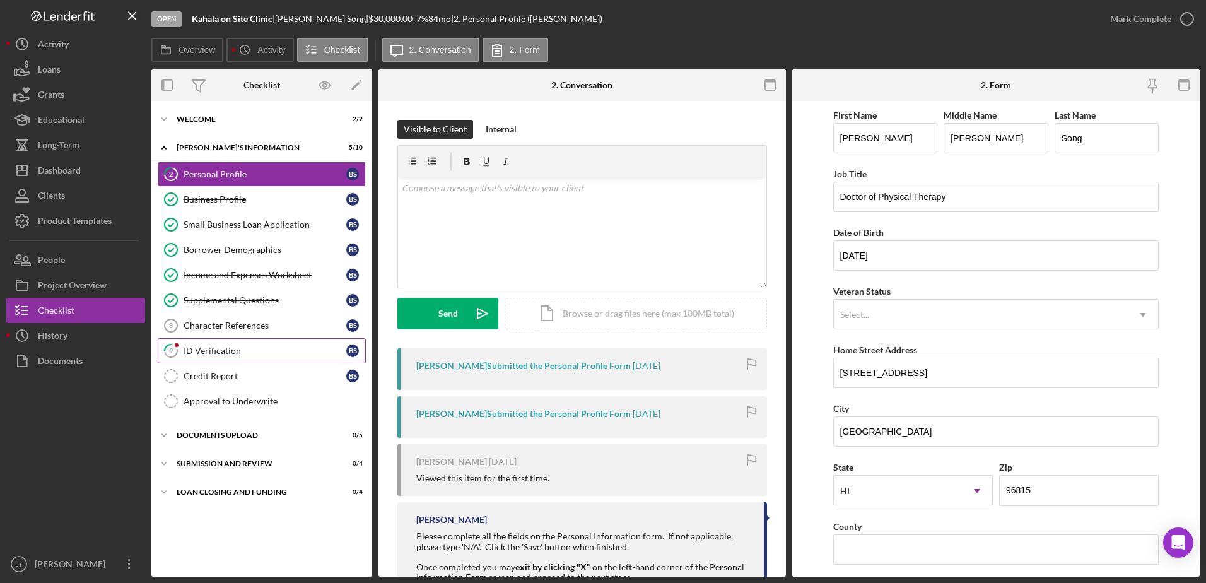
click at [291, 357] on link "9 ID Verification B S" at bounding box center [262, 350] width 208 height 25
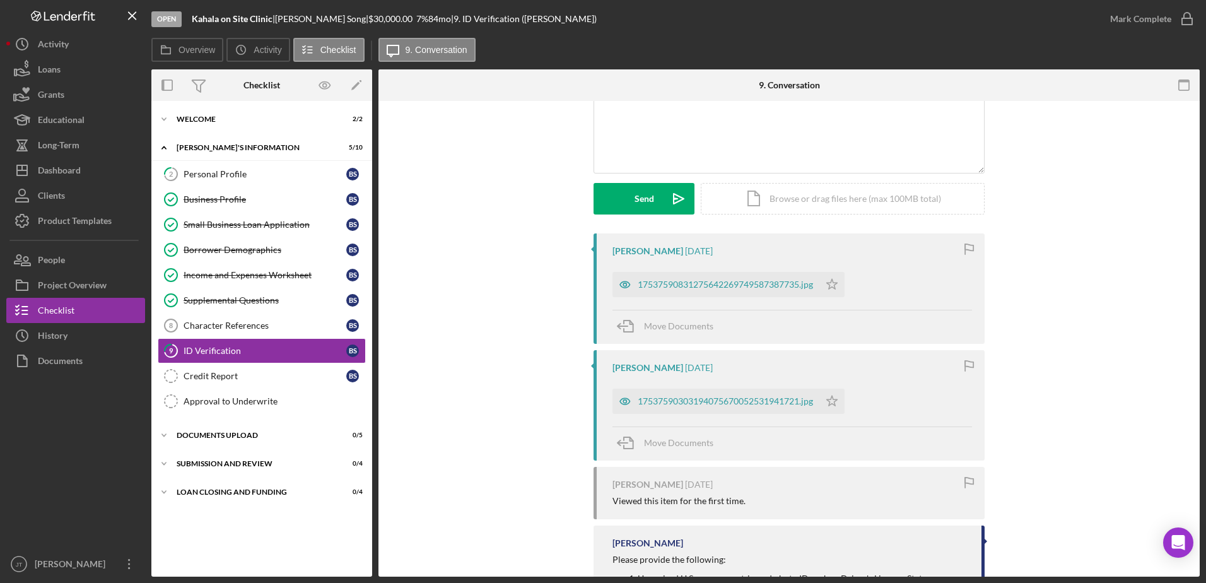
scroll to position [189, 0]
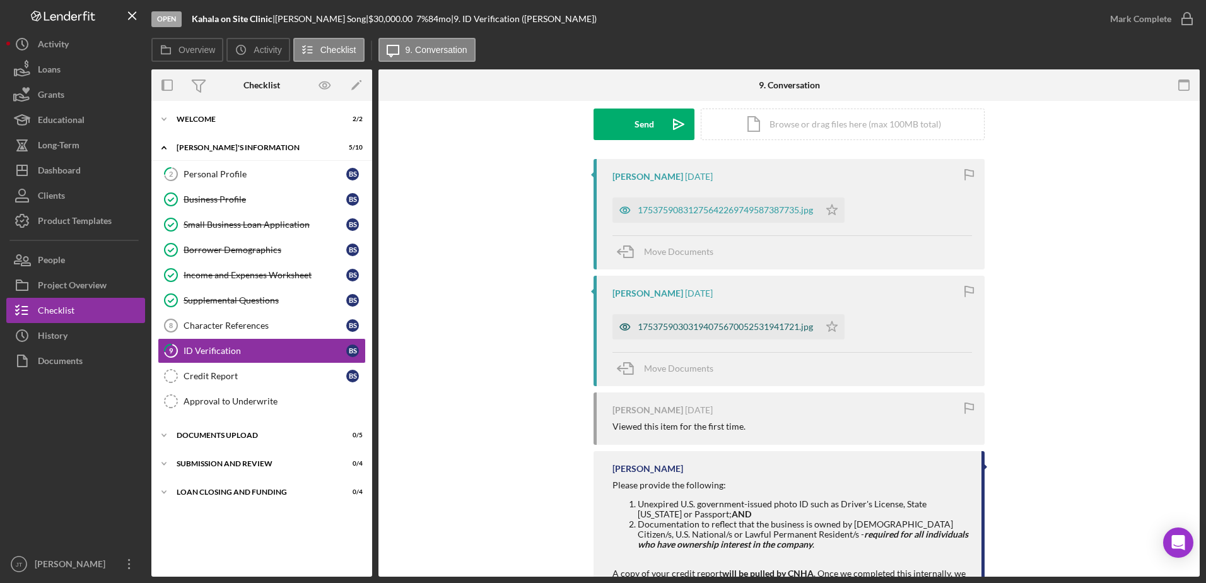
click at [727, 321] on div "17537590303194075670052531941721.jpg" at bounding box center [715, 326] width 207 height 25
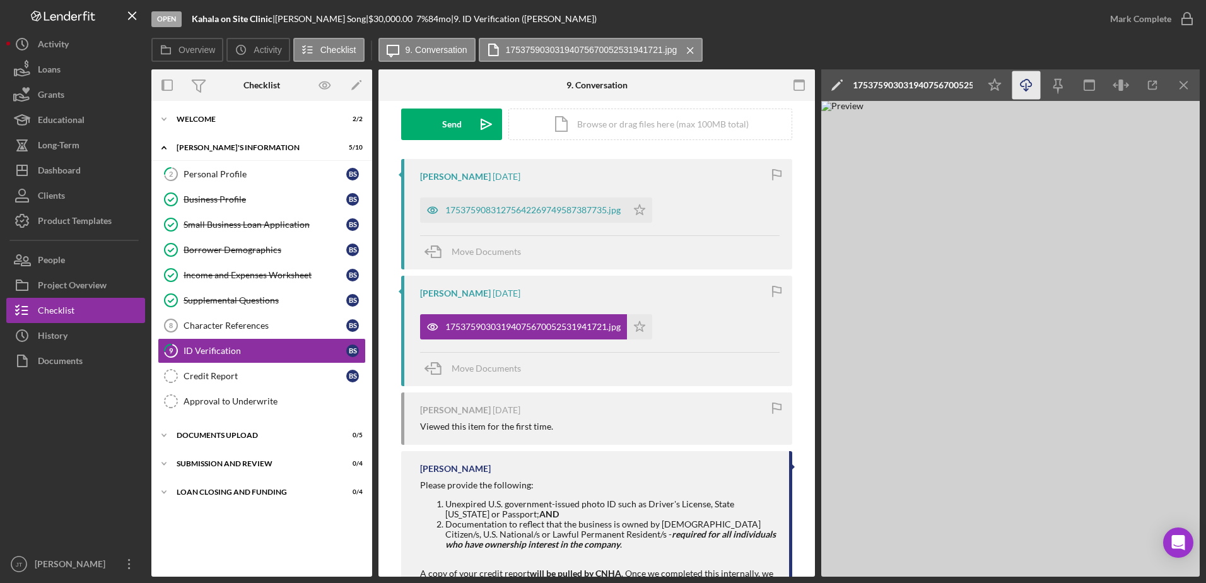
click at [1022, 87] on icon "Icon/Download" at bounding box center [1026, 85] width 28 height 28
click at [838, 36] on div "Open Kahala on Site Clinic | [PERSON_NAME] | $30,000.00 7 % 84 mo | 9. ID Verif…" at bounding box center [624, 19] width 946 height 38
click at [481, 206] on div "17537590831275642269749587387735.jpg" at bounding box center [532, 210] width 175 height 10
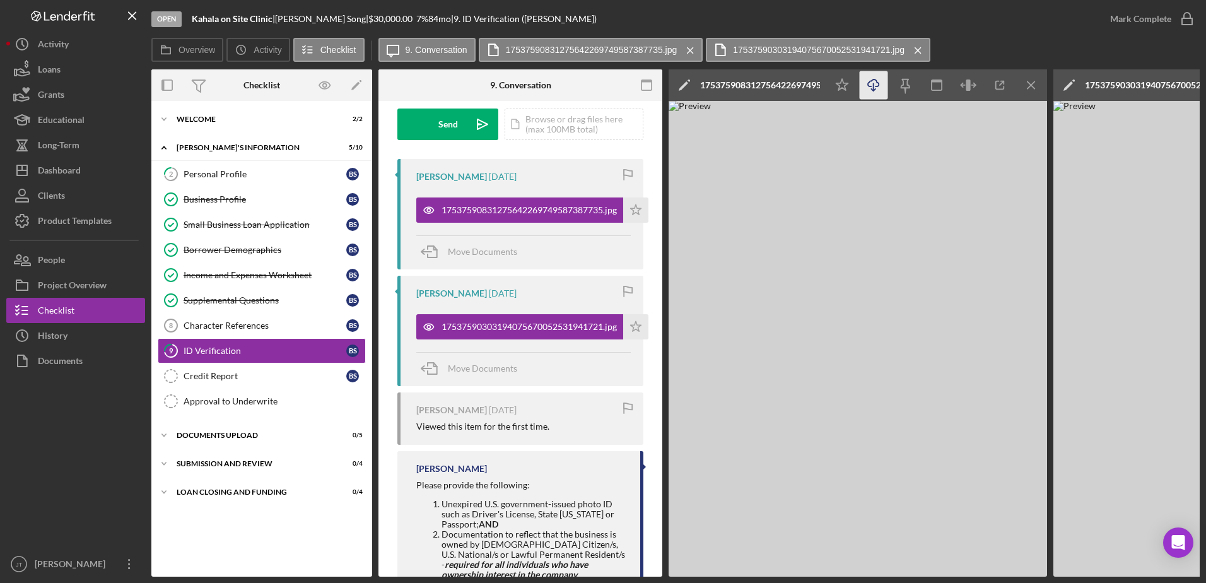
click at [869, 86] on icon "button" at bounding box center [873, 82] width 11 height 7
click at [813, 16] on div "Open Kahala on Site Clinic | [PERSON_NAME] | $30,000.00 7 % 84 mo | 9. ID Verif…" at bounding box center [624, 19] width 946 height 38
click at [638, 212] on icon "Icon/Star" at bounding box center [635, 209] width 25 height 25
click at [1186, 21] on icon "button" at bounding box center [1187, 19] width 32 height 32
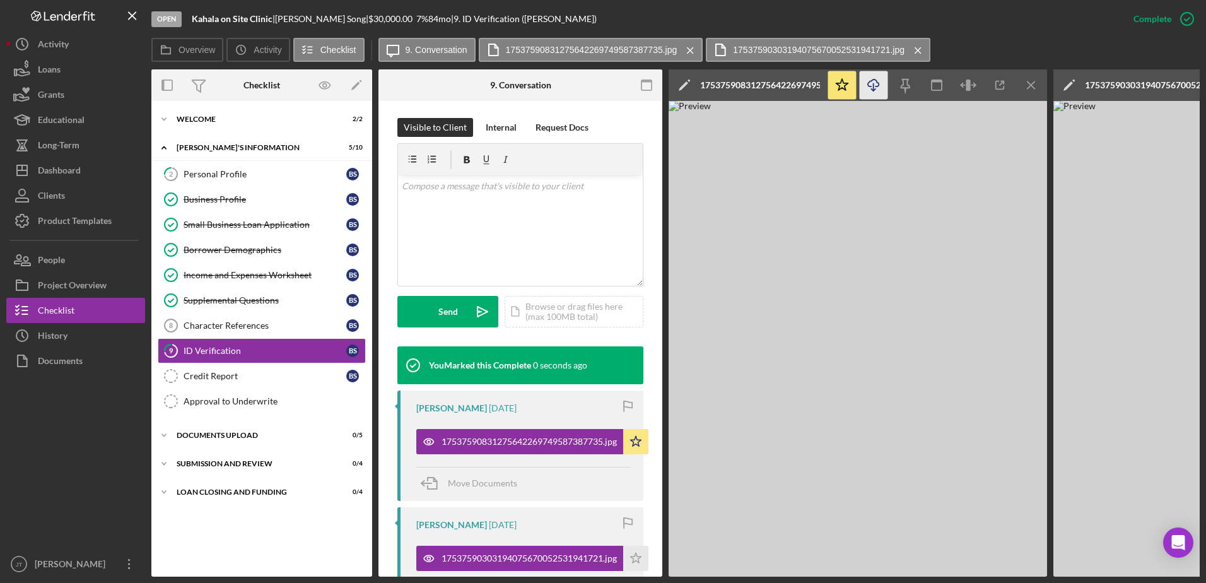
scroll to position [377, 0]
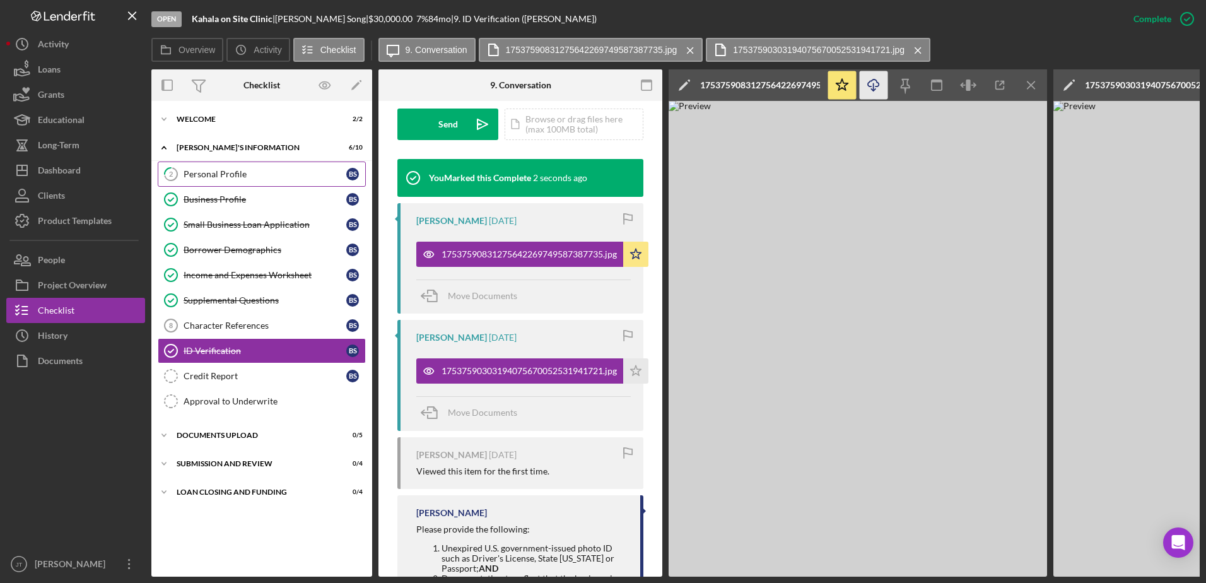
click at [276, 173] on div "Personal Profile" at bounding box center [265, 174] width 163 height 10
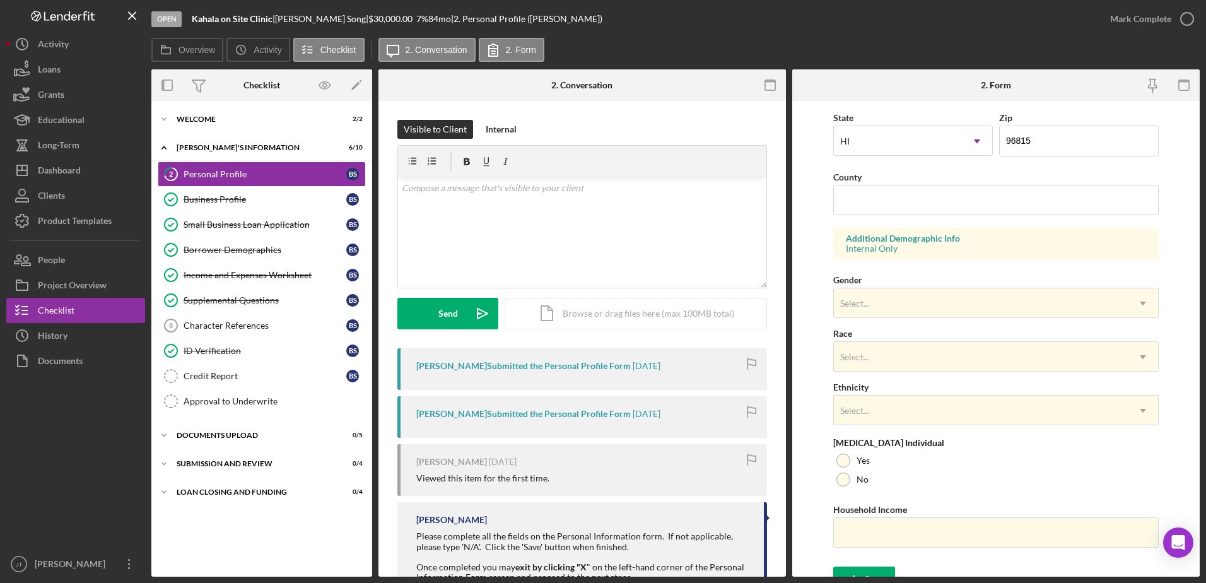
scroll to position [366, 0]
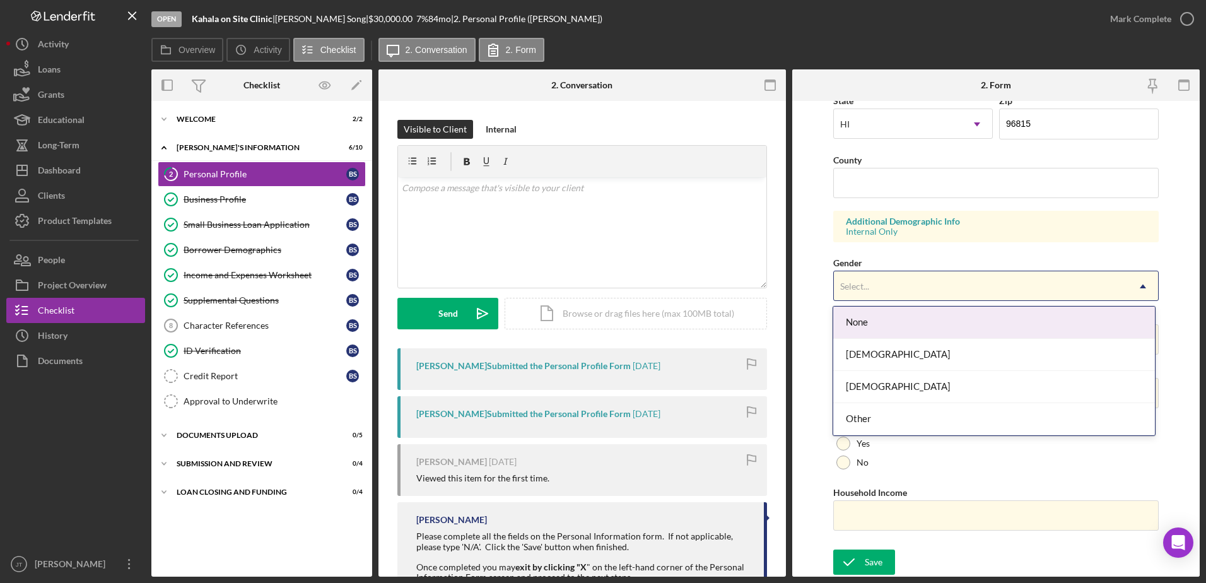
click at [1046, 293] on div "Select..." at bounding box center [981, 286] width 295 height 29
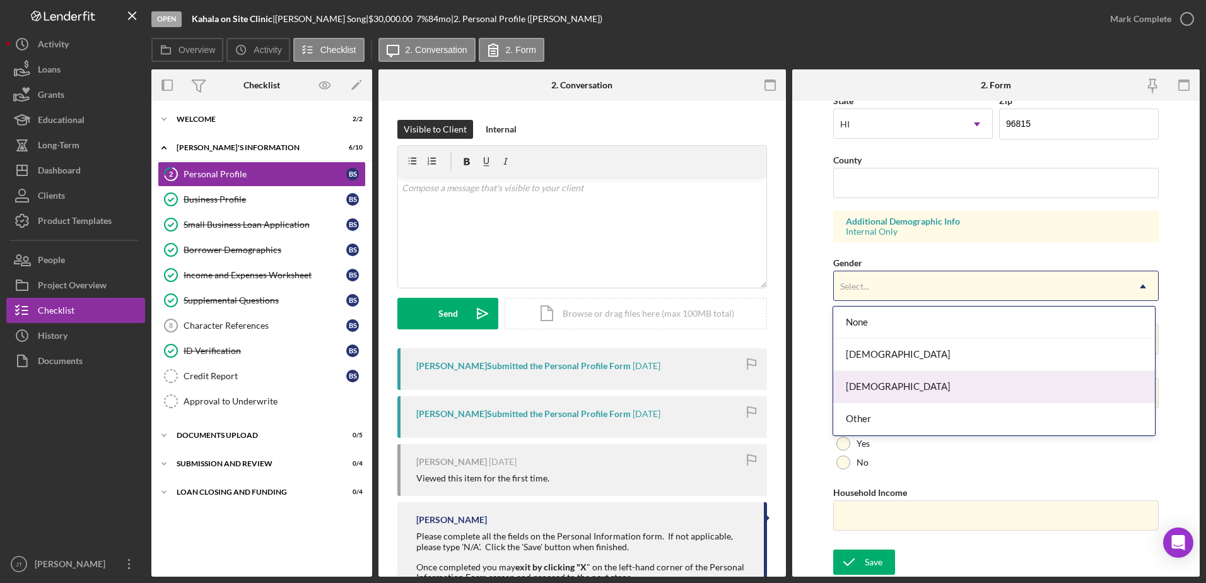
click at [988, 383] on div "[DEMOGRAPHIC_DATA]" at bounding box center [994, 387] width 322 height 32
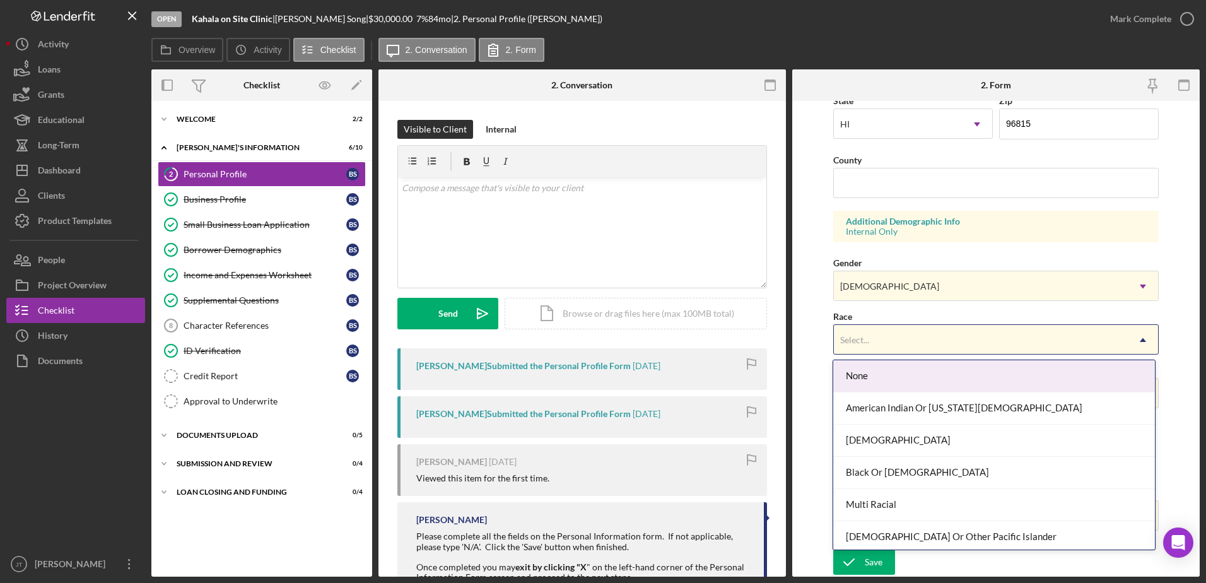
click at [913, 351] on div "Select..." at bounding box center [981, 339] width 295 height 29
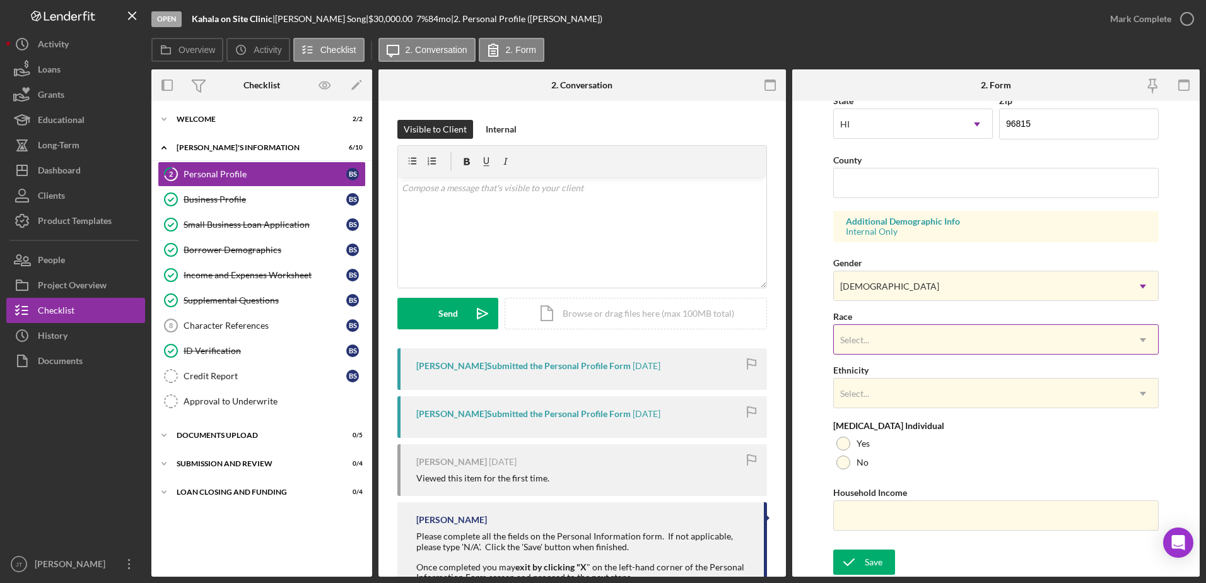
click at [933, 343] on div "Select..." at bounding box center [981, 339] width 295 height 29
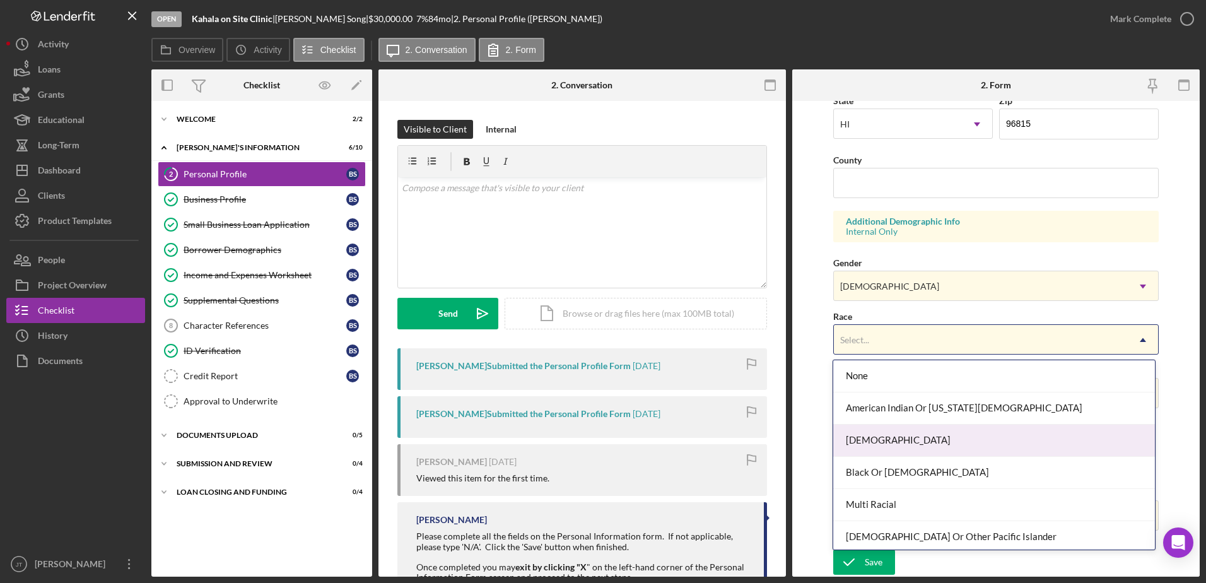
click at [889, 437] on div "[DEMOGRAPHIC_DATA]" at bounding box center [994, 440] width 322 height 32
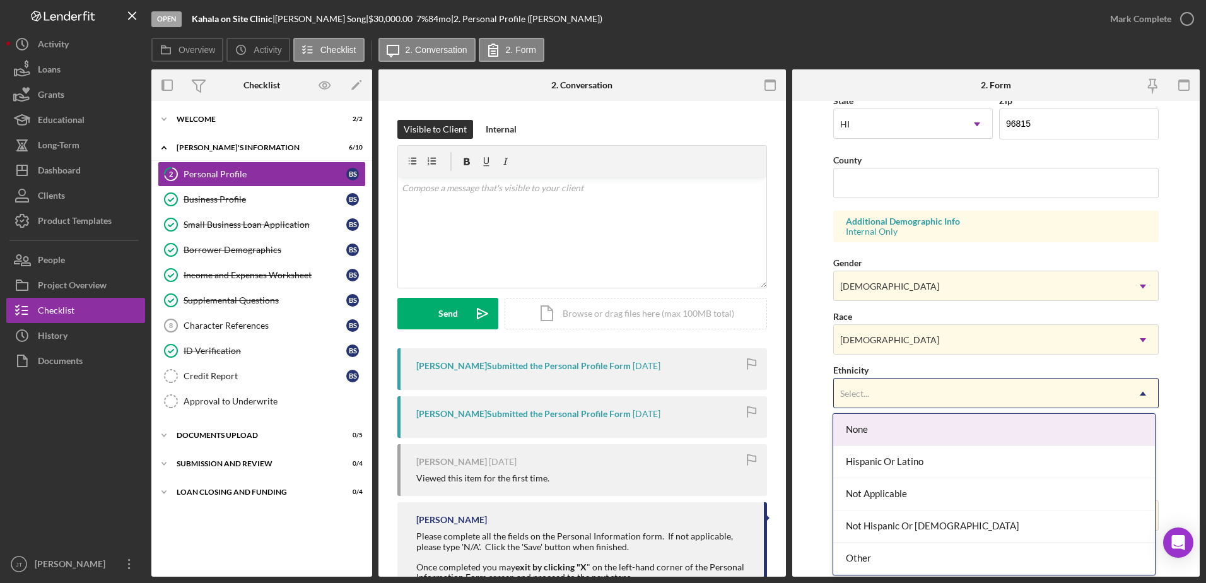
click at [935, 397] on div "Select..." at bounding box center [981, 393] width 295 height 29
click at [907, 436] on div "None" at bounding box center [994, 430] width 322 height 32
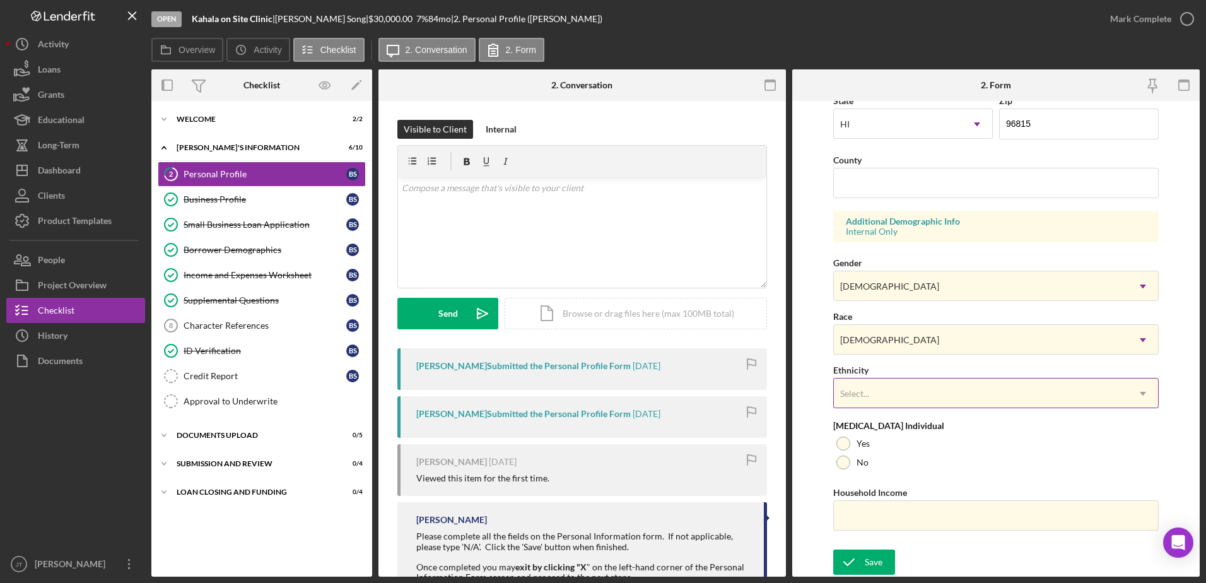
click at [1009, 399] on div "Select..." at bounding box center [981, 393] width 295 height 29
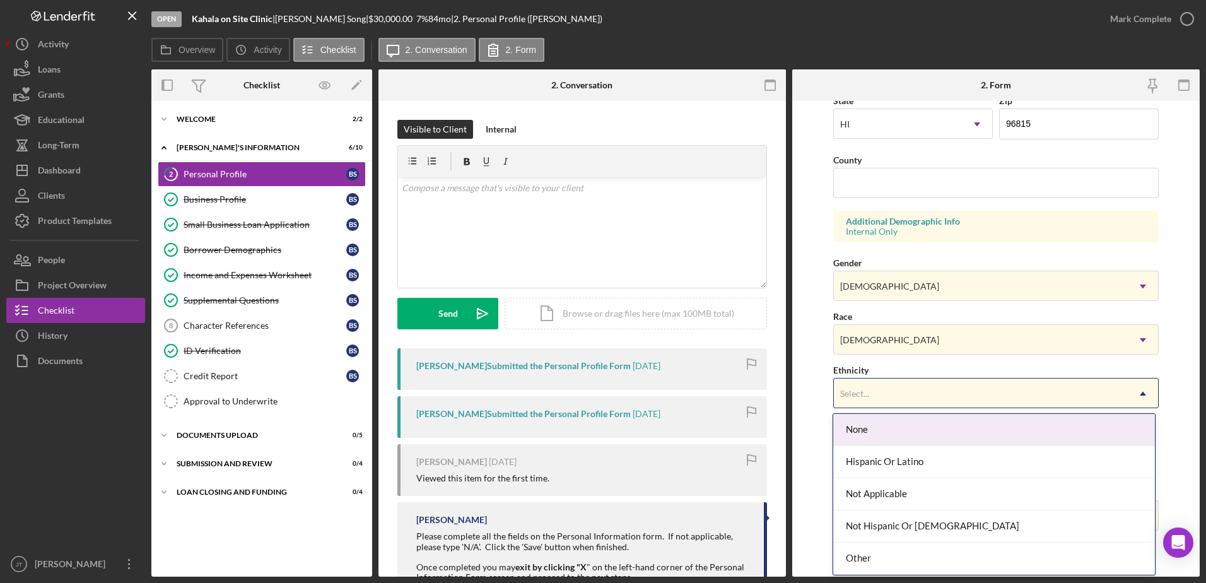
click at [989, 431] on div "None" at bounding box center [994, 430] width 322 height 32
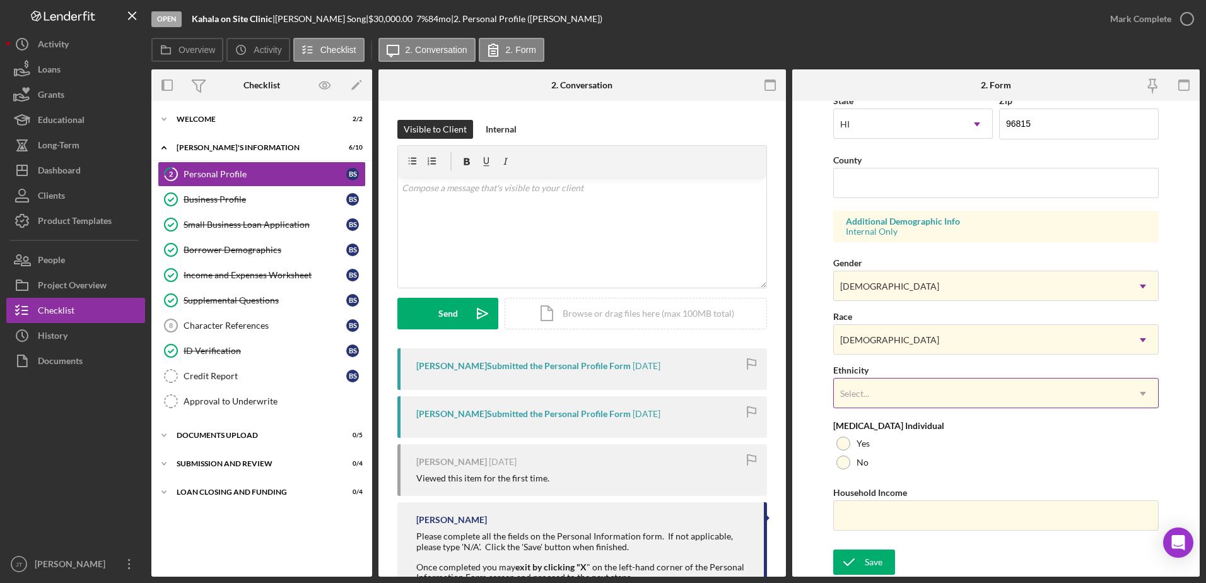
click at [1034, 403] on div "Select..." at bounding box center [981, 393] width 295 height 29
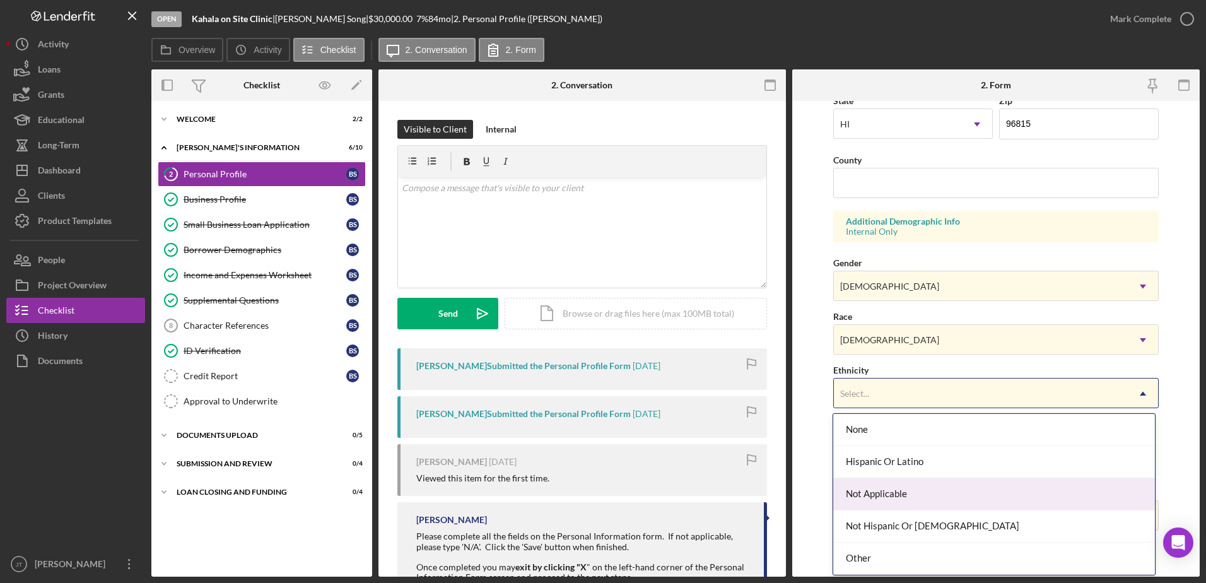
click at [1007, 503] on div "Not Applicable" at bounding box center [994, 494] width 322 height 32
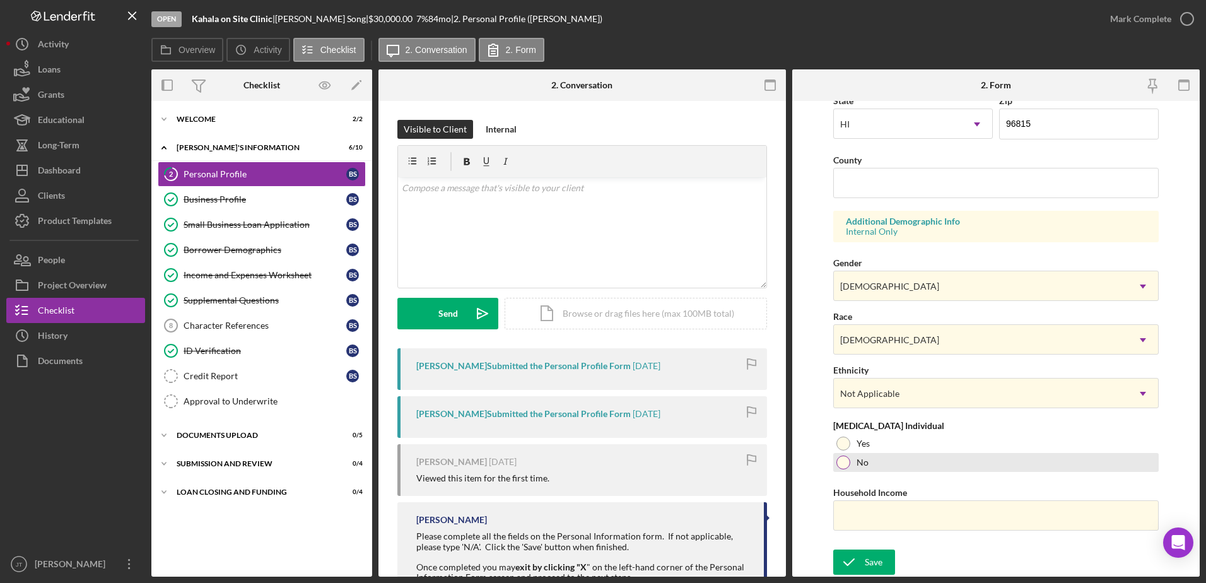
click at [1069, 463] on div "No" at bounding box center [996, 462] width 326 height 19
click at [841, 462] on div at bounding box center [843, 462] width 6 height 6
click at [238, 202] on div "Business Profile" at bounding box center [265, 199] width 163 height 10
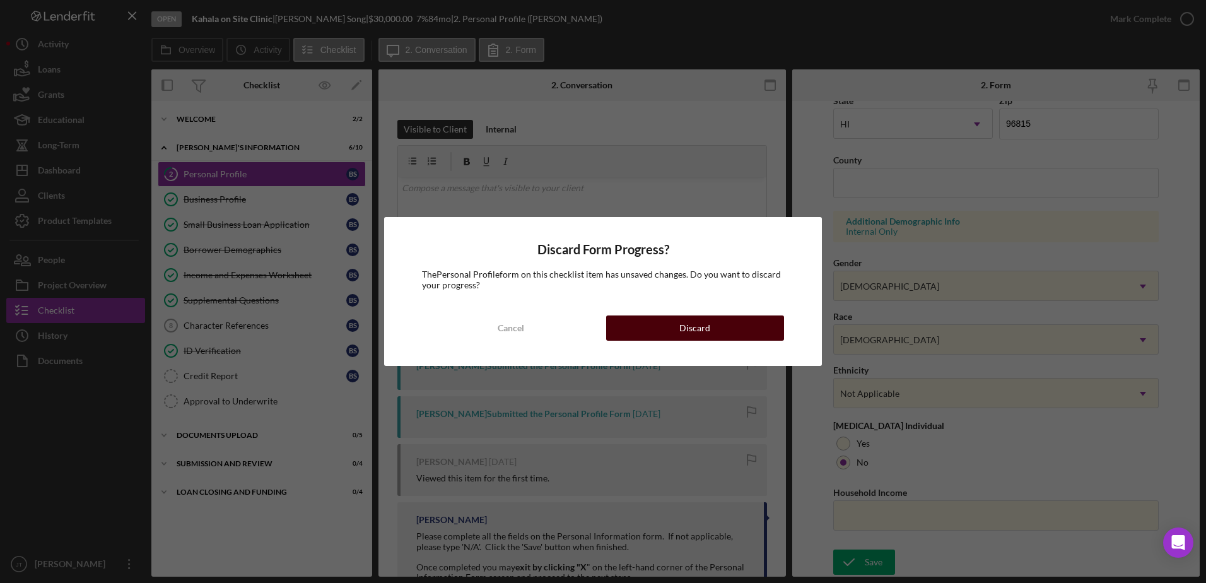
click at [628, 336] on button "Discard" at bounding box center [695, 327] width 178 height 25
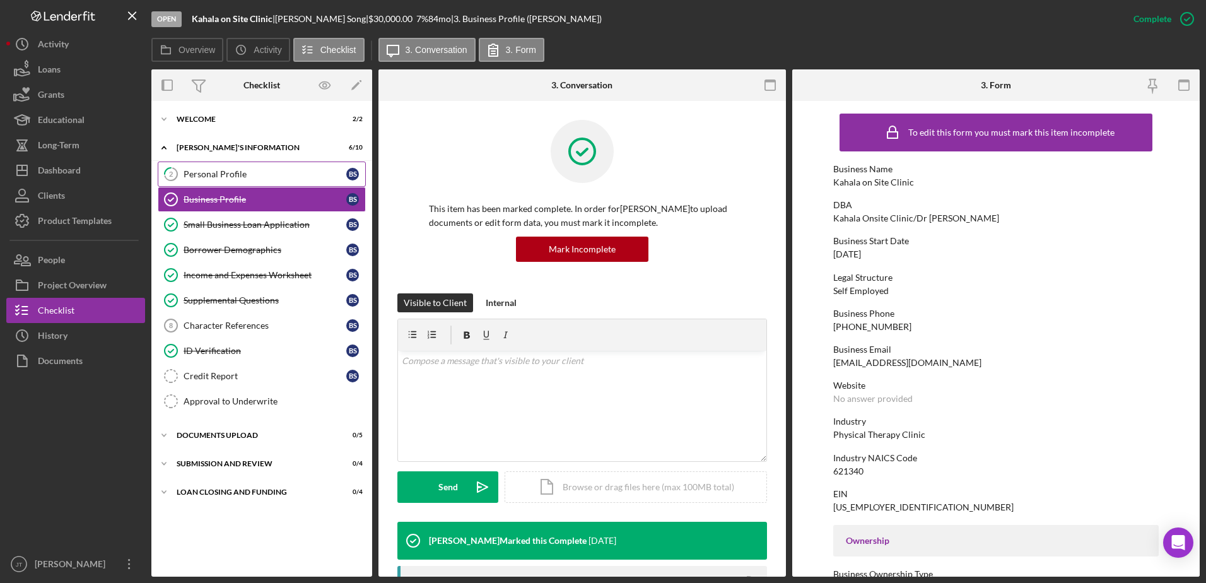
click at [225, 172] on div "Personal Profile" at bounding box center [265, 174] width 163 height 10
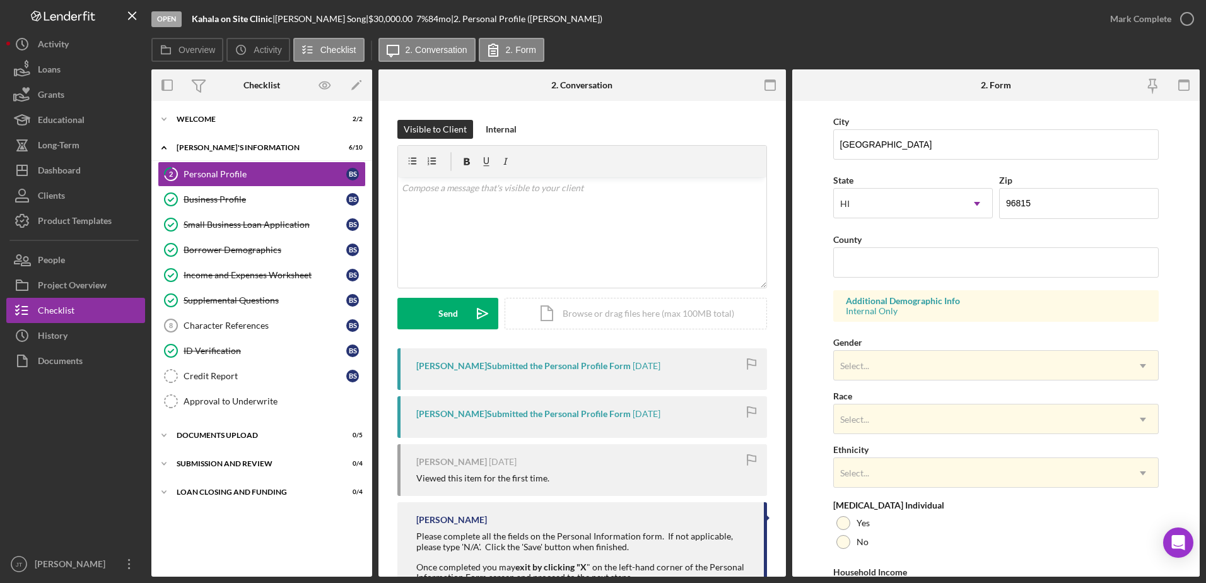
scroll to position [315, 0]
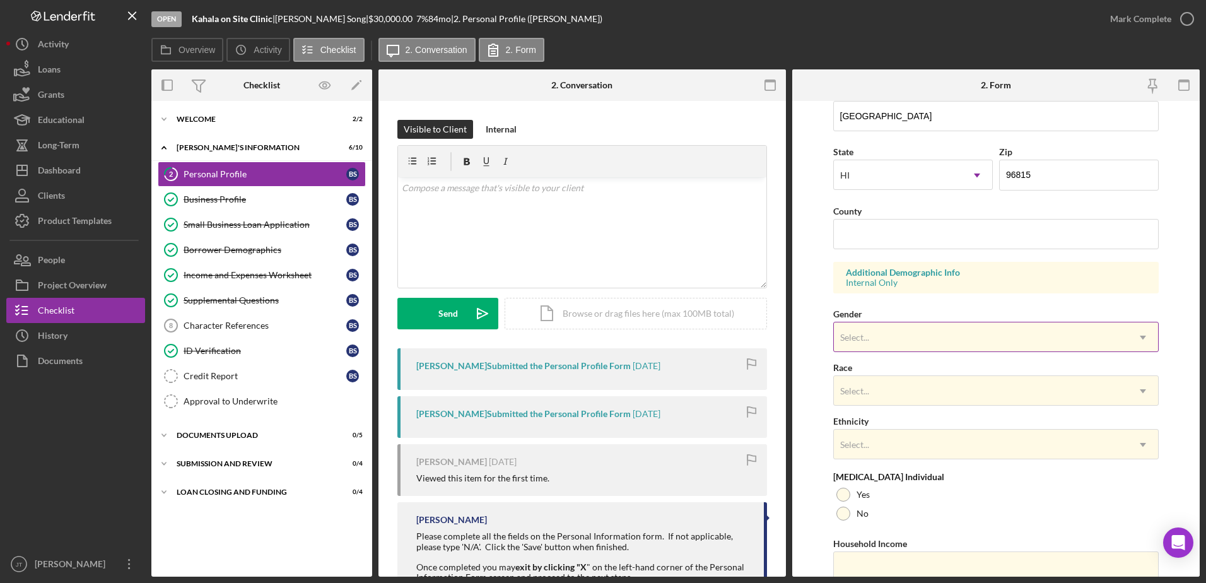
click at [925, 330] on div "Select..." at bounding box center [981, 337] width 295 height 29
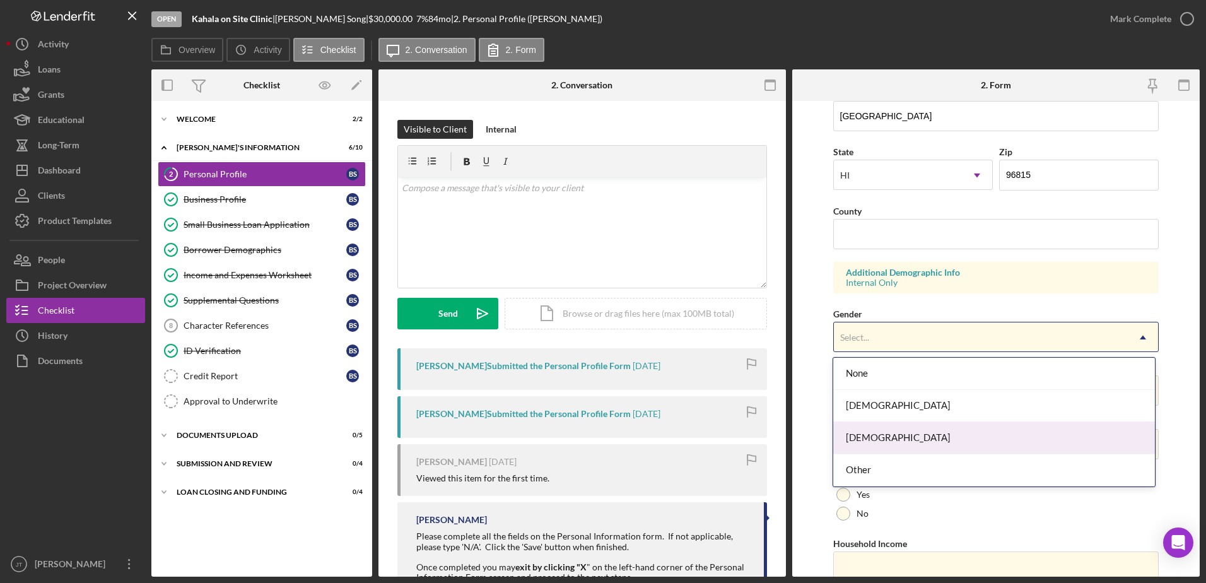
click at [906, 435] on div "[DEMOGRAPHIC_DATA]" at bounding box center [994, 438] width 322 height 32
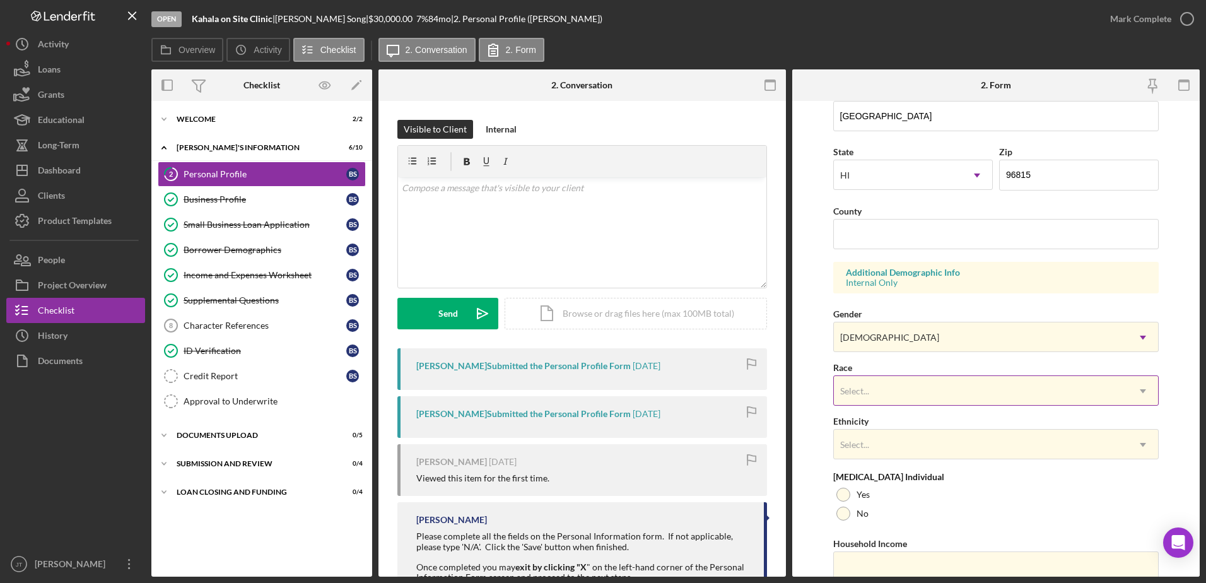
click at [911, 389] on div "Select..." at bounding box center [981, 391] width 295 height 29
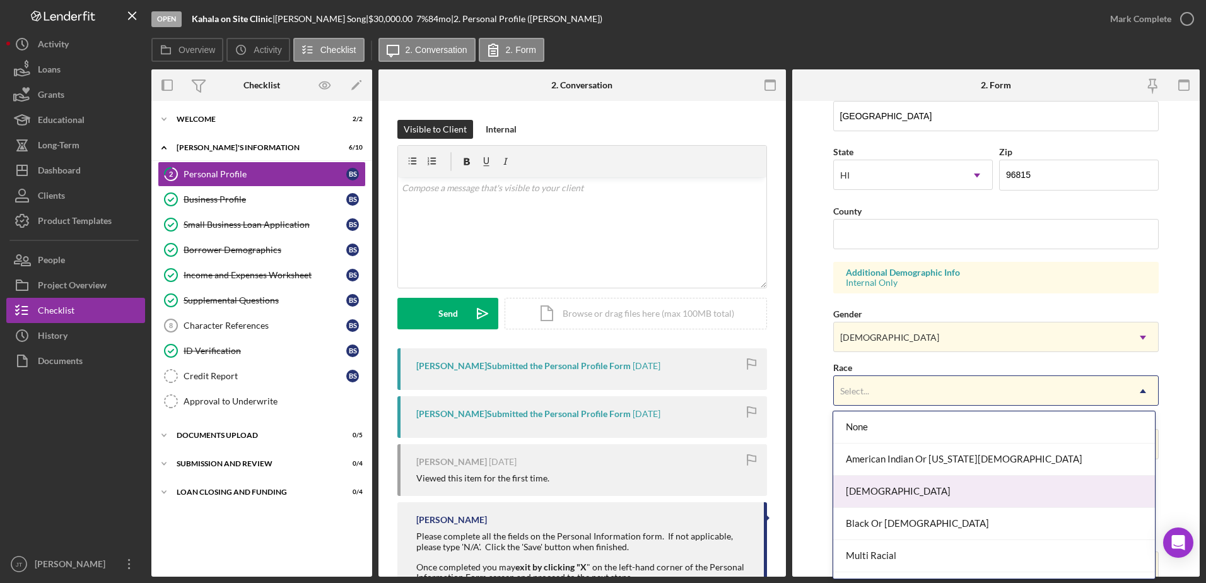
click at [935, 494] on div "[DEMOGRAPHIC_DATA]" at bounding box center [994, 492] width 322 height 32
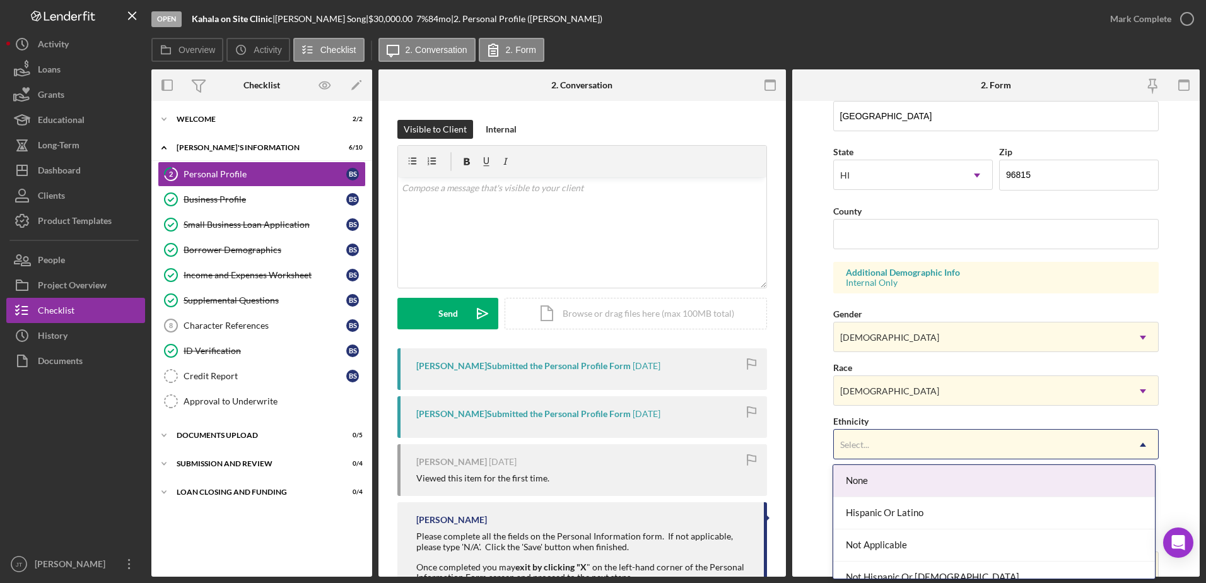
click at [1040, 439] on div "Select..." at bounding box center [981, 444] width 295 height 29
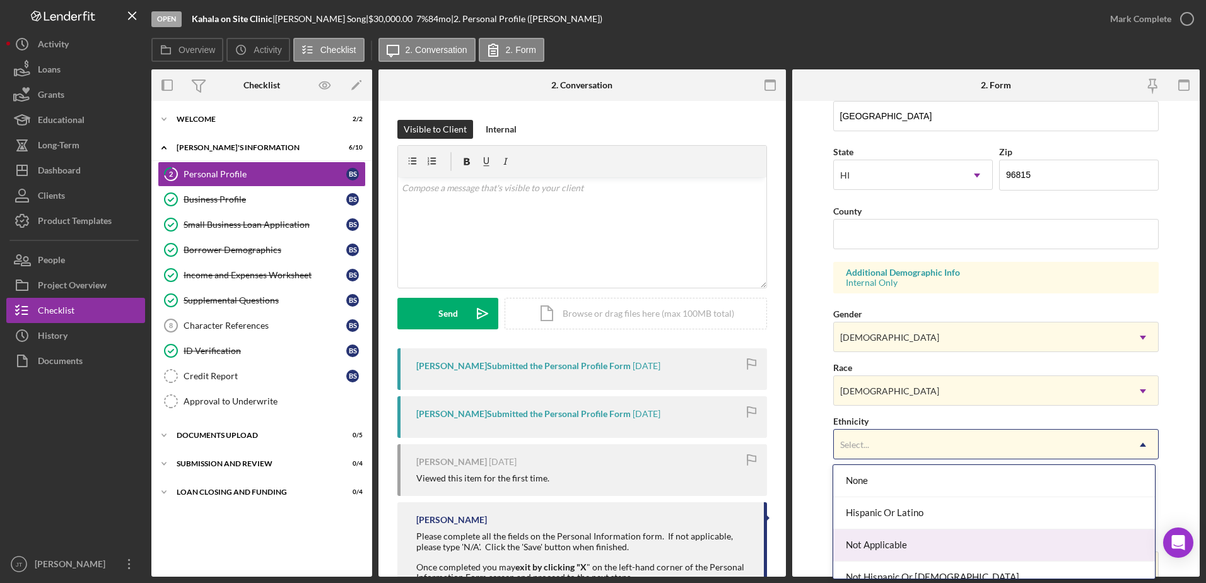
click at [1033, 540] on div "Not Applicable" at bounding box center [994, 545] width 322 height 32
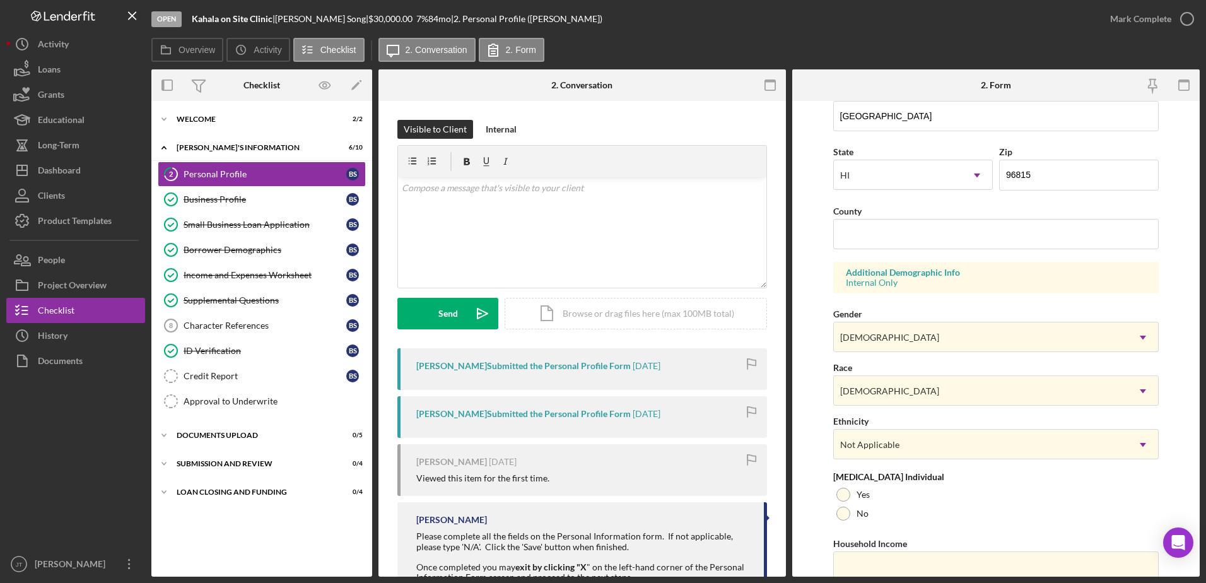
click at [1184, 431] on form "First Name [PERSON_NAME] Middle Name [PERSON_NAME] Last Name Song Job Title Doc…" at bounding box center [995, 339] width 407 height 476
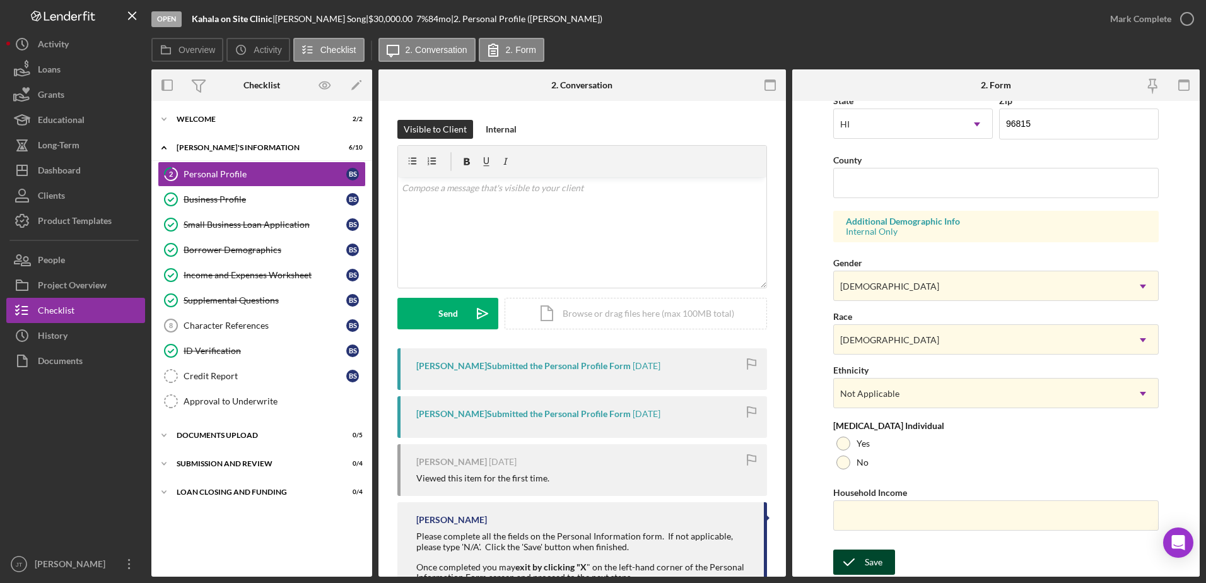
click at [853, 559] on polyline "submit" at bounding box center [849, 562] width 10 height 6
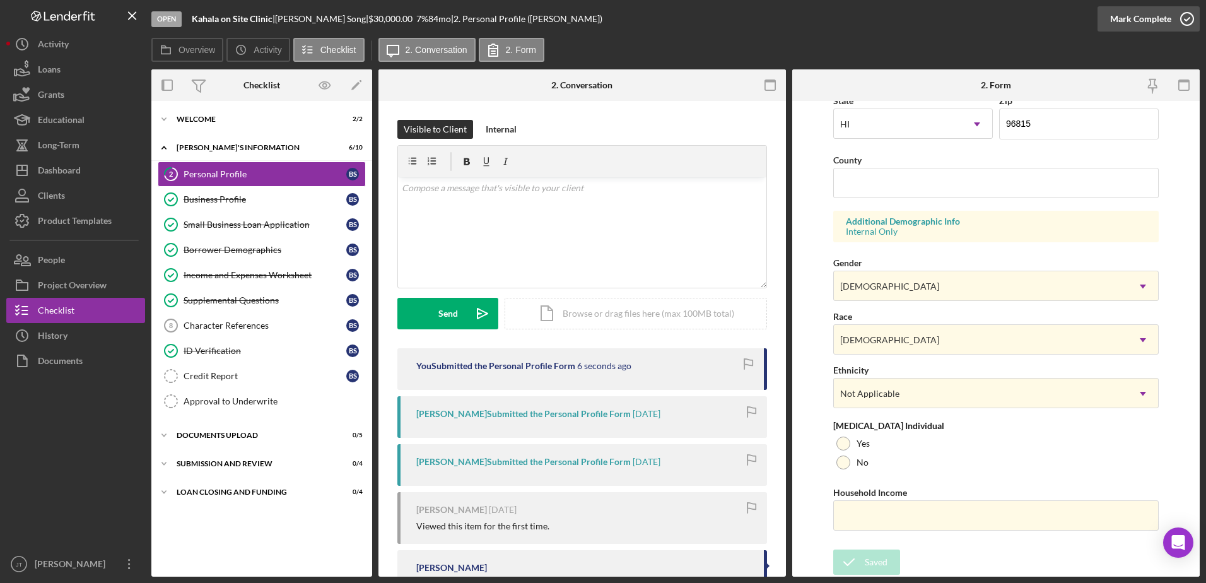
click at [1182, 19] on icon "button" at bounding box center [1187, 19] width 32 height 32
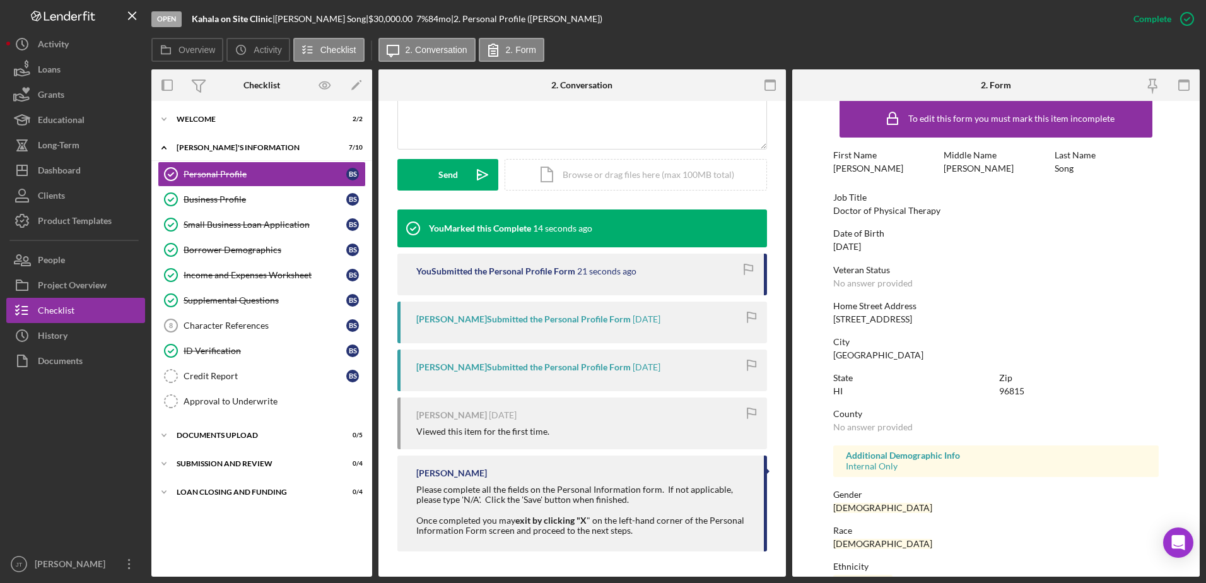
scroll to position [0, 0]
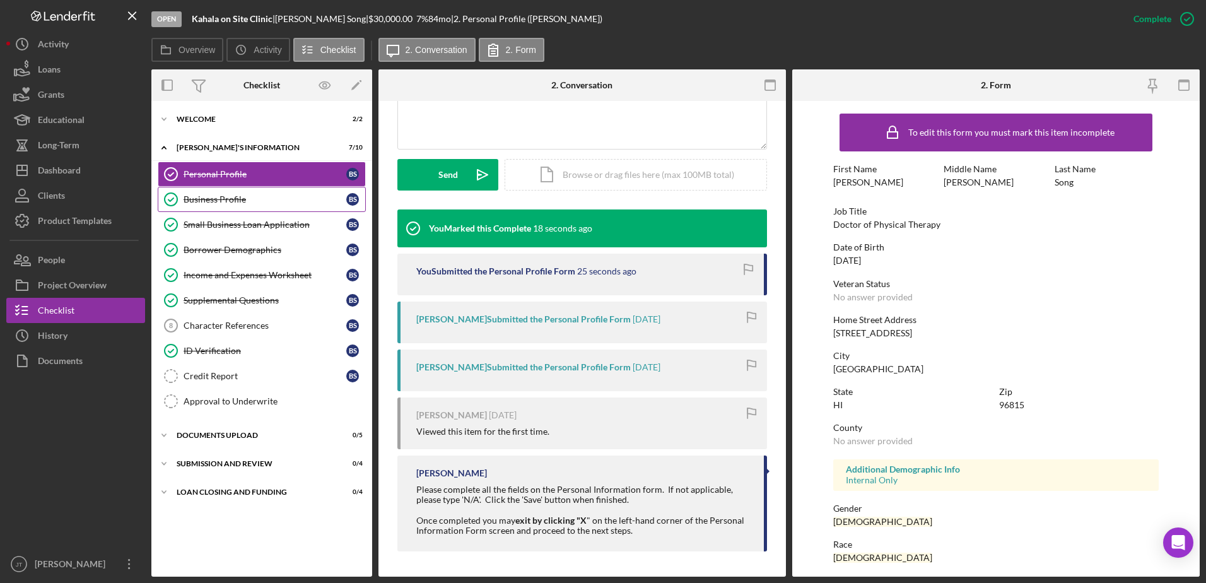
click at [254, 207] on link "Business Profile Business Profile B S" at bounding box center [262, 199] width 208 height 25
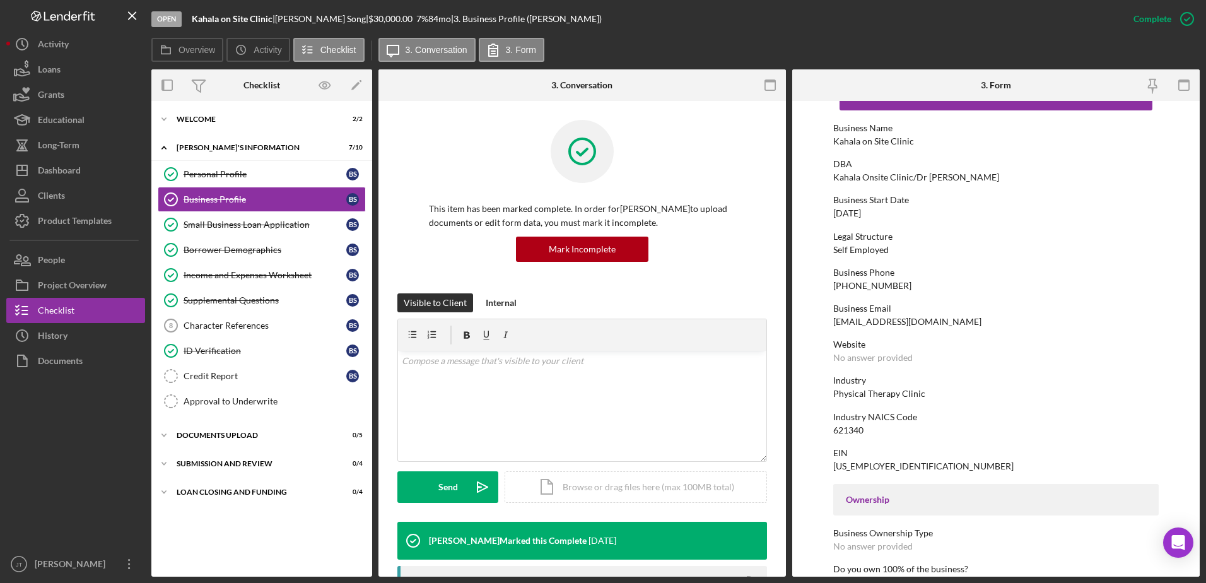
scroll to position [34, 0]
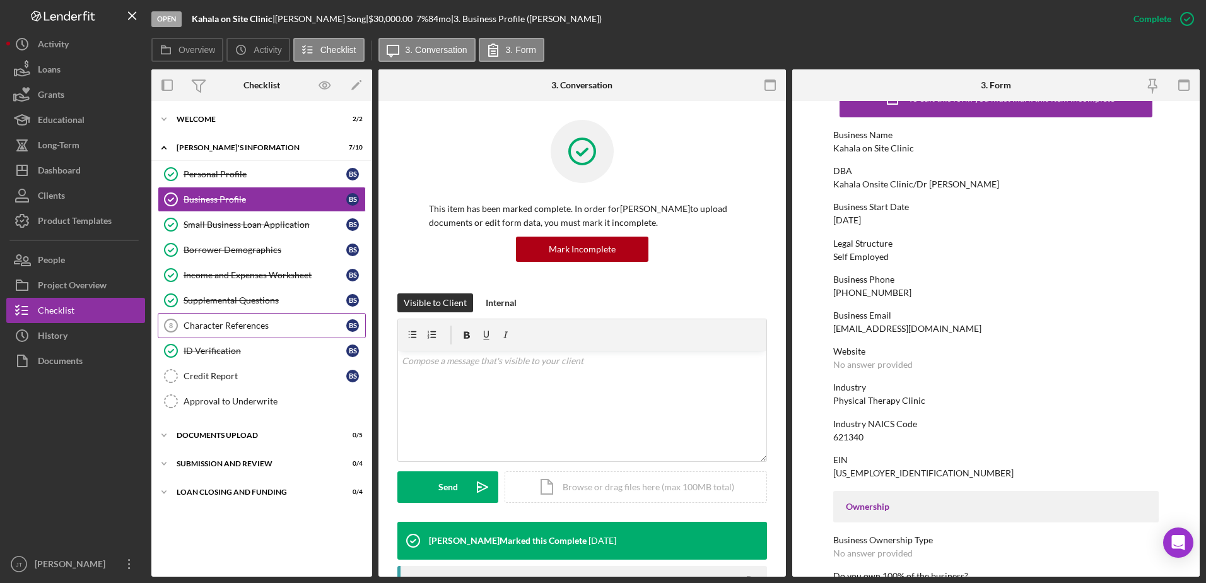
click at [242, 322] on div "Character References" at bounding box center [265, 325] width 163 height 10
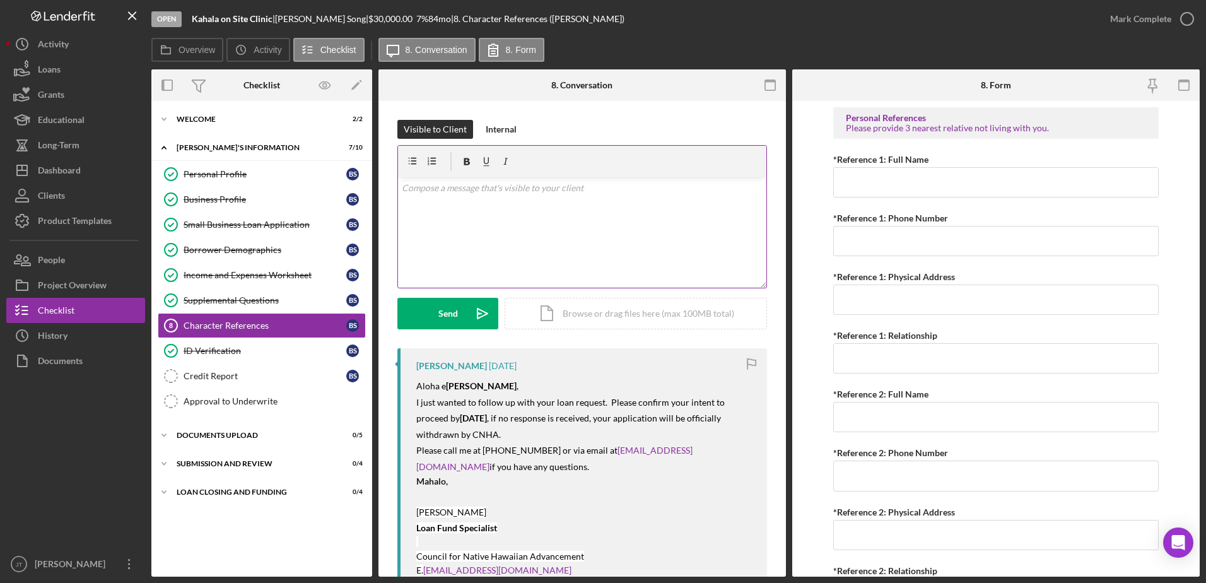
click at [537, 185] on p at bounding box center [582, 188] width 361 height 14
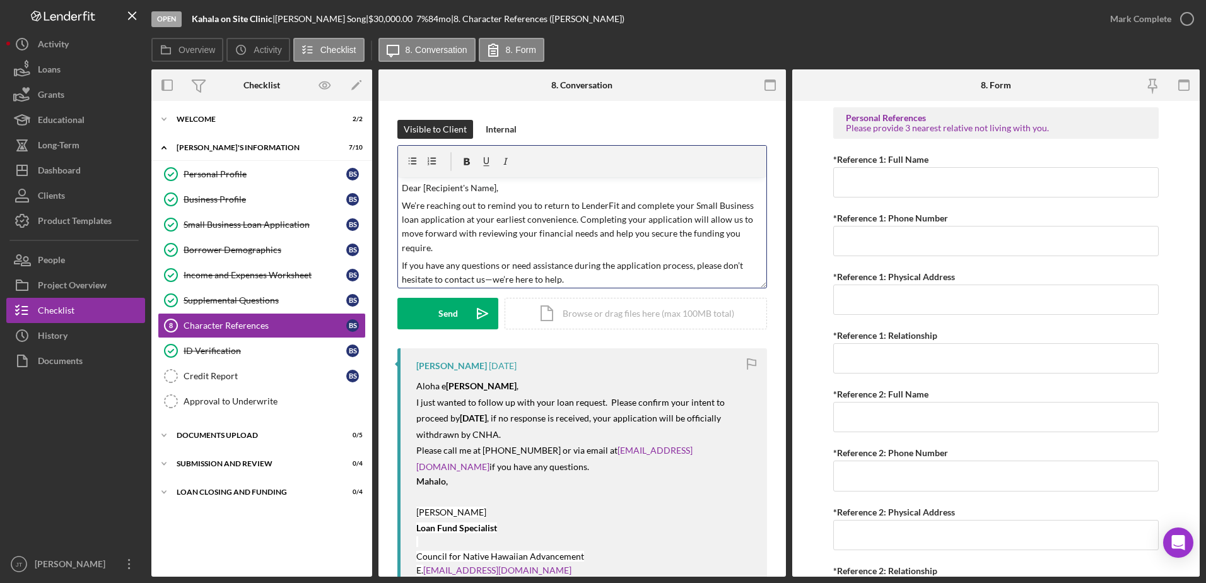
click at [494, 189] on p "Dear [Recipient's Name]," at bounding box center [582, 188] width 361 height 14
click at [448, 247] on p "We’re reaching out to remind you to return to LenderFit and complete your Small…" at bounding box center [582, 227] width 361 height 57
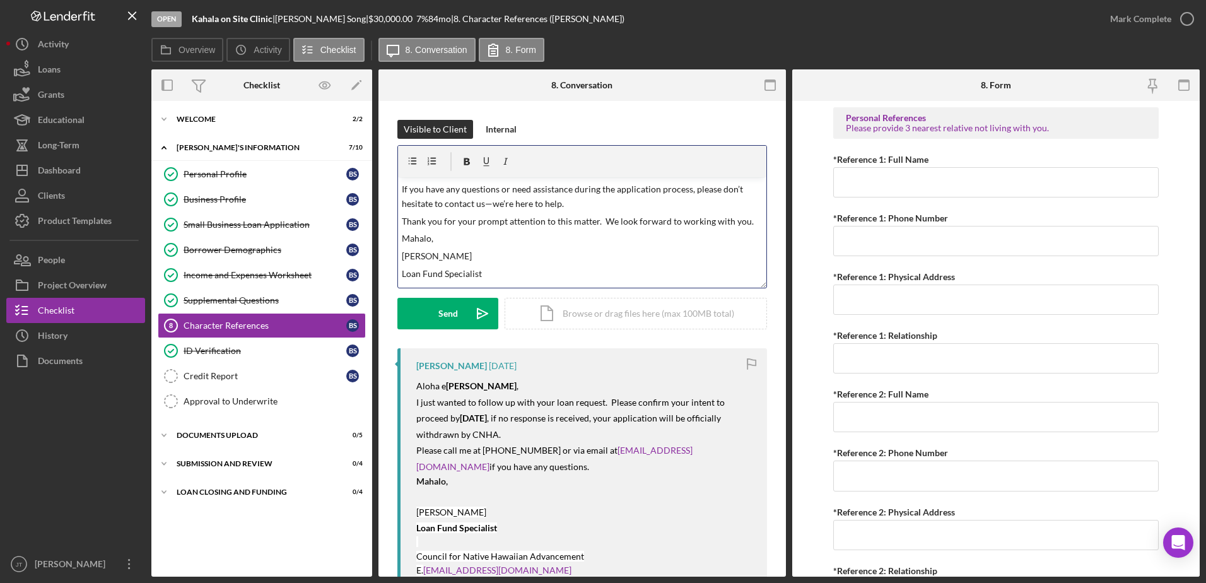
scroll to position [105, 0]
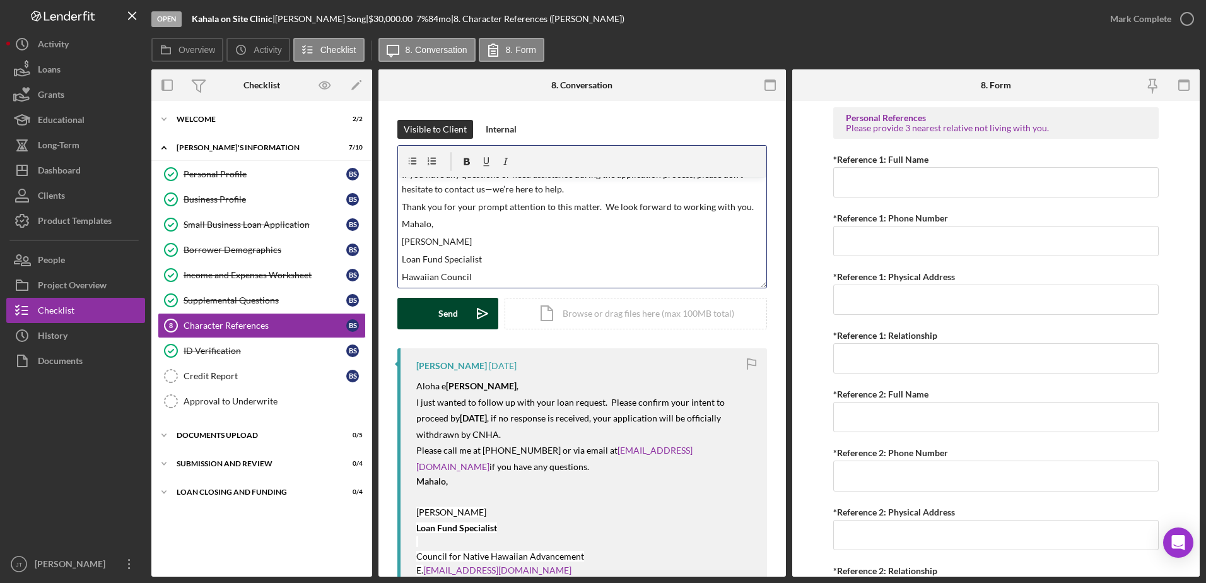
drag, startPoint x: 424, startPoint y: 315, endPoint x: 434, endPoint y: 315, distance: 10.1
click at [424, 314] on button "Send Icon/icon-invite-send" at bounding box center [447, 314] width 101 height 32
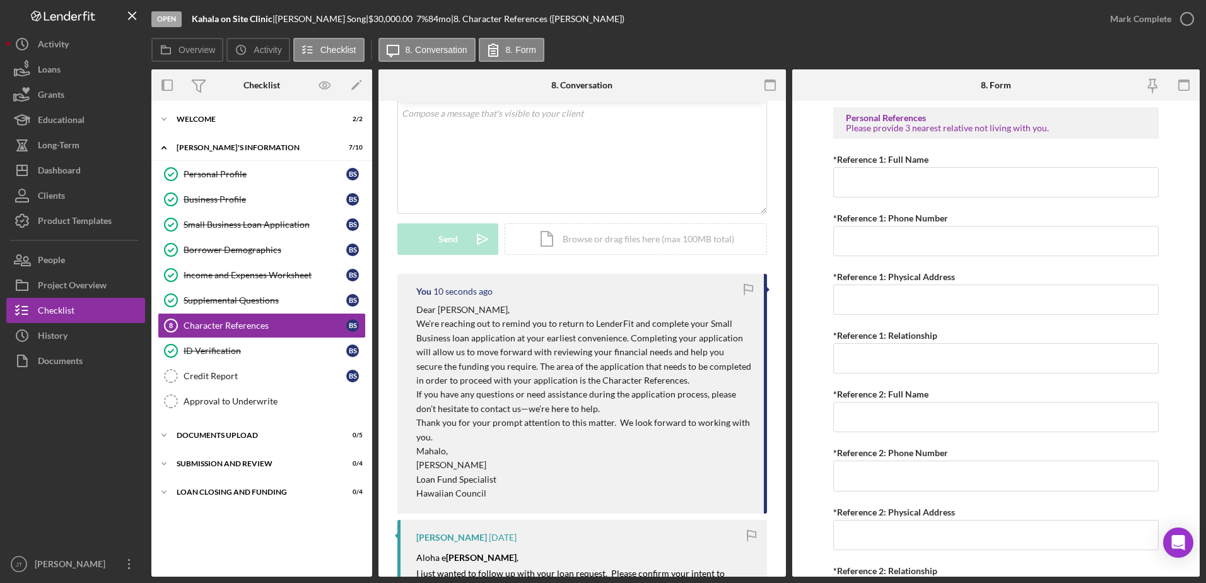
scroll to position [0, 0]
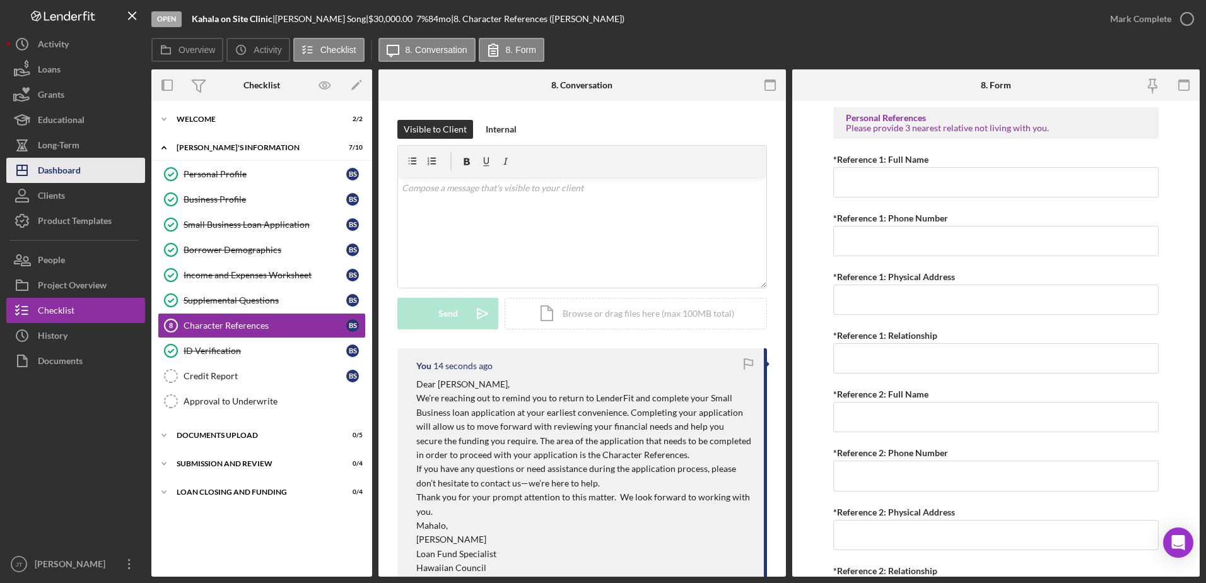
click at [107, 170] on button "Icon/Dashboard Dashboard" at bounding box center [75, 170] width 139 height 25
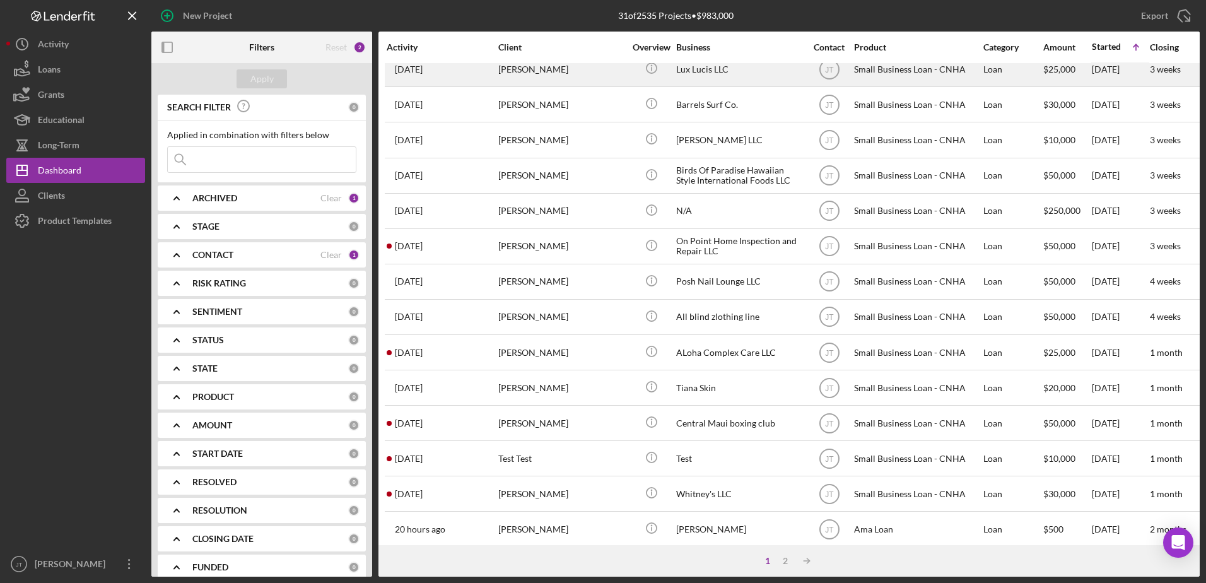
scroll to position [315, 0]
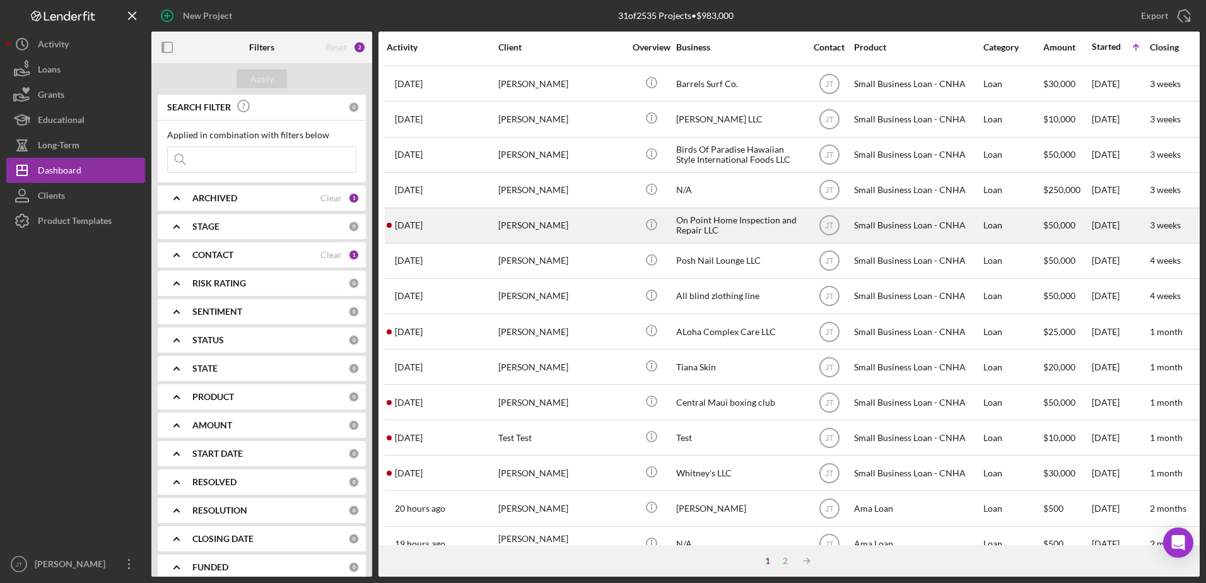
click at [423, 223] on time "[DATE]" at bounding box center [409, 225] width 28 height 10
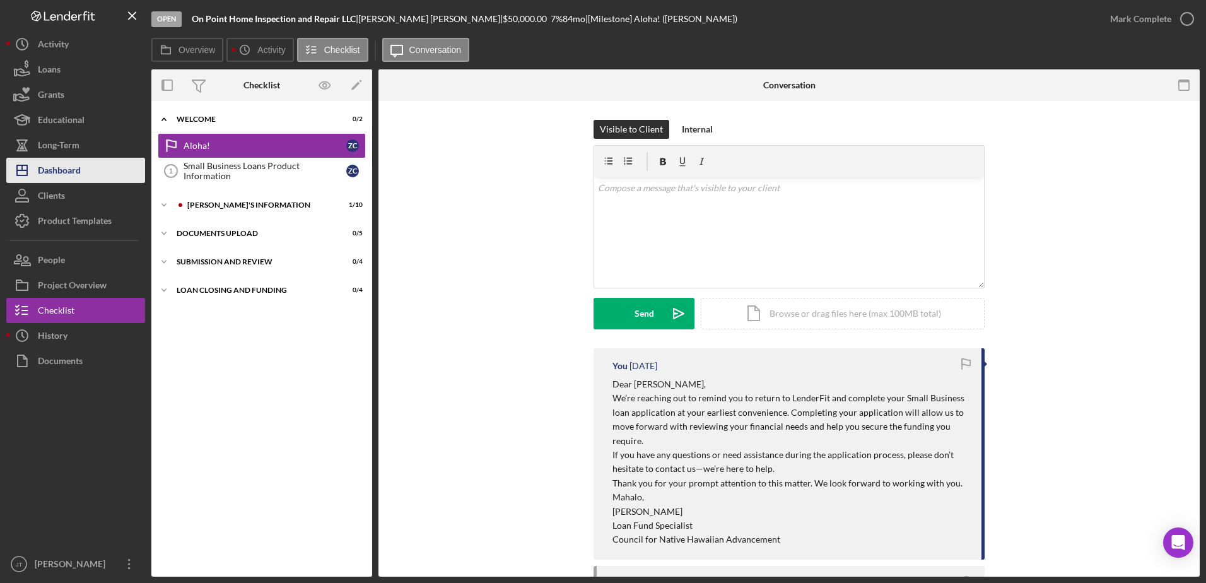
click at [59, 175] on div "Dashboard" at bounding box center [59, 172] width 43 height 28
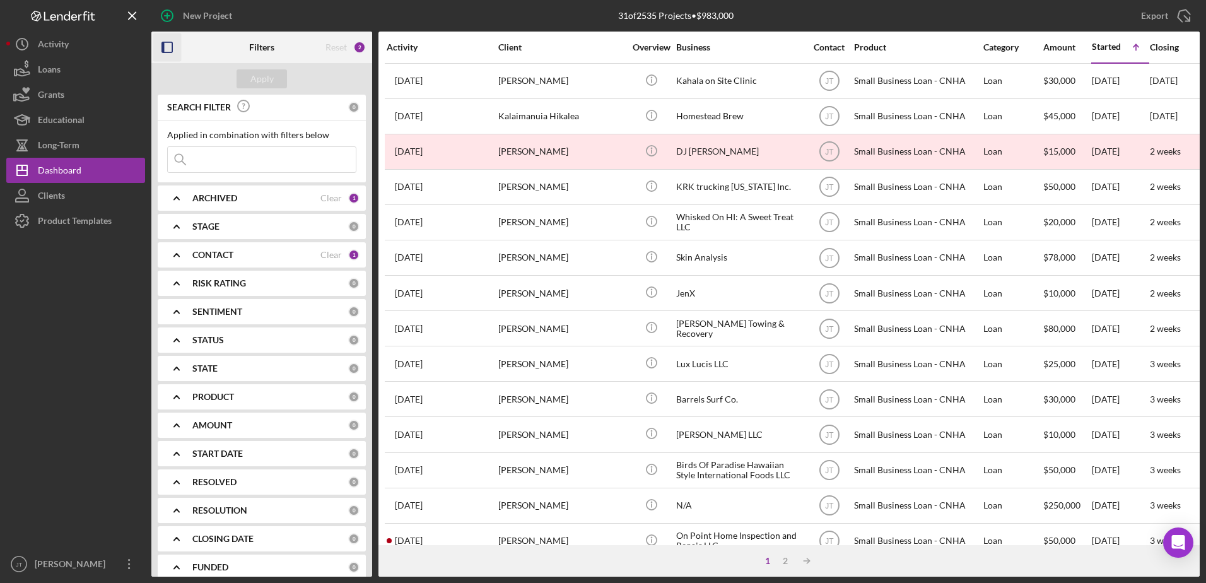
click at [172, 50] on icon "button" at bounding box center [167, 47] width 28 height 28
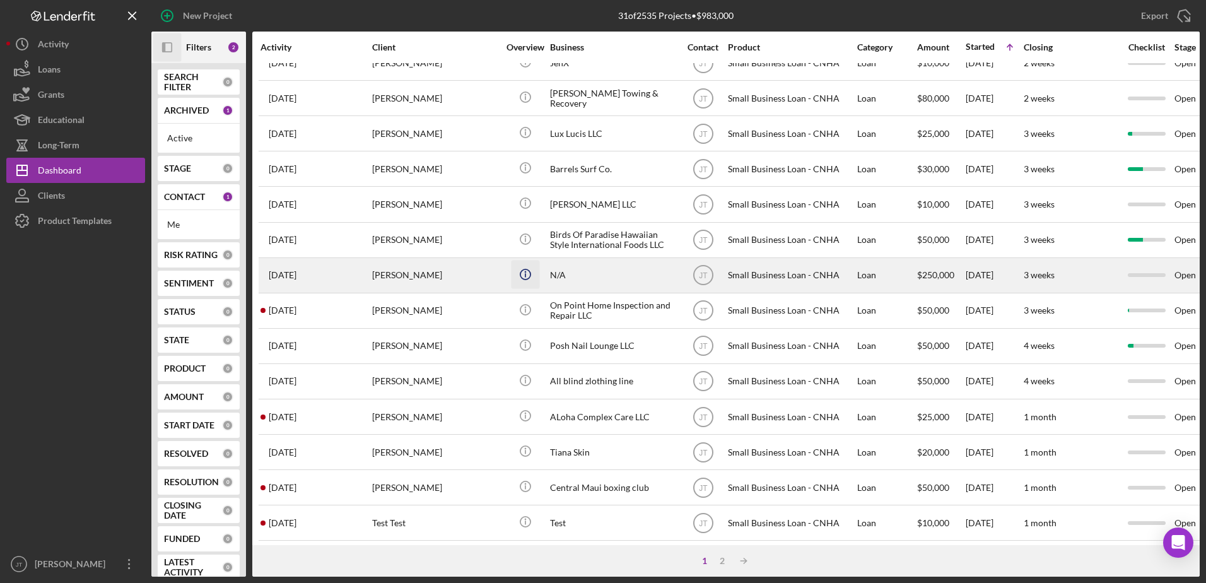
scroll to position [252, 0]
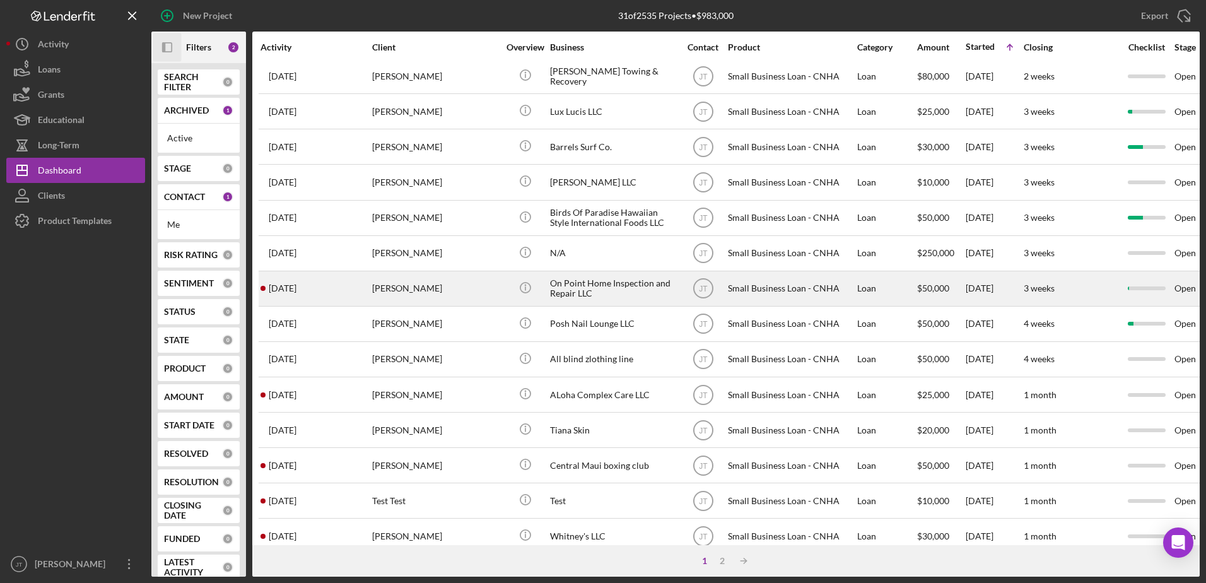
click at [425, 292] on div "[PERSON_NAME]" at bounding box center [435, 288] width 126 height 33
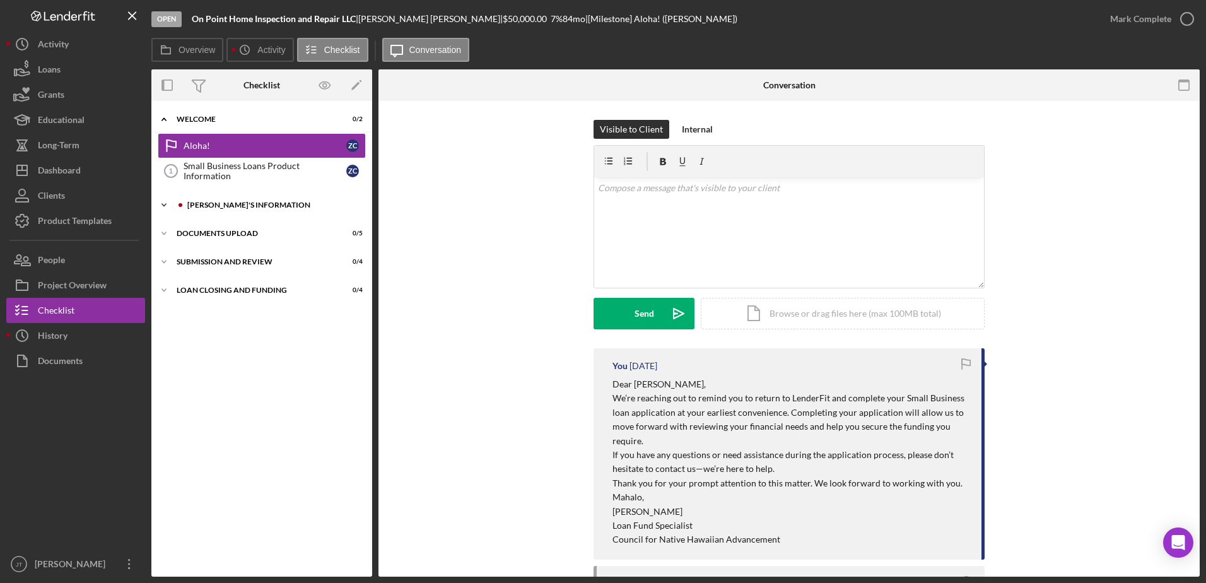
click at [225, 204] on div "[PERSON_NAME]'S INFORMATION" at bounding box center [271, 205] width 169 height 8
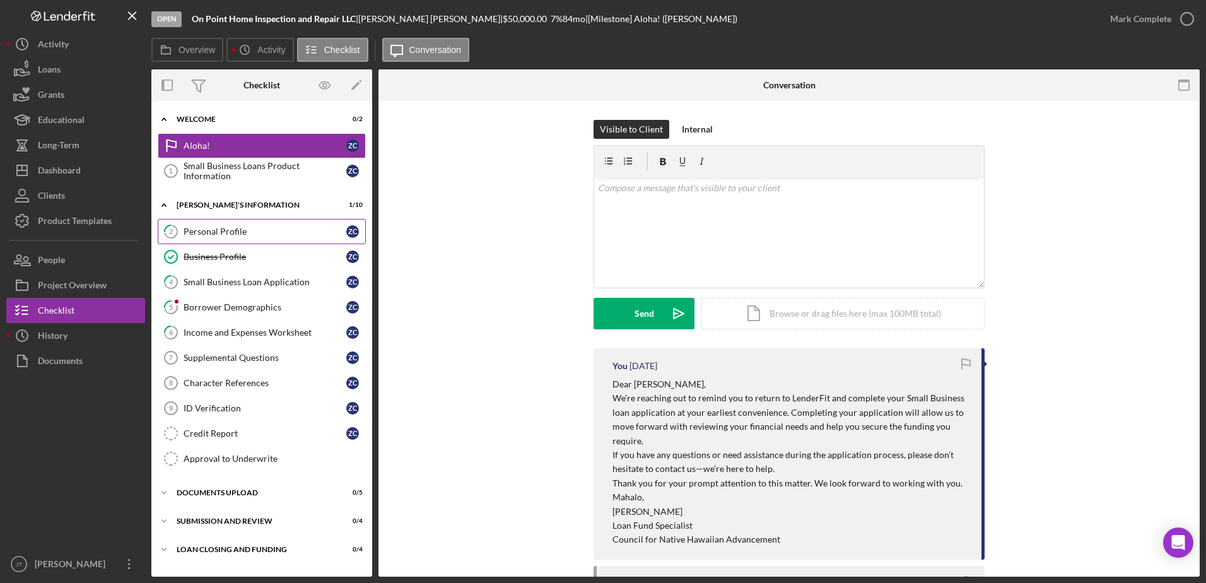
click at [281, 231] on div "Personal Profile" at bounding box center [265, 231] width 163 height 10
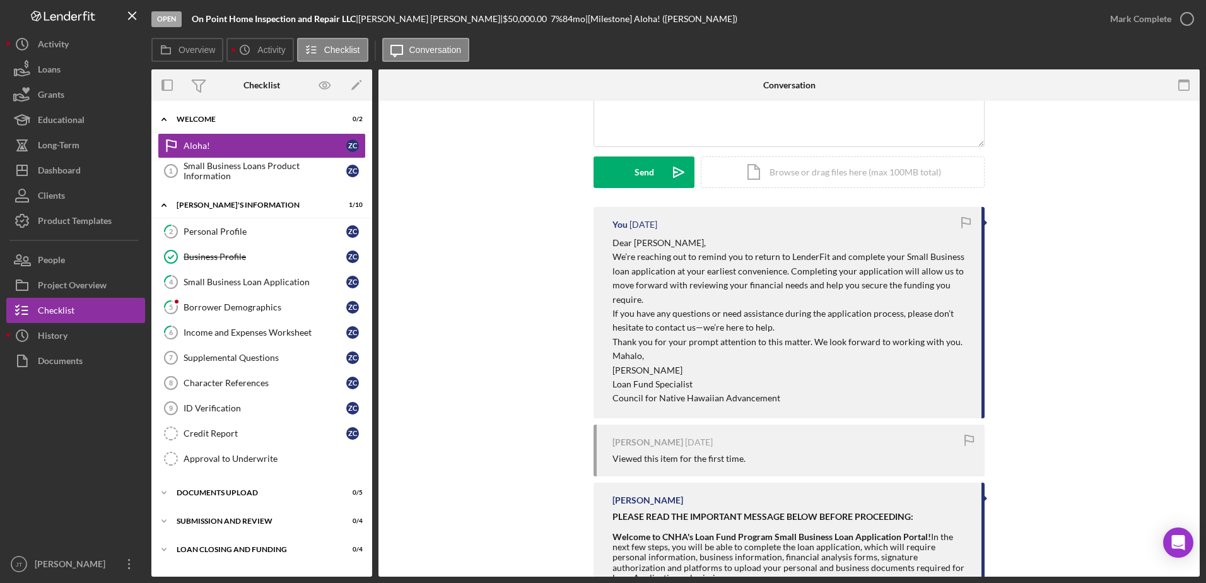
scroll to position [126, 0]
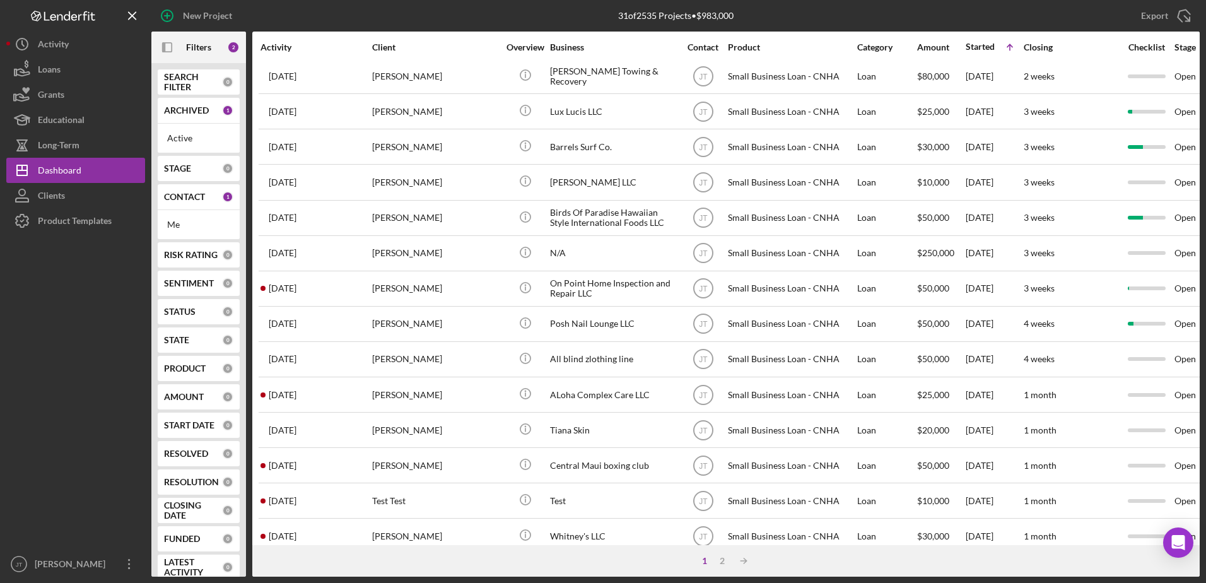
scroll to position [315, 0]
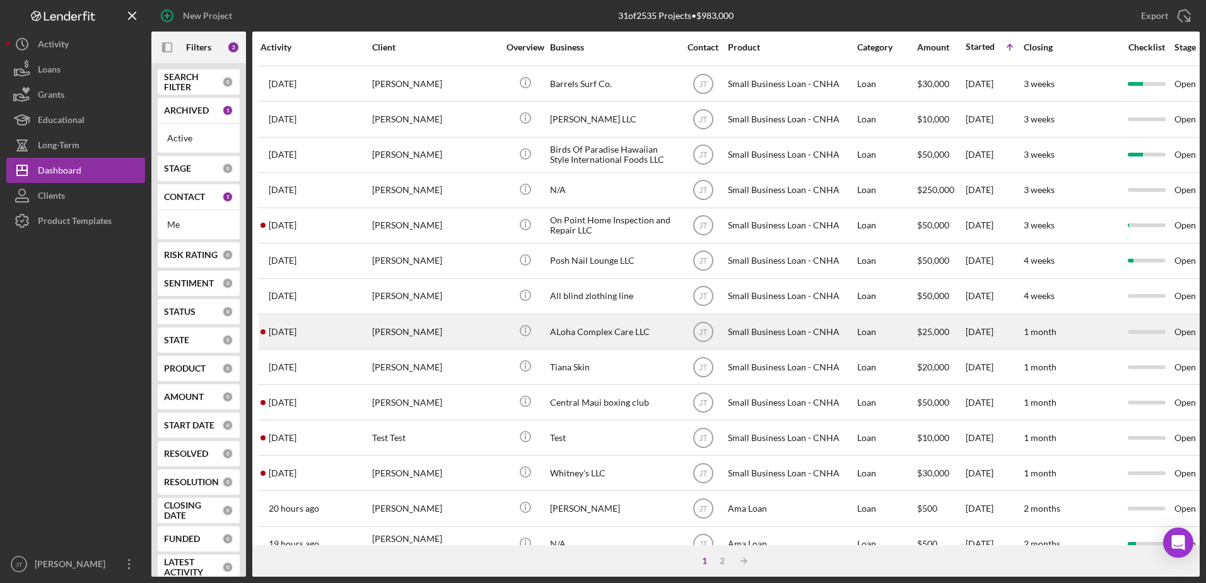
click at [388, 333] on div "[PERSON_NAME]" at bounding box center [435, 331] width 126 height 33
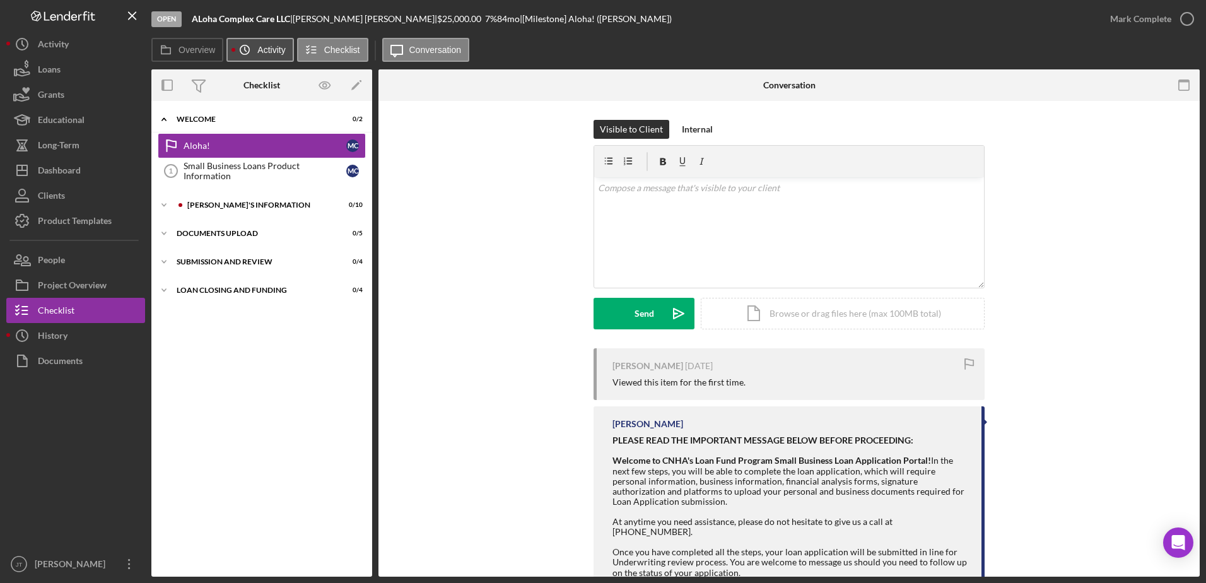
click at [248, 42] on icon "Icon/History" at bounding box center [244, 49] width 25 height 25
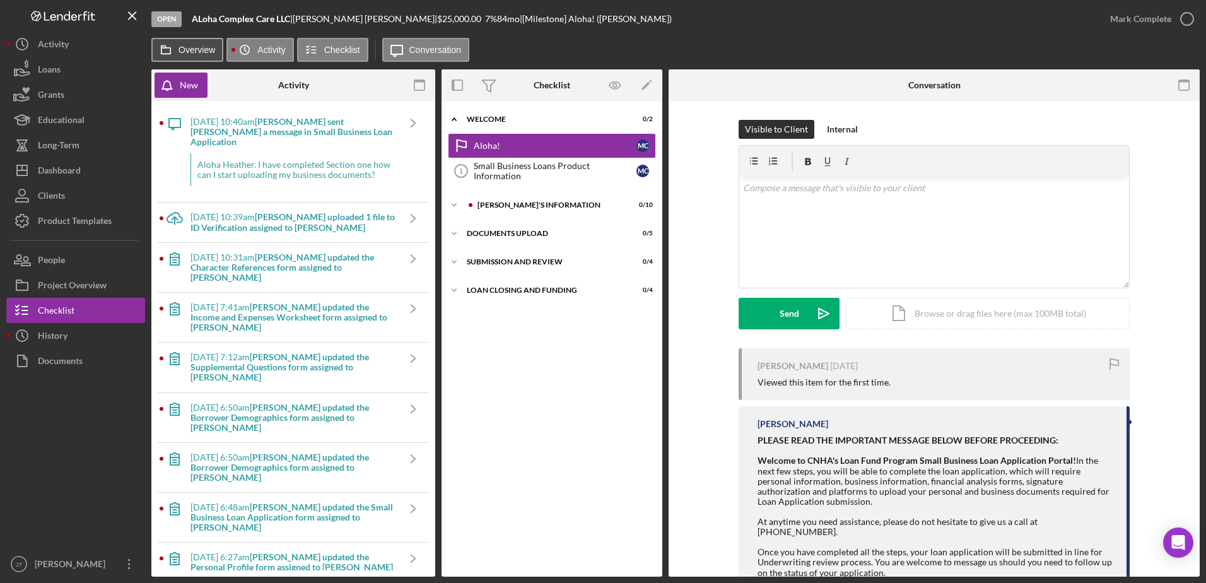
click at [182, 49] on label "Overview" at bounding box center [196, 50] width 37 height 10
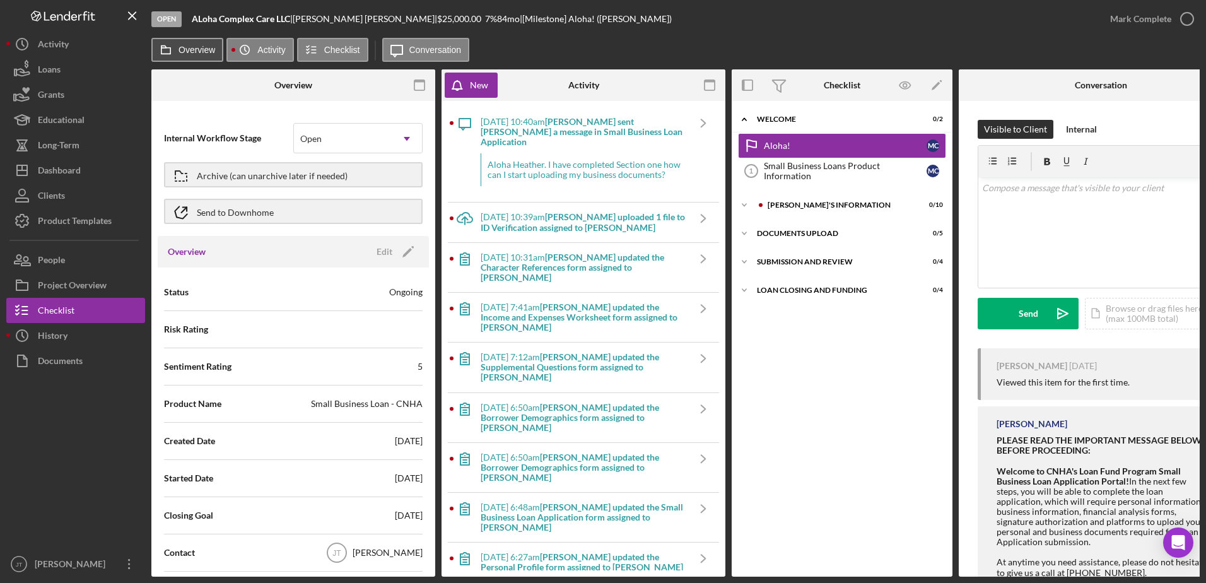
click at [193, 46] on label "Overview" at bounding box center [196, 50] width 37 height 10
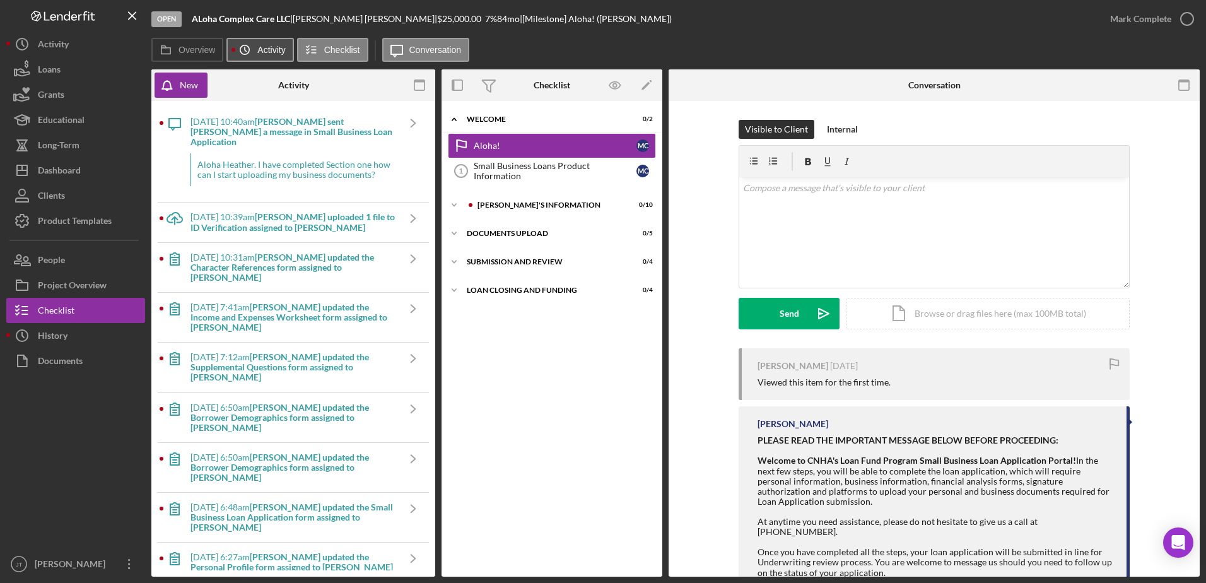
click at [263, 51] on label "Activity" at bounding box center [271, 50] width 28 height 10
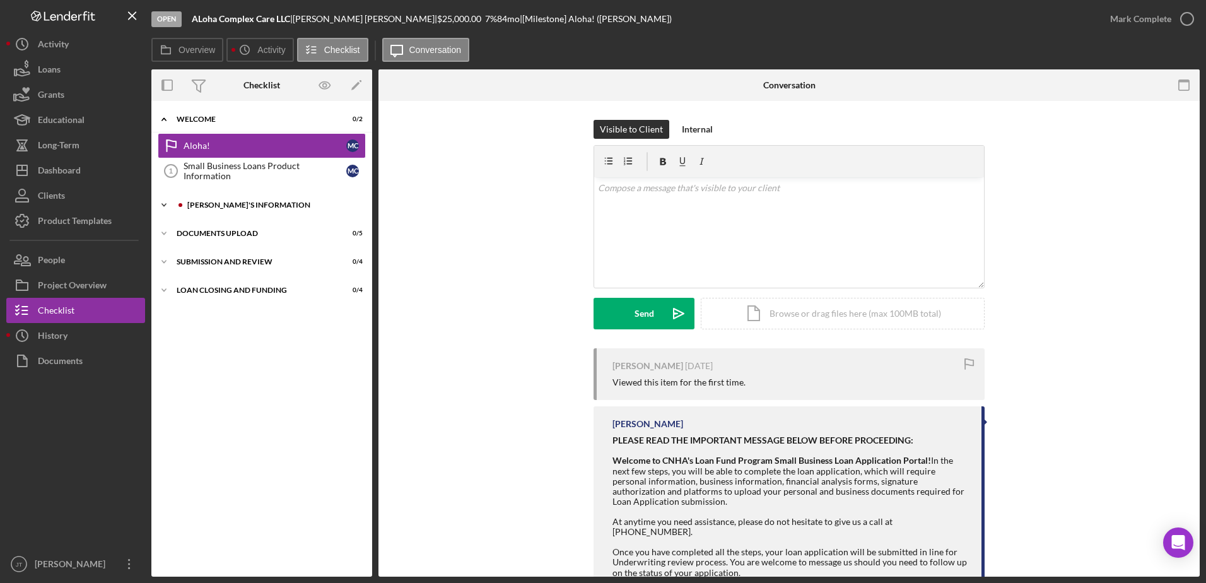
click at [241, 208] on div "[PERSON_NAME]'S INFORMATION" at bounding box center [271, 205] width 169 height 8
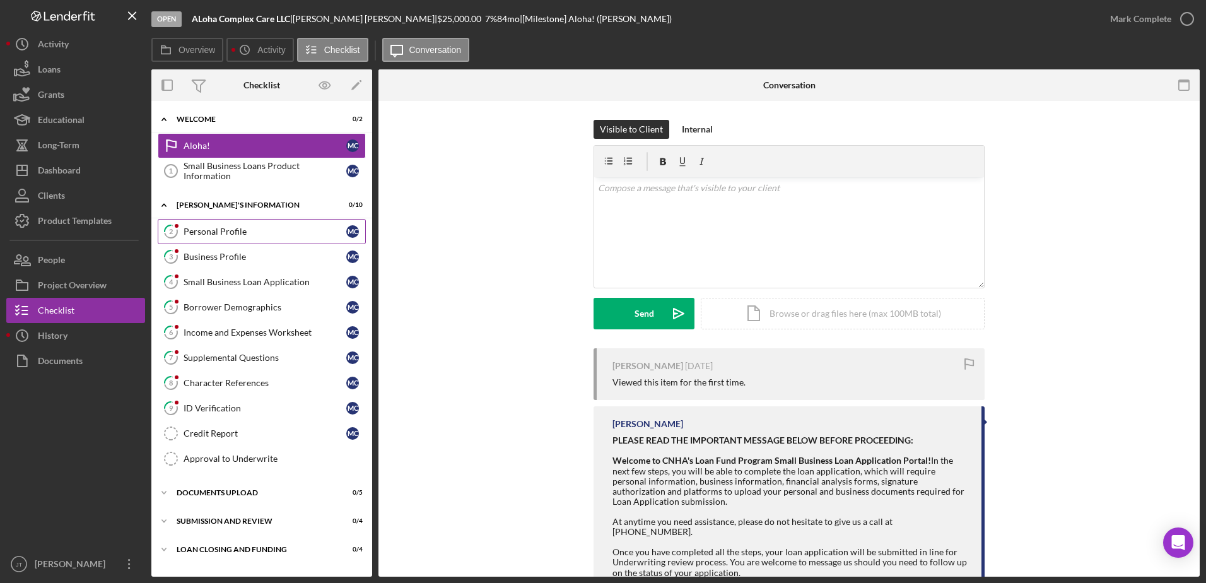
click at [250, 233] on div "Personal Profile" at bounding box center [265, 231] width 163 height 10
